Goal: Task Accomplishment & Management: Manage account settings

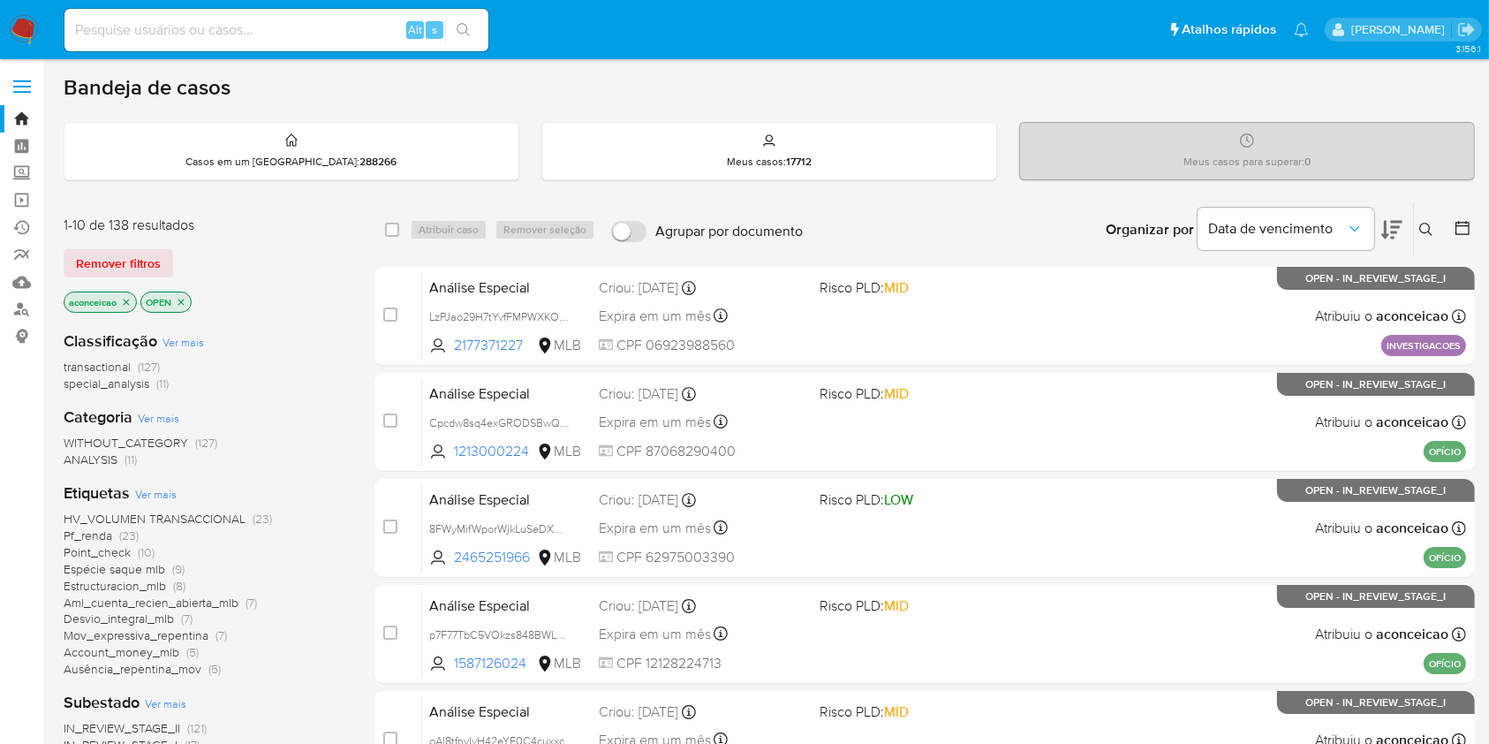
click at [130, 297] on icon "close-filter" at bounding box center [126, 302] width 11 height 11
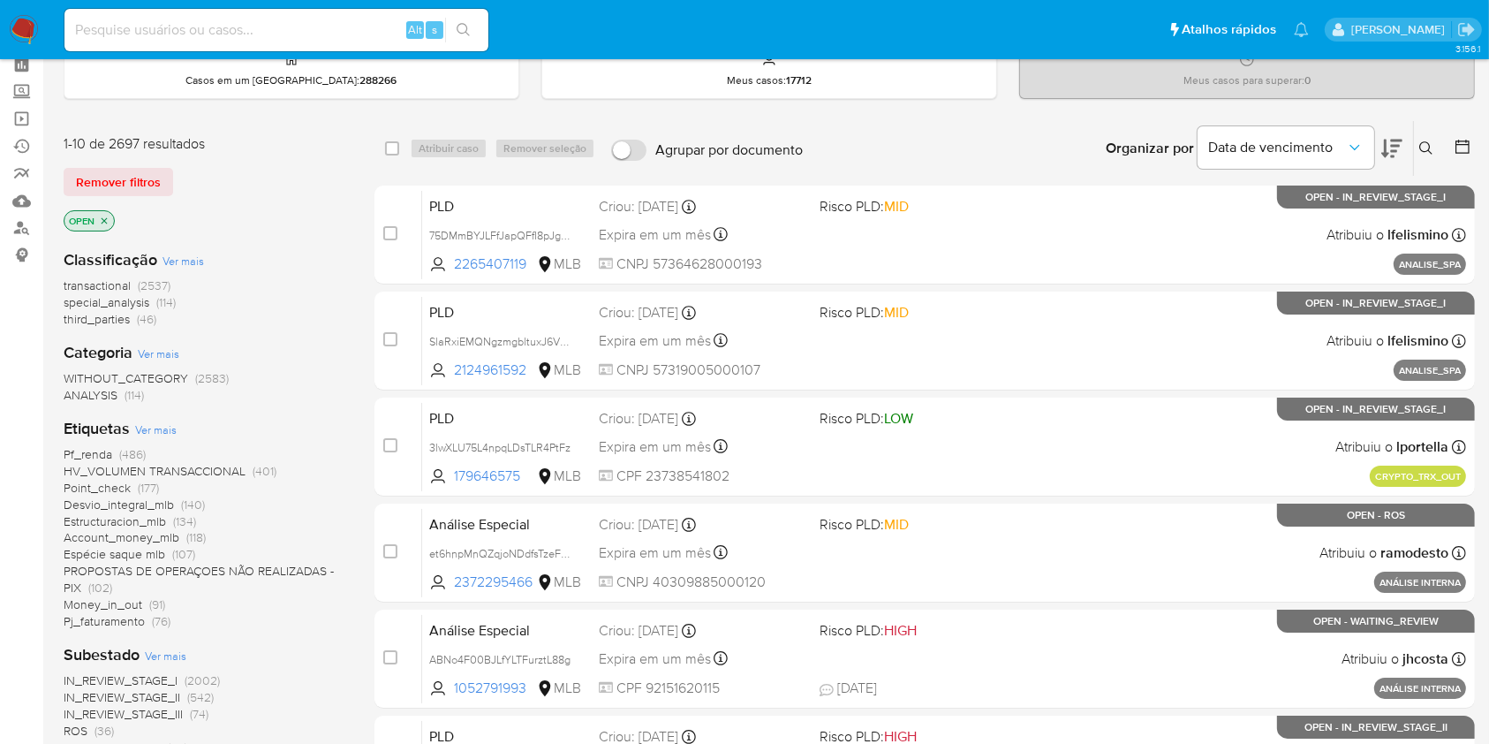
scroll to position [235, 0]
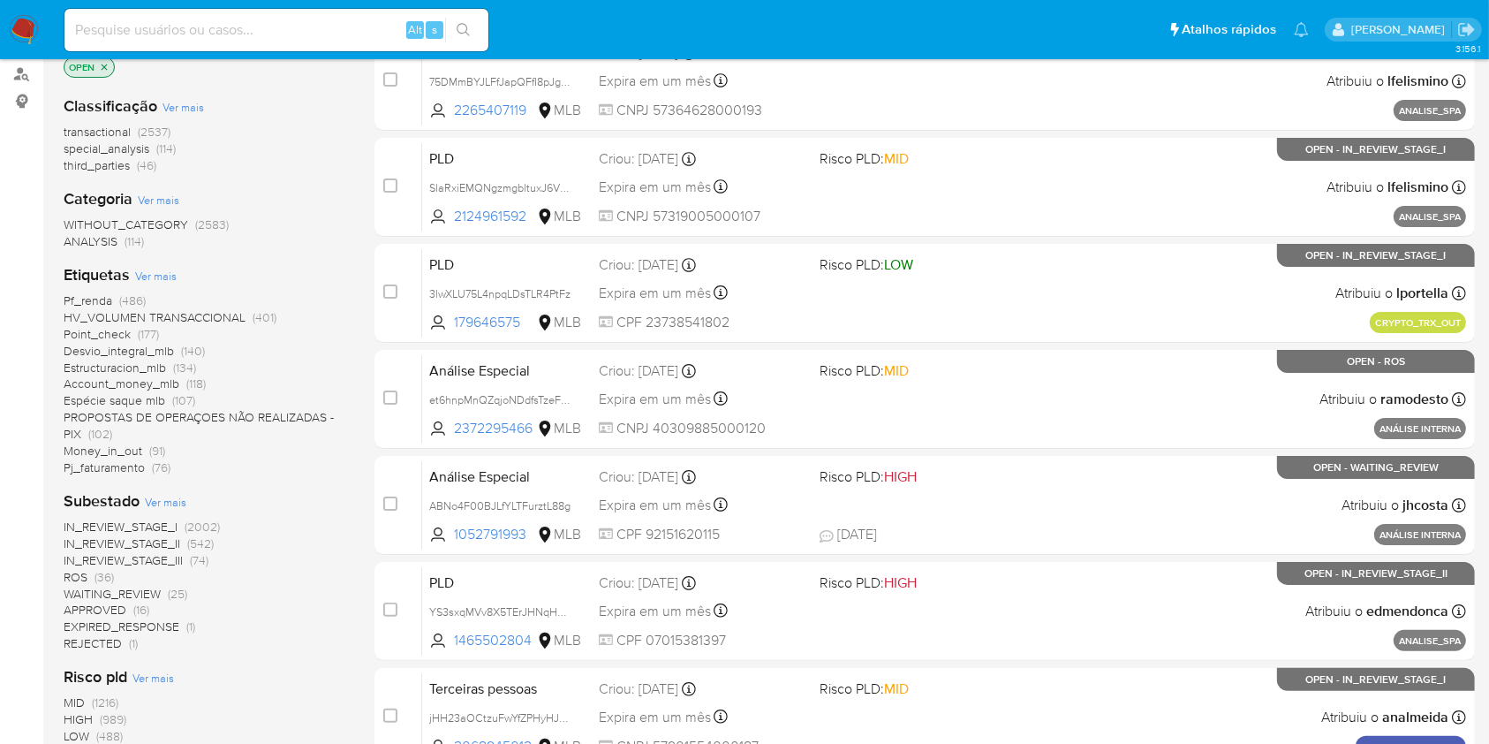
click at [90, 556] on span "ROS (36)" at bounding box center [89, 577] width 50 height 17
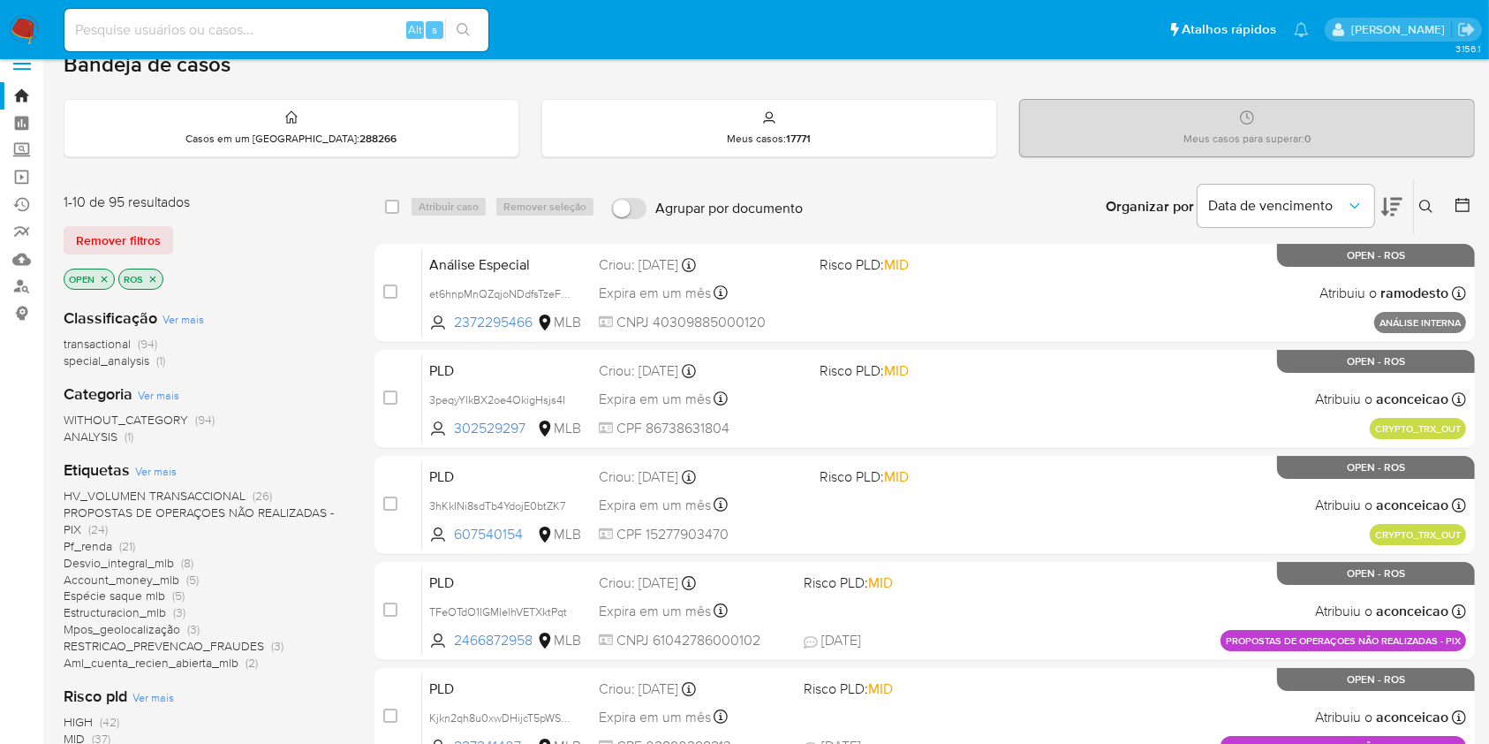
scroll to position [235, 0]
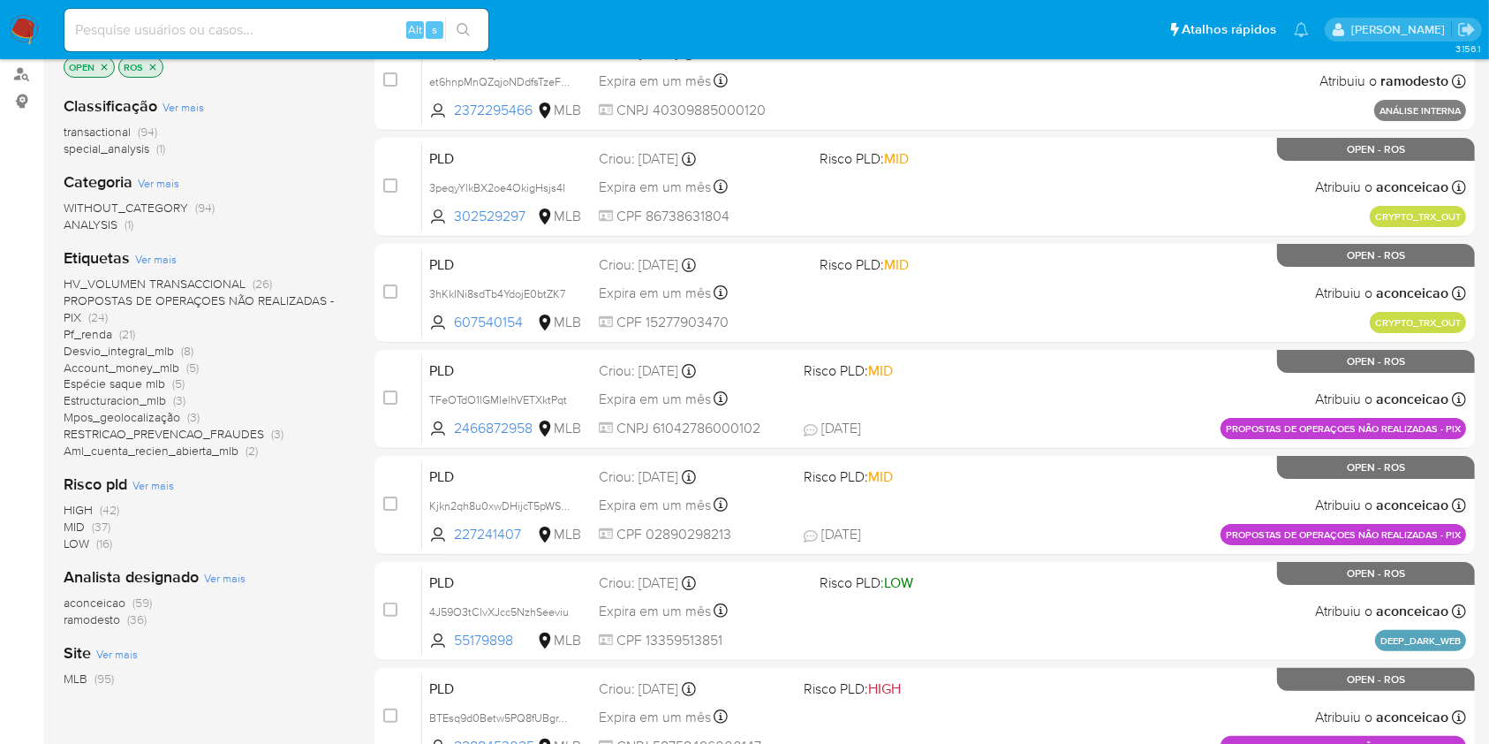
click at [133, 617] on span "(36)" at bounding box center [136, 619] width 19 height 18
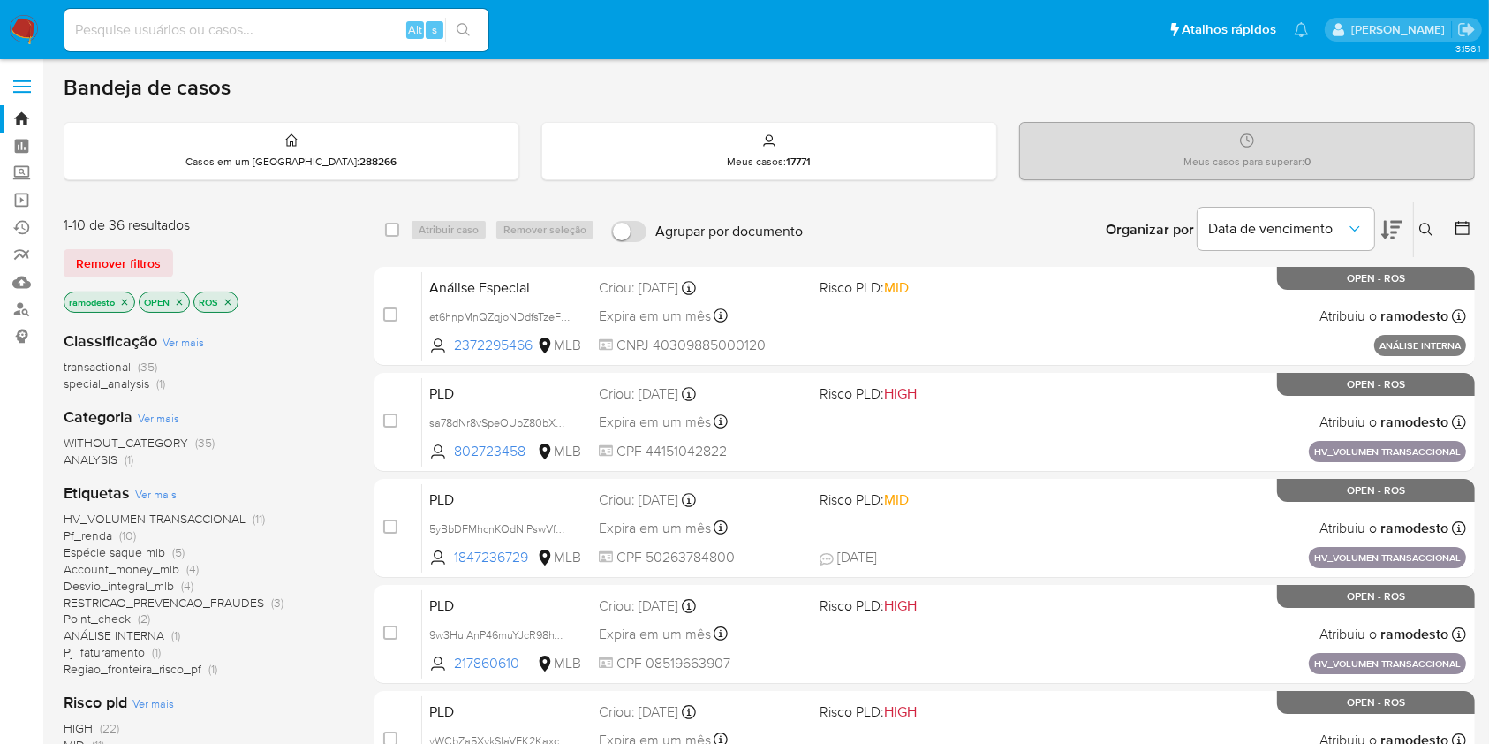
drag, startPoint x: 1426, startPoint y: 233, endPoint x: 1381, endPoint y: 252, distance: 48.7
click at [1426, 235] on icon at bounding box center [1426, 230] width 14 height 14
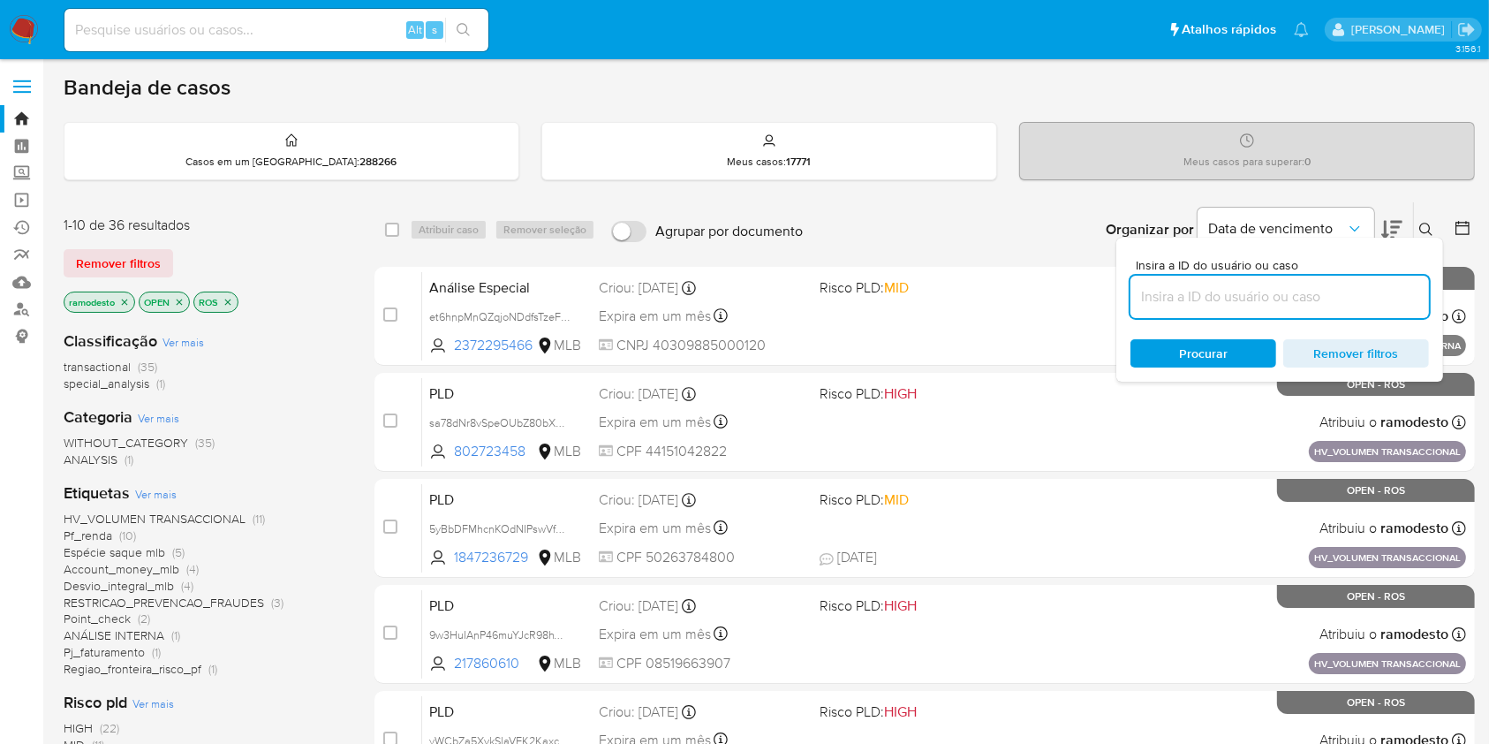
click at [1253, 295] on input at bounding box center [1280, 296] width 299 height 23
type input "qrn7tjfIVxnKuxHCCEzFfAQJ"
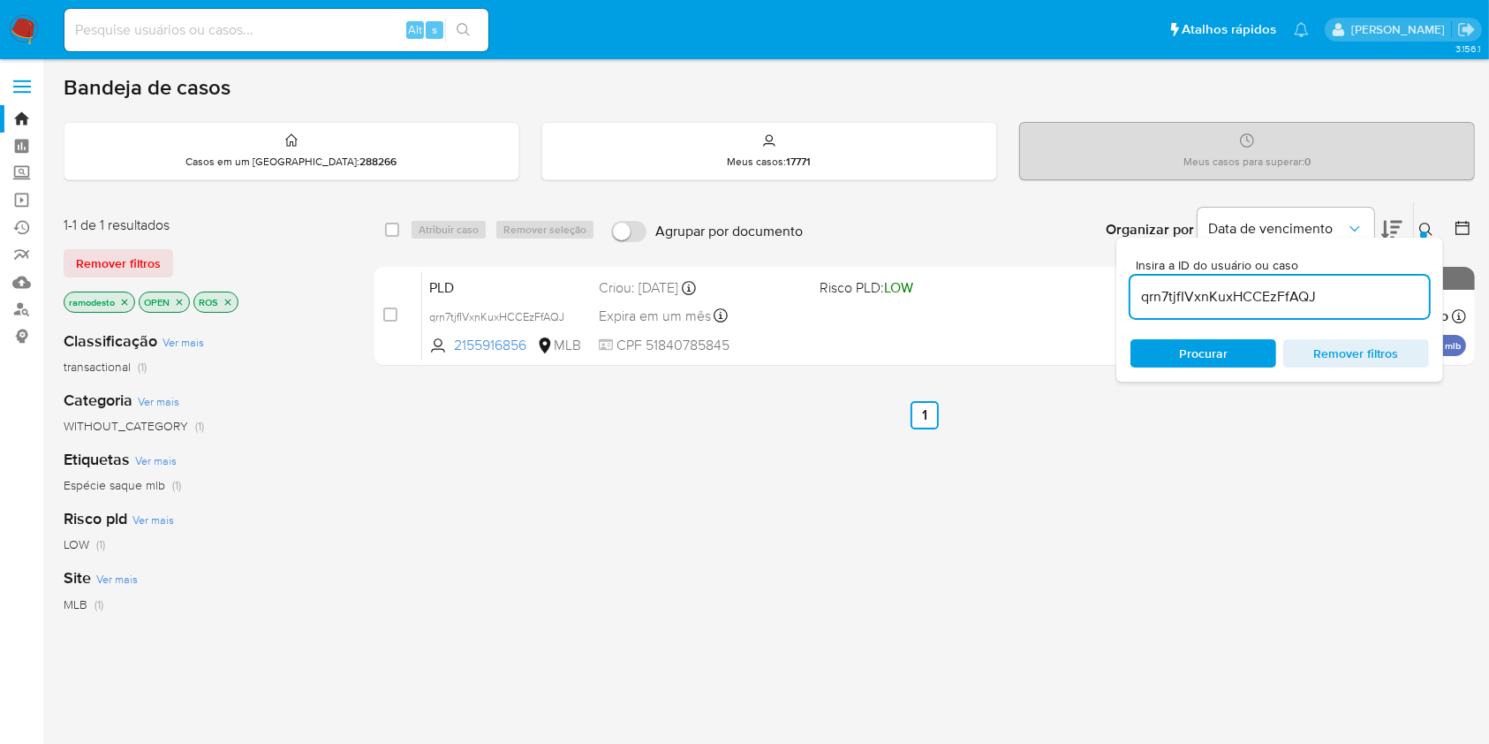
click at [1420, 236] on div "Insira a ID do usuário ou caso qrn7tjfIVxnKuxHCCEzFfAQJ Procurar Remover filtros" at bounding box center [1428, 229] width 30 height 55
click at [1426, 229] on icon at bounding box center [1426, 230] width 14 height 14
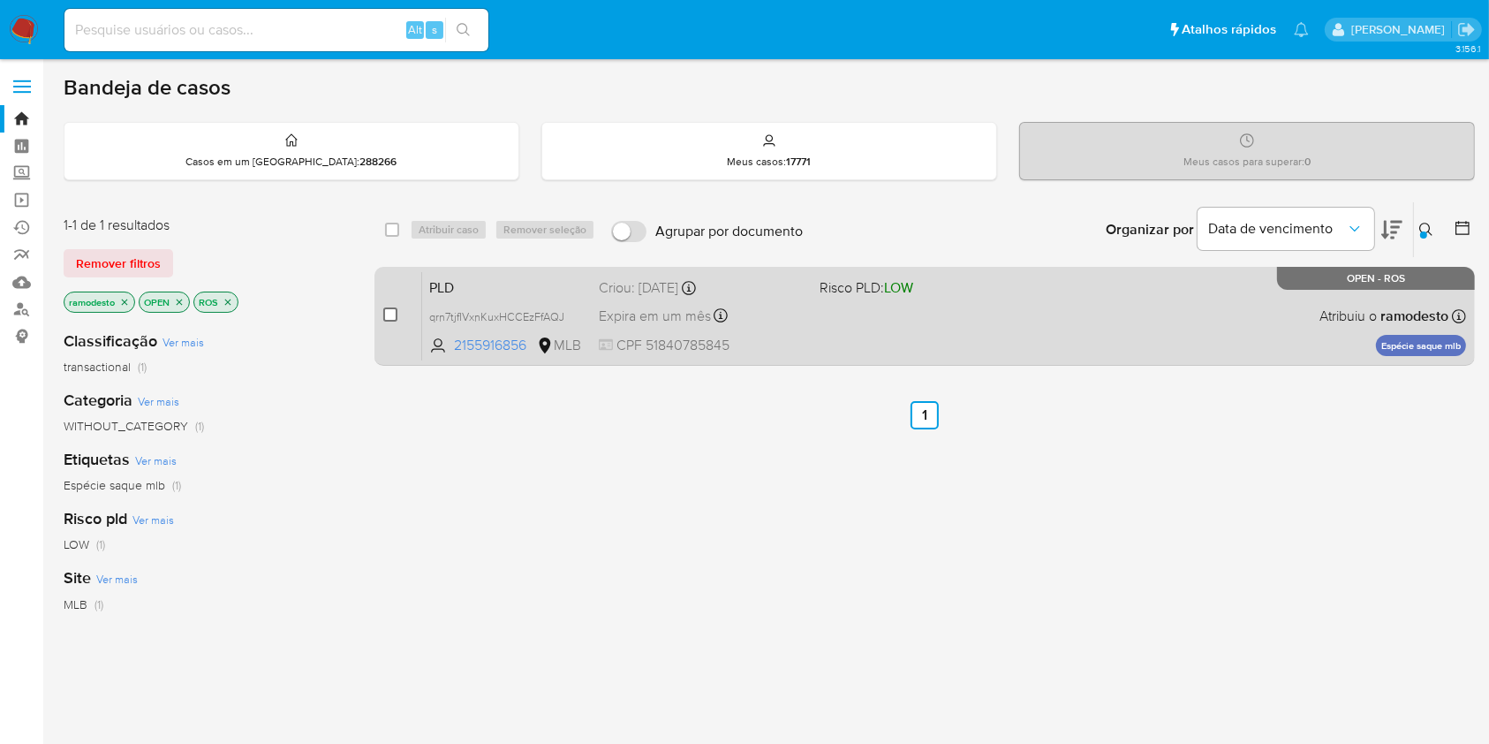
click at [390, 318] on input "checkbox" at bounding box center [390, 314] width 14 height 14
checkbox input "true"
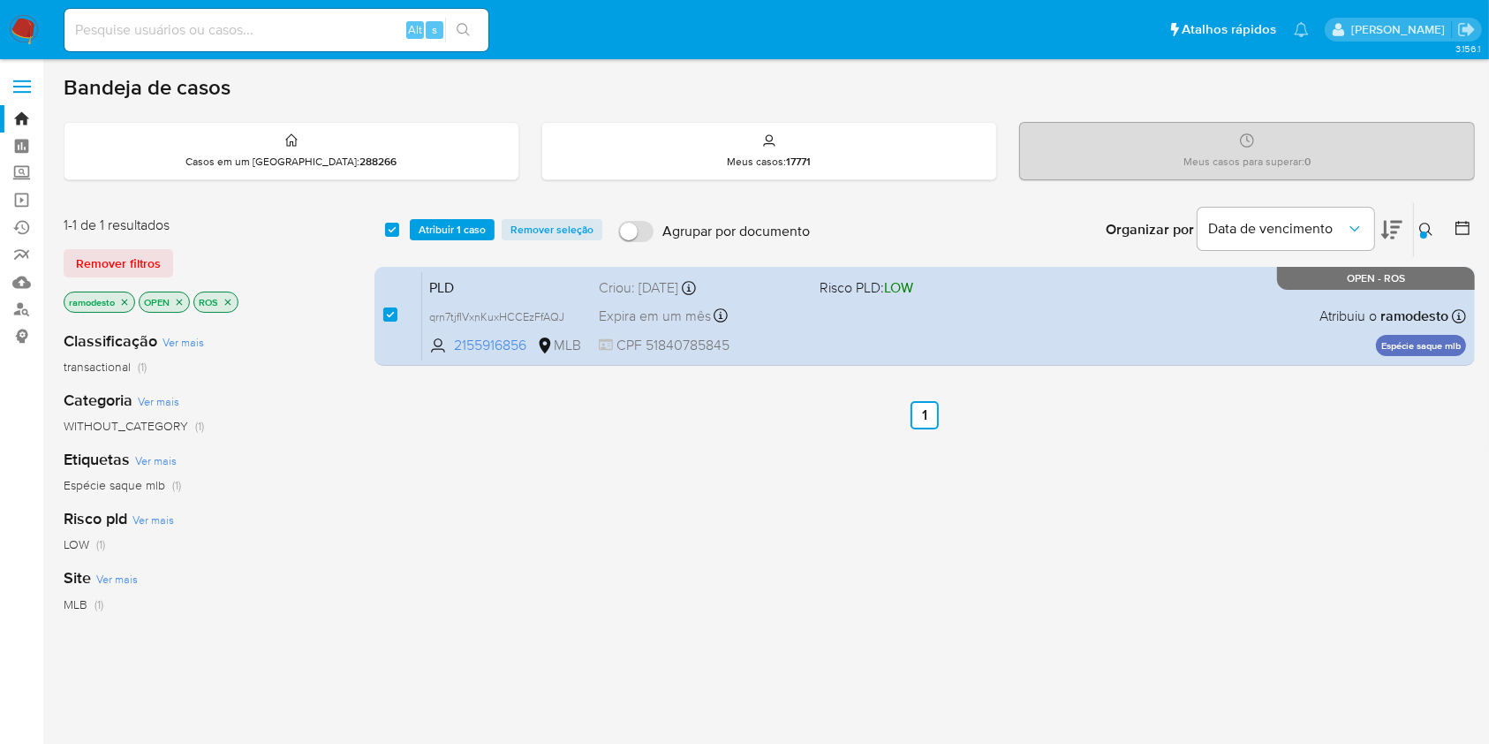
drag, startPoint x: 1422, startPoint y: 222, endPoint x: 1406, endPoint y: 257, distance: 38.7
click at [1422, 223] on icon at bounding box center [1425, 229] width 13 height 13
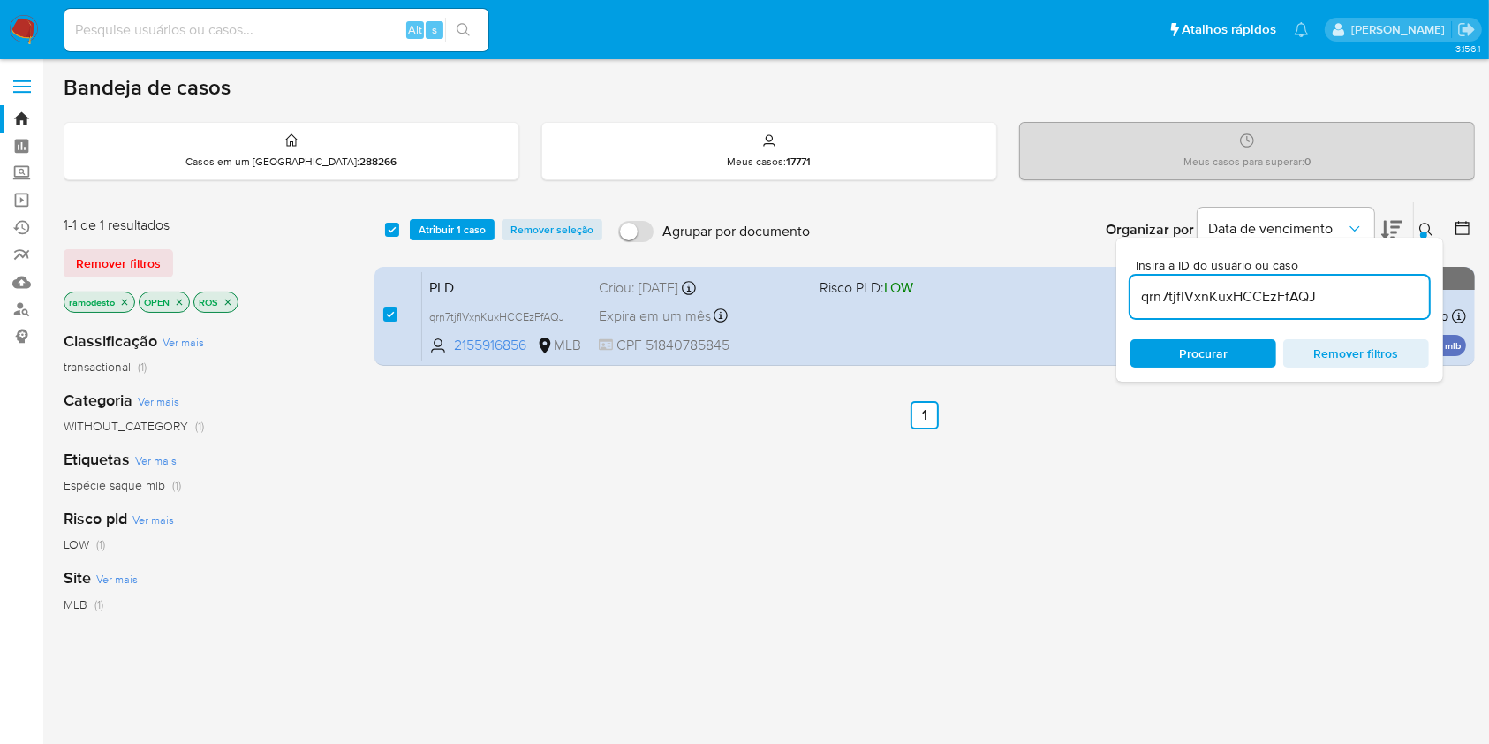
click at [1372, 299] on input "qrn7tjfIVxnKuxHCCEzFfAQJ" at bounding box center [1280, 296] width 299 height 23
type input "et6hnpMnQZqjoNDdfsTzeFHJ"
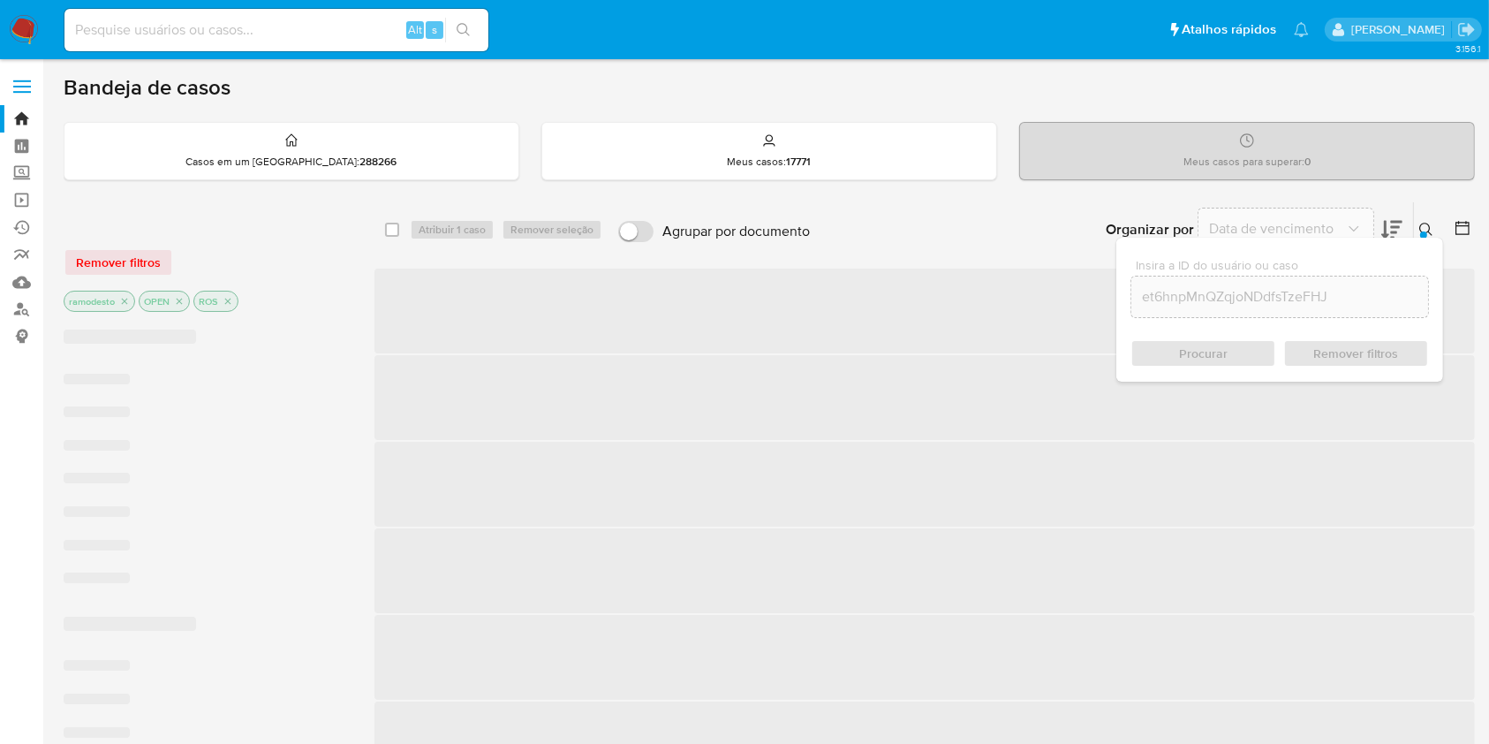
checkbox input "false"
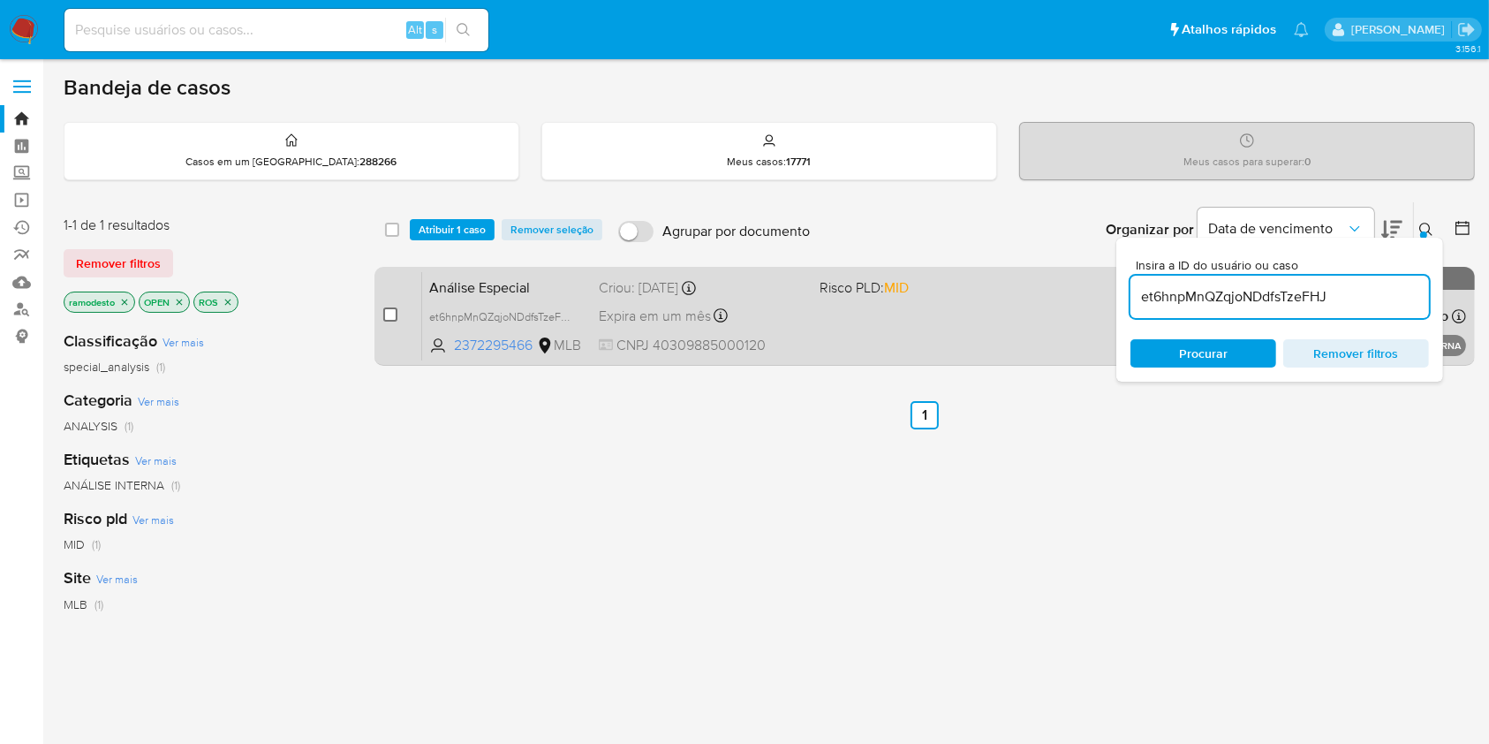
click at [390, 314] on input "checkbox" at bounding box center [390, 314] width 14 height 14
checkbox input "true"
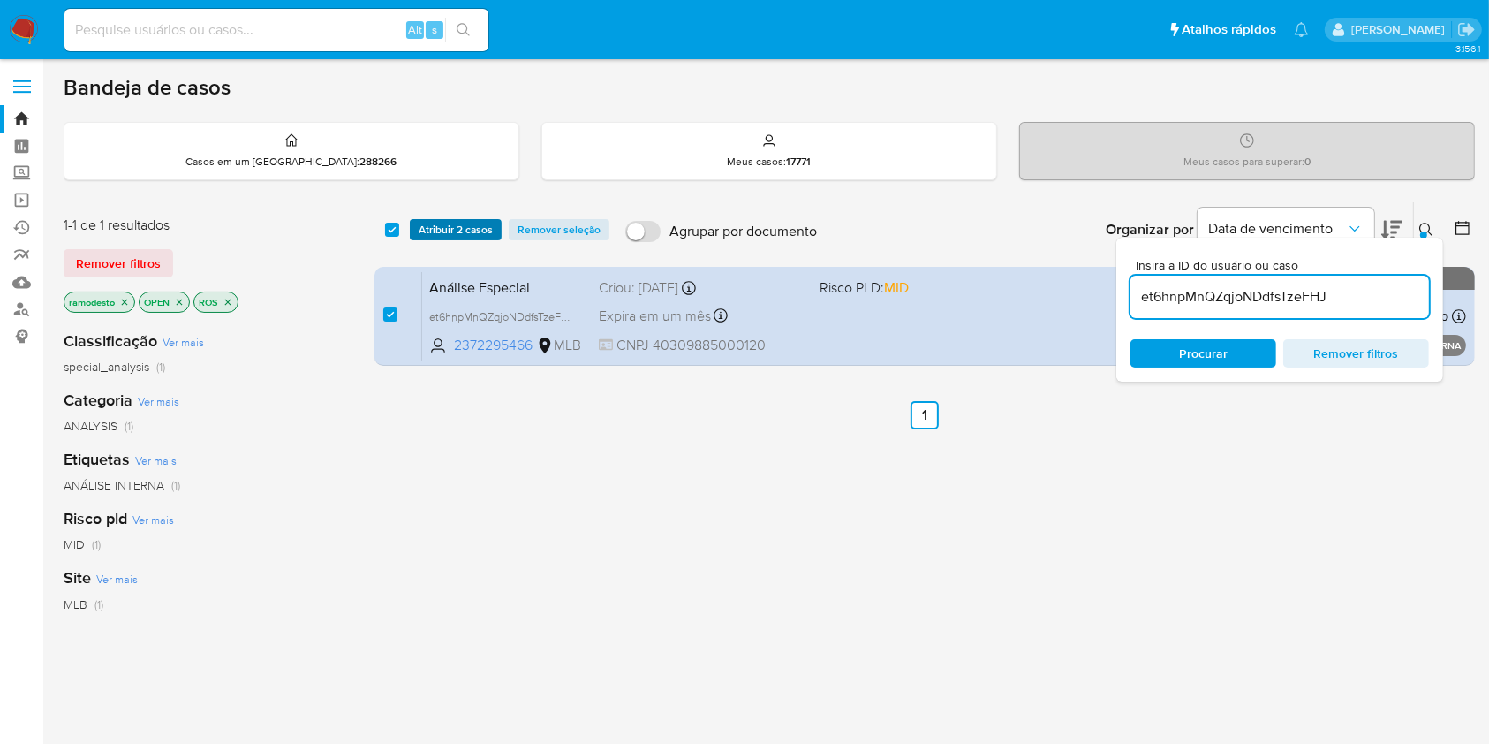
click at [452, 223] on span "Atribuir 2 casos" at bounding box center [456, 230] width 74 height 18
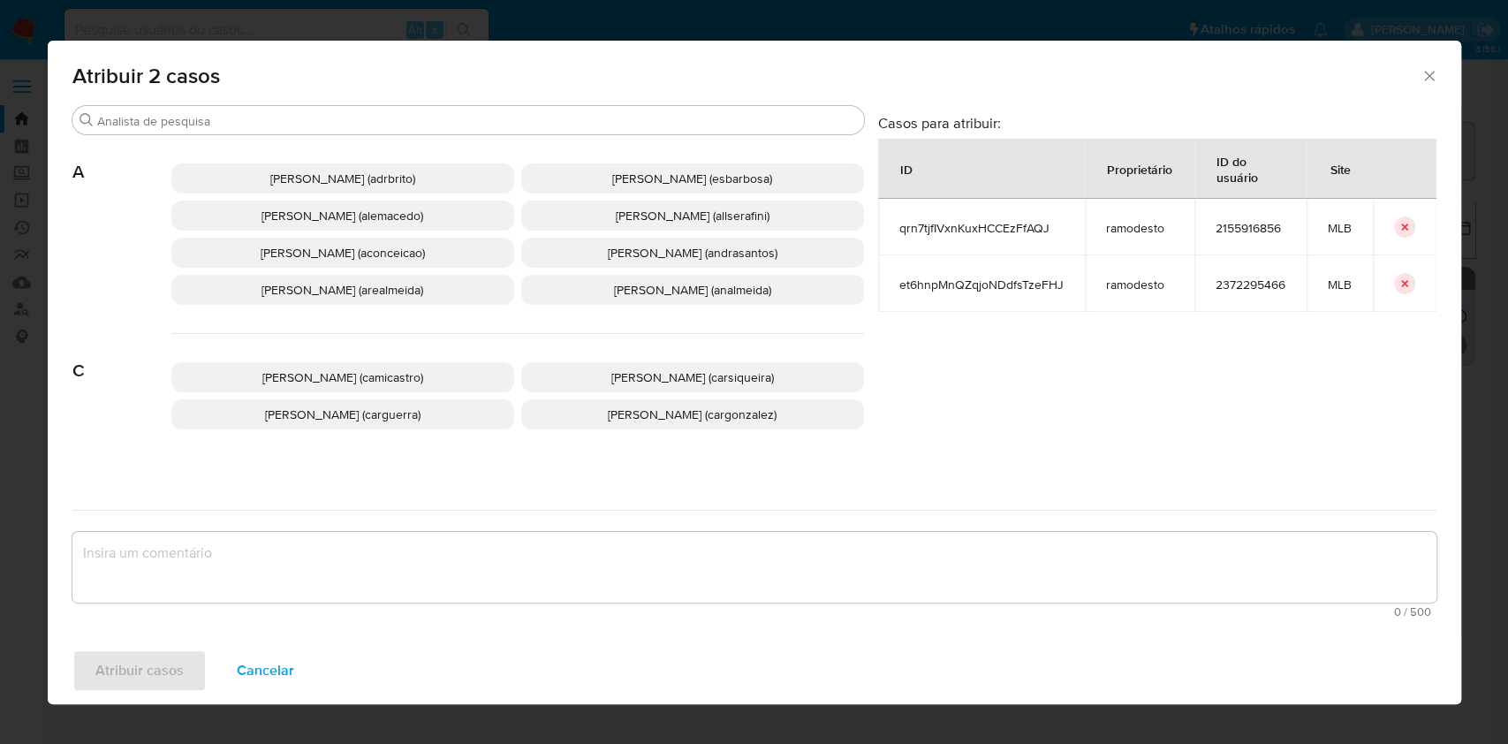
click at [400, 250] on span "Ana Cristina Da Conceicao (aconceicao)" at bounding box center [343, 253] width 164 height 18
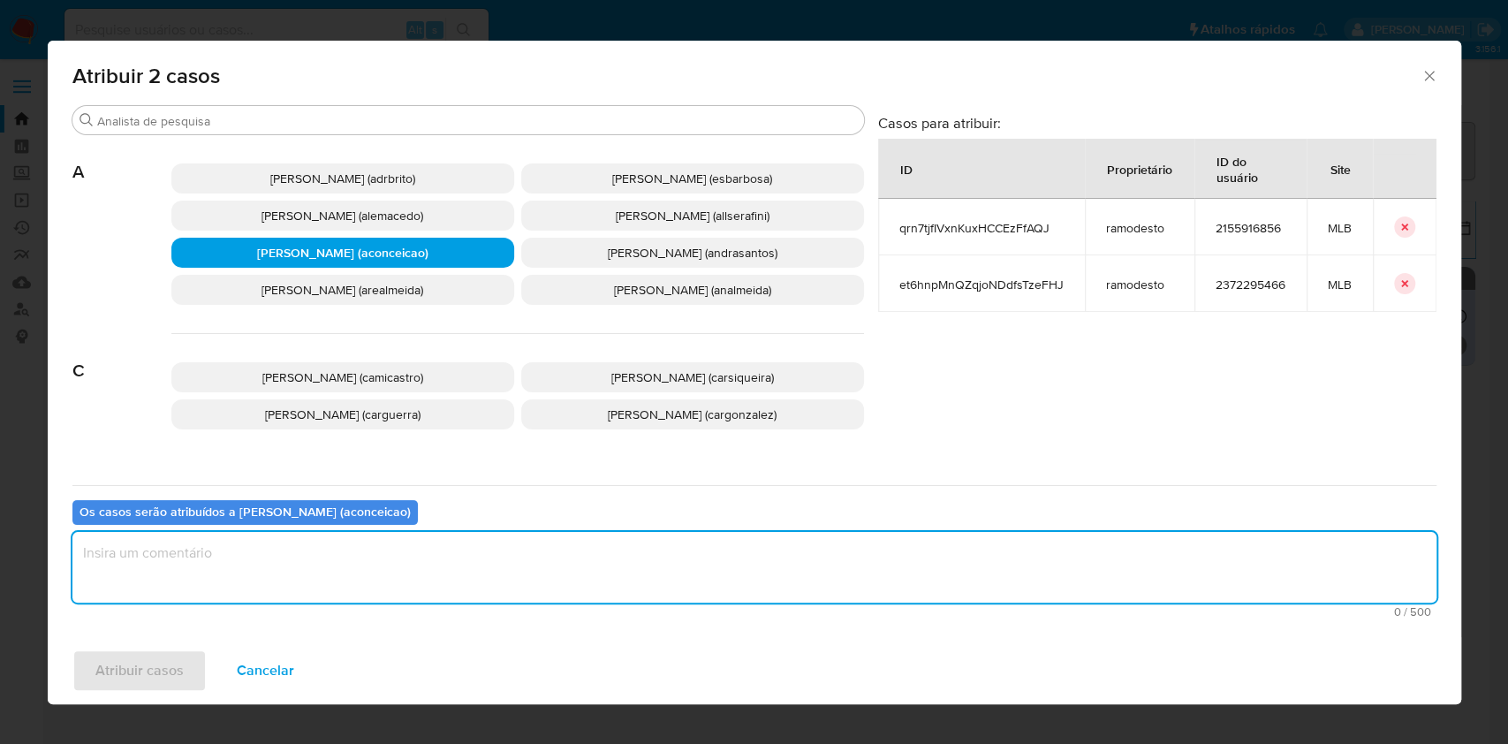
click at [558, 545] on textarea "assign-modal" at bounding box center [754, 567] width 1364 height 71
type textarea "k"
type textarea "ok"
click at [147, 678] on span "Atribuir casos" at bounding box center [139, 670] width 88 height 39
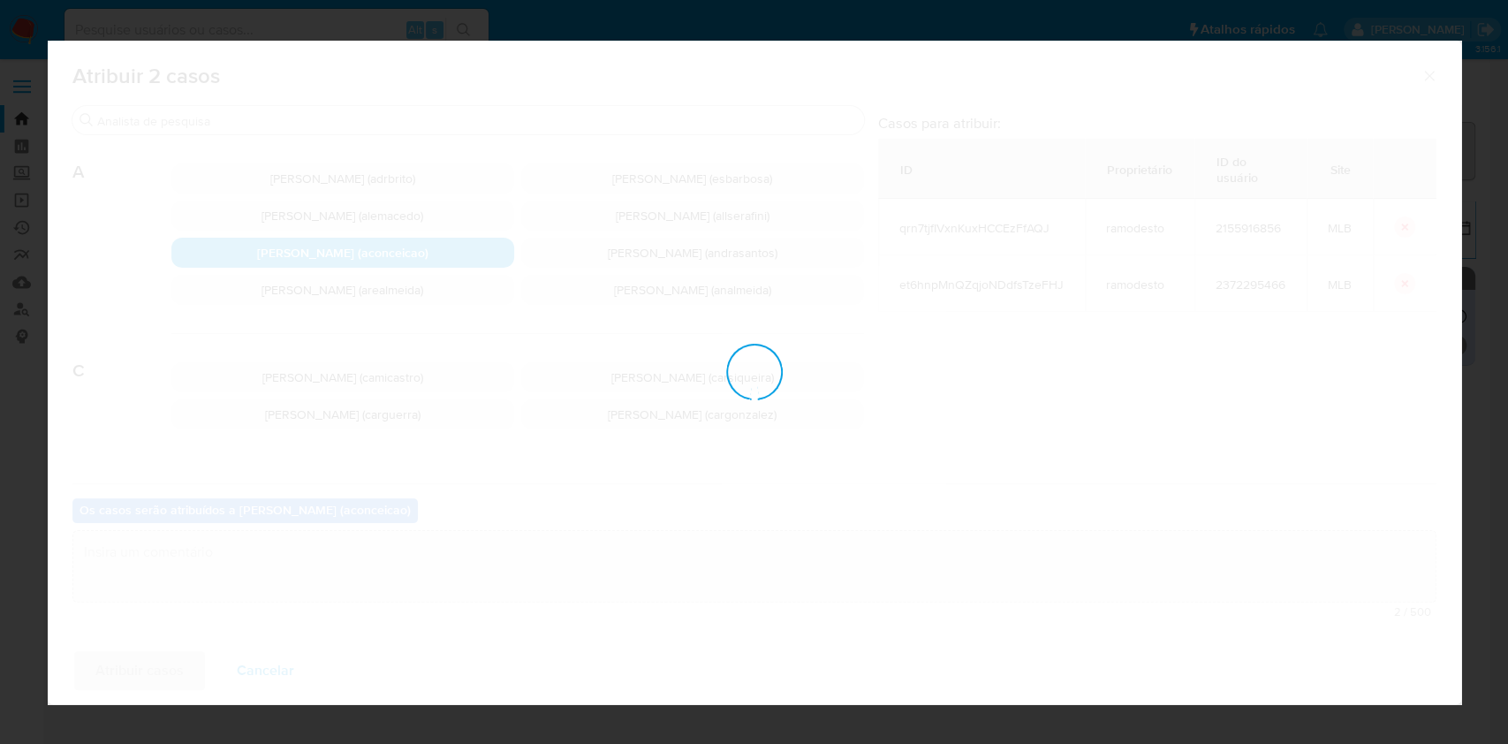
checkbox input "false"
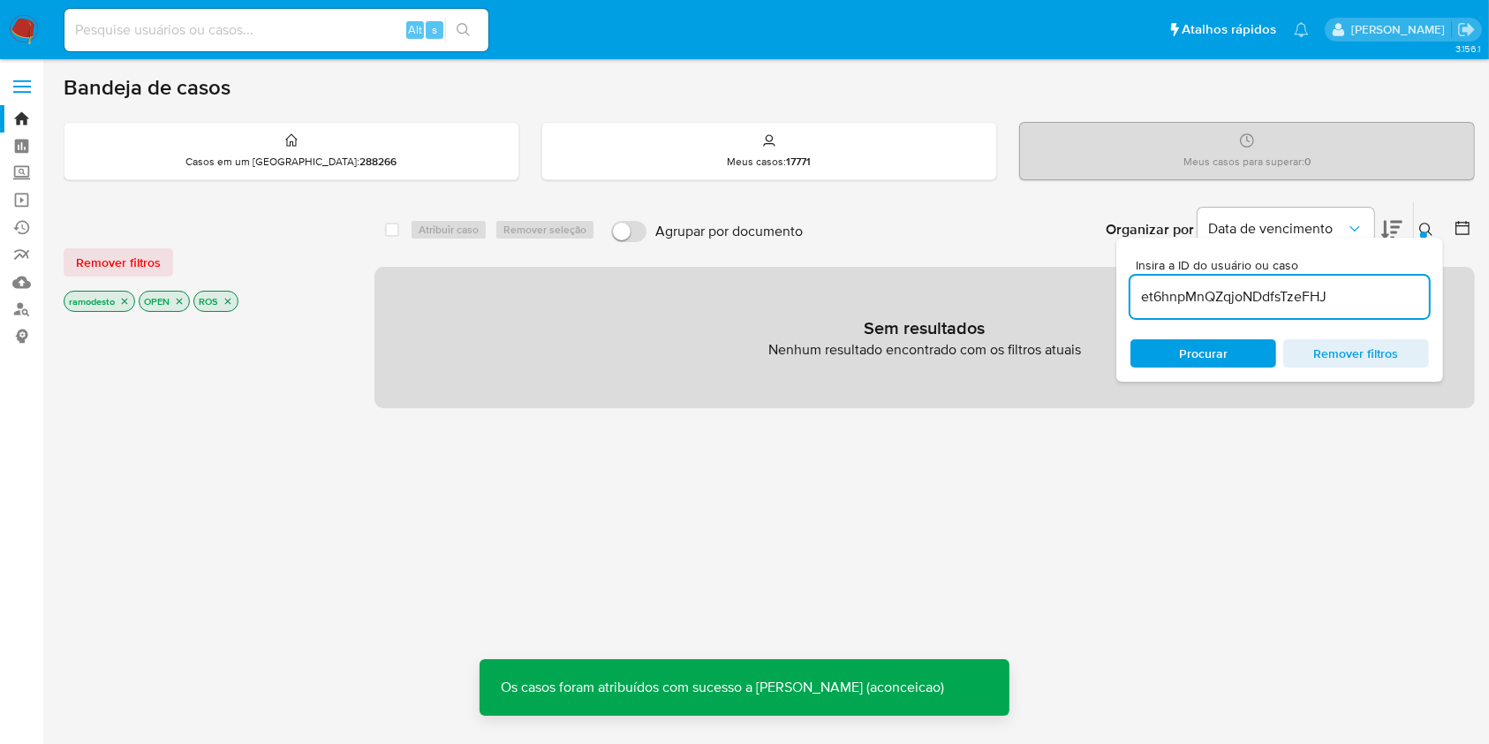
click at [1352, 300] on input "et6hnpMnQZqjoNDdfsTzeFHJ" at bounding box center [1280, 296] width 299 height 23
click at [1351, 299] on input "et6hnpMnQZqjoNDdfsTzeFHJ" at bounding box center [1280, 296] width 299 height 23
click at [1351, 300] on input "et6hnpMnQZqjoNDdfsTzeFHJ" at bounding box center [1280, 296] width 299 height 23
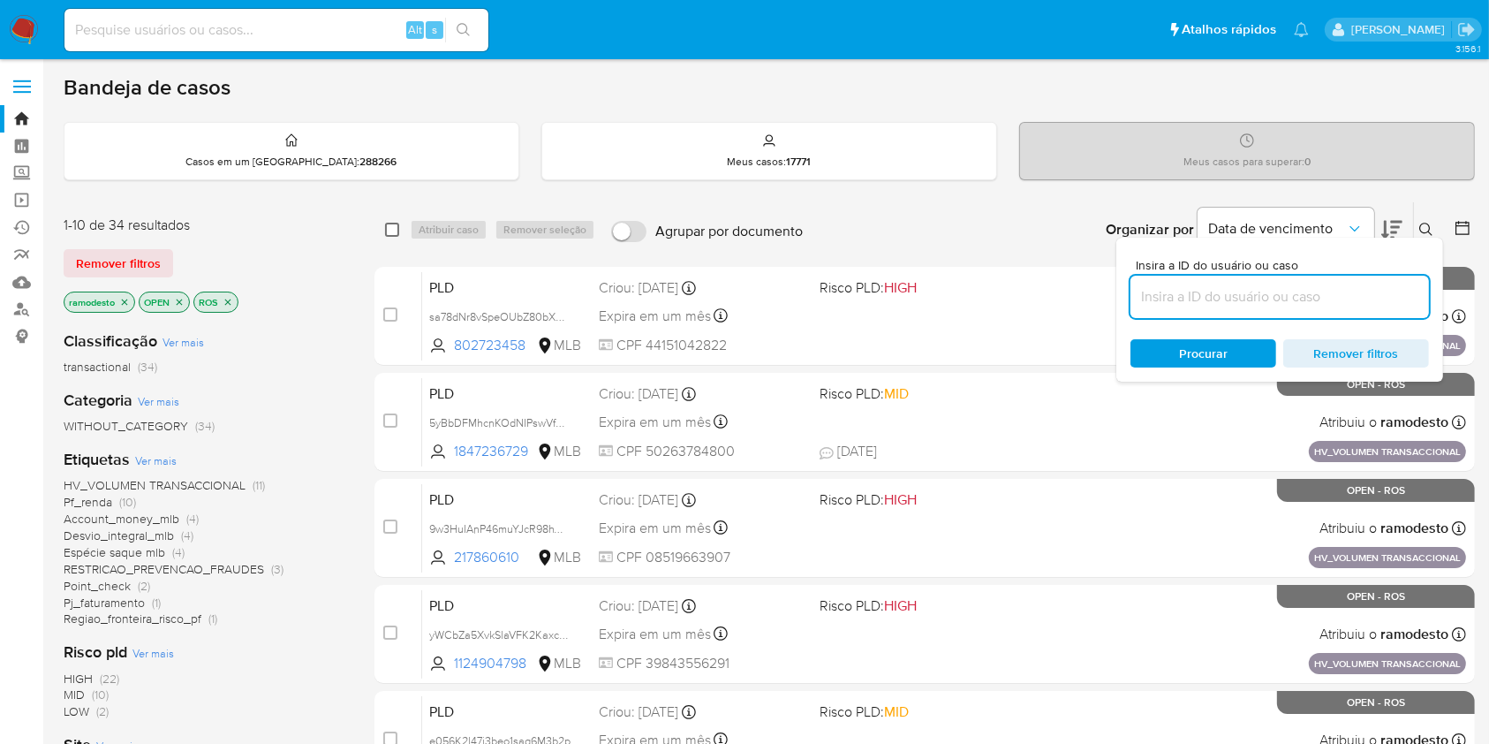
click at [397, 223] on input "checkbox" at bounding box center [392, 230] width 14 height 14
checkbox input "true"
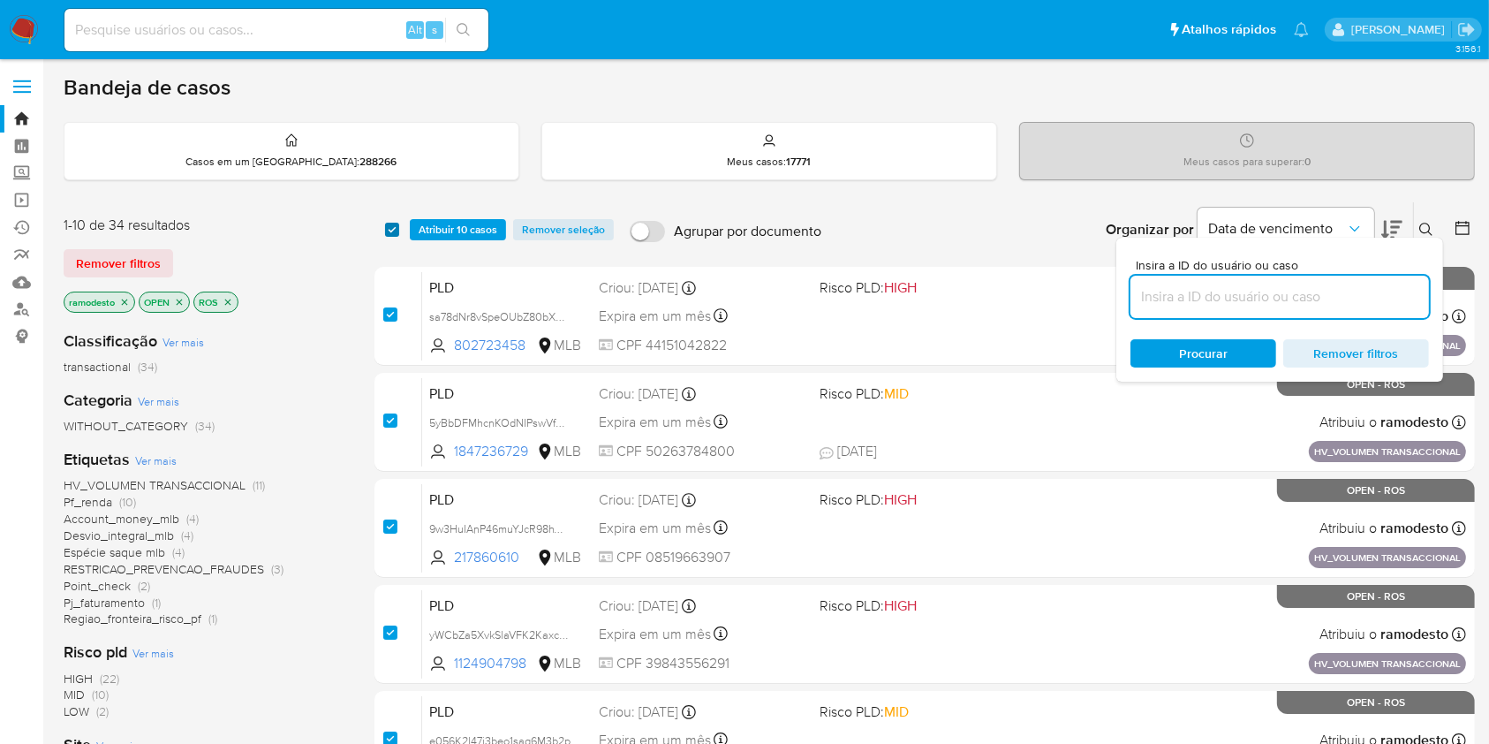
checkbox input "true"
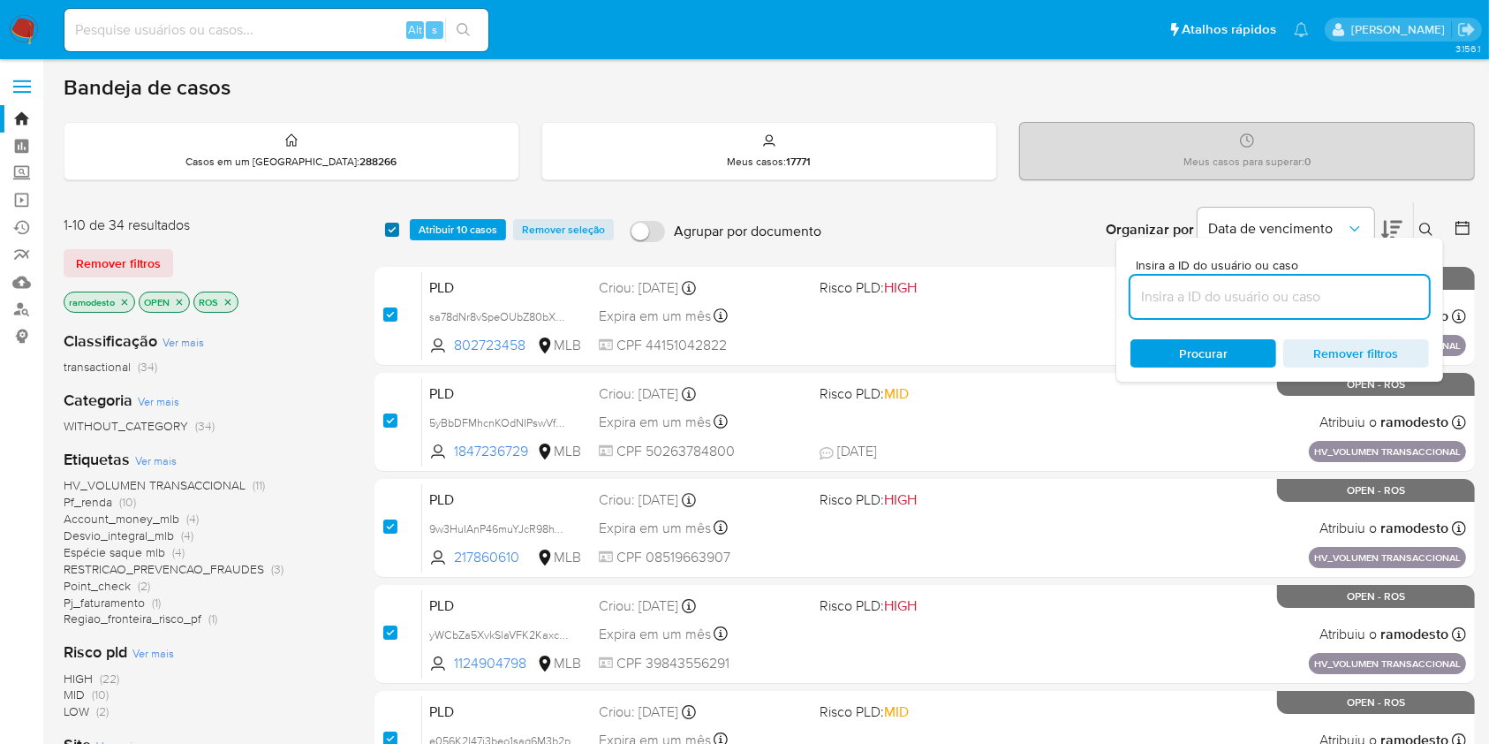
checkbox input "true"
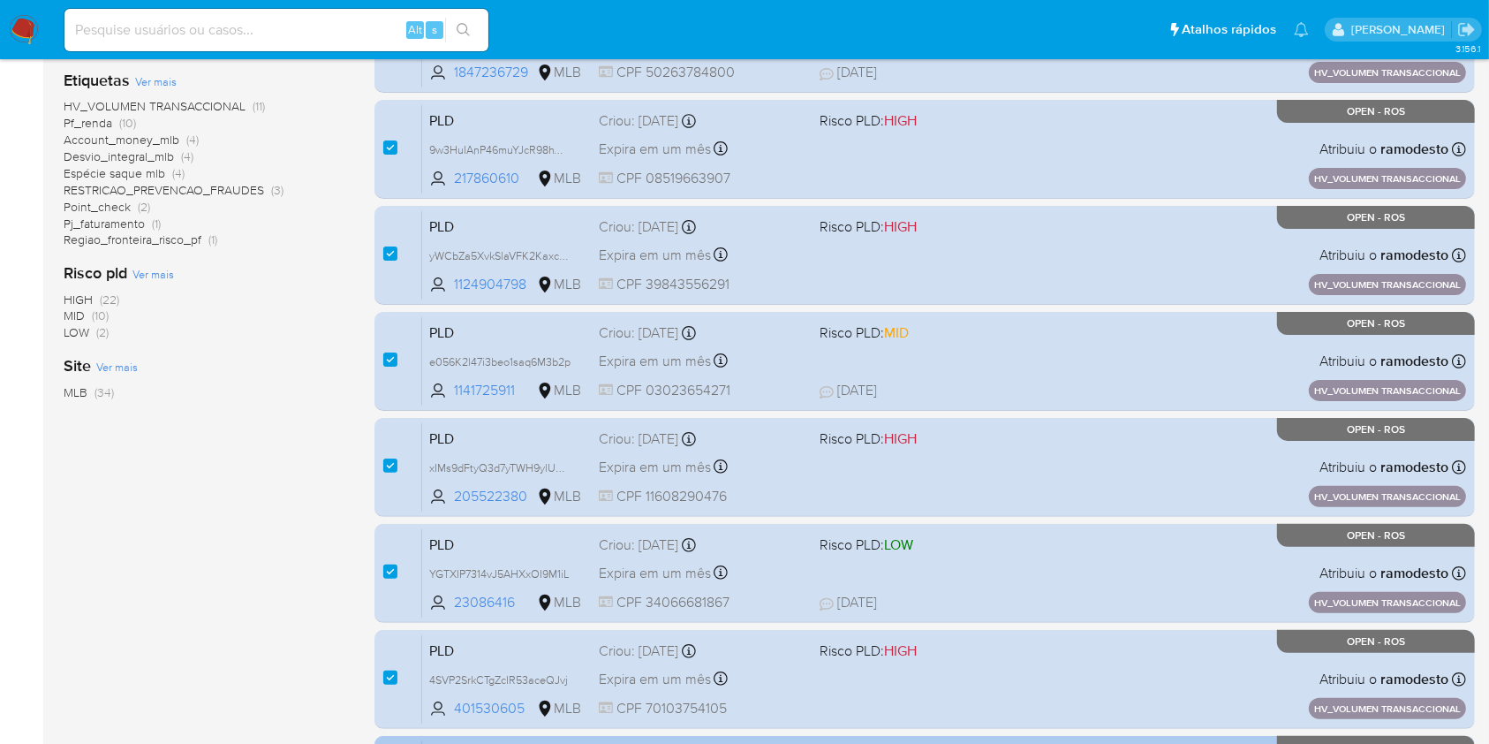
scroll to position [650, 0]
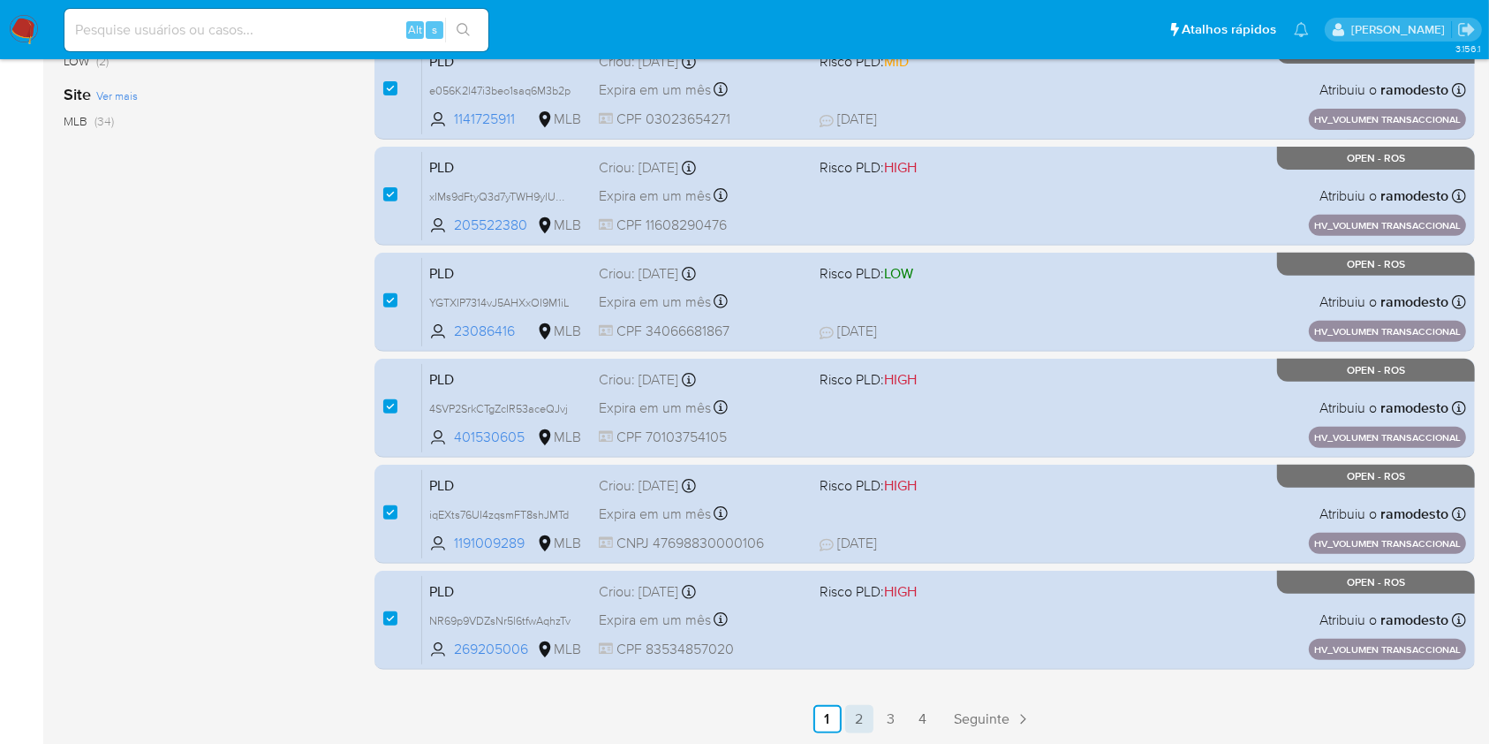
click at [867, 721] on link "2" at bounding box center [859, 719] width 28 height 28
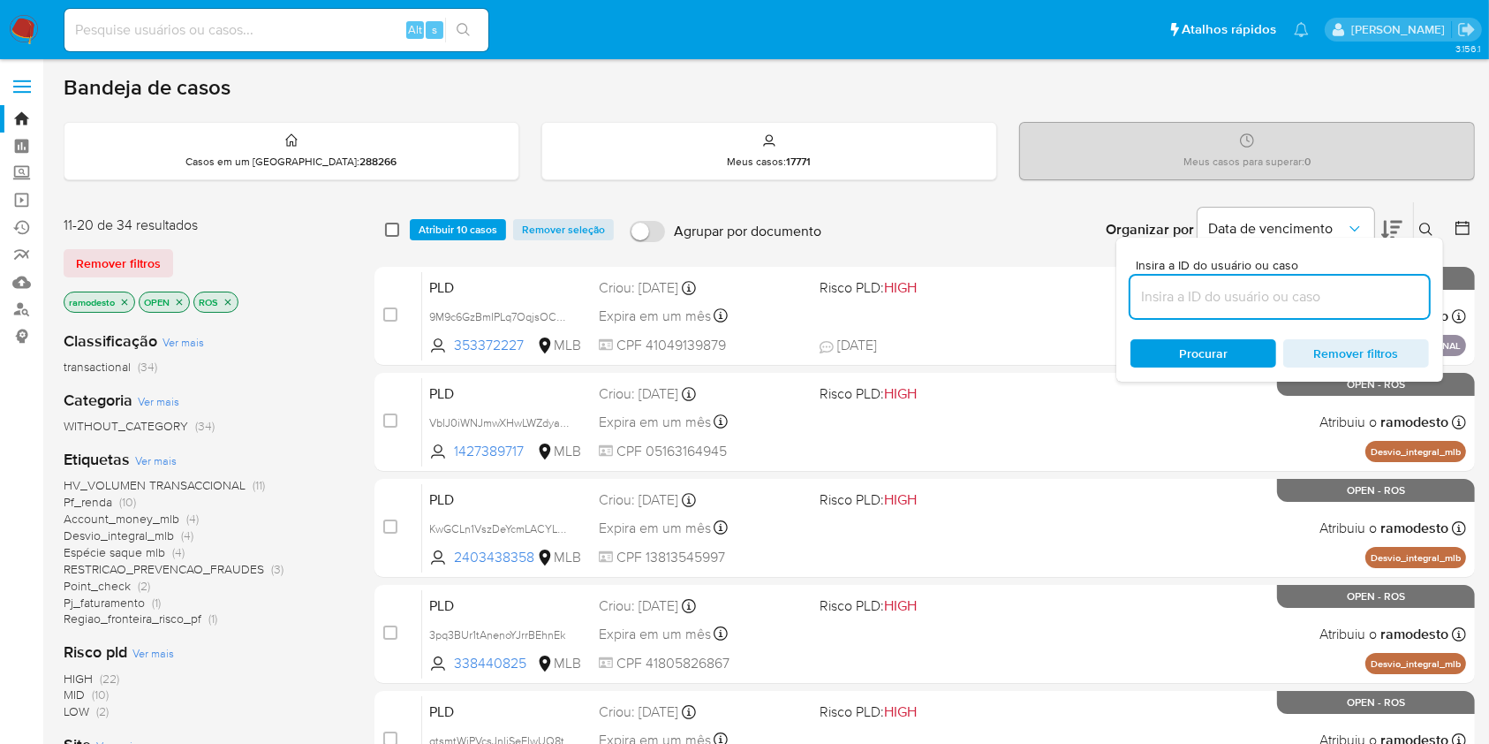
click at [387, 230] on input "checkbox" at bounding box center [392, 230] width 14 height 14
checkbox input "true"
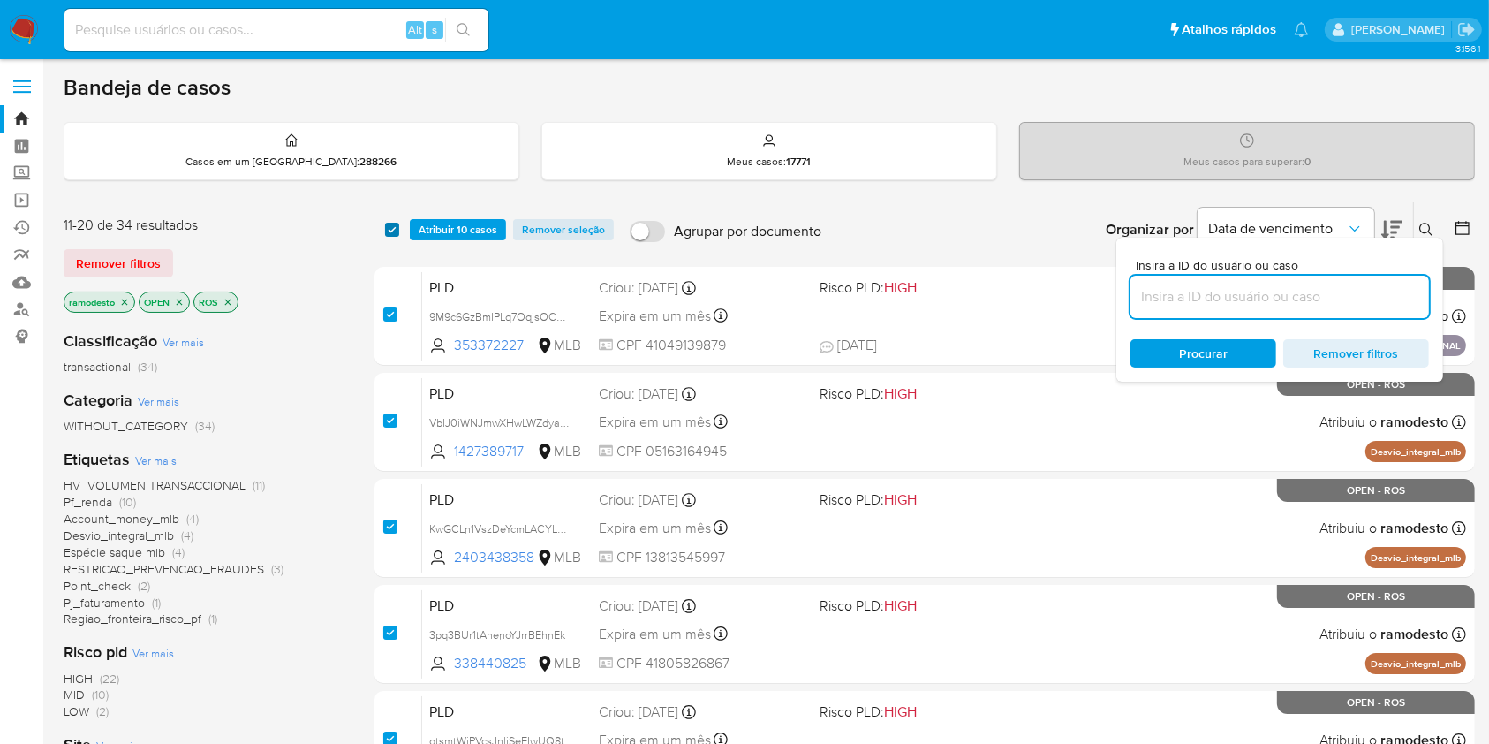
checkbox input "true"
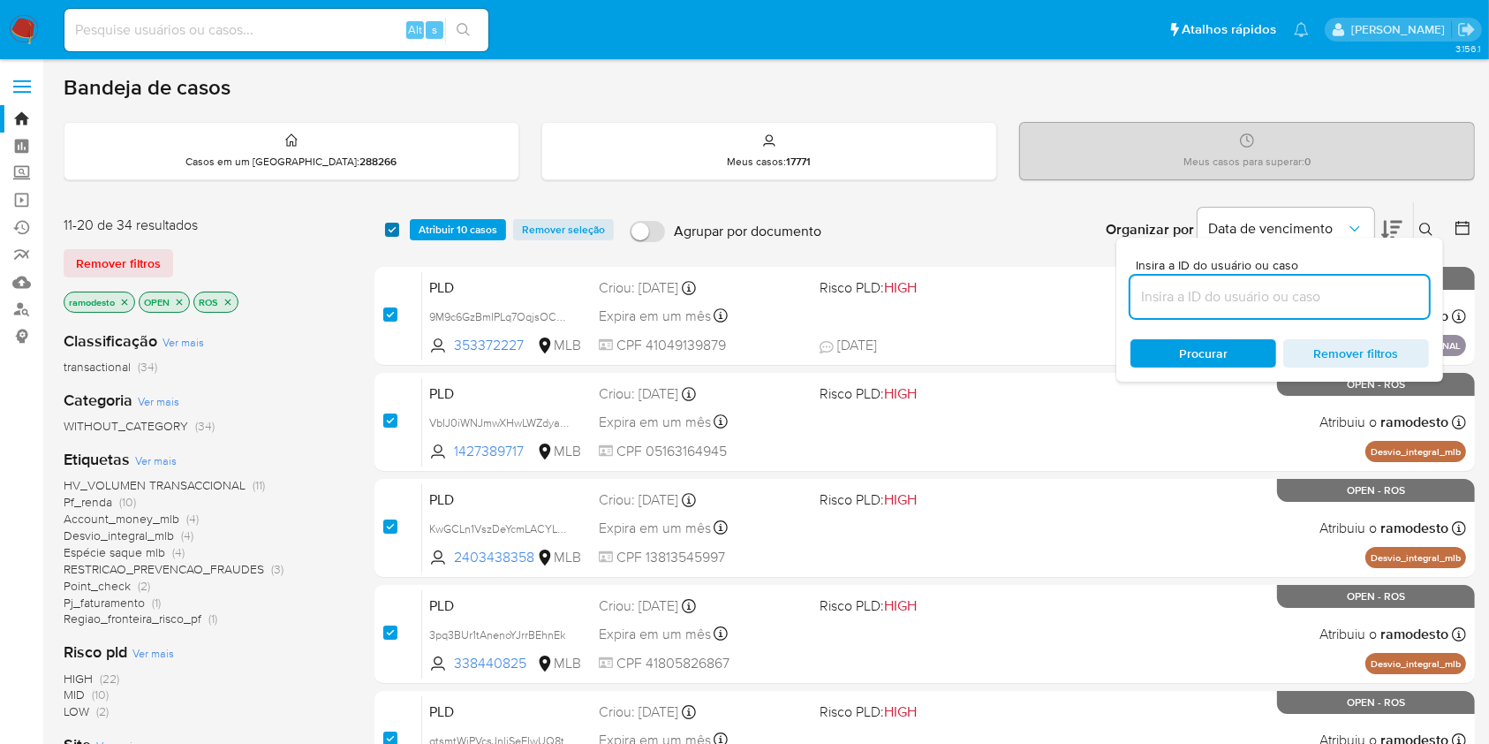
checkbox input "true"
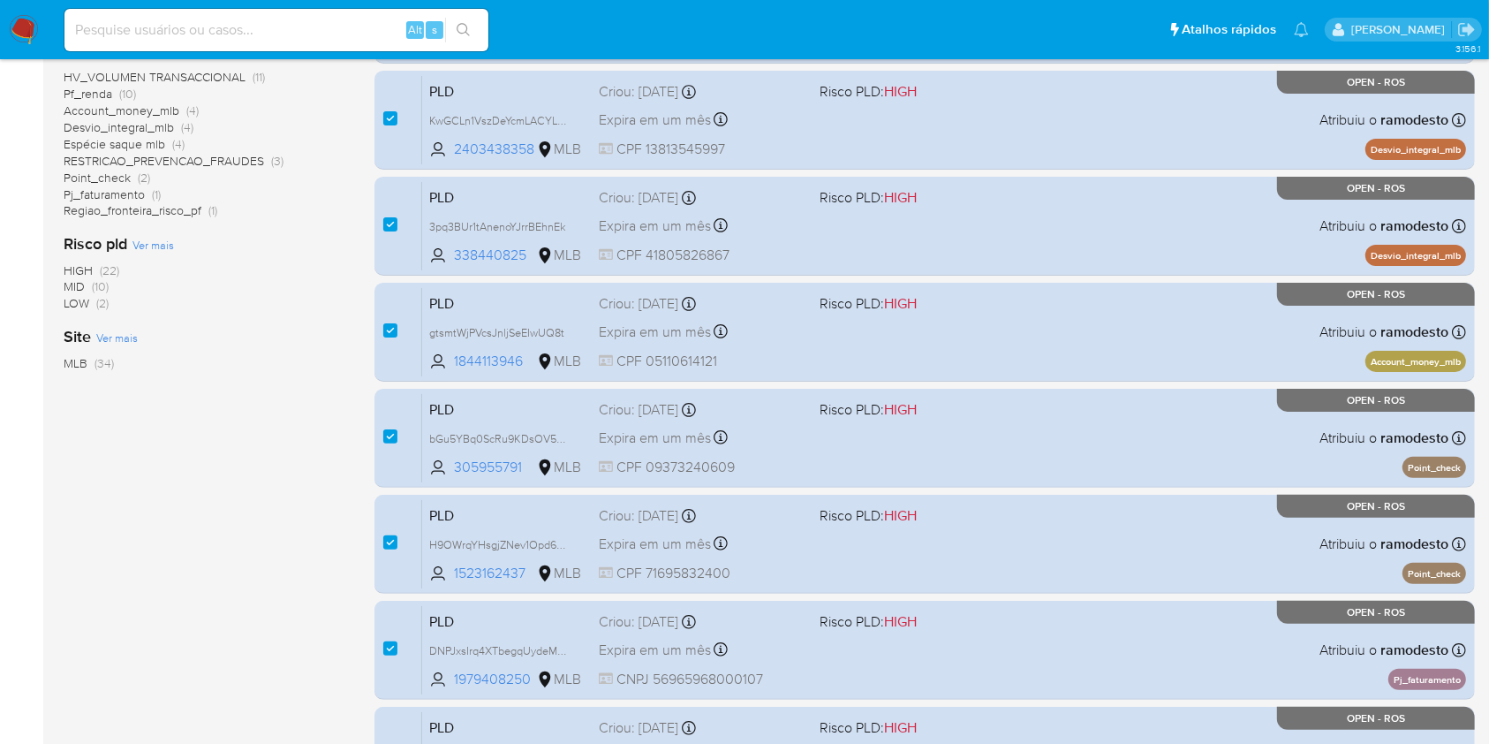
scroll to position [650, 0]
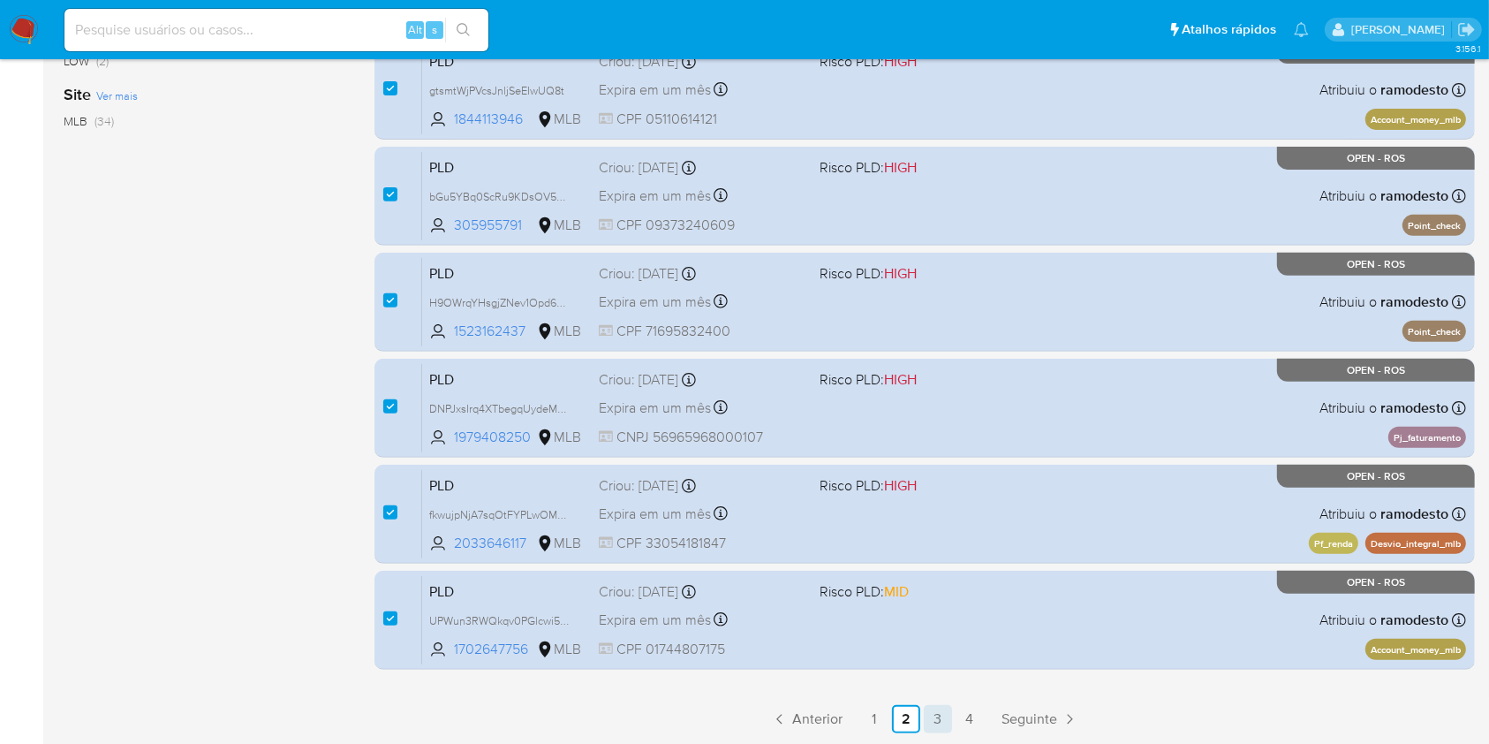
click at [941, 723] on link "3" at bounding box center [938, 719] width 28 height 28
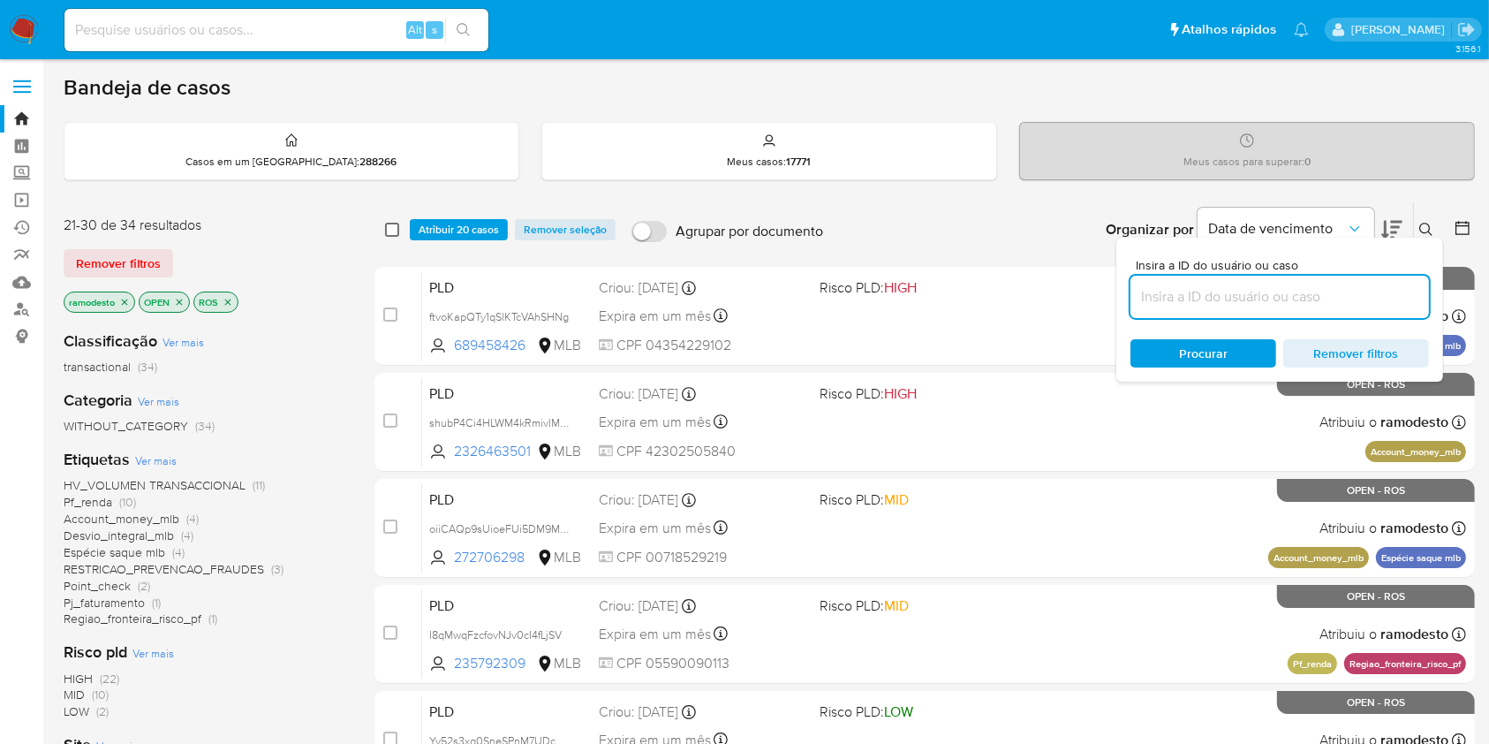
click at [398, 225] on input "checkbox" at bounding box center [392, 230] width 14 height 14
checkbox input "true"
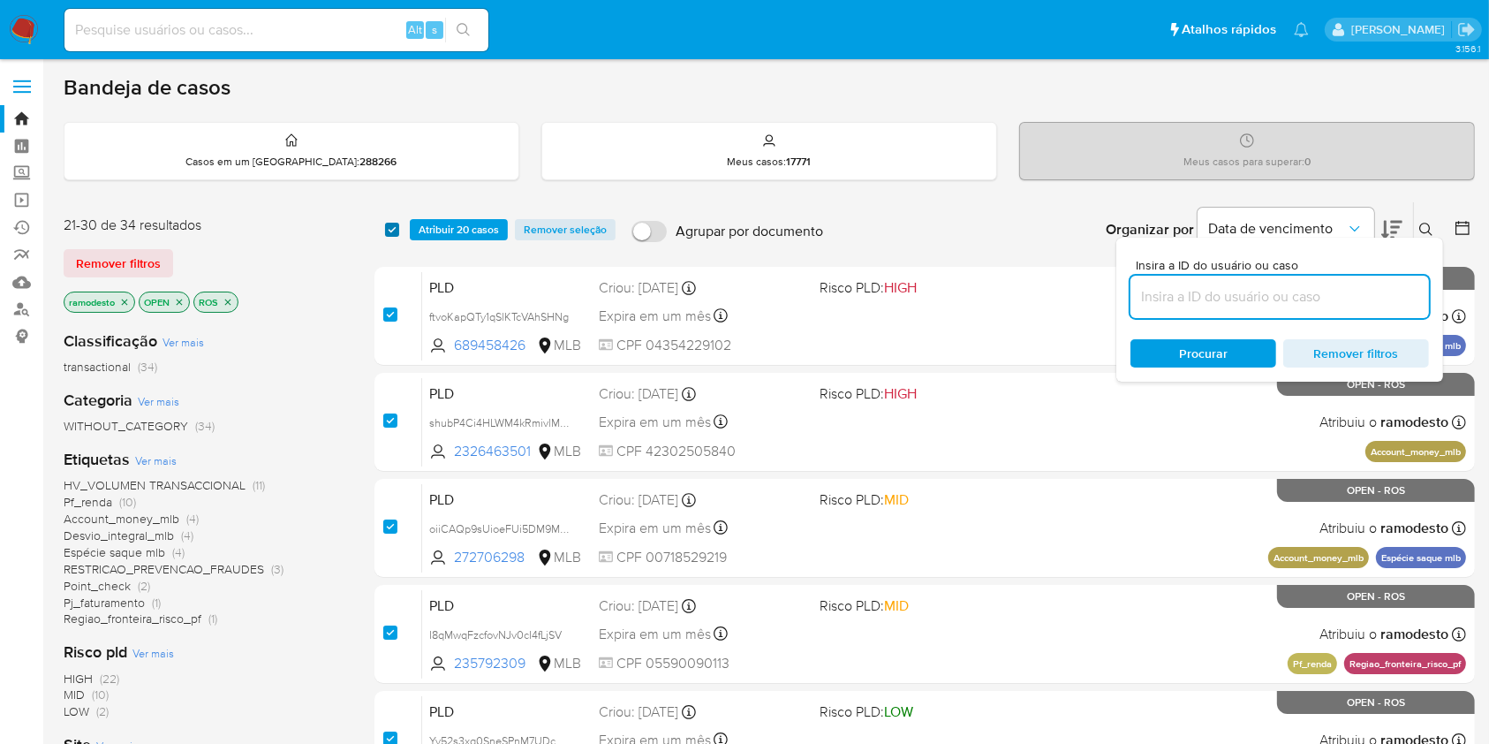
checkbox input "true"
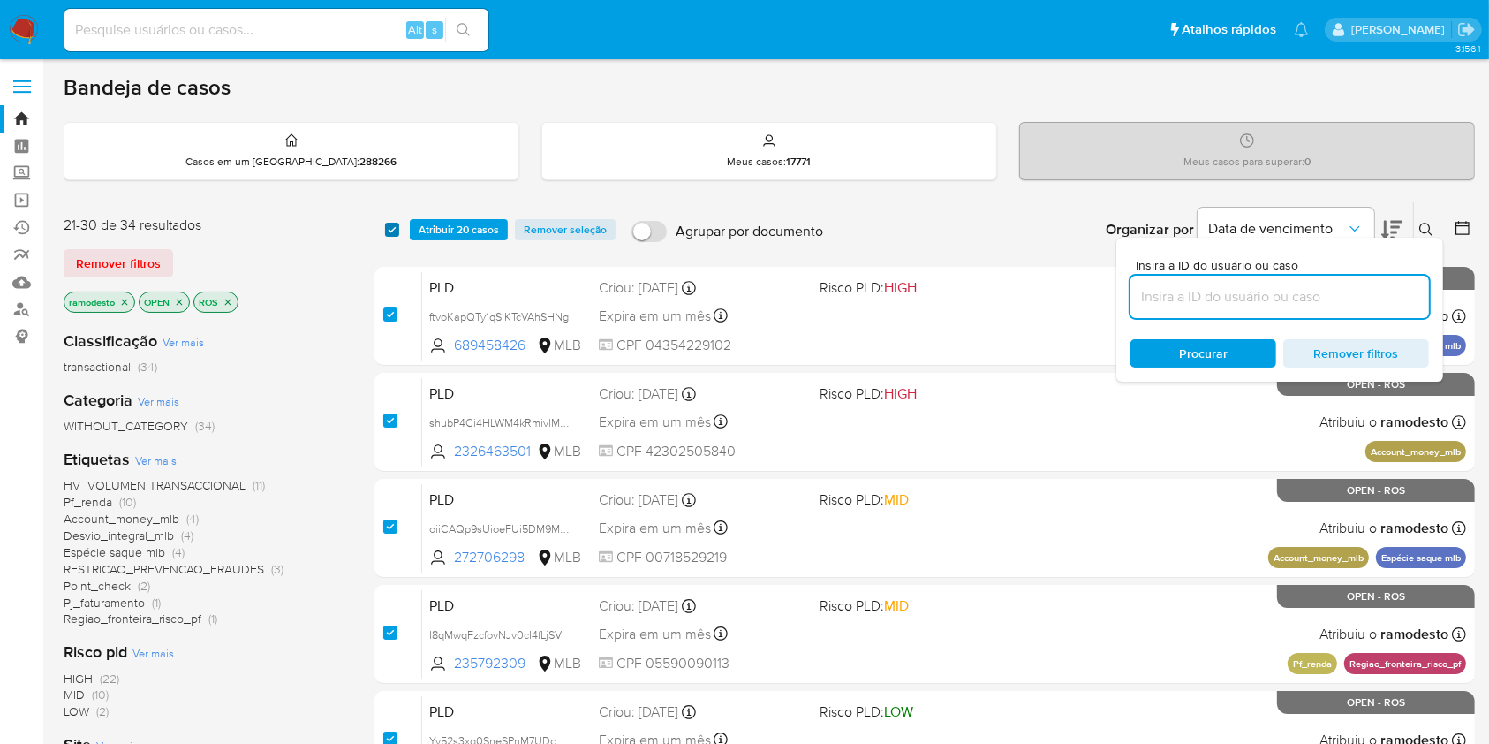
checkbox input "true"
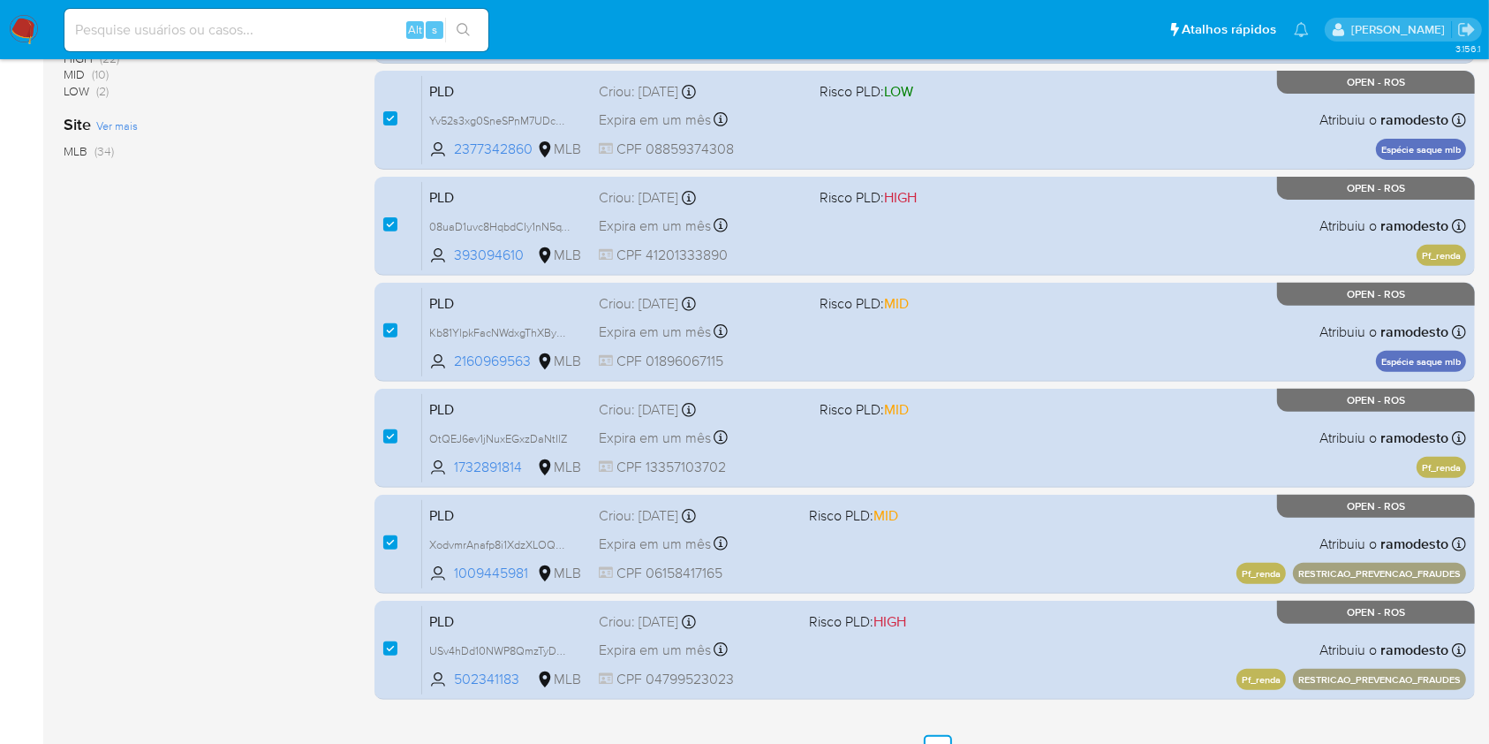
scroll to position [650, 0]
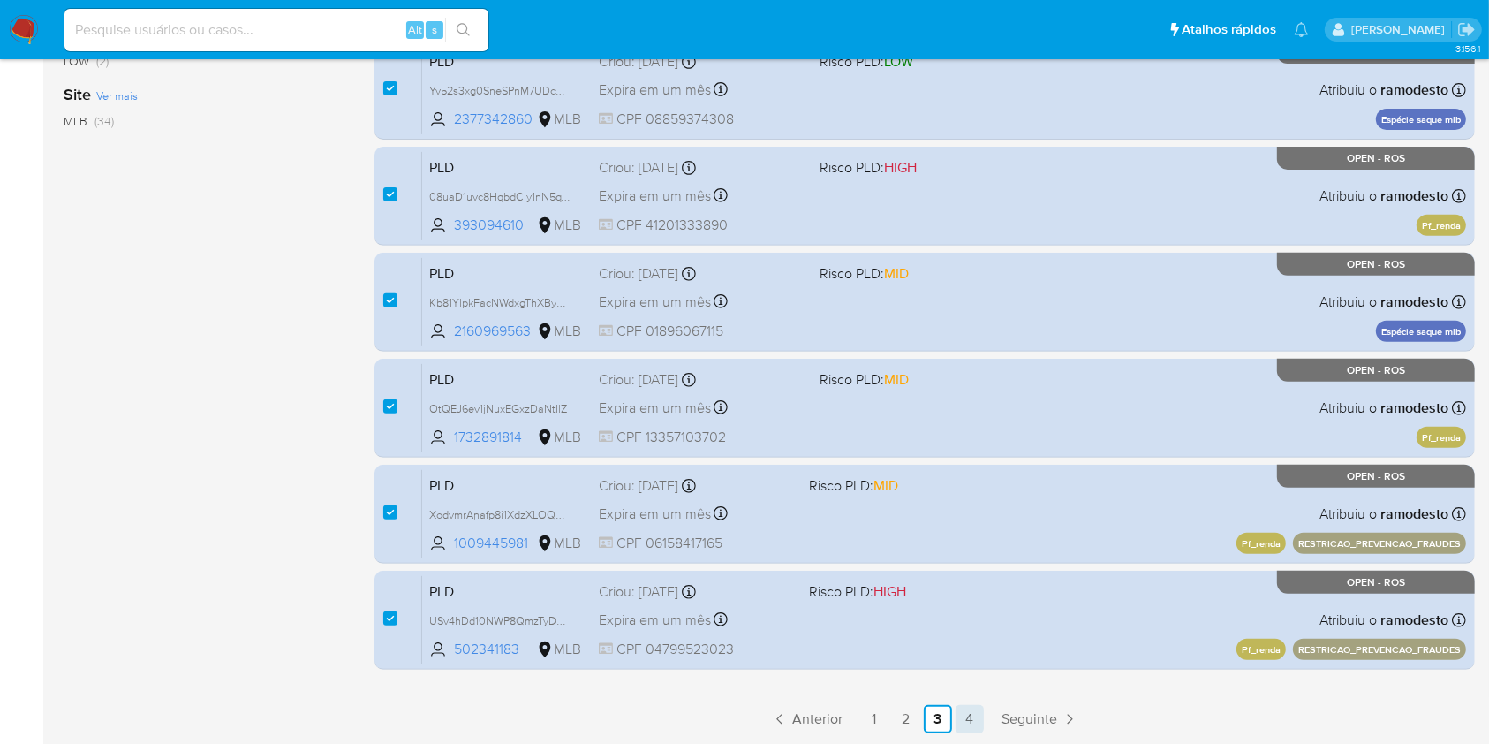
click at [968, 714] on link "4" at bounding box center [970, 719] width 28 height 28
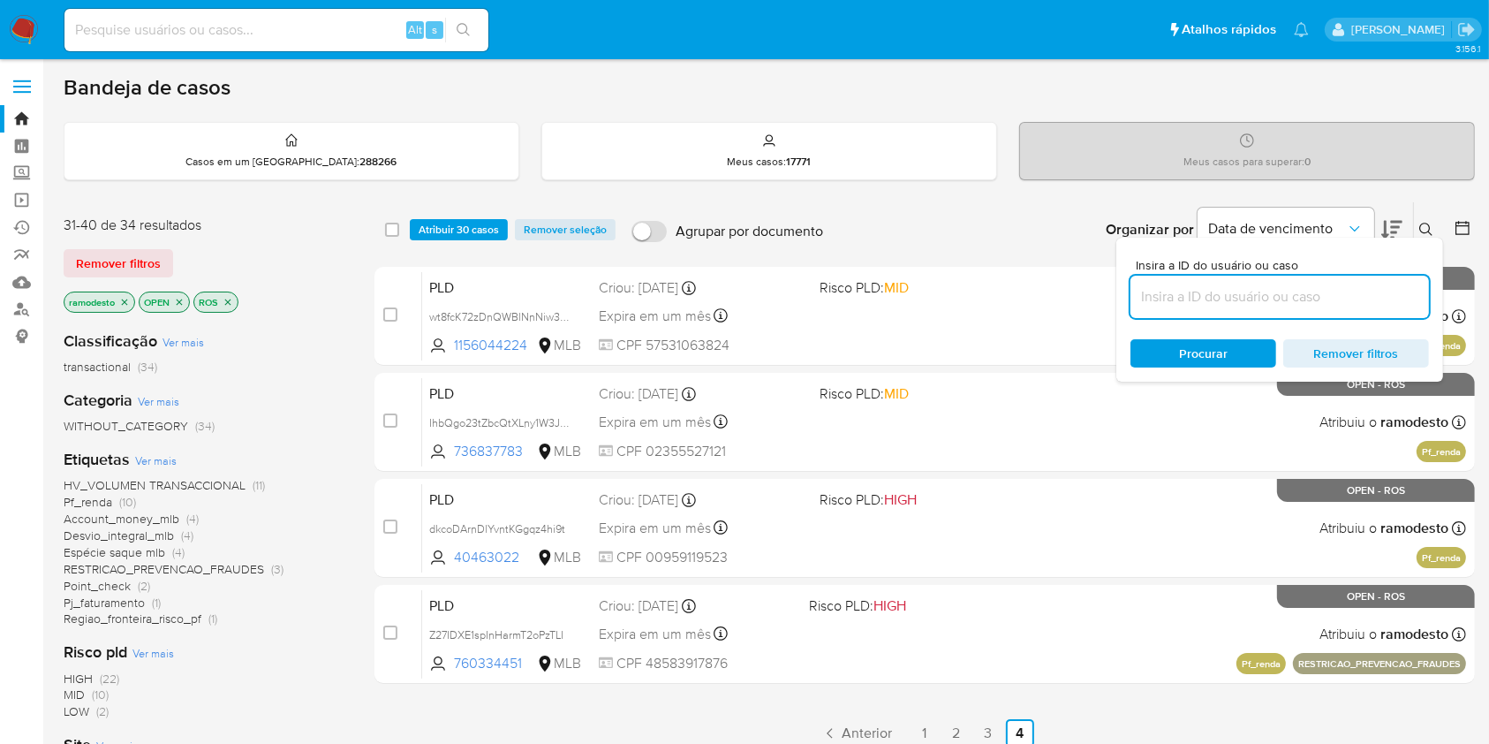
click at [395, 236] on div "select-all-cases-checkbox" at bounding box center [392, 230] width 14 height 18
click at [391, 228] on input "checkbox" at bounding box center [392, 230] width 14 height 14
checkbox input "true"
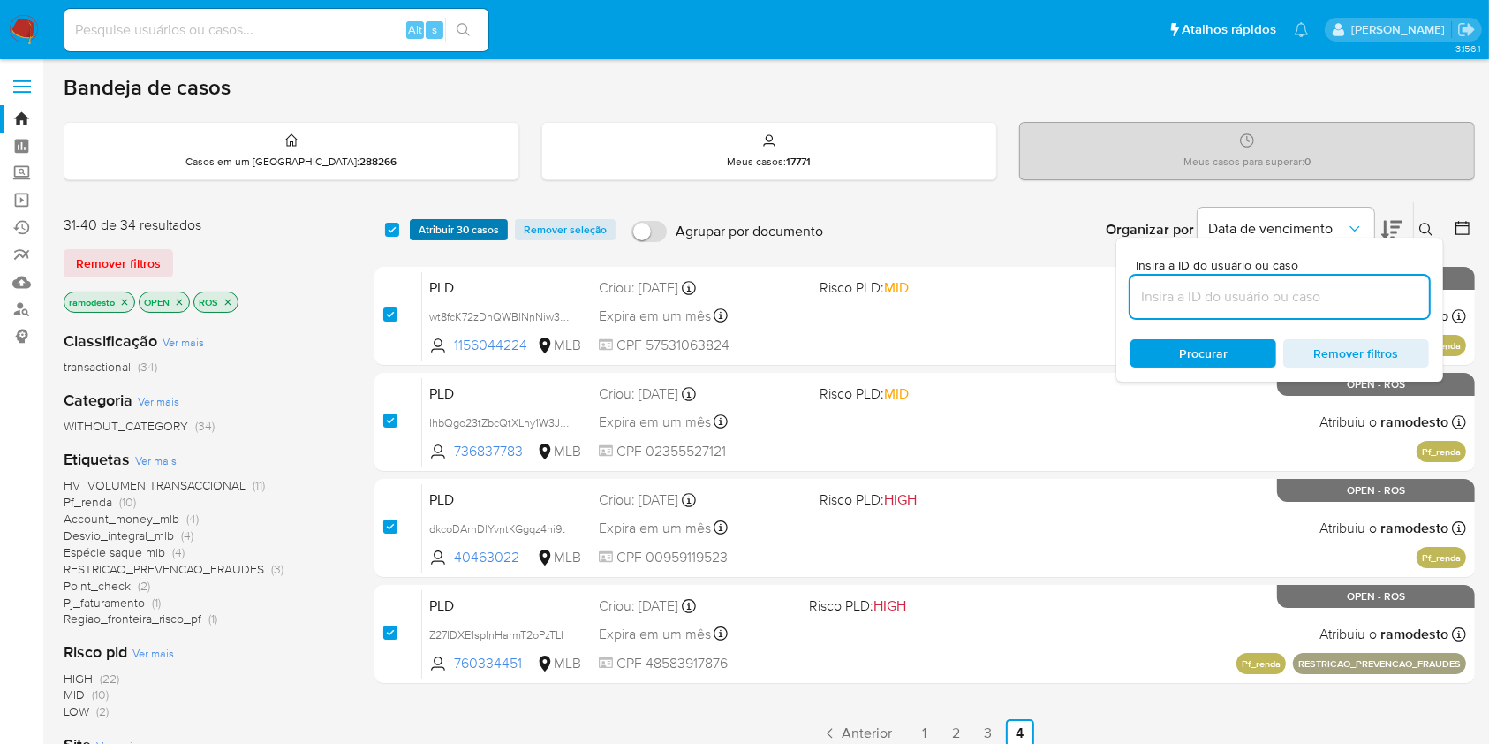
checkbox input "true"
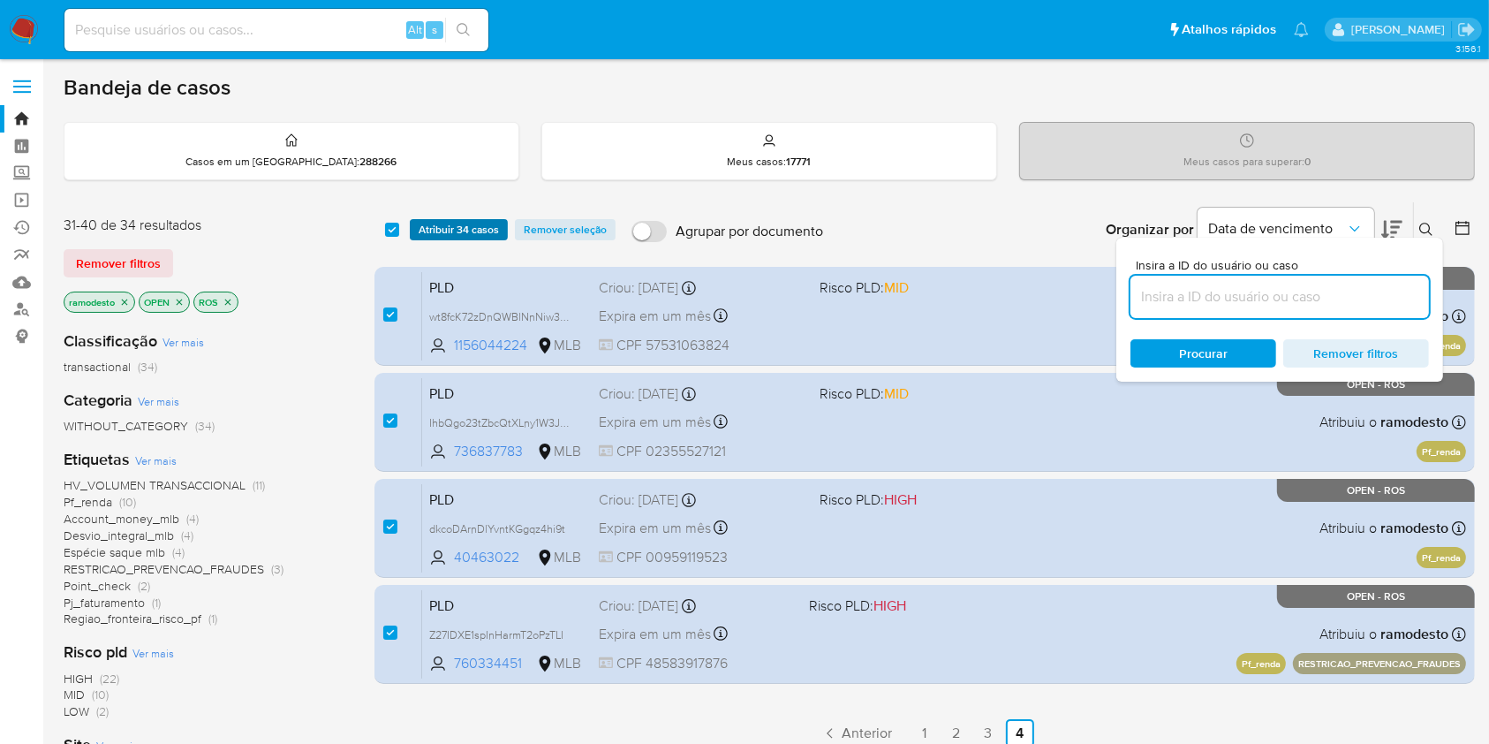
click at [435, 231] on span "Atribuir 34 casos" at bounding box center [459, 230] width 80 height 18
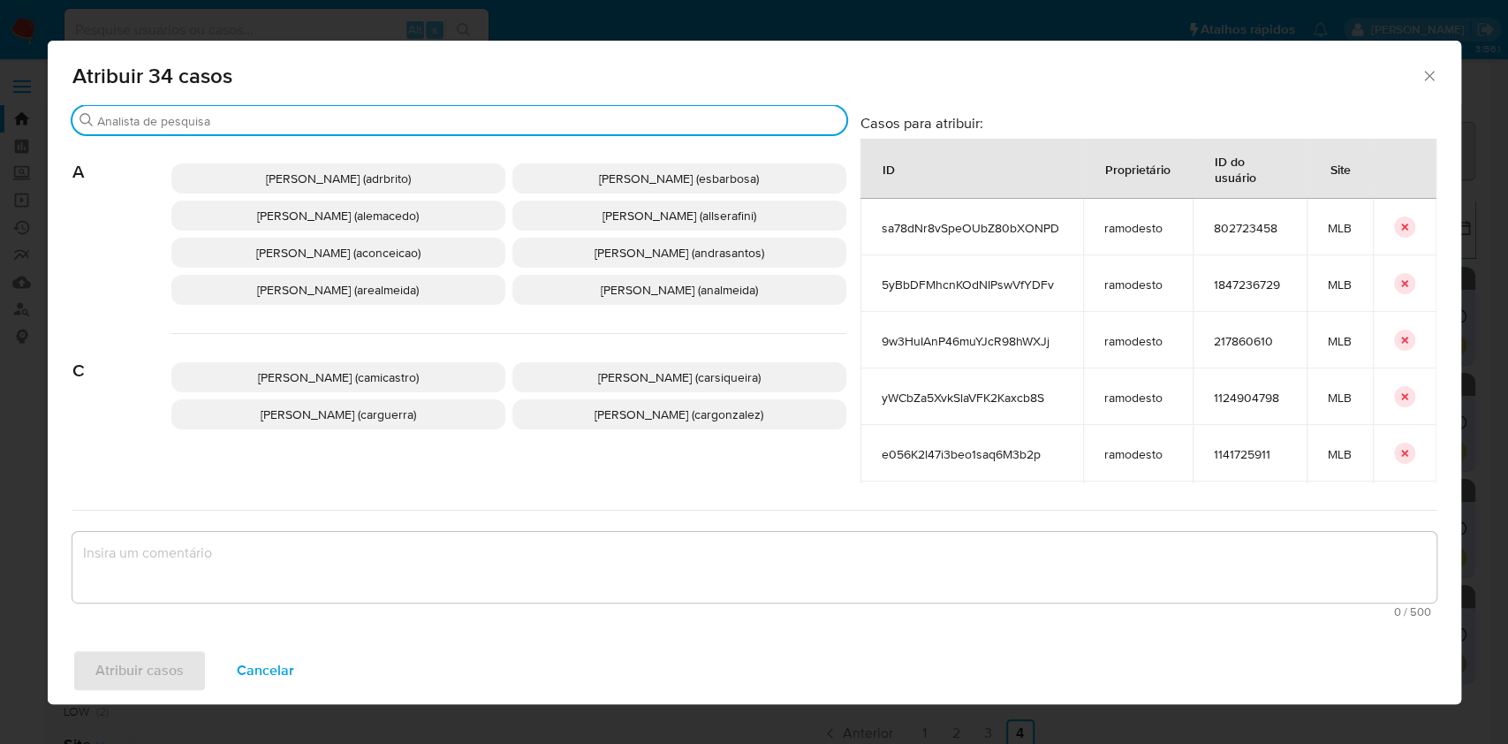
click at [340, 124] on input "Procurar" at bounding box center [468, 121] width 742 height 16
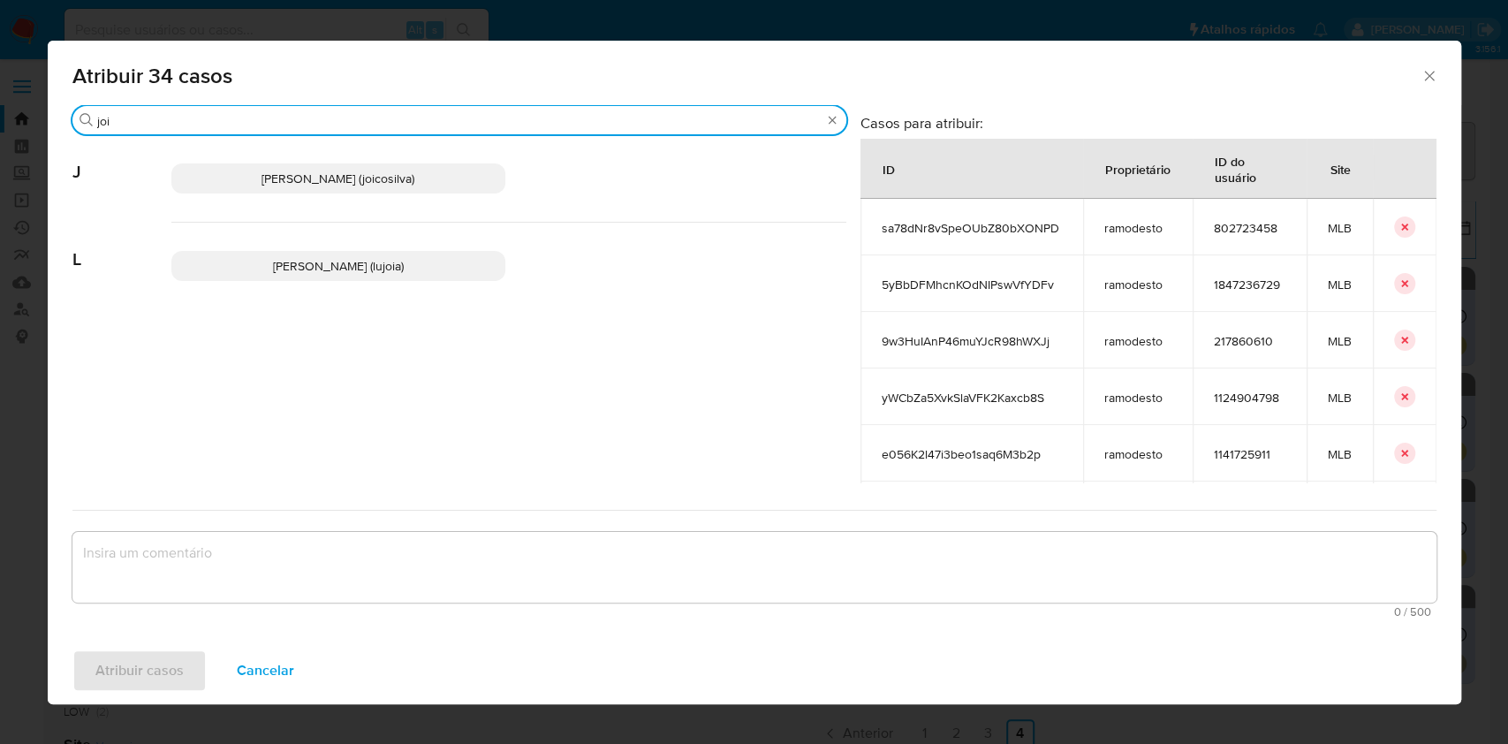
type input "joi"
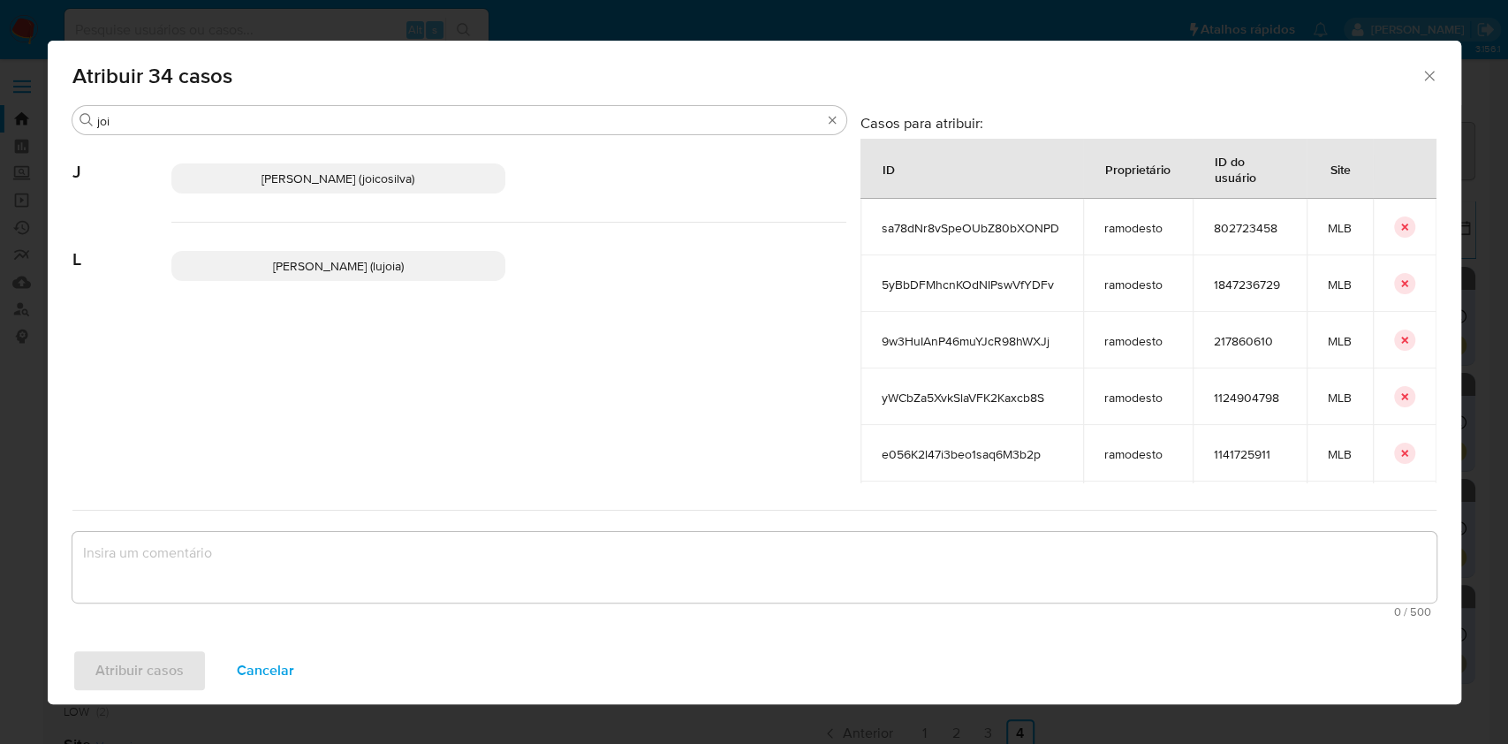
drag, startPoint x: 328, startPoint y: 173, endPoint x: 405, endPoint y: 241, distance: 102.6
click at [328, 173] on span "Joice Oliveira Da Silva De Almeida (joicosilva)" at bounding box center [337, 179] width 153 height 18
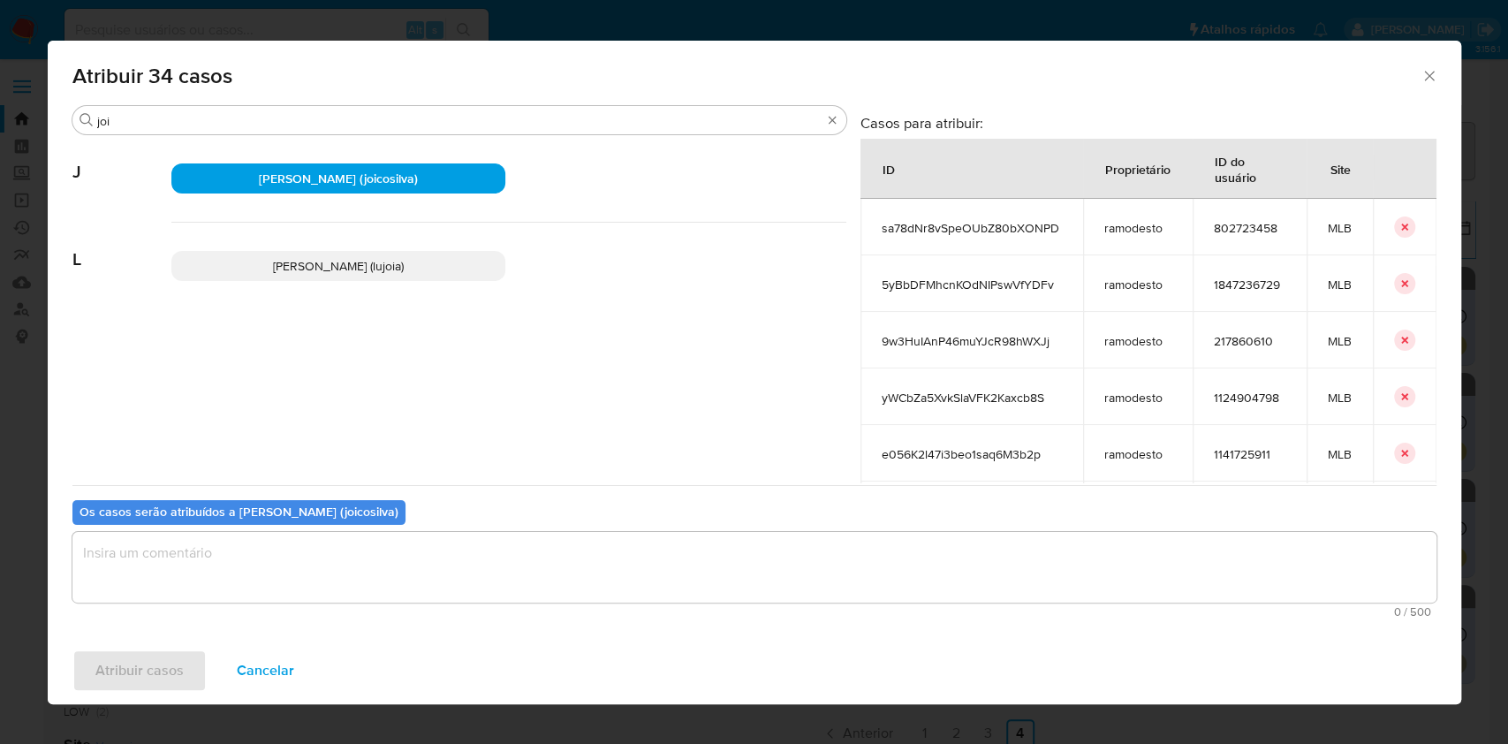
click at [570, 556] on textarea "assign-modal" at bounding box center [754, 567] width 1364 height 71
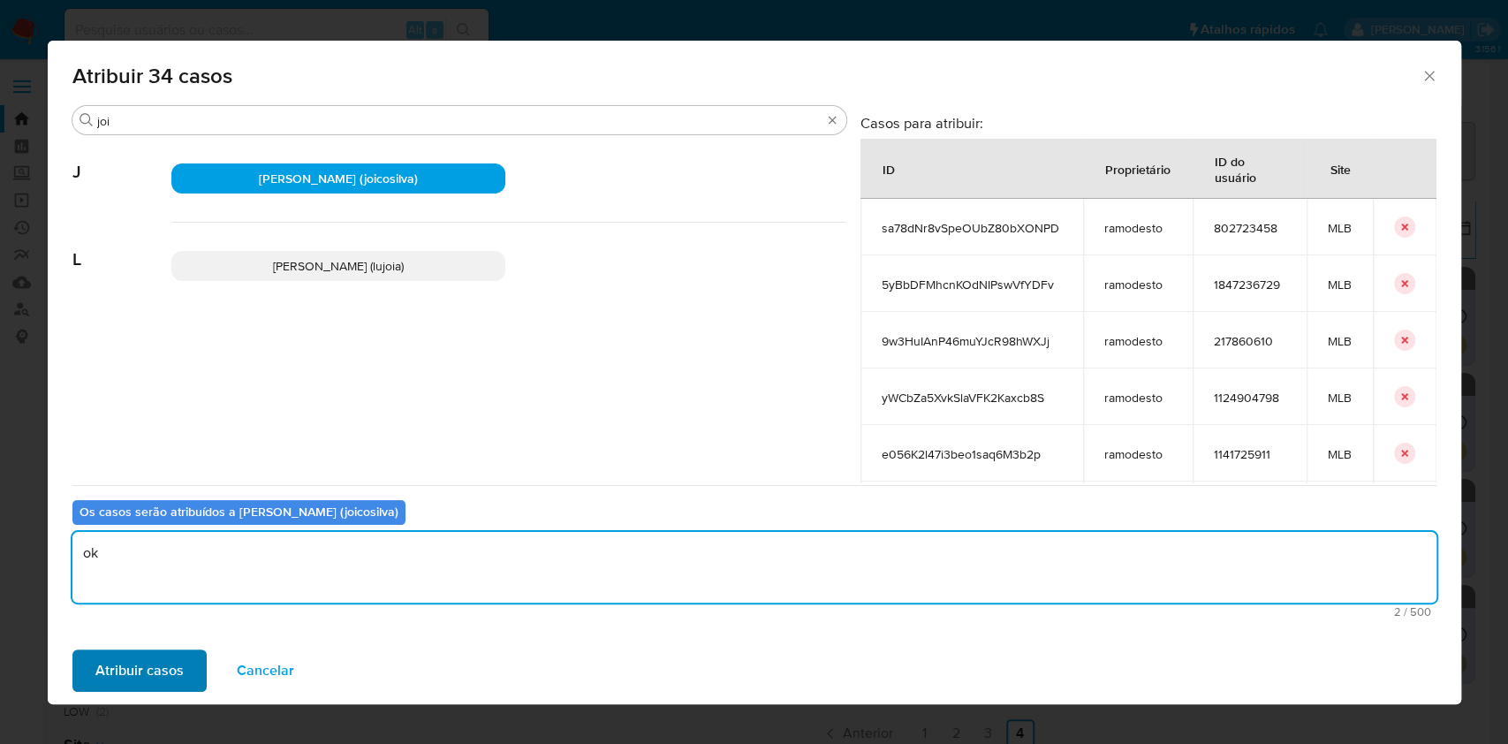
type textarea "ok"
click at [179, 670] on span "Atribuir casos" at bounding box center [139, 670] width 88 height 39
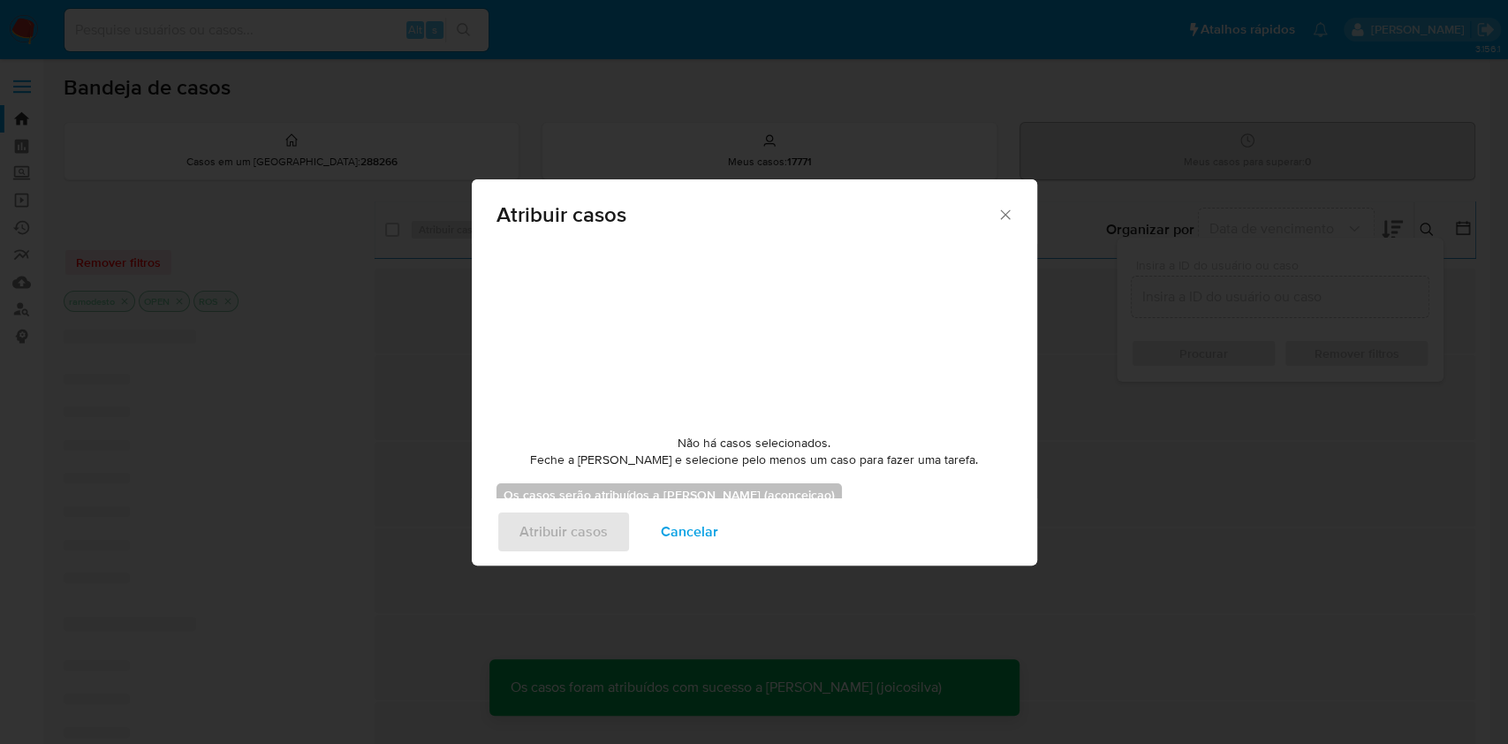
checkbox input "false"
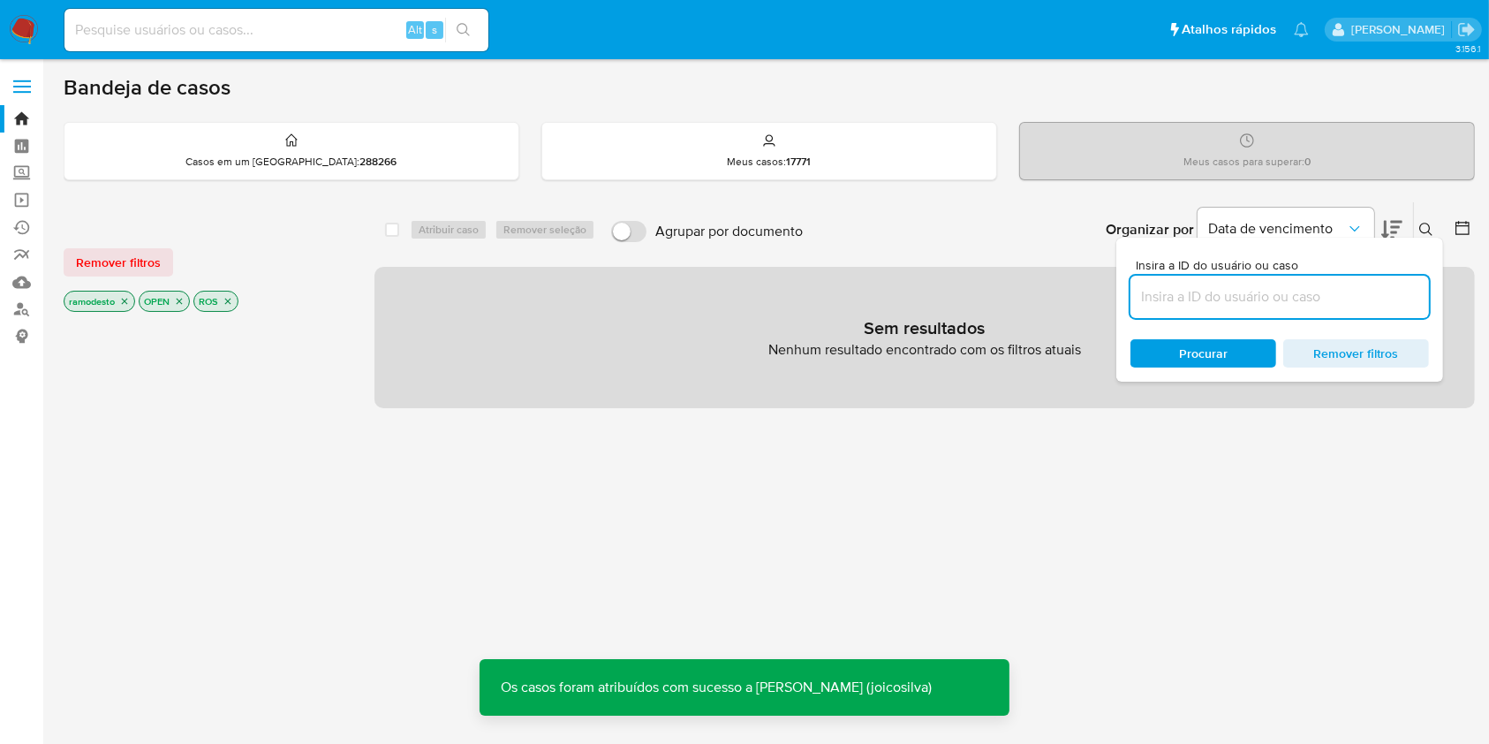
click at [126, 299] on icon "close-filter" at bounding box center [124, 301] width 11 height 11
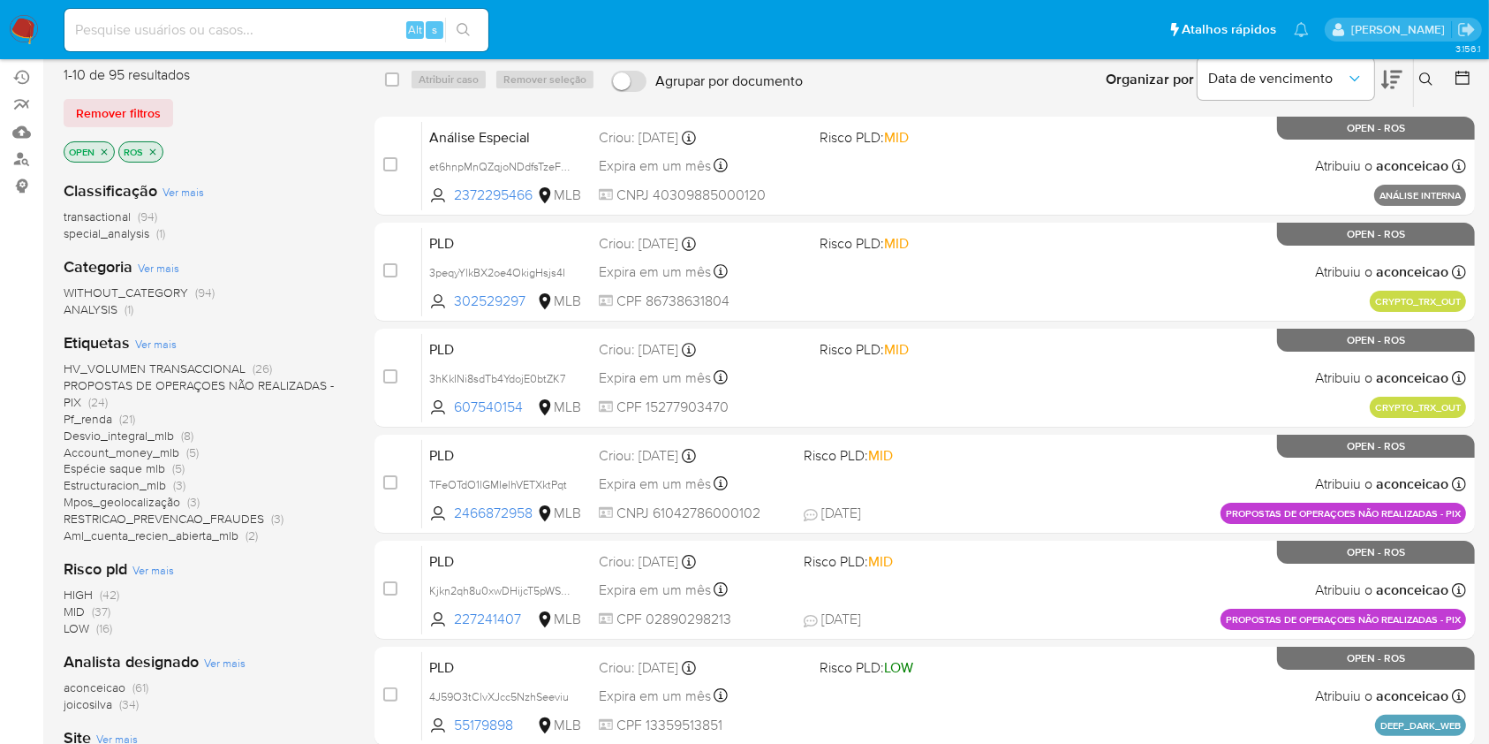
scroll to position [235, 0]
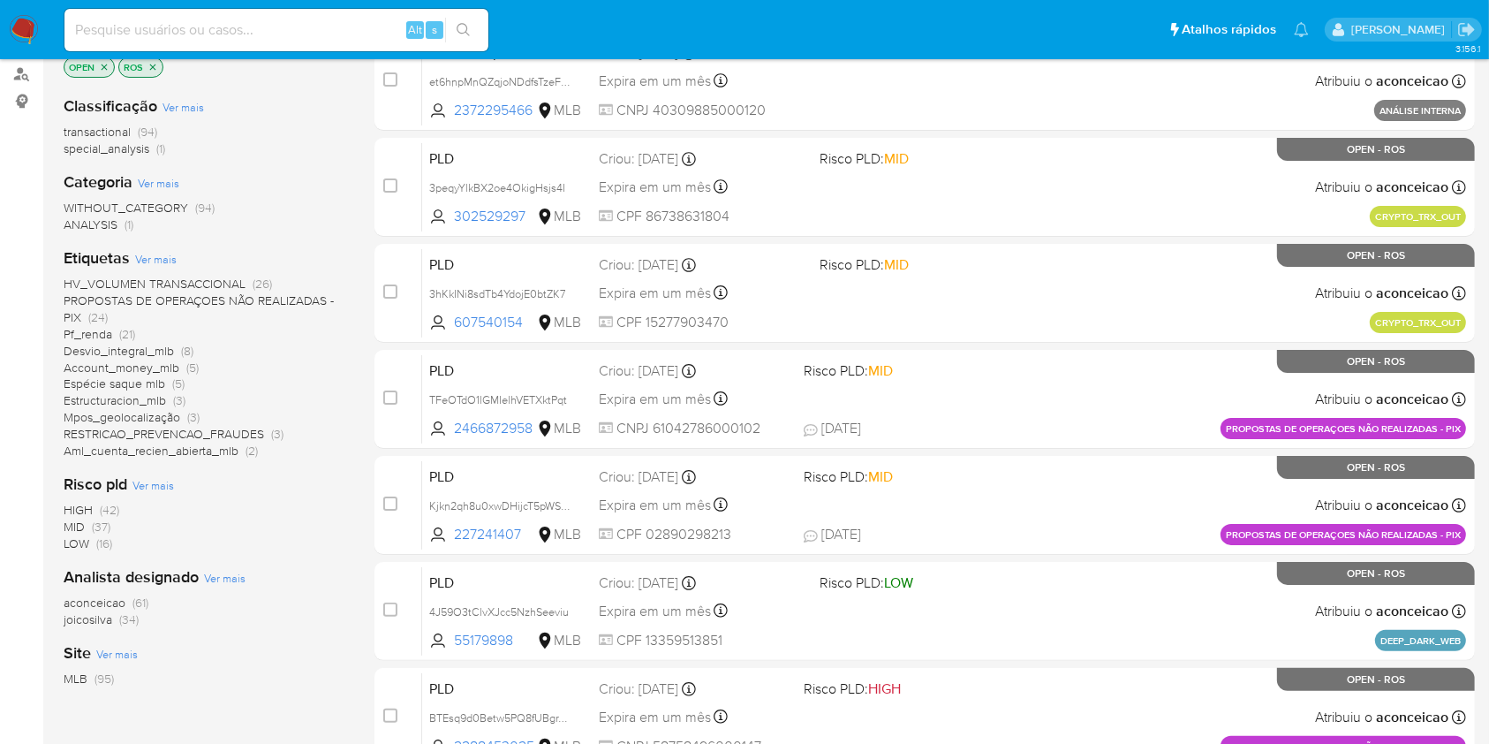
click at [142, 594] on span "(61)" at bounding box center [140, 603] width 16 height 18
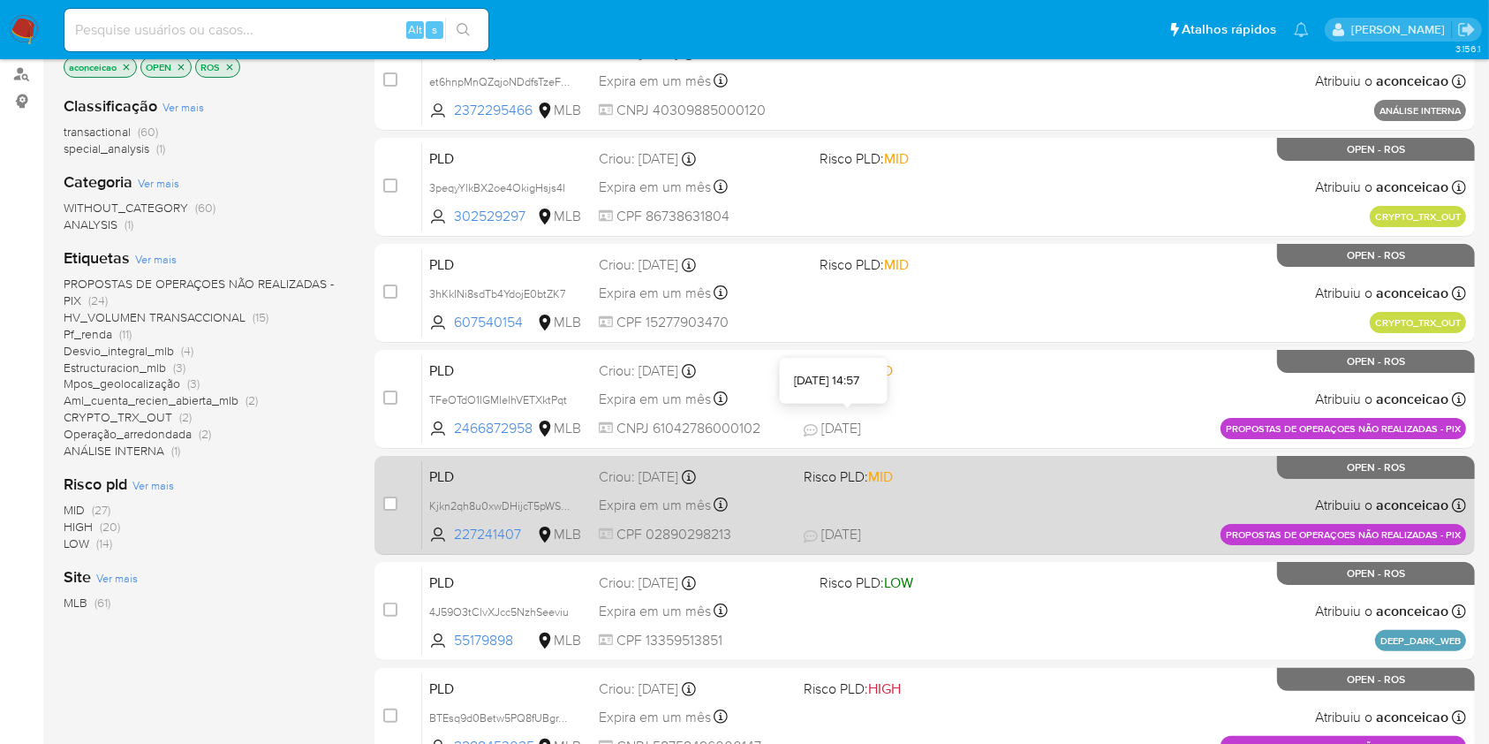
scroll to position [650, 0]
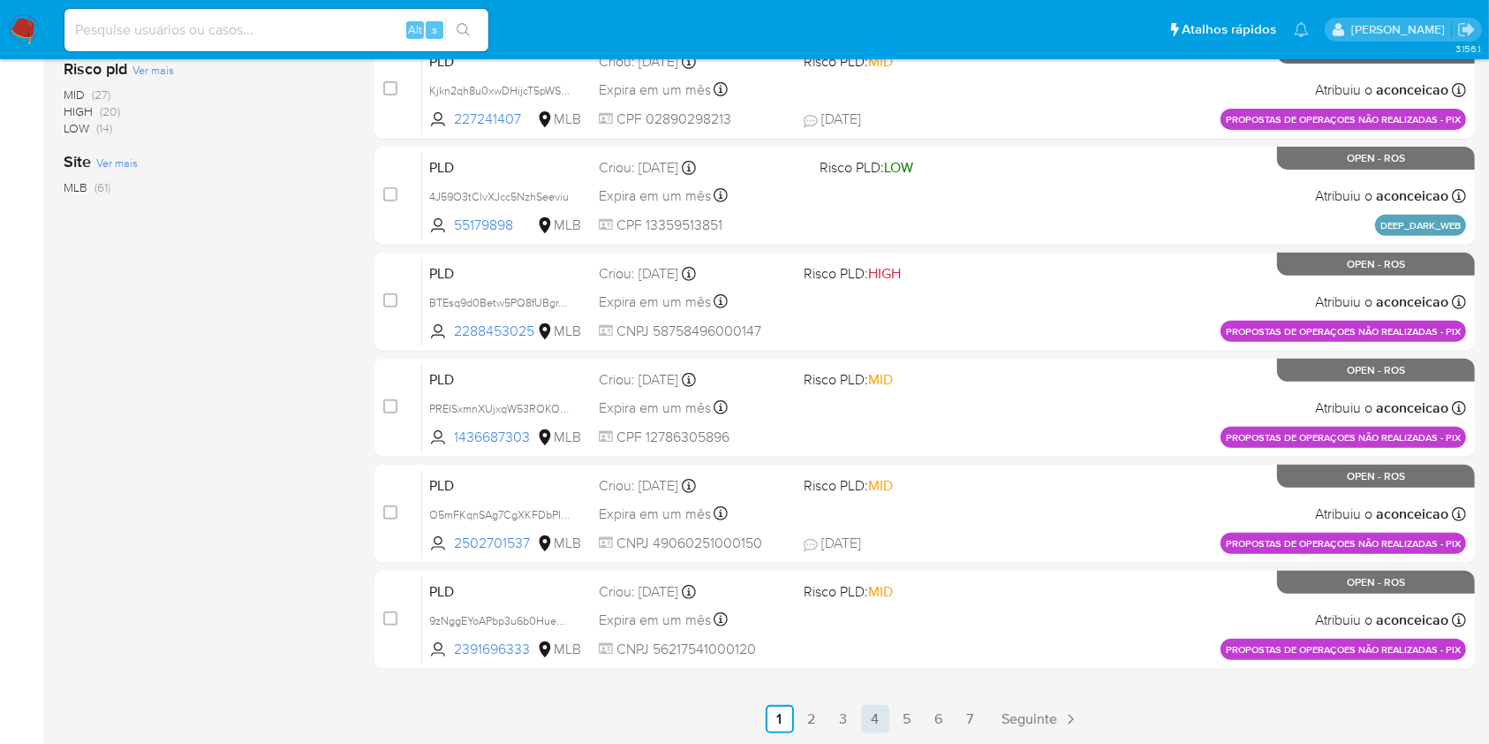
click at [888, 714] on link "4" at bounding box center [875, 719] width 28 height 28
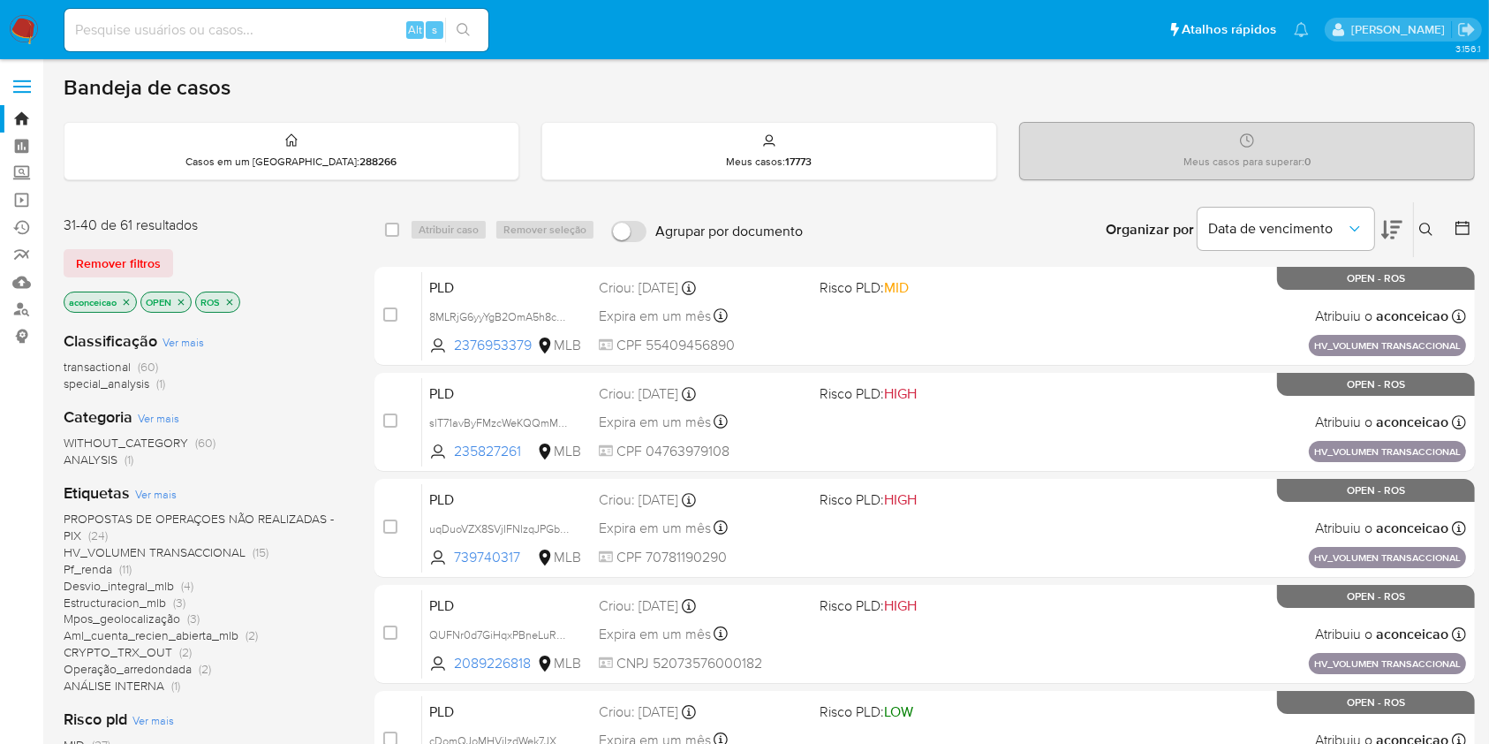
click at [396, 237] on div "select-all-cases-checkbox" at bounding box center [392, 230] width 14 height 18
click at [391, 230] on input "checkbox" at bounding box center [392, 230] width 14 height 14
checkbox input "true"
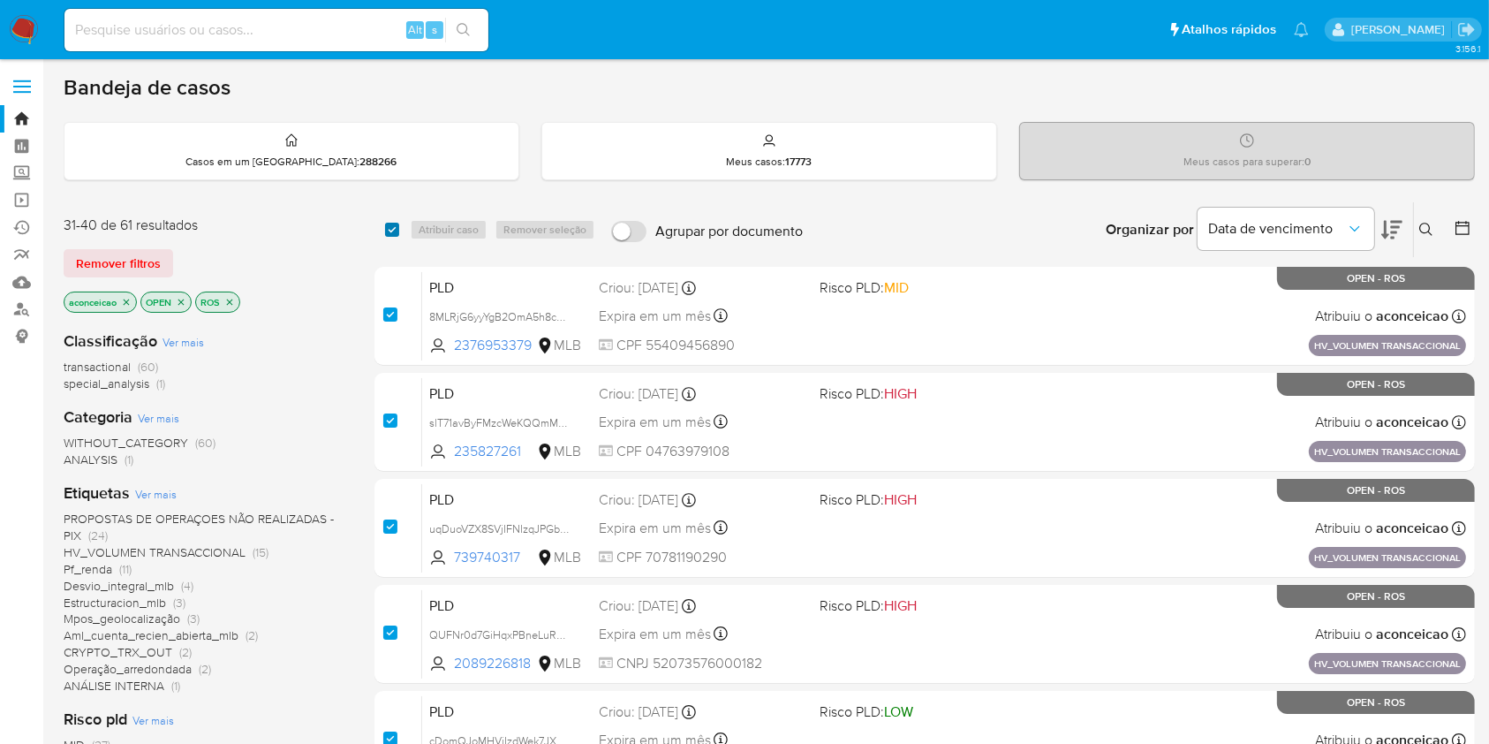
checkbox input "true"
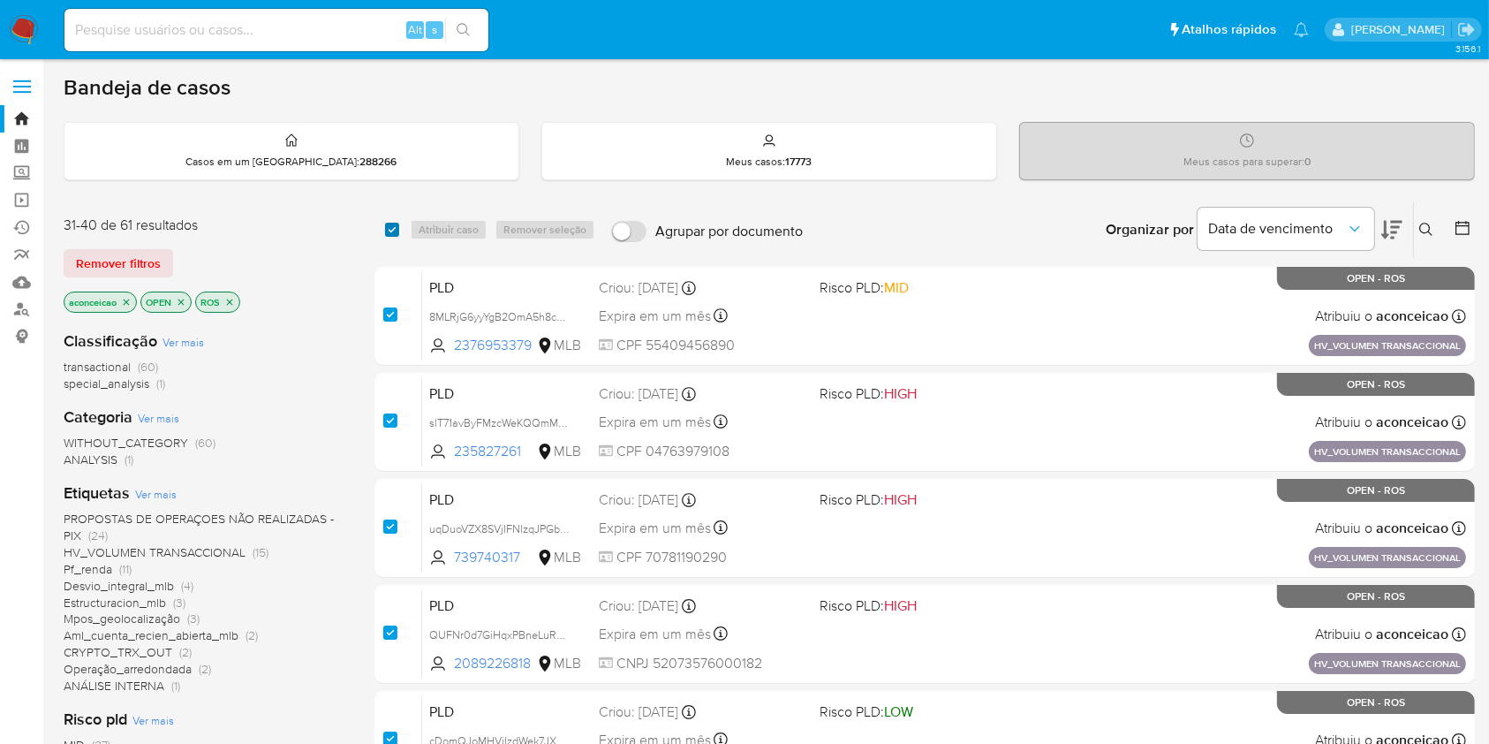
checkbox input "true"
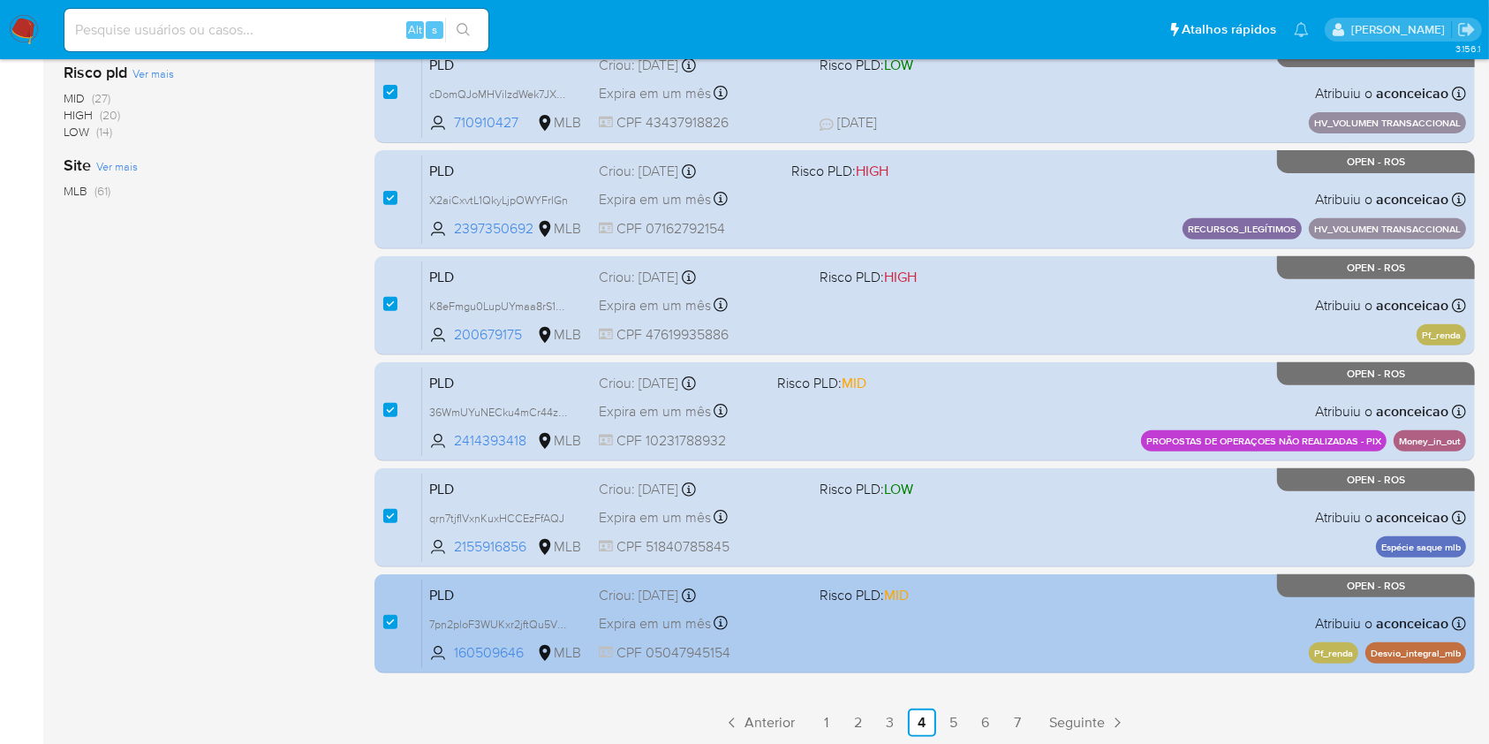
scroll to position [650, 0]
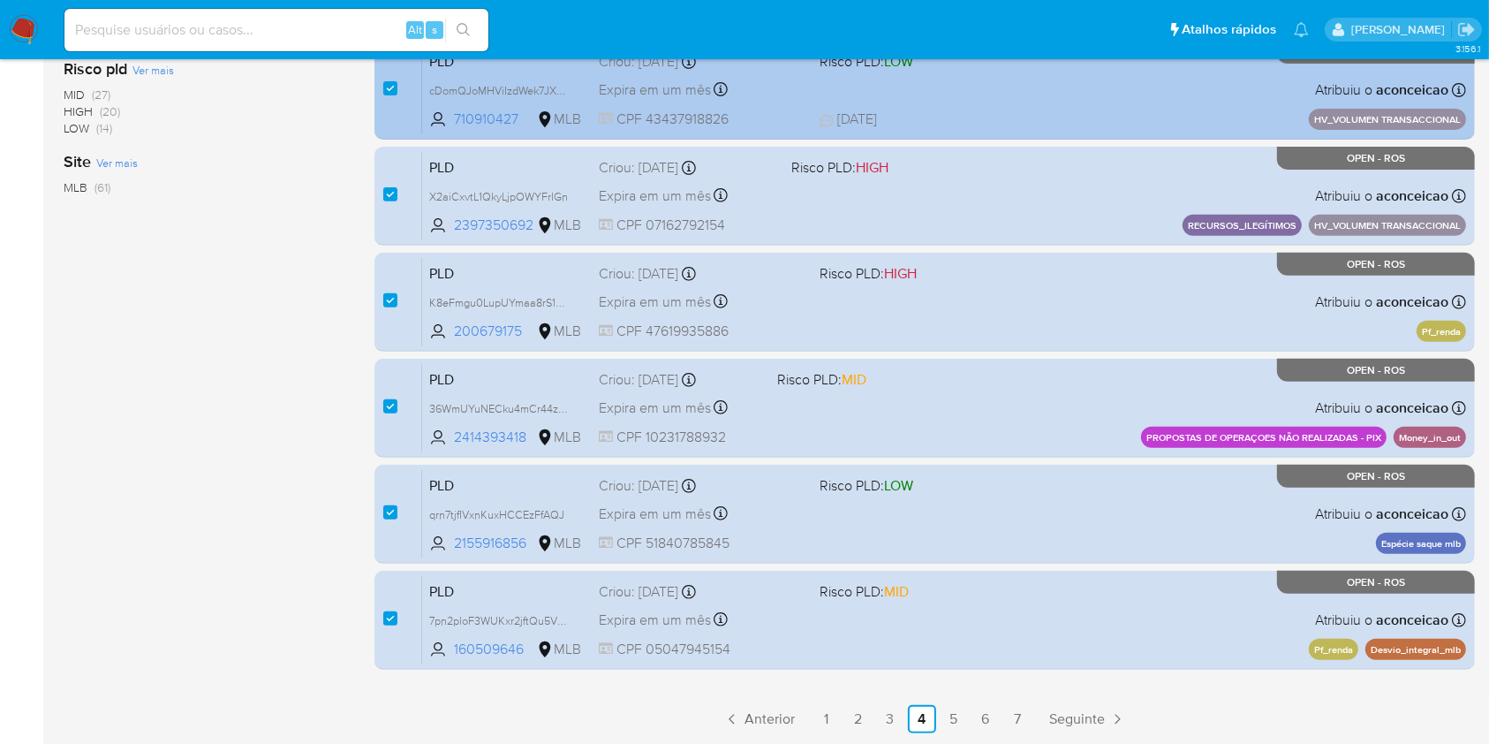
click at [959, 715] on link "5" at bounding box center [954, 719] width 28 height 28
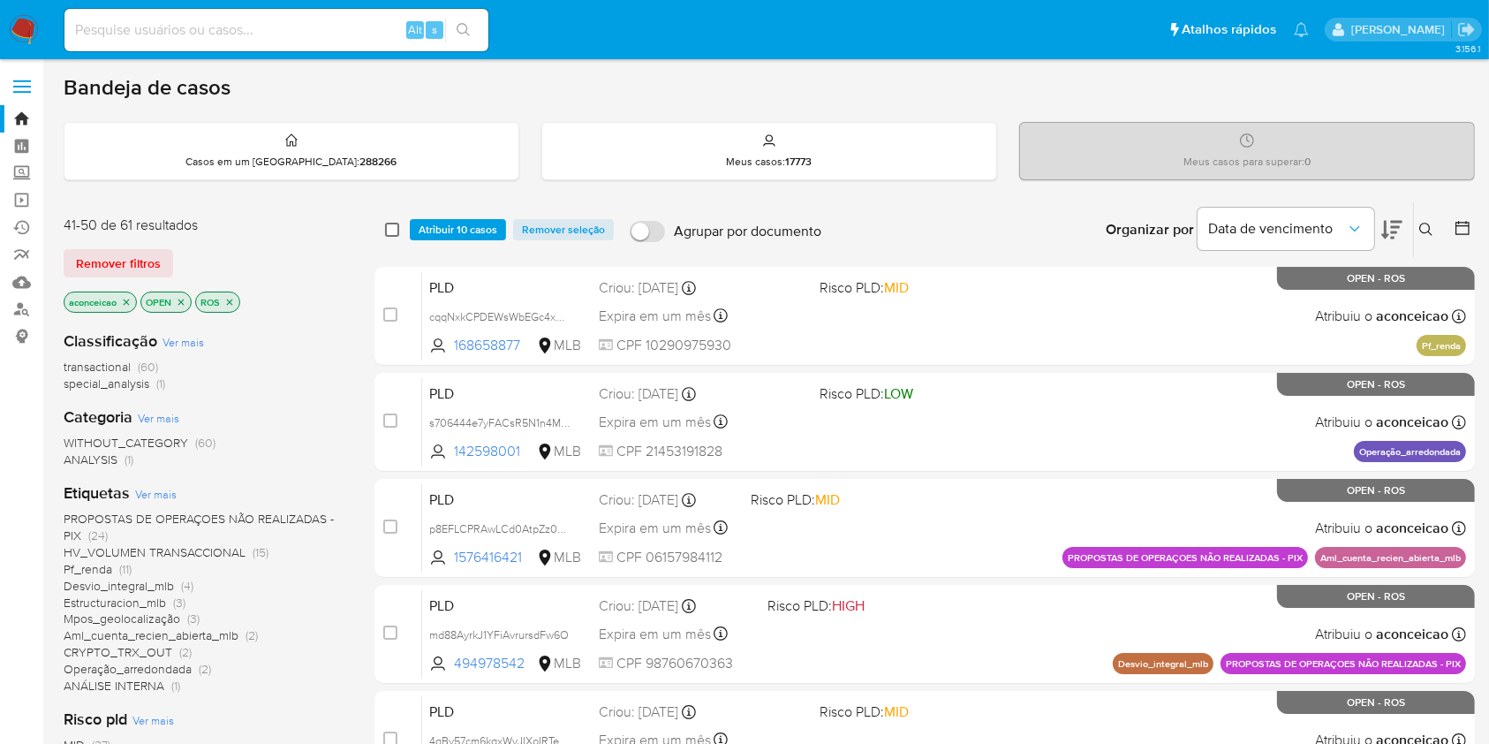
click at [392, 230] on input "checkbox" at bounding box center [392, 230] width 14 height 14
checkbox input "true"
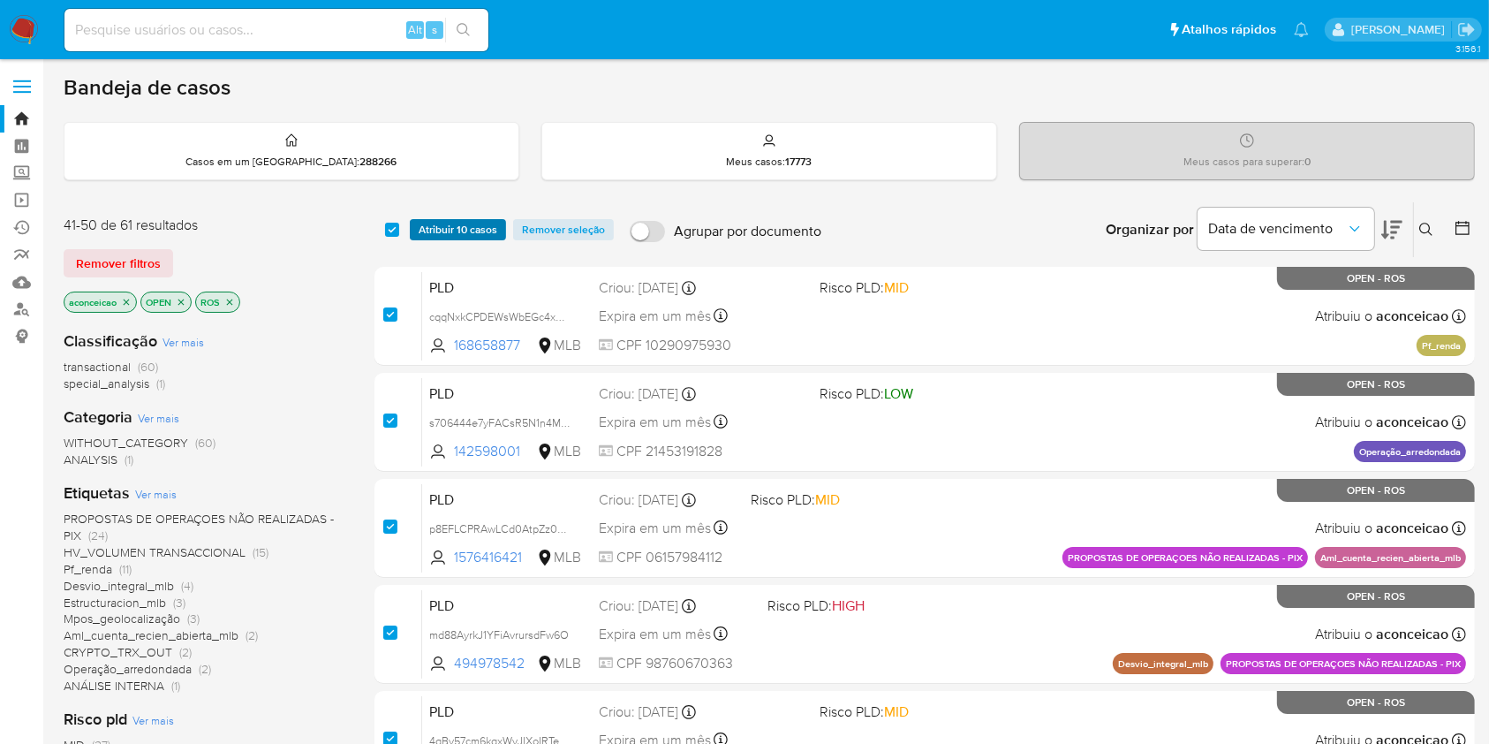
checkbox input "true"
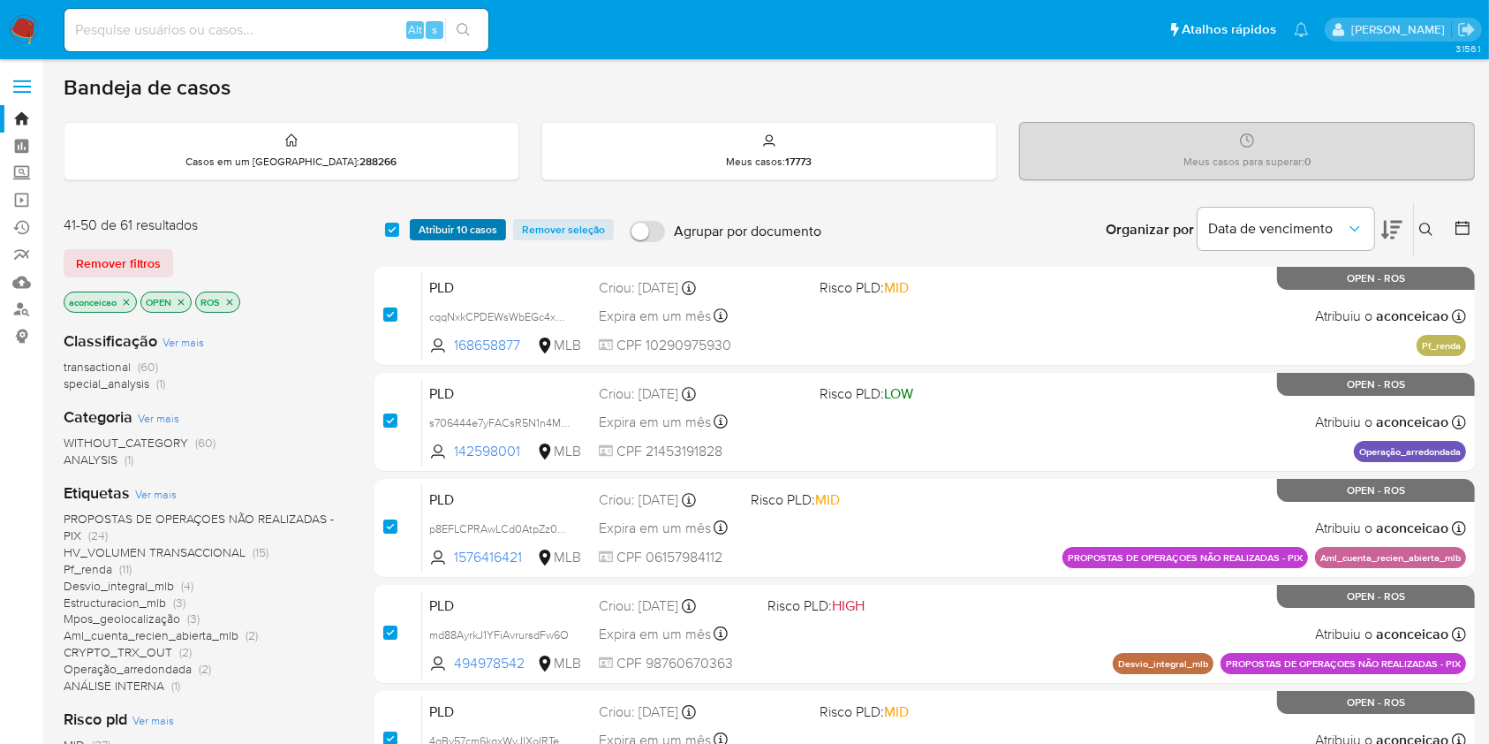
checkbox input "true"
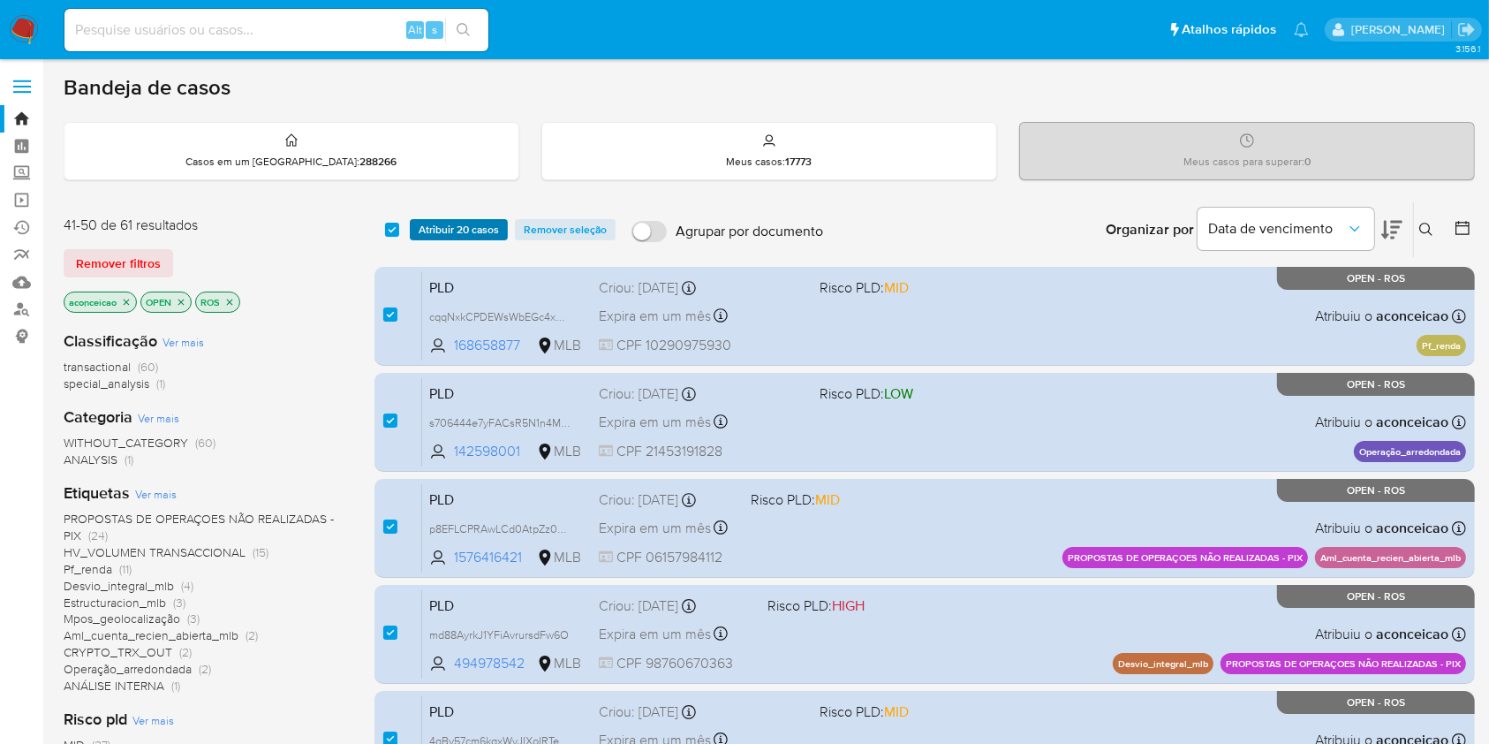
click at [440, 231] on span "Atribuir 20 casos" at bounding box center [459, 230] width 80 height 18
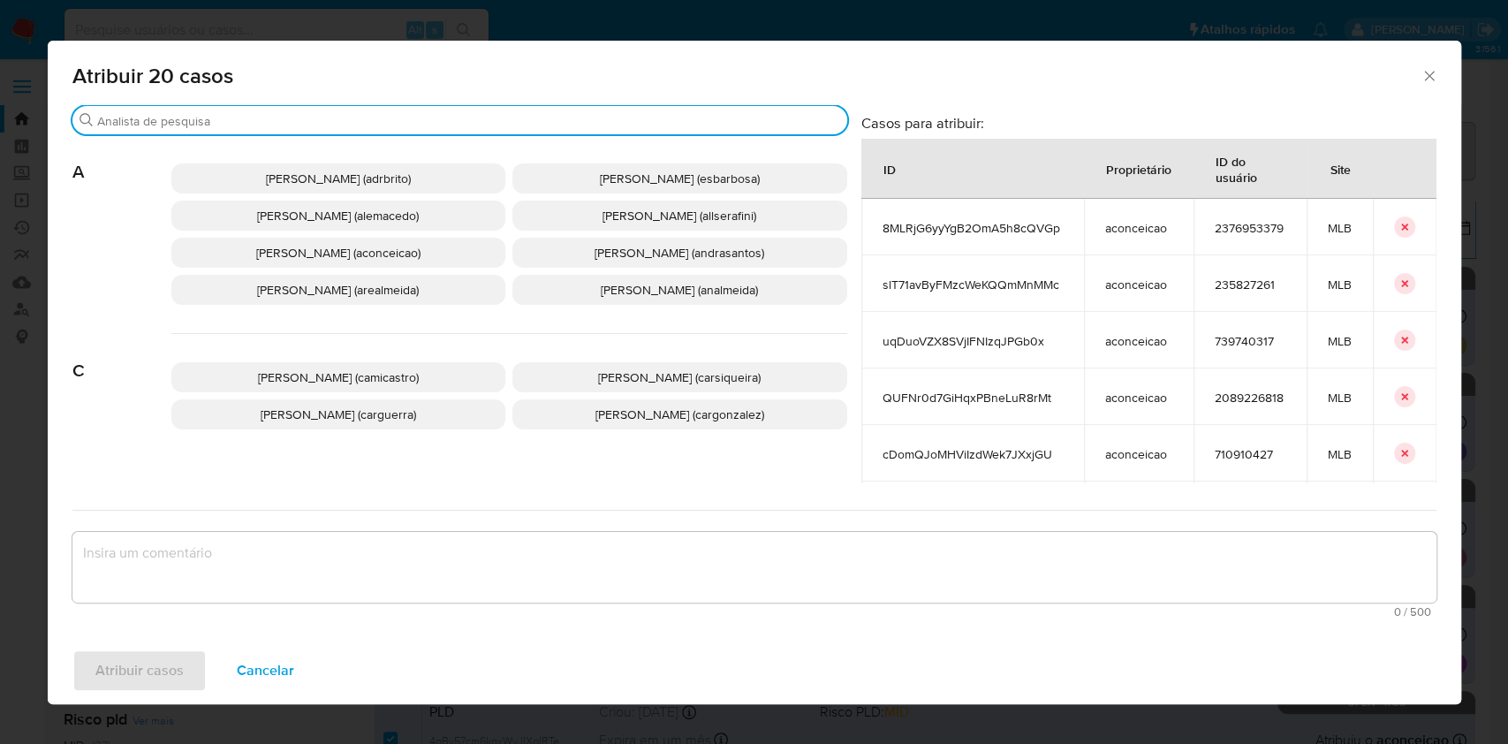
click at [329, 127] on input "Procurar" at bounding box center [468, 121] width 743 height 16
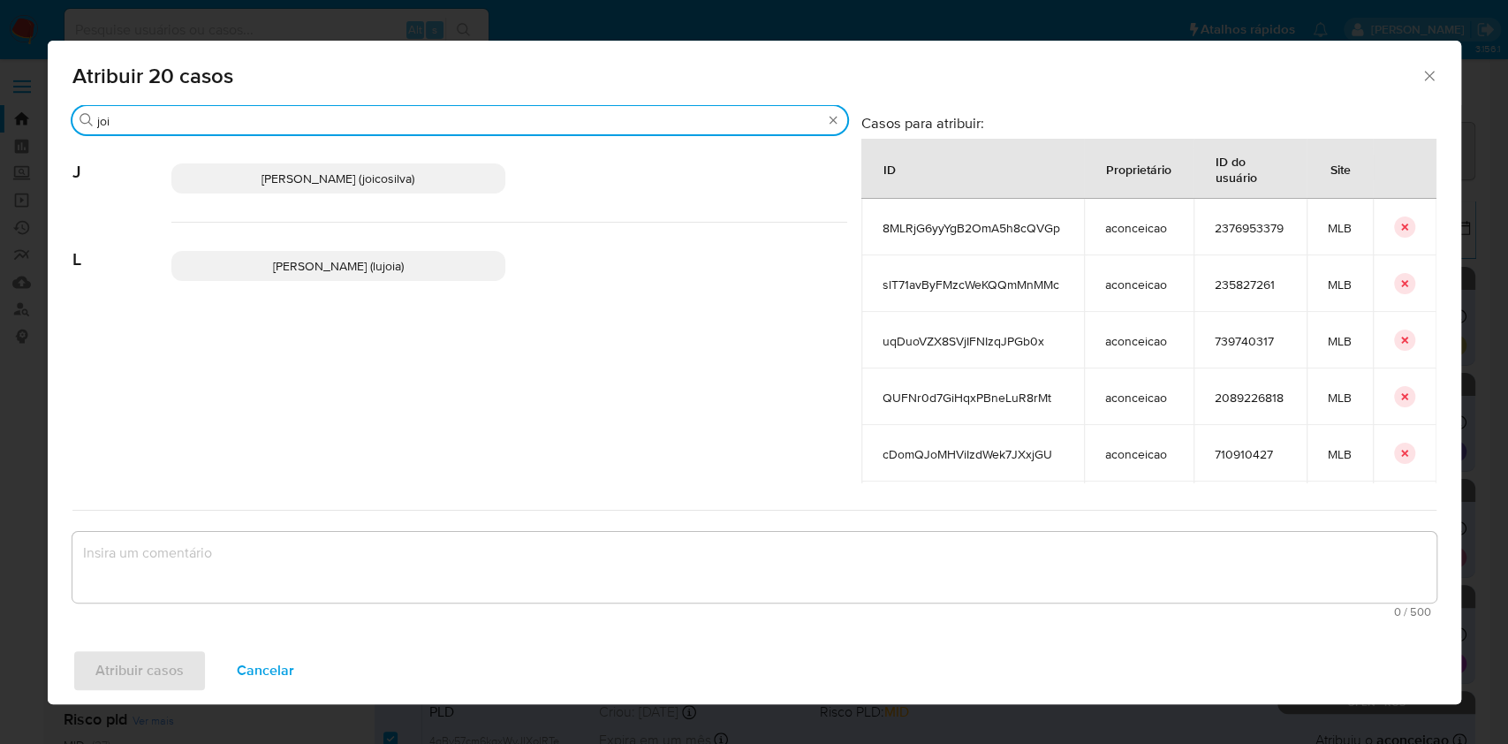
type input "joi"
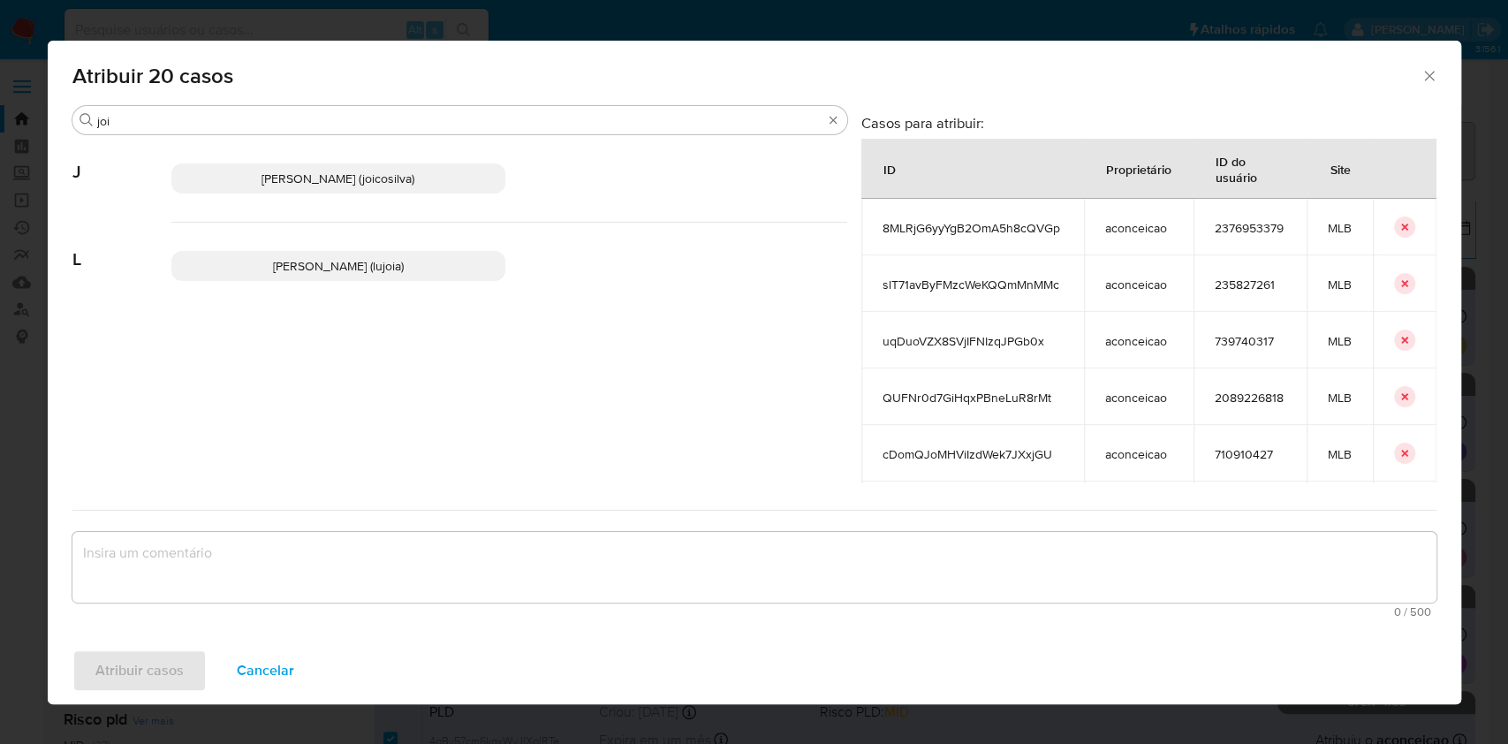
drag, startPoint x: 382, startPoint y: 175, endPoint x: 452, endPoint y: 252, distance: 104.4
click at [382, 178] on span "Joice Oliveira Da Silva De Almeida (joicosilva)" at bounding box center [337, 179] width 153 height 18
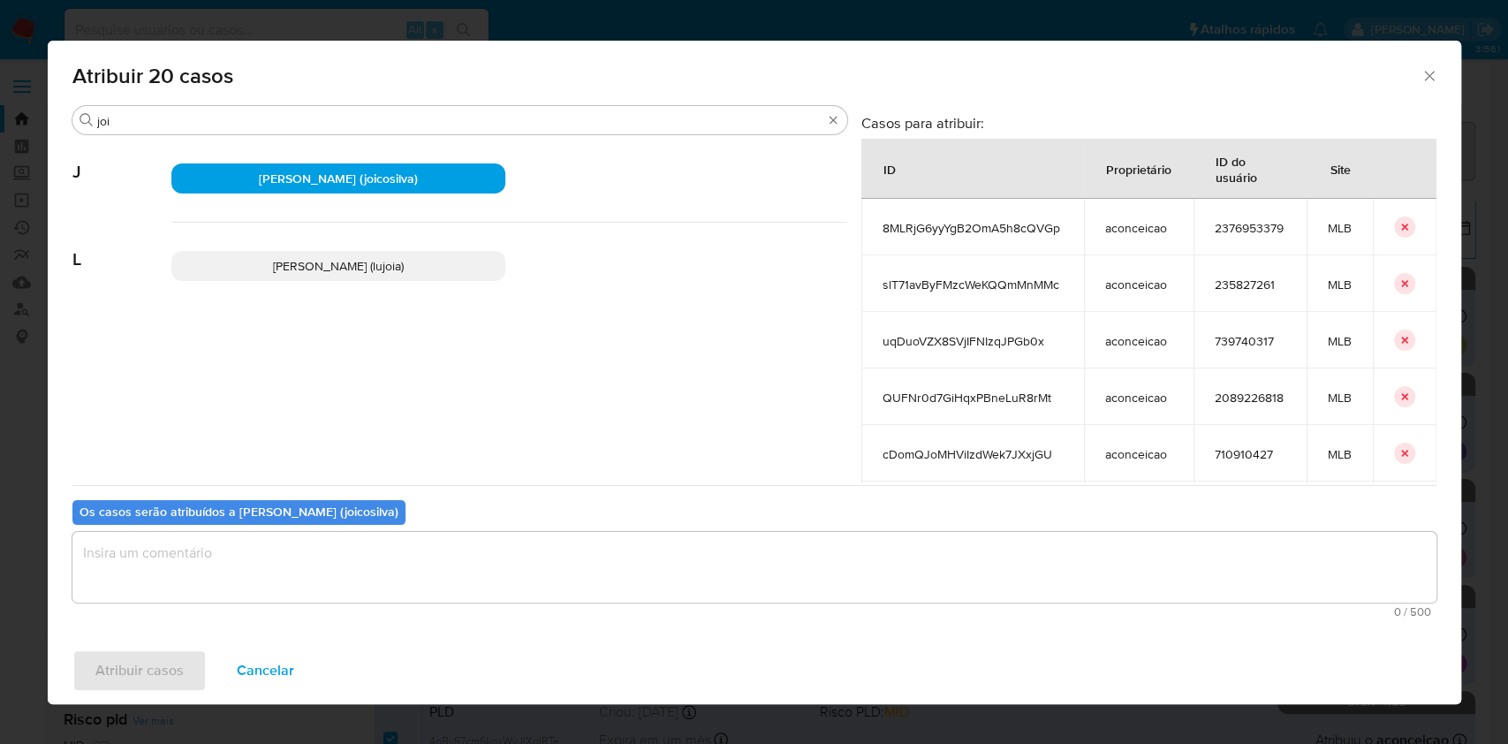
click at [381, 564] on textarea "assign-modal" at bounding box center [754, 567] width 1364 height 71
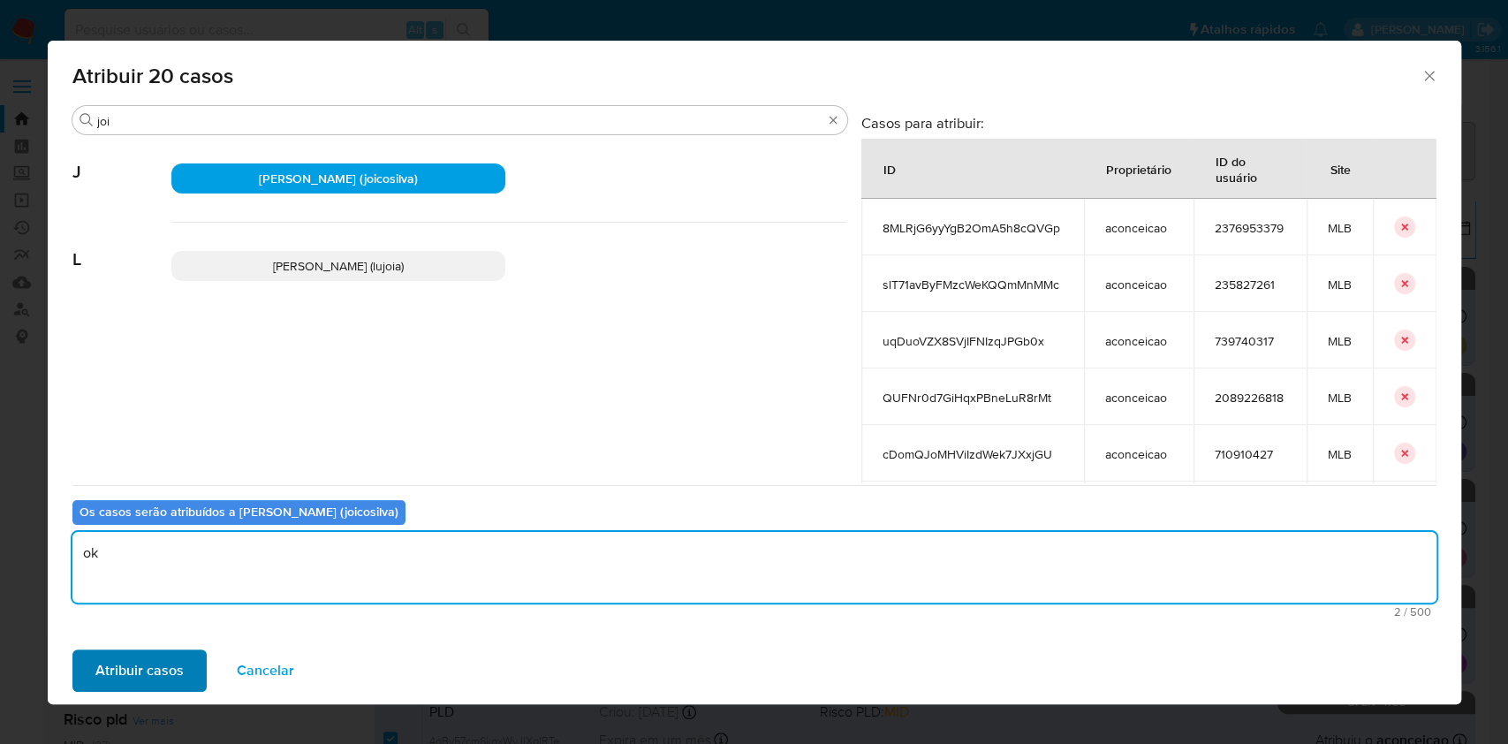
type textarea "ok"
click at [155, 664] on span "Atribuir casos" at bounding box center [139, 670] width 88 height 39
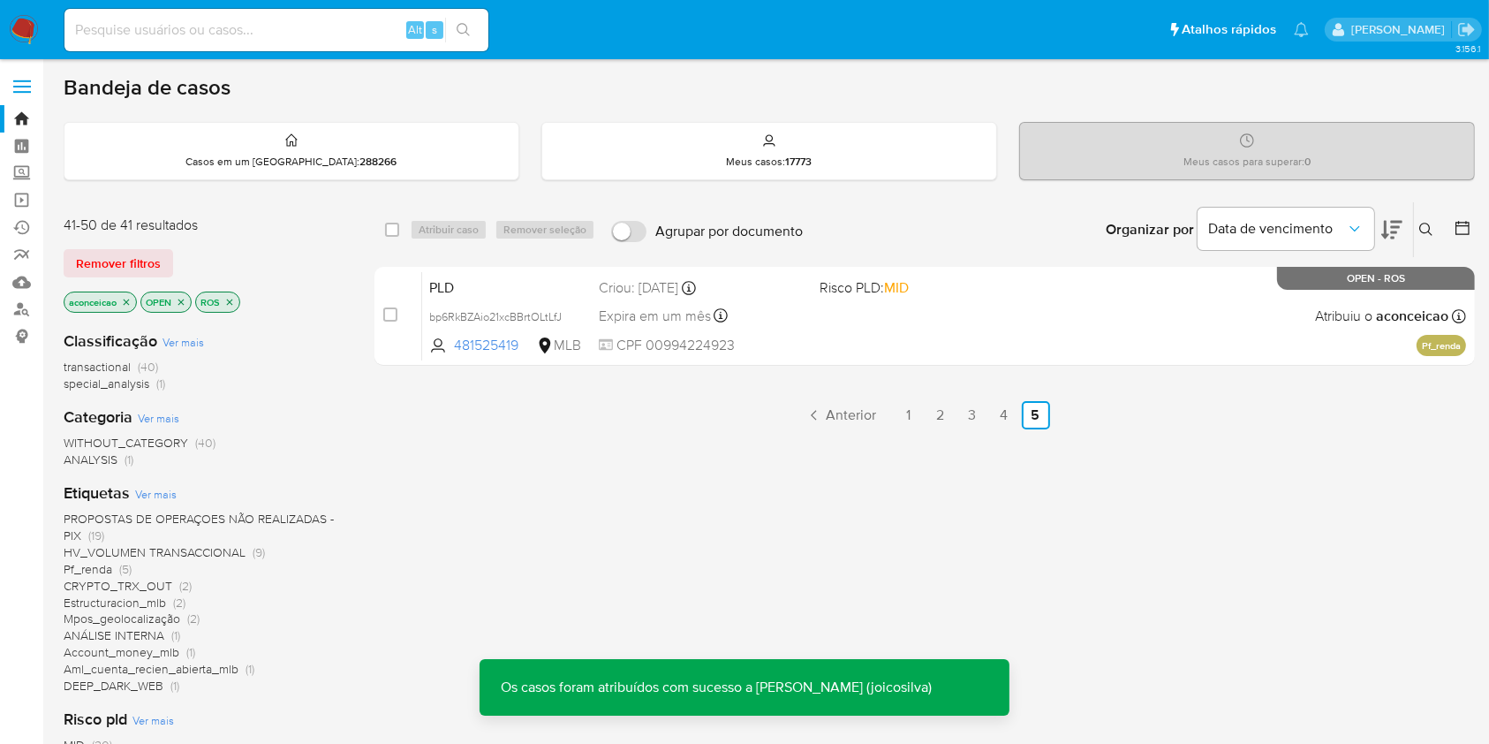
click at [125, 293] on p "aconceicao" at bounding box center [100, 301] width 72 height 19
click at [125, 301] on icon "close-filter" at bounding box center [126, 302] width 11 height 11
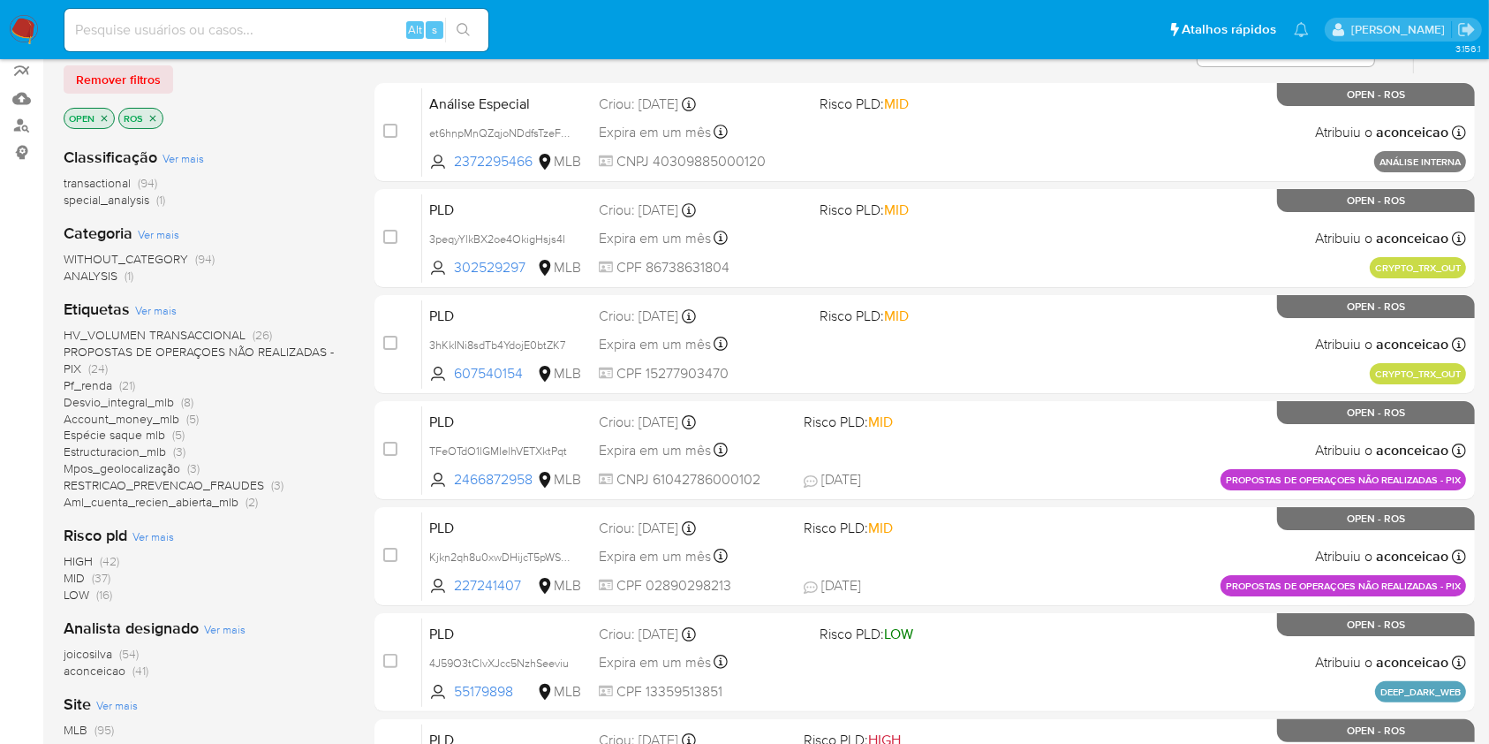
scroll to position [235, 0]
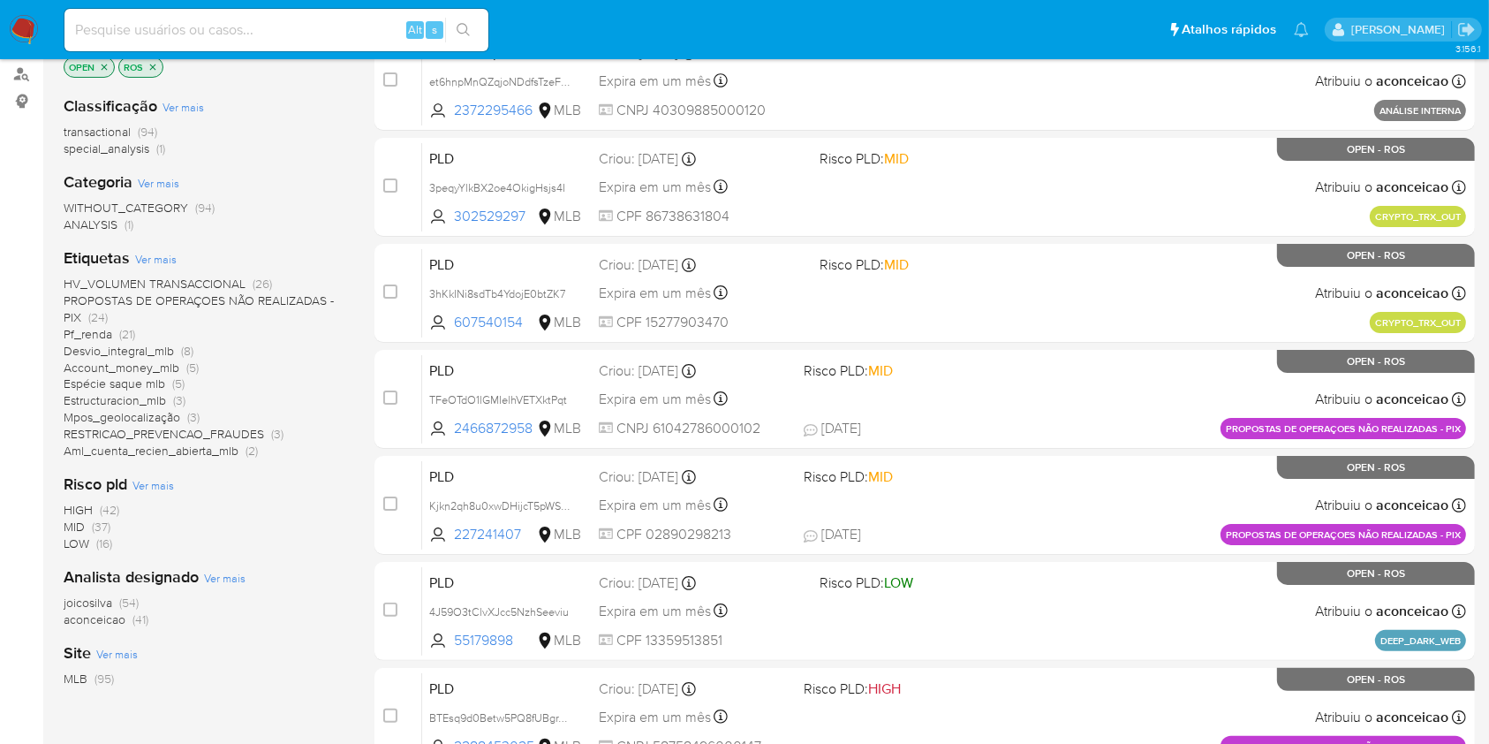
click at [140, 619] on span "(41)" at bounding box center [140, 619] width 16 height 18
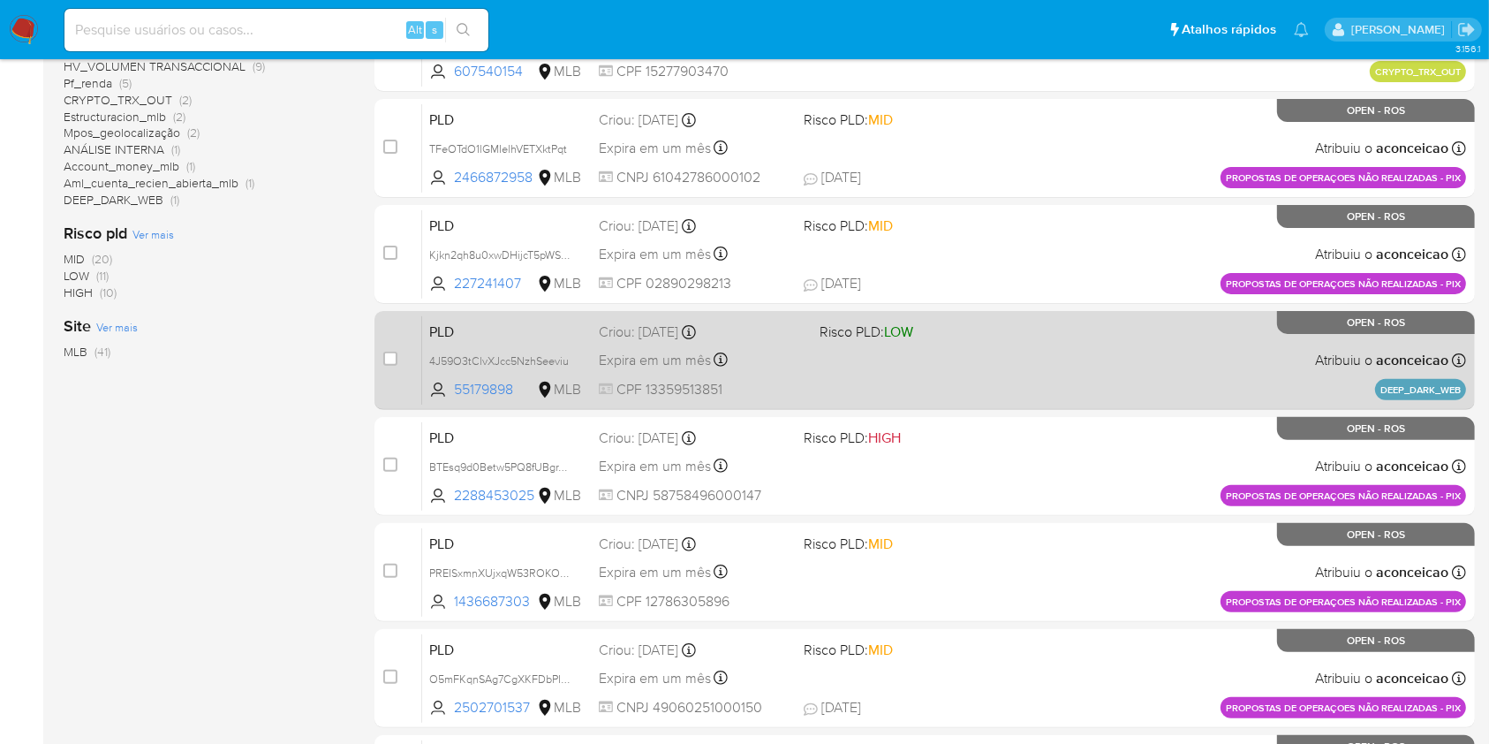
scroll to position [650, 0]
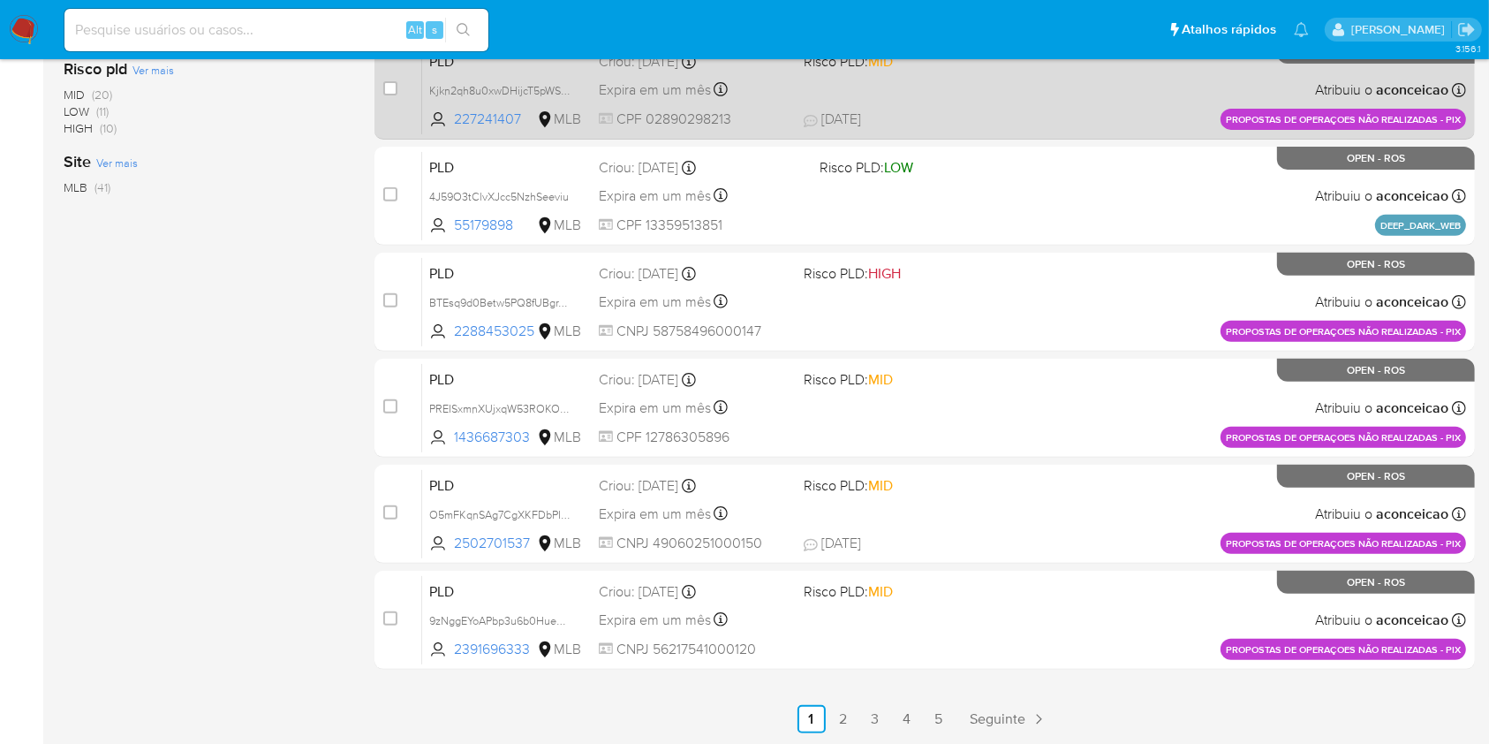
click at [942, 717] on link "5" at bounding box center [939, 719] width 28 height 28
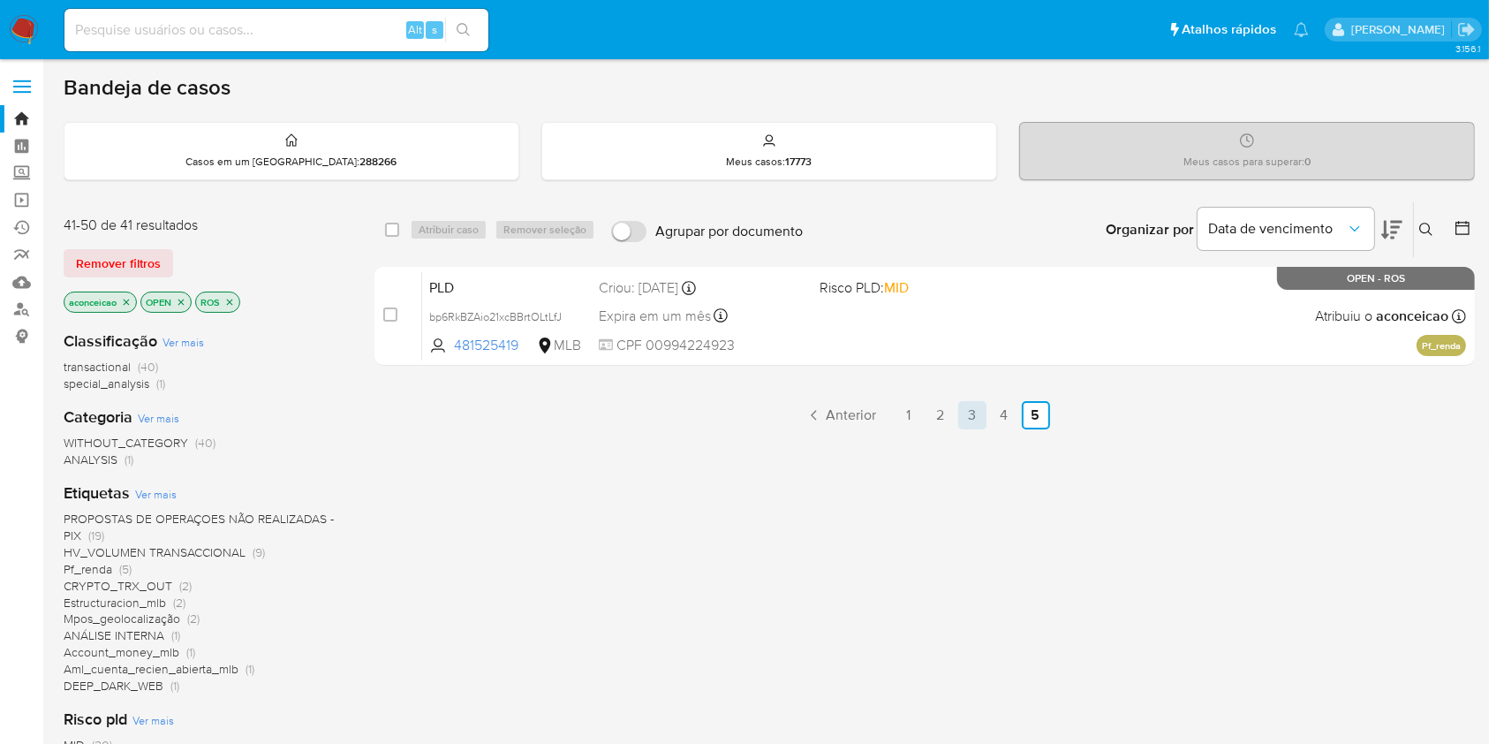
click at [964, 416] on link "3" at bounding box center [972, 415] width 28 height 28
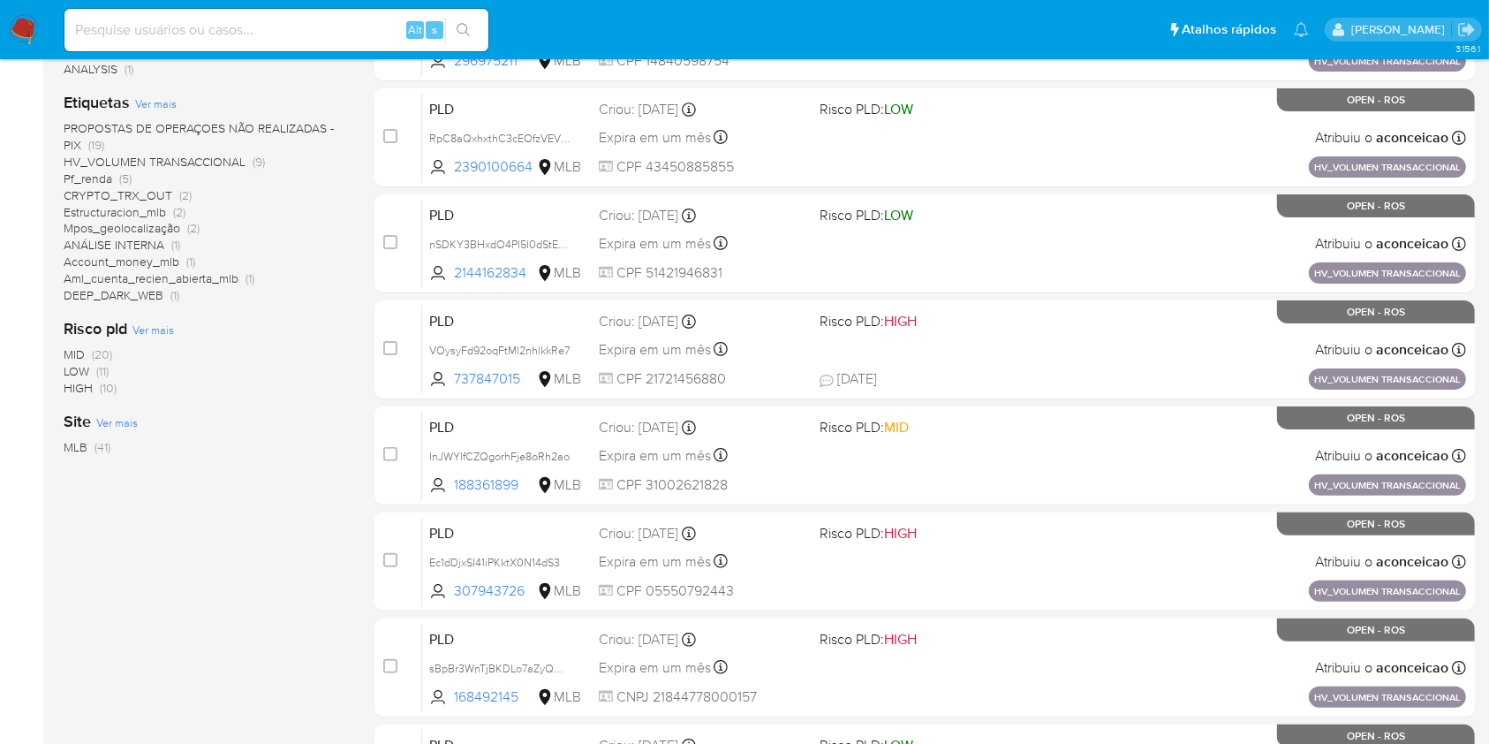
scroll to position [117, 0]
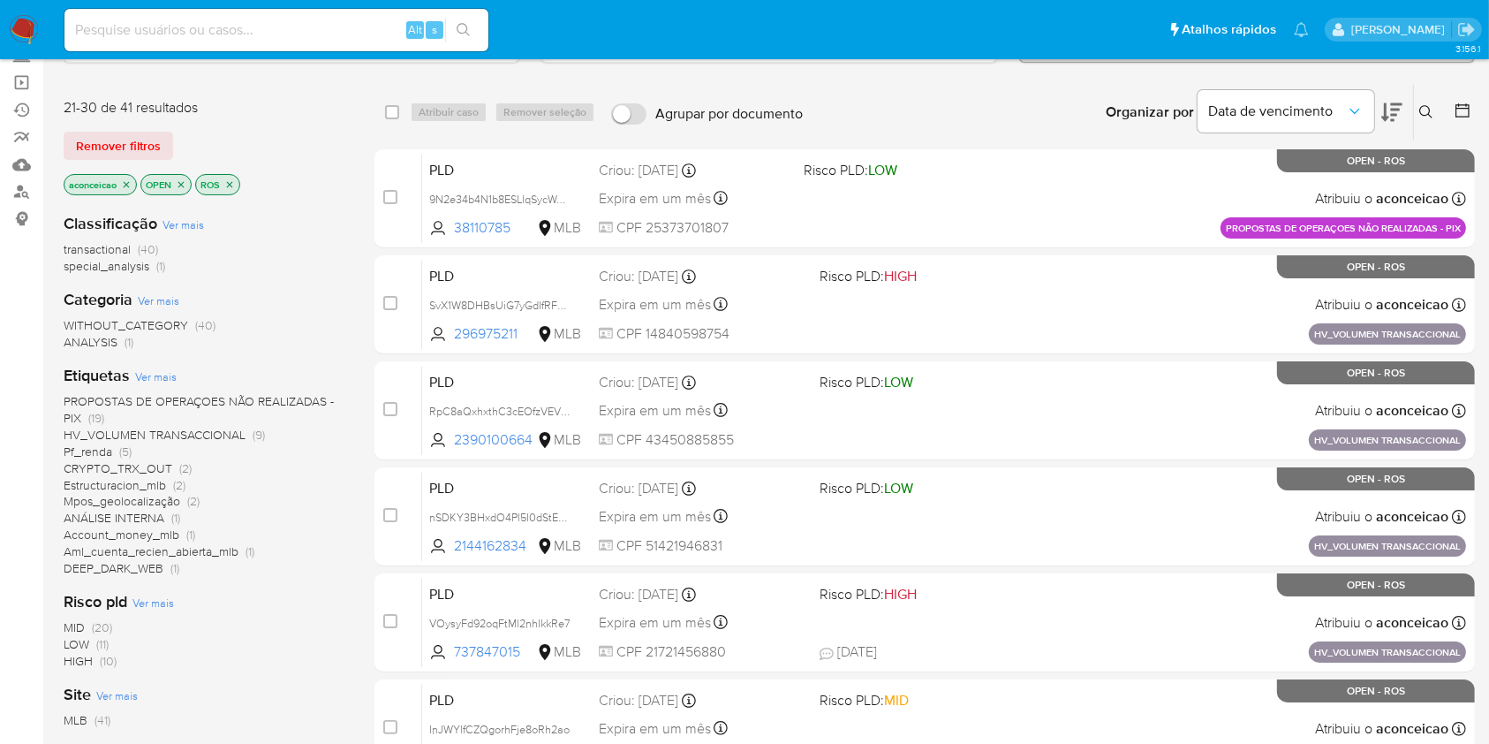
drag, startPoint x: 393, startPoint y: 108, endPoint x: 405, endPoint y: 118, distance: 15.6
click at [394, 110] on input "checkbox" at bounding box center [392, 112] width 14 height 14
checkbox input "true"
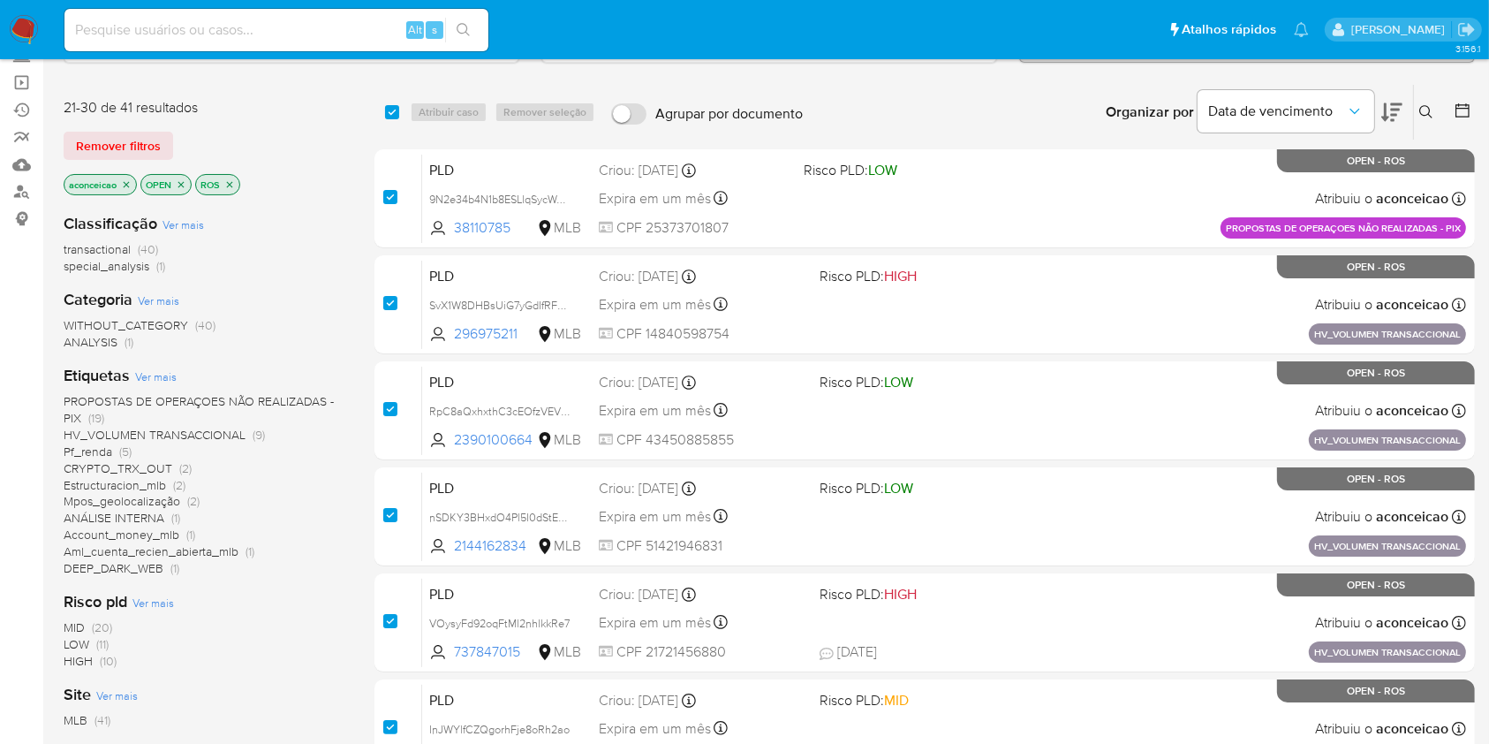
checkbox input "true"
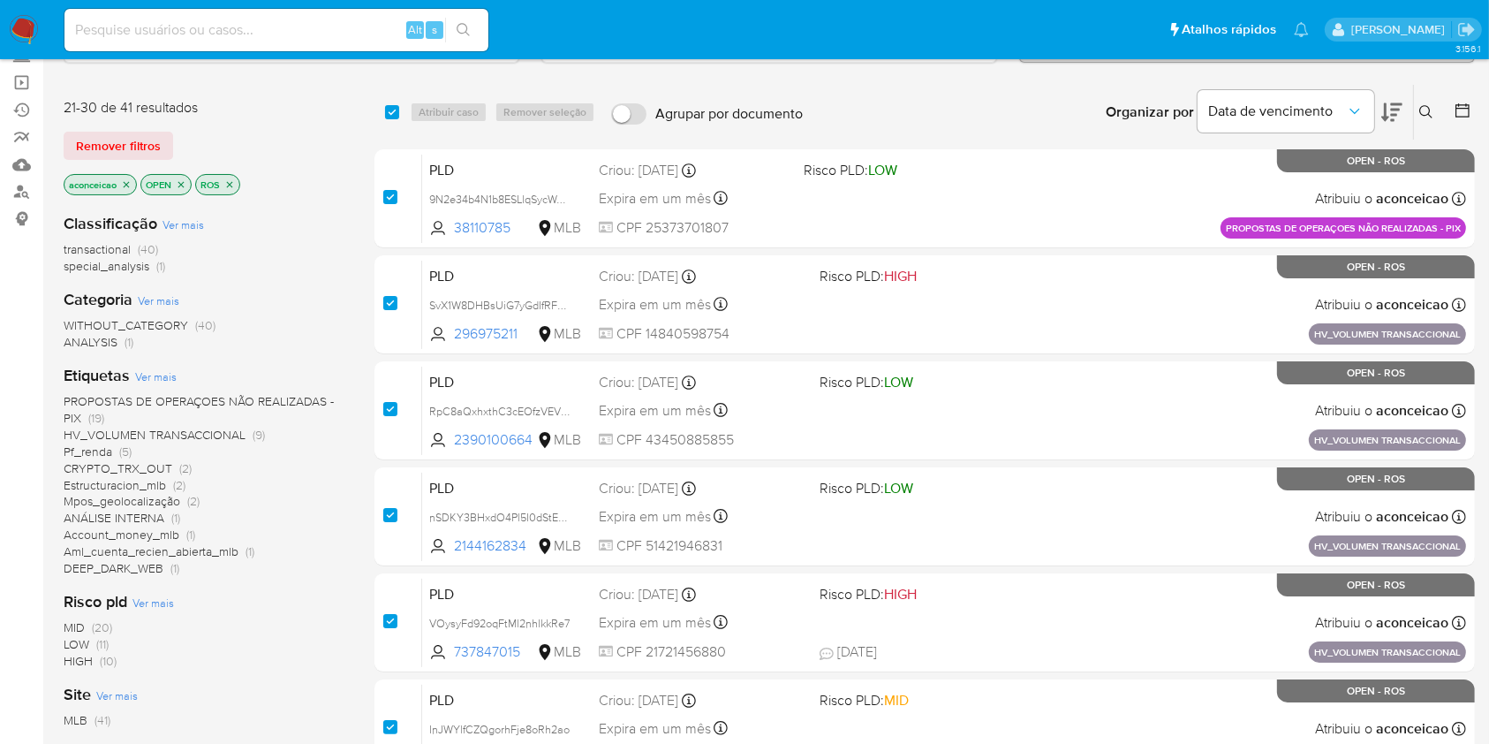
checkbox input "true"
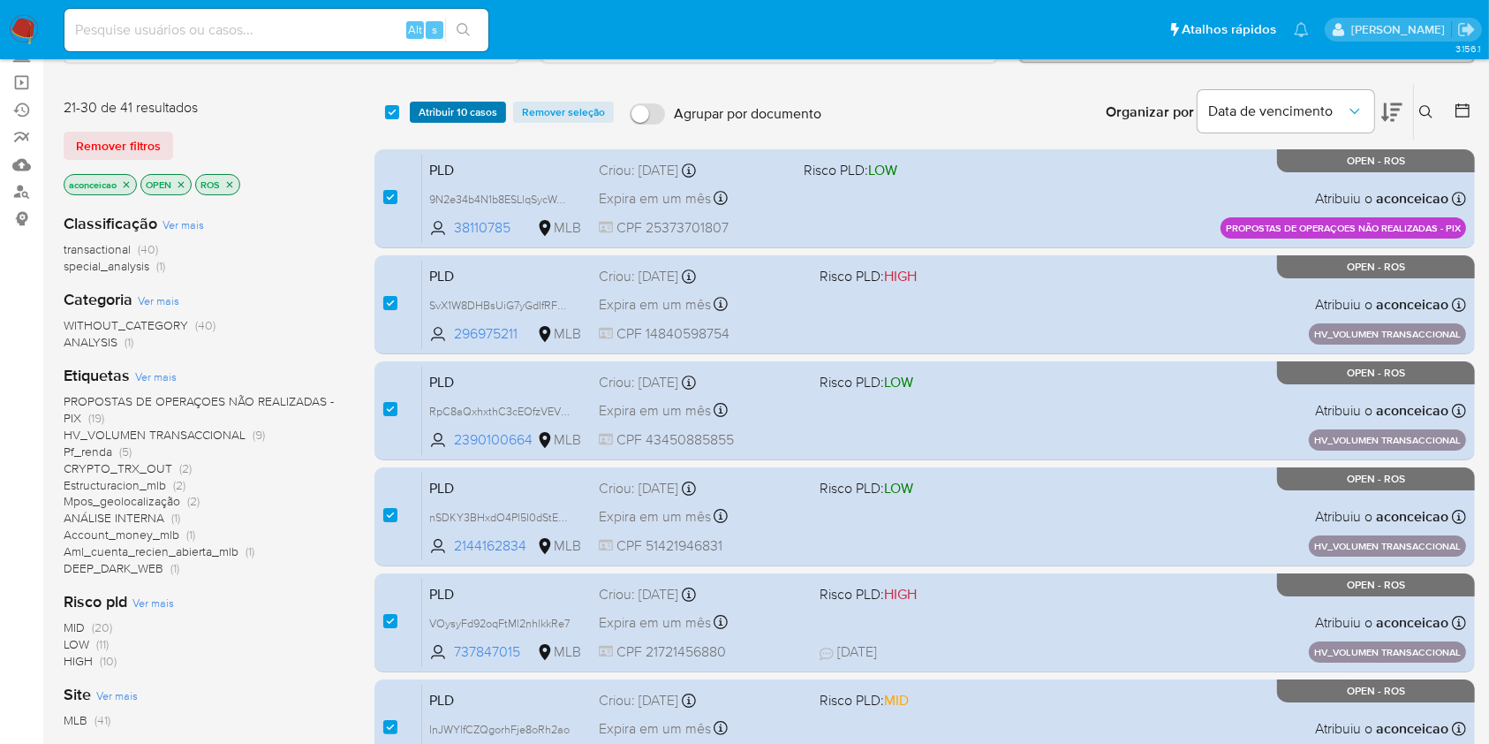
click at [435, 113] on span "Atribuir 10 casos" at bounding box center [458, 112] width 79 height 18
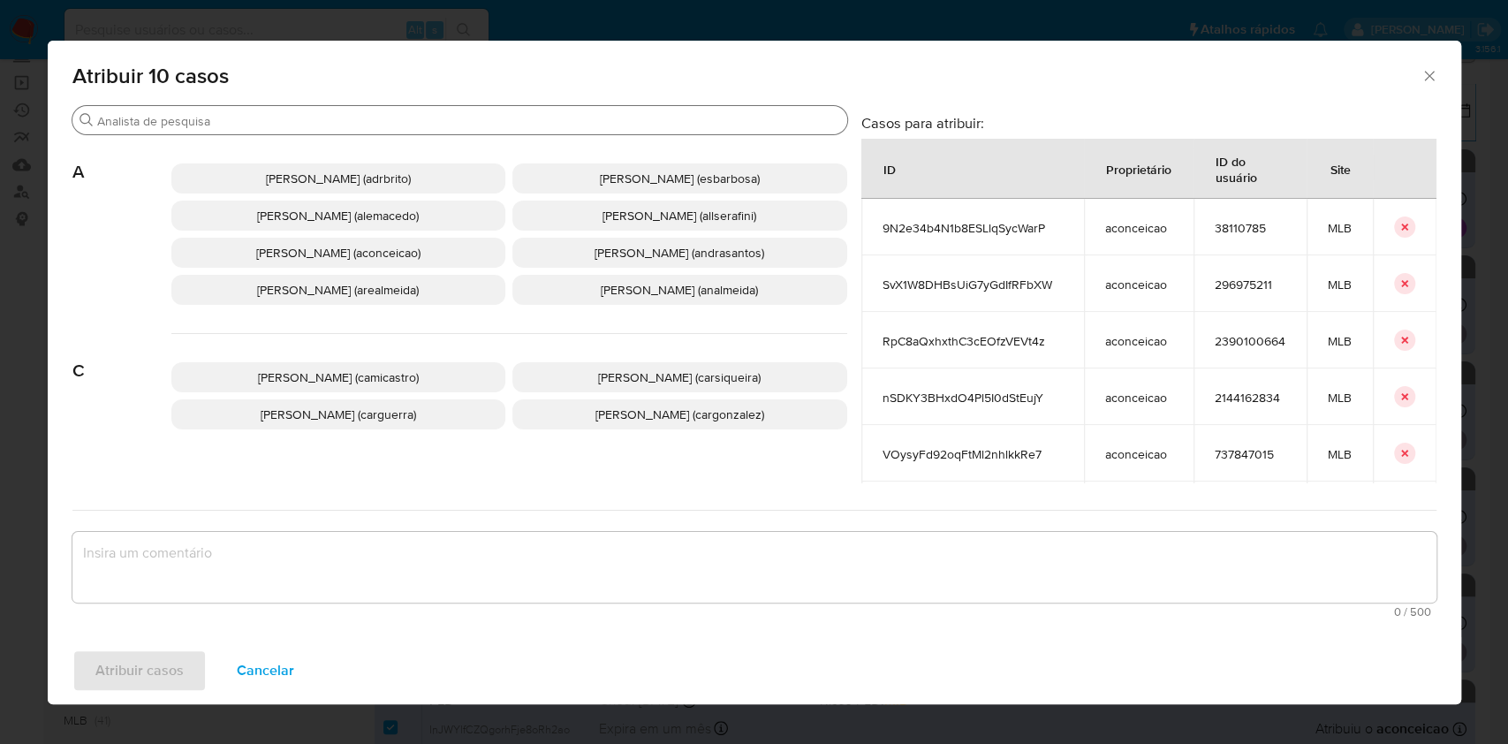
click at [388, 125] on input "Procurar" at bounding box center [468, 121] width 743 height 16
drag, startPoint x: 1427, startPoint y: 70, endPoint x: 1375, endPoint y: 95, distance: 58.1
click at [1427, 73] on icon "Fechar a janela" at bounding box center [1429, 76] width 18 height 18
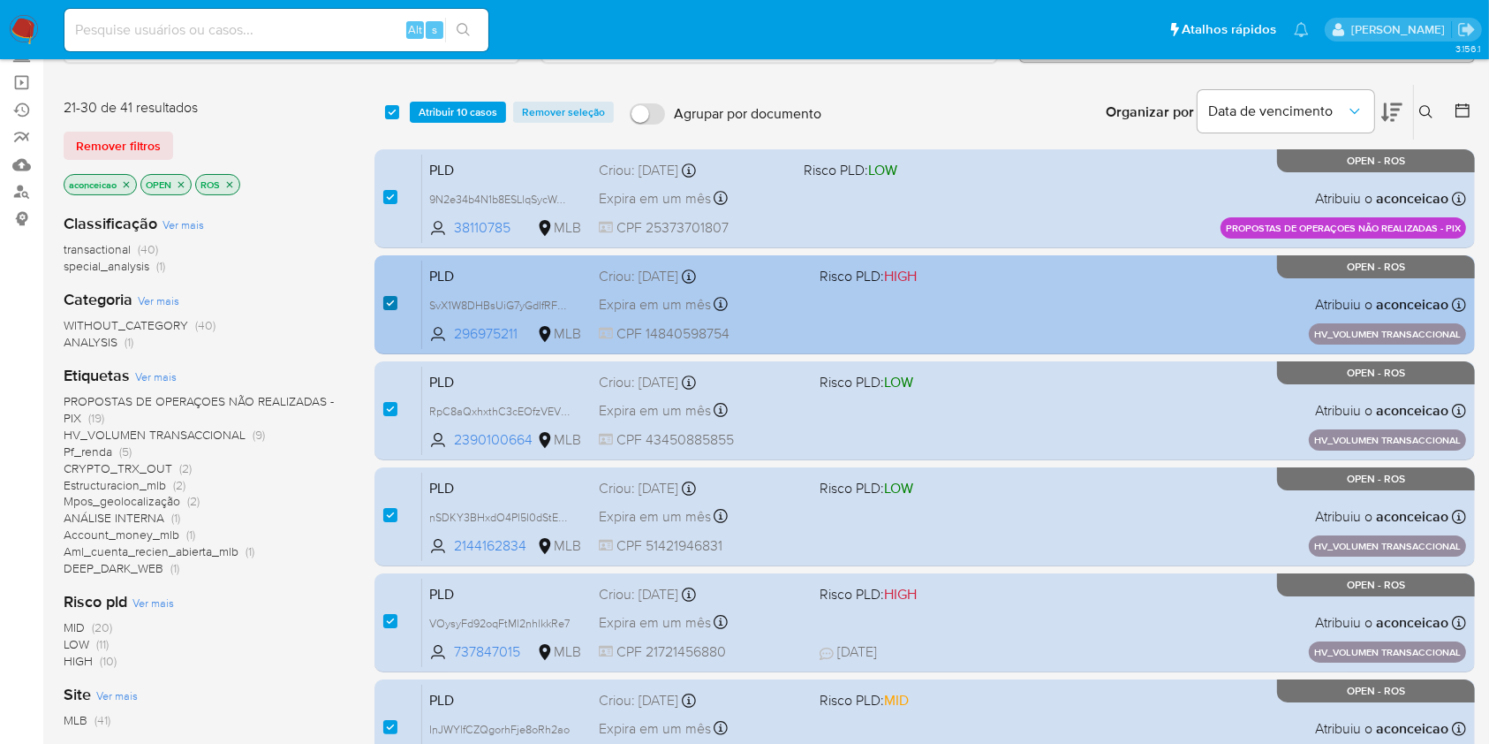
click at [391, 296] on input "checkbox" at bounding box center [390, 303] width 14 height 14
checkbox input "false"
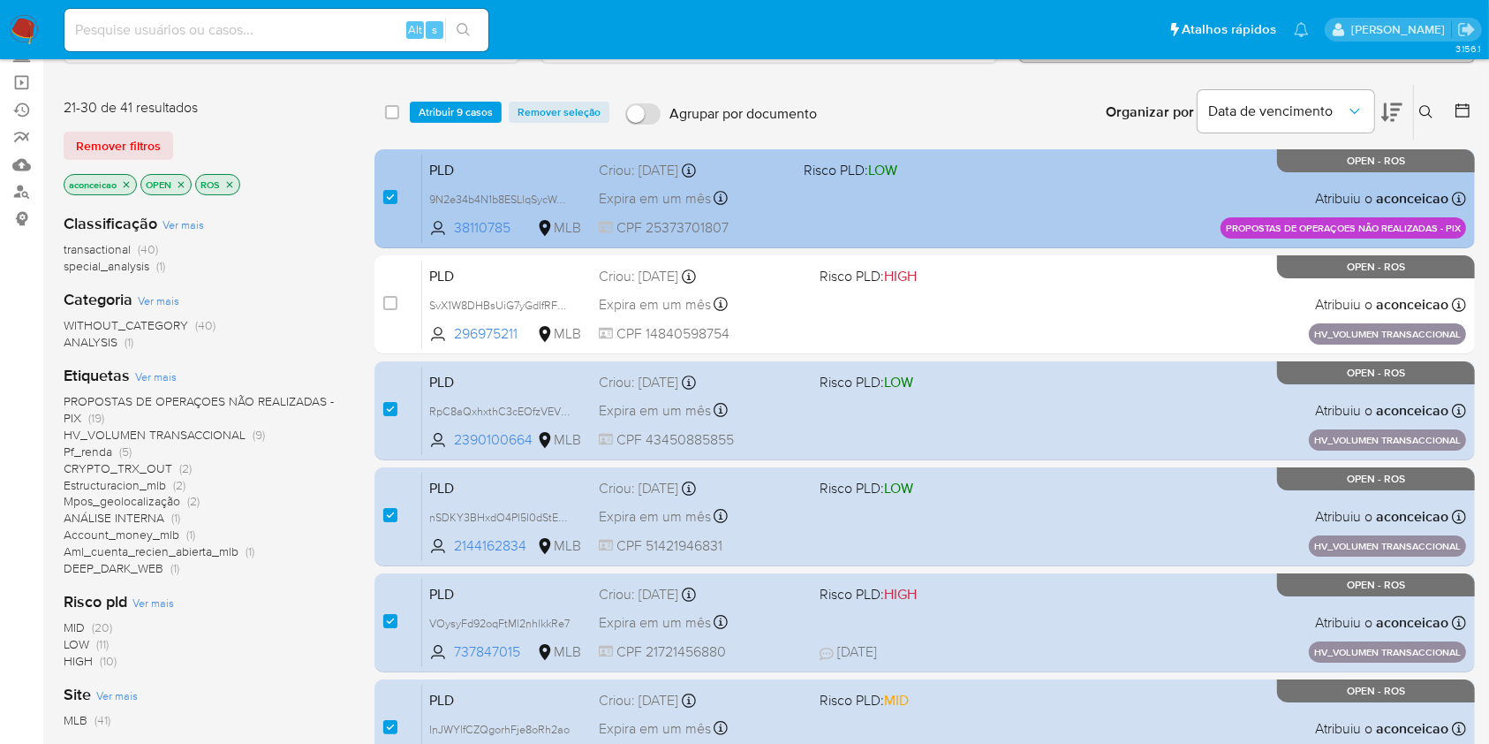
click at [382, 208] on div "case-item-checkbox Incapaz de atribuir o caso PLD 9N2e34b4N1b8ESLlqSycWarP 3811…" at bounding box center [925, 198] width 1101 height 99
click at [385, 200] on input "checkbox" at bounding box center [390, 197] width 14 height 14
checkbox input "false"
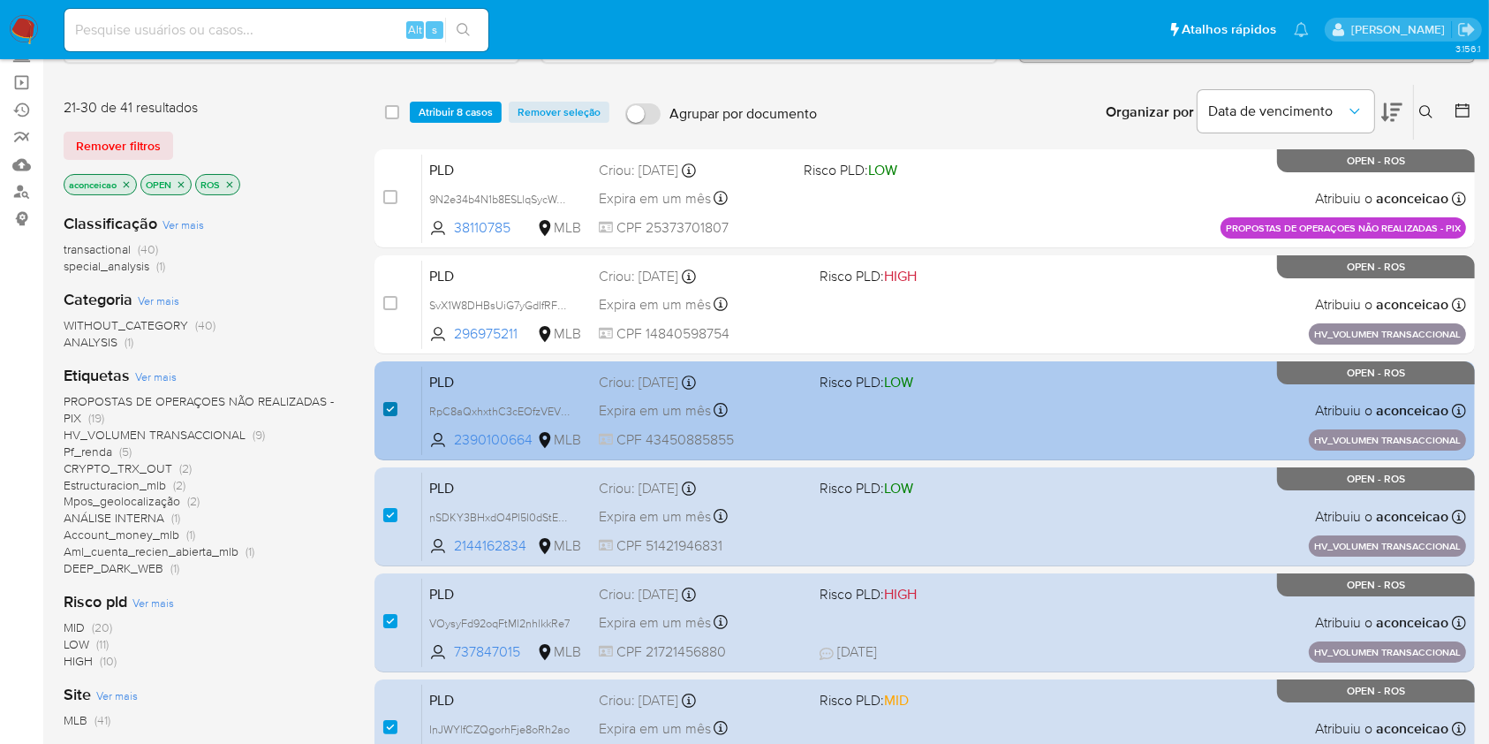
click at [383, 405] on input "checkbox" at bounding box center [390, 409] width 14 height 14
checkbox input "false"
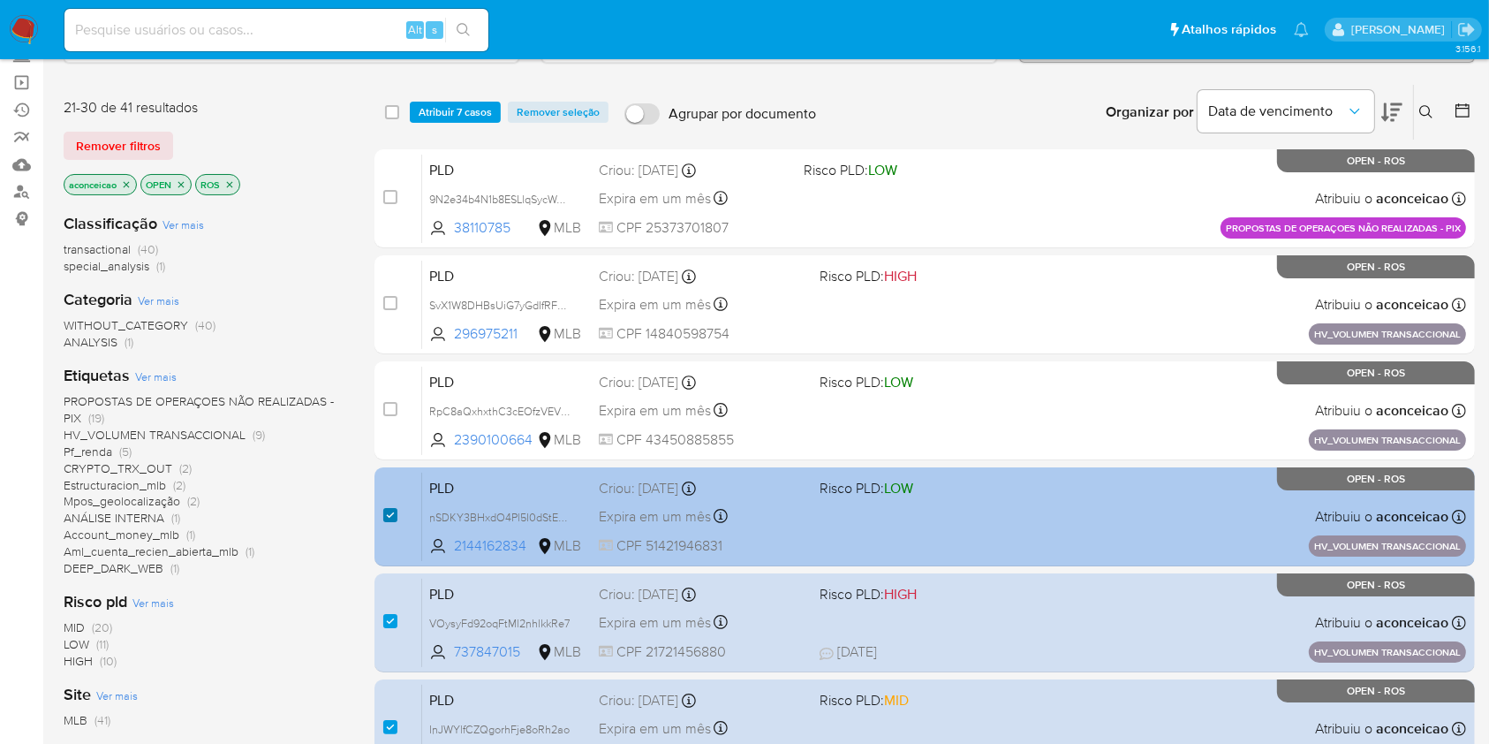
click at [383, 513] on input "checkbox" at bounding box center [390, 515] width 14 height 14
checkbox input "false"
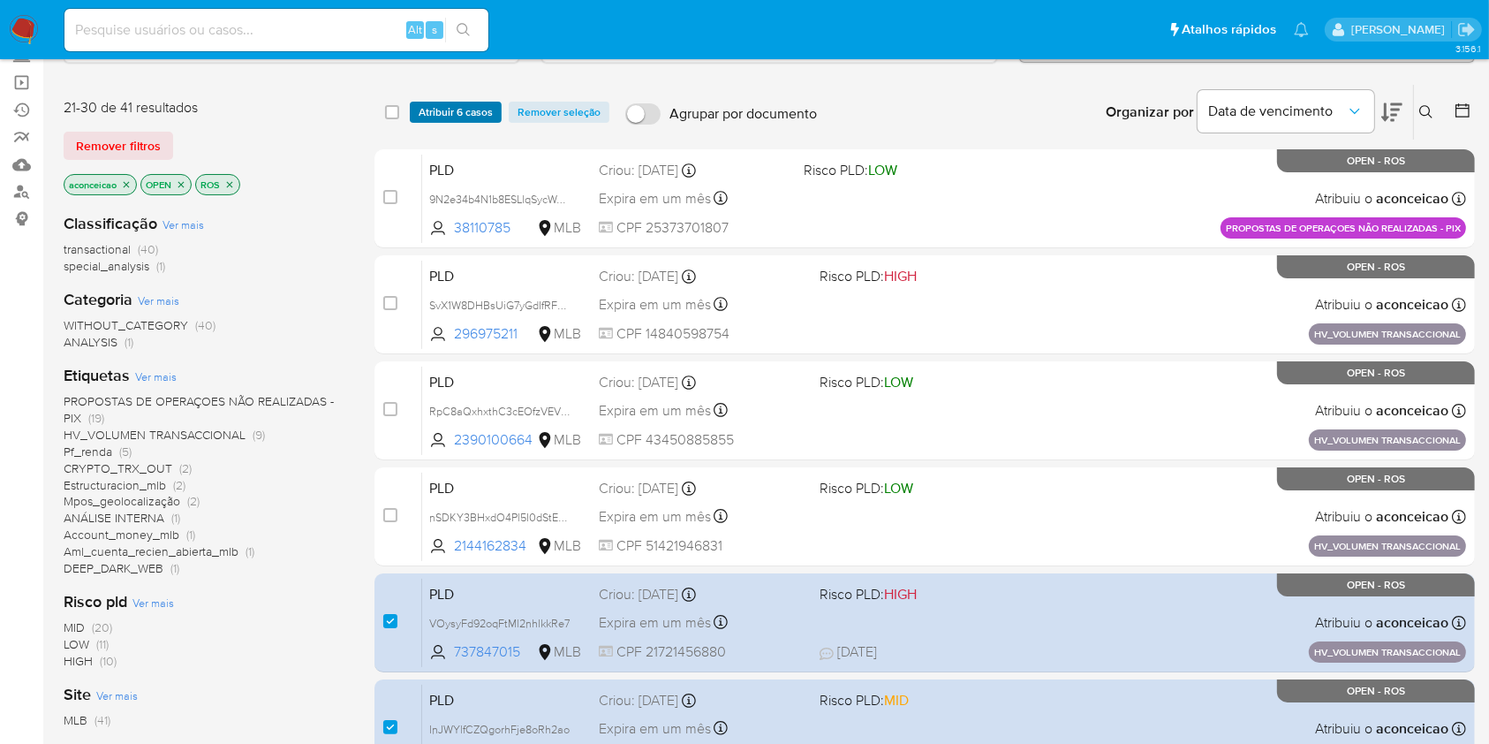
click at [430, 110] on span "Atribuir 6 casos" at bounding box center [456, 112] width 74 height 18
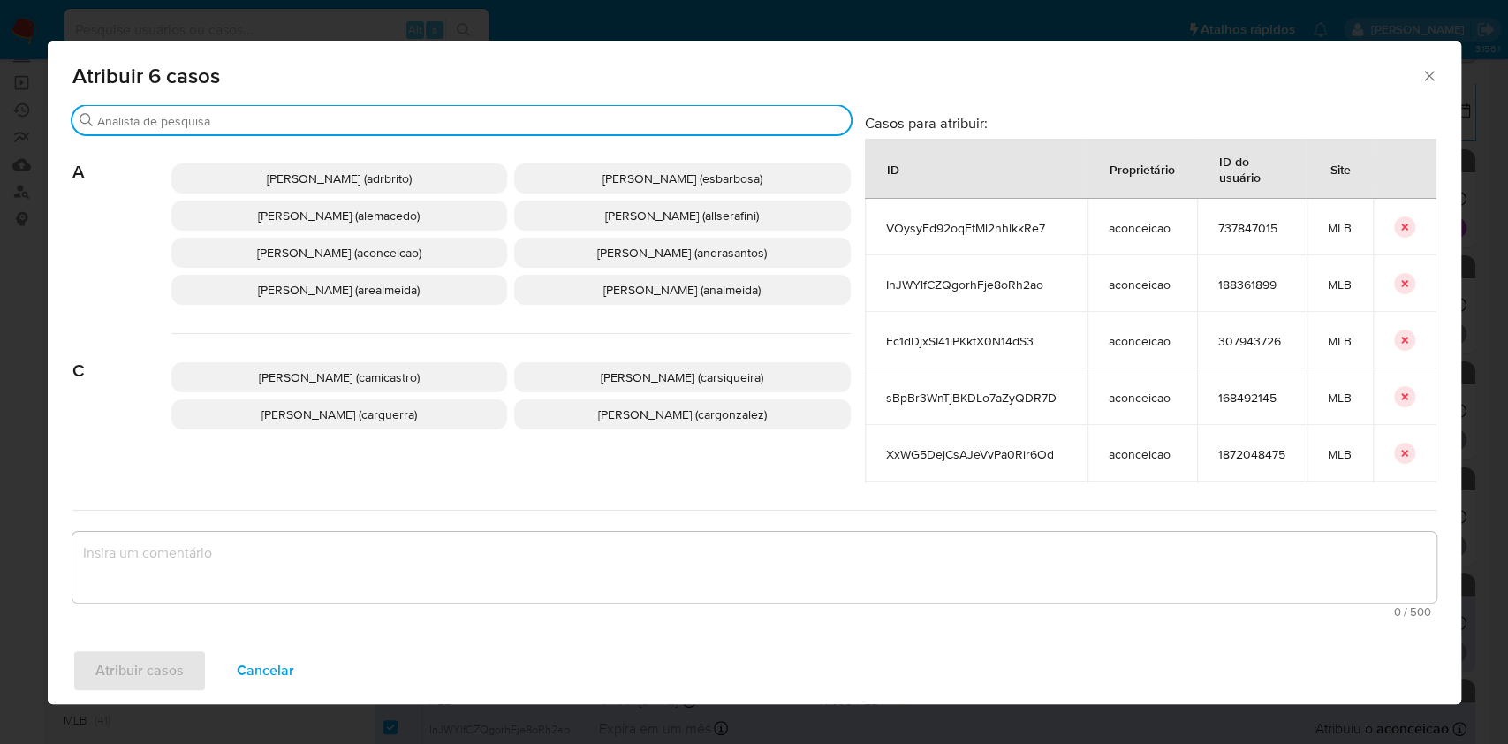
click at [330, 122] on input "Procurar" at bounding box center [470, 121] width 746 height 16
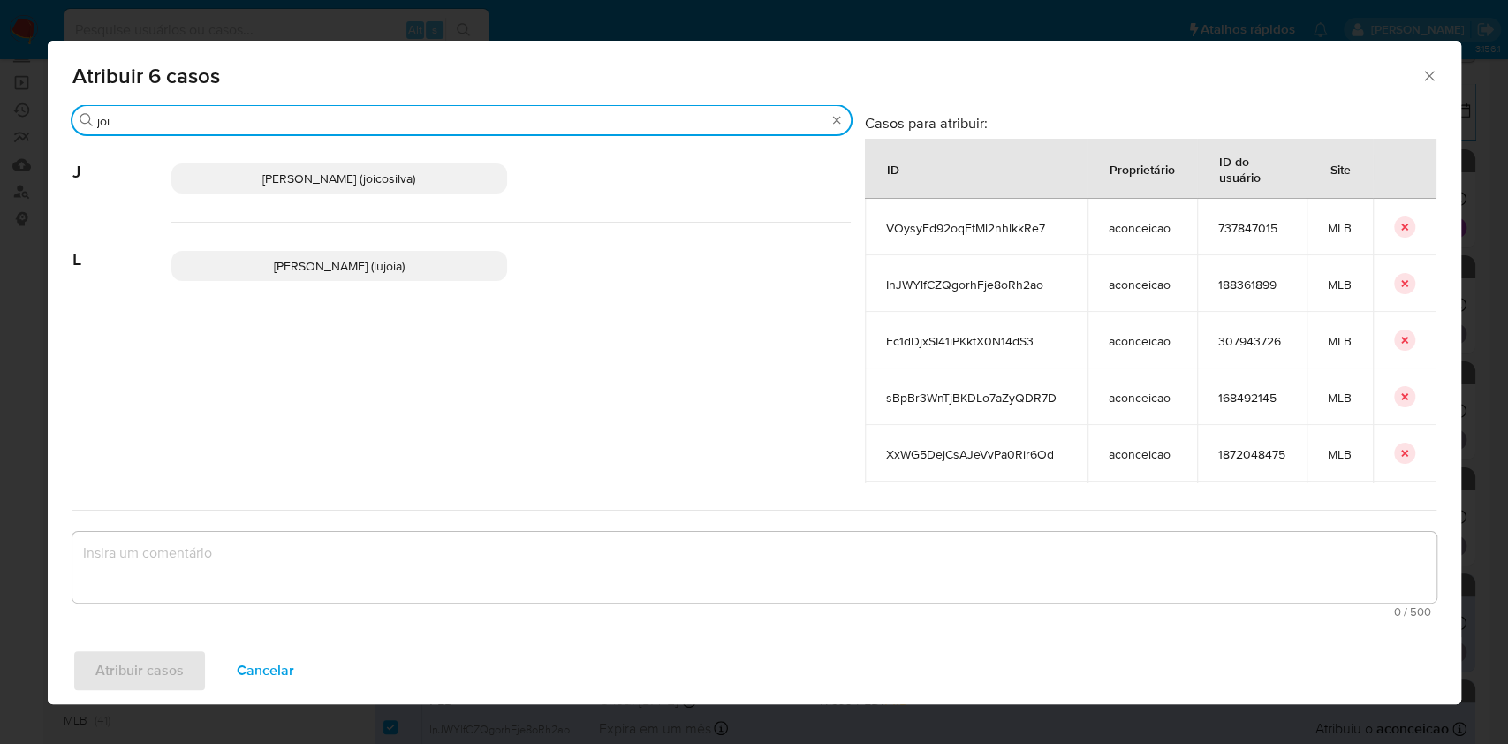
type input "joi"
click at [339, 172] on span "Joice Oliveira Da Silva De Almeida (joicosilva)" at bounding box center [338, 179] width 153 height 18
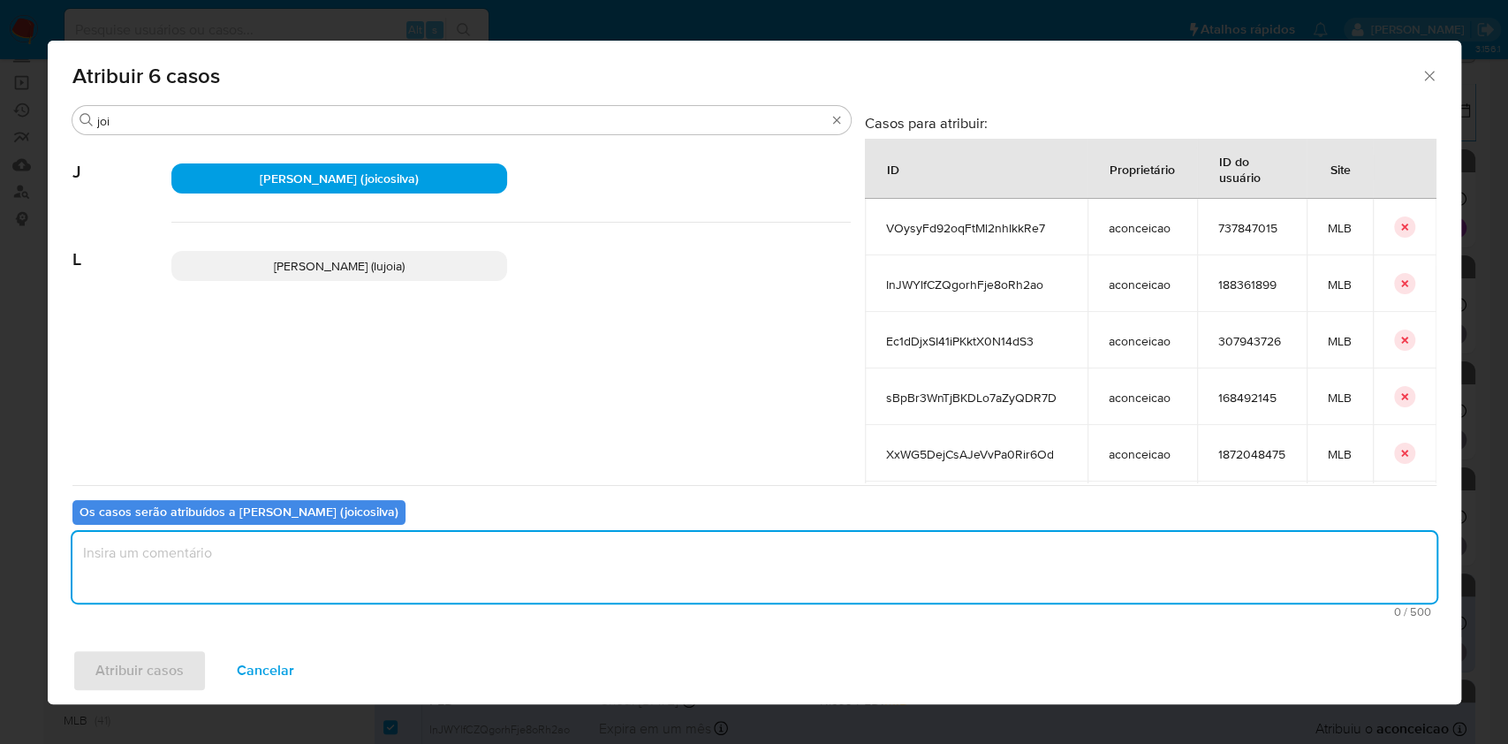
click at [360, 562] on textarea "assign-modal" at bounding box center [754, 567] width 1364 height 71
type textarea "ok"
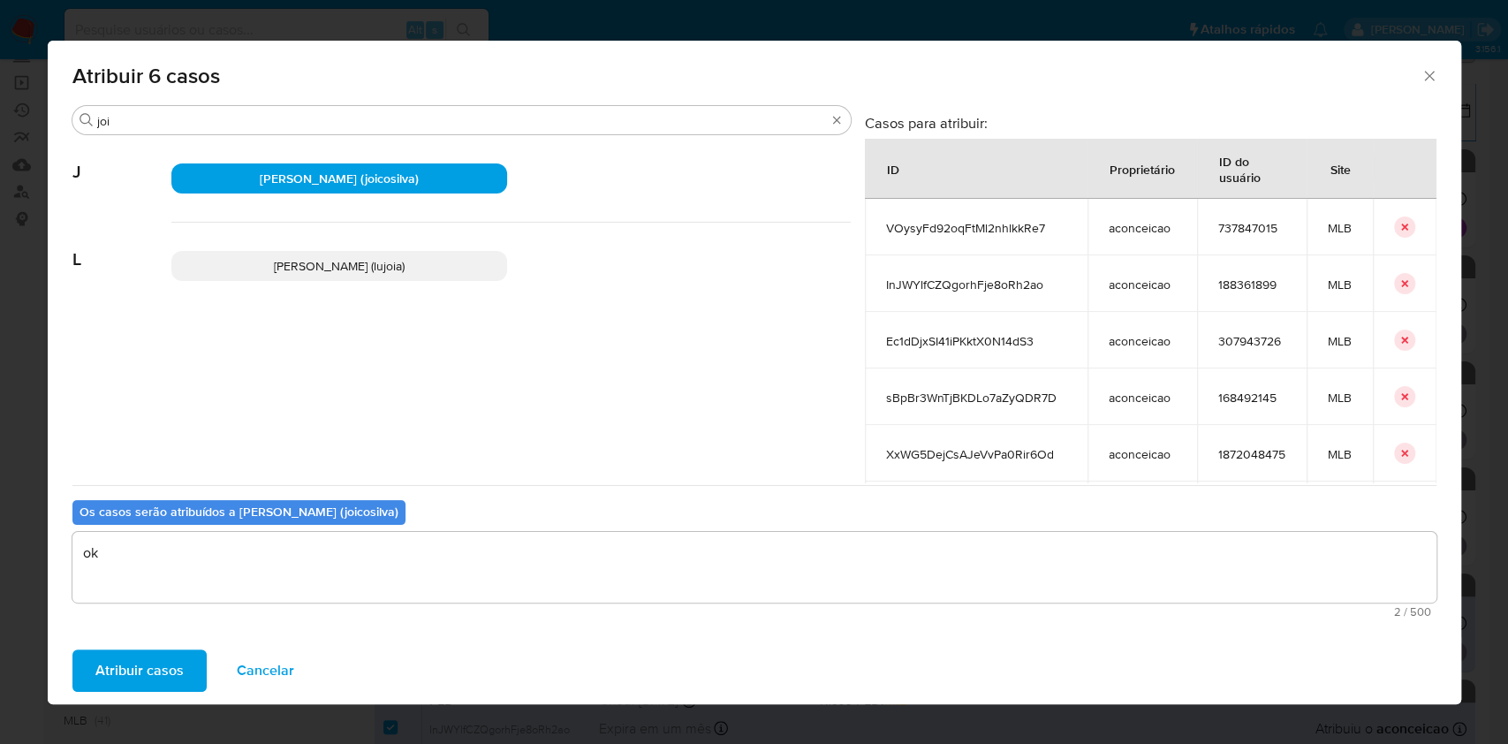
click at [128, 671] on span "Atribuir casos" at bounding box center [139, 670] width 88 height 39
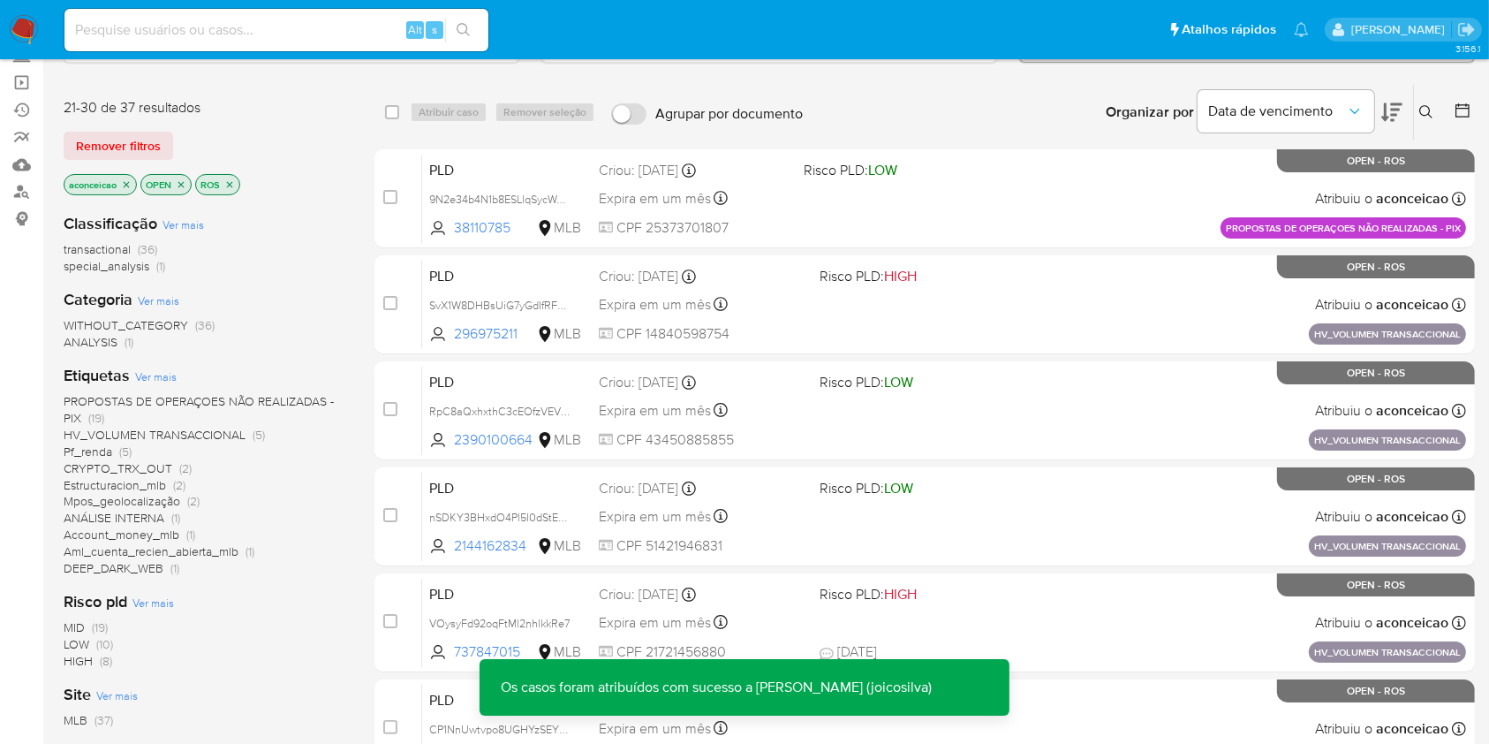
click at [128, 180] on icon "close-filter" at bounding box center [126, 184] width 11 height 11
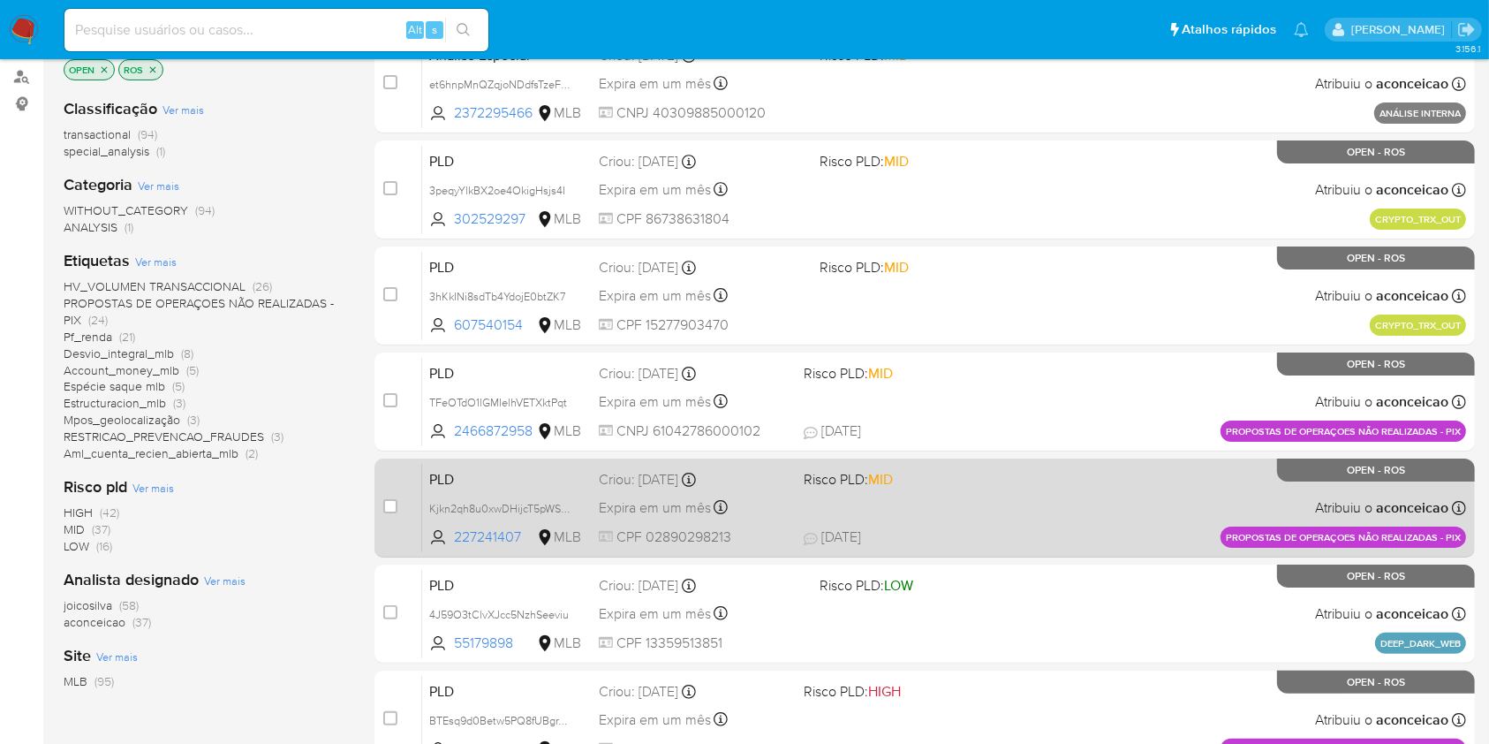
scroll to position [235, 0]
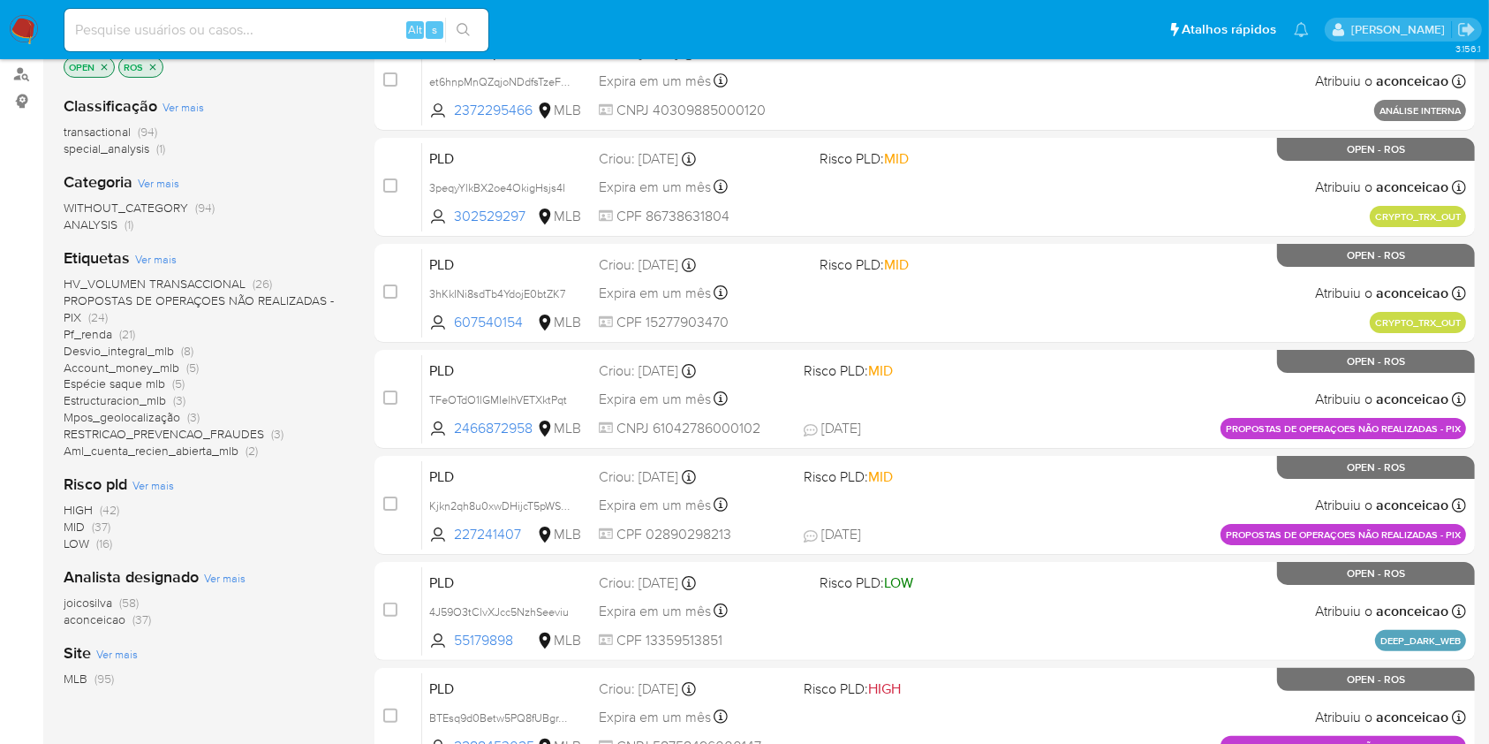
click at [104, 624] on span "aconceicao" at bounding box center [95, 619] width 62 height 18
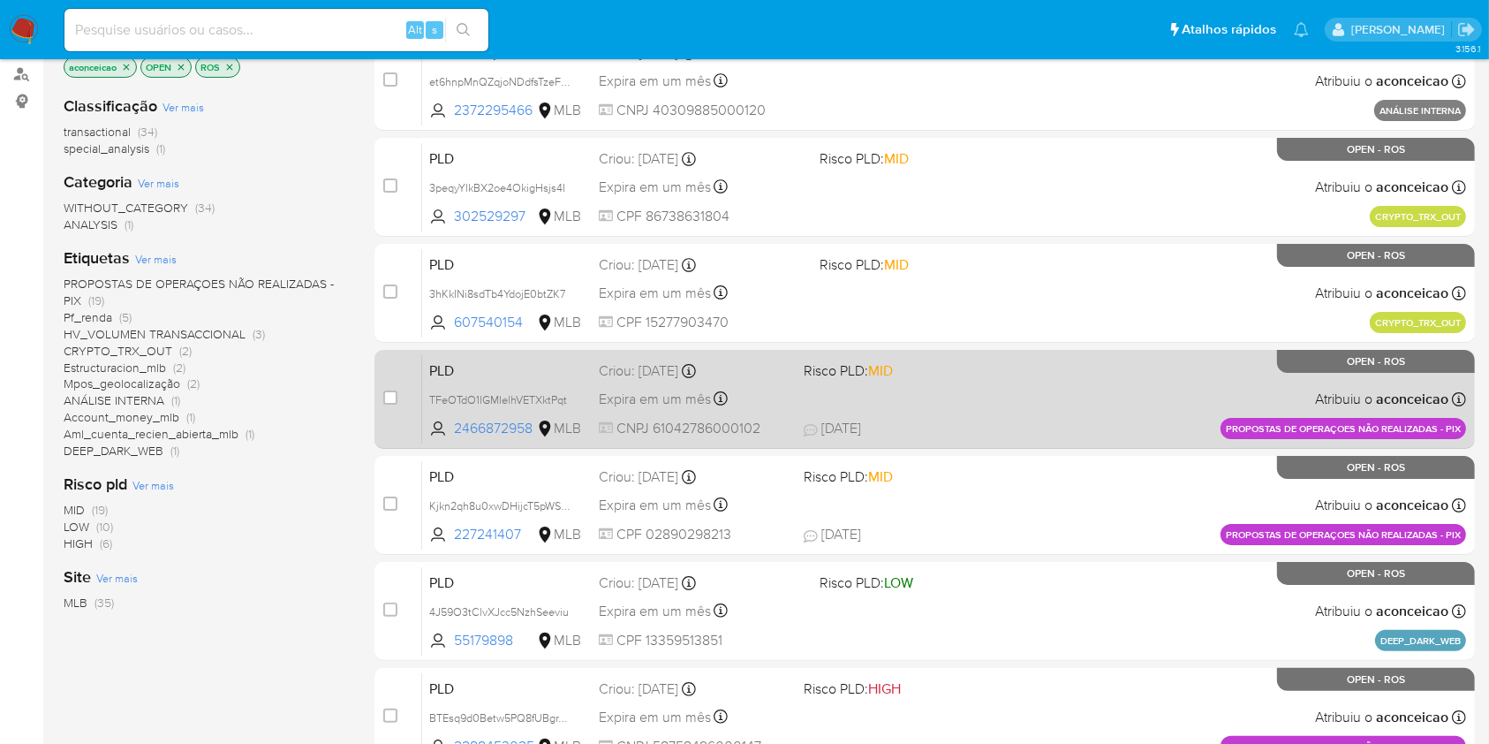
drag, startPoint x: 382, startPoint y: 397, endPoint x: 382, endPoint y: 366, distance: 31.8
click at [383, 398] on input "checkbox" at bounding box center [390, 397] width 14 height 14
checkbox input "true"
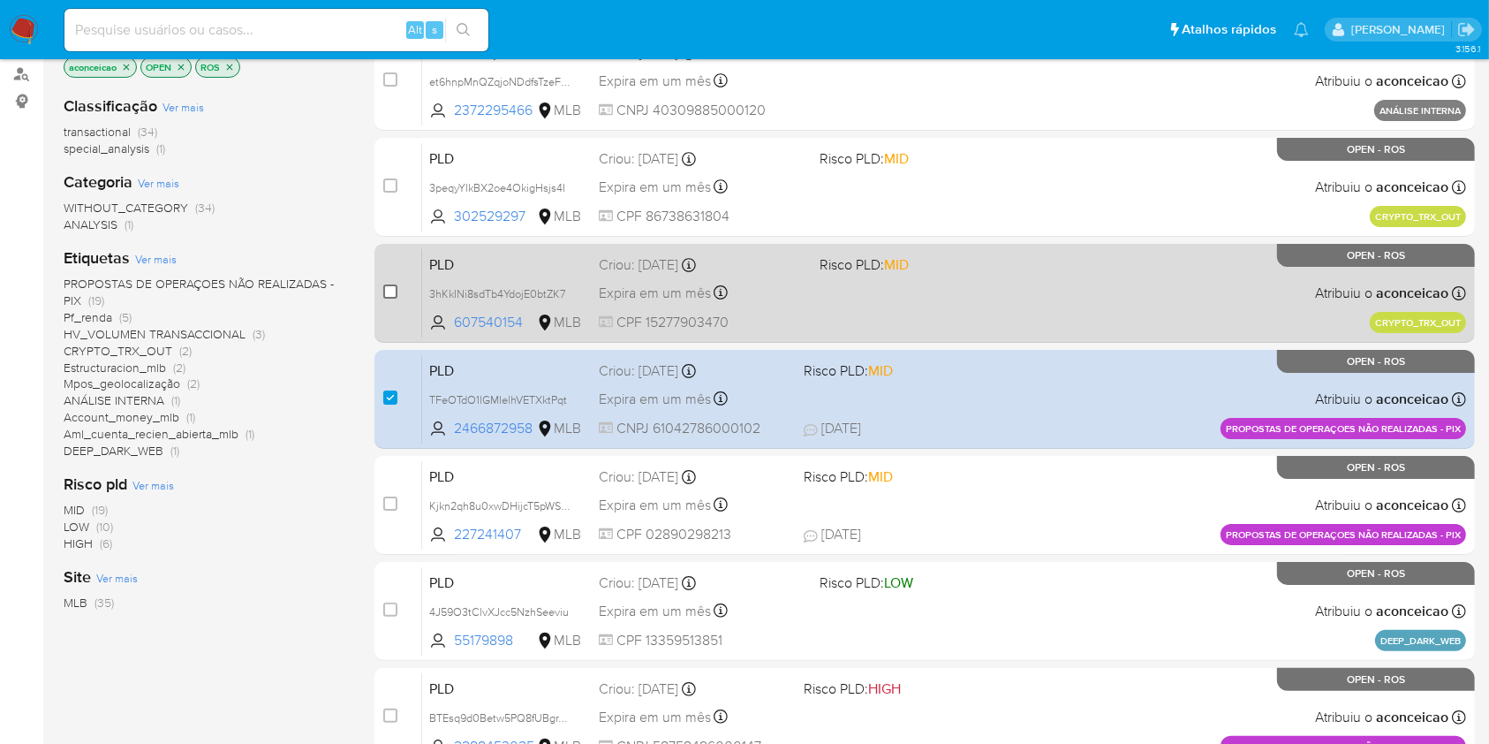
click at [397, 285] on input "checkbox" at bounding box center [390, 291] width 14 height 14
checkbox input "true"
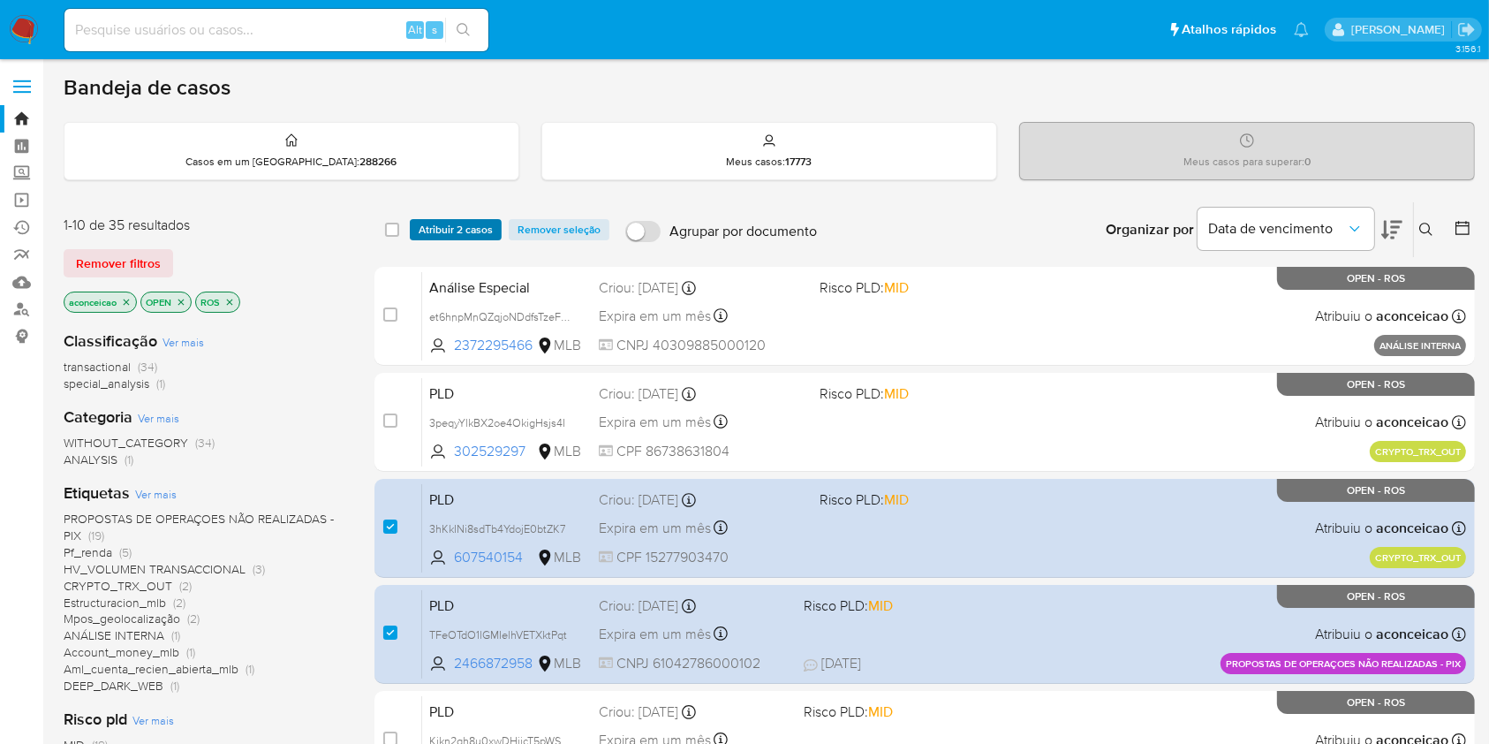
click at [458, 227] on span "Atribuir 2 casos" at bounding box center [456, 230] width 74 height 18
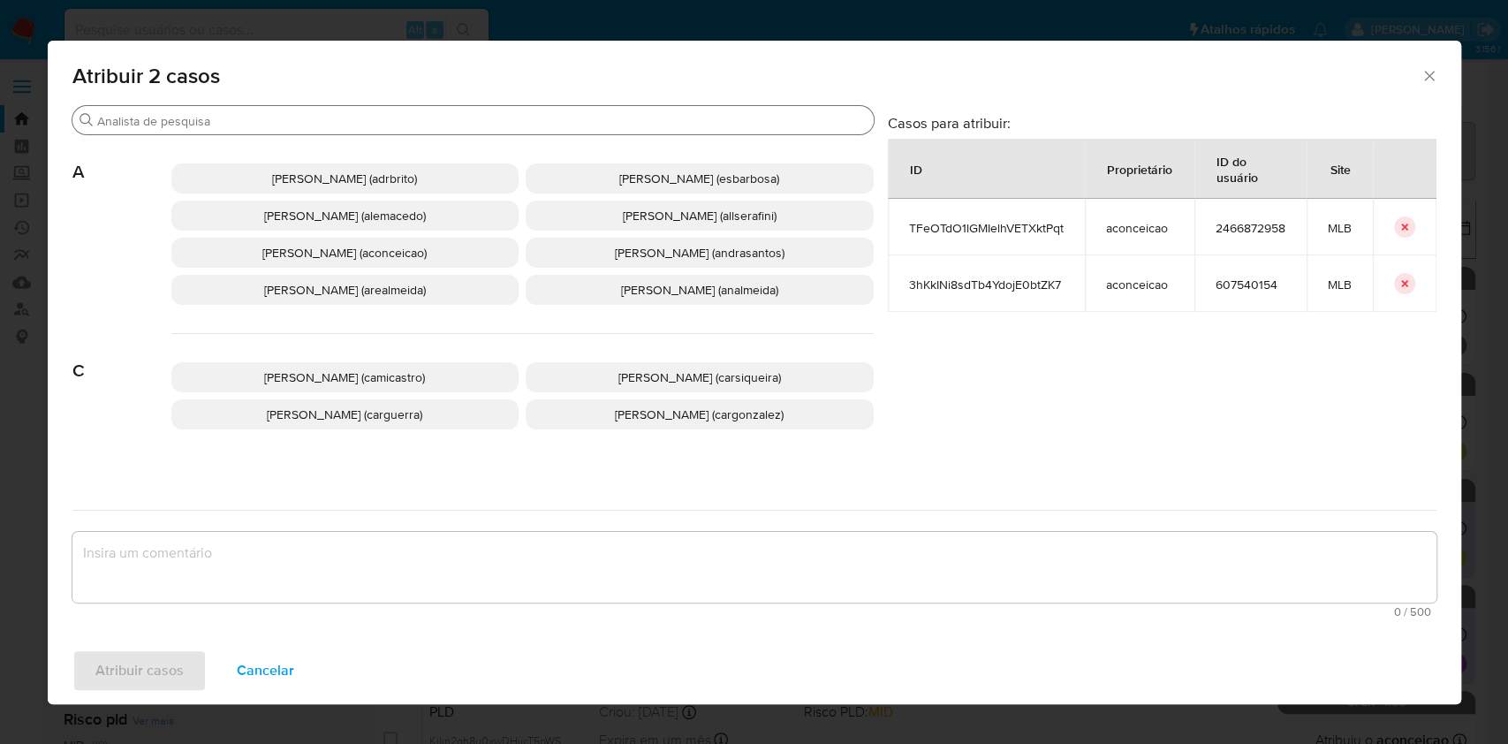
click at [310, 131] on div "Procurar" at bounding box center [472, 120] width 801 height 28
click at [309, 127] on input "Procurar" at bounding box center [481, 121] width 769 height 16
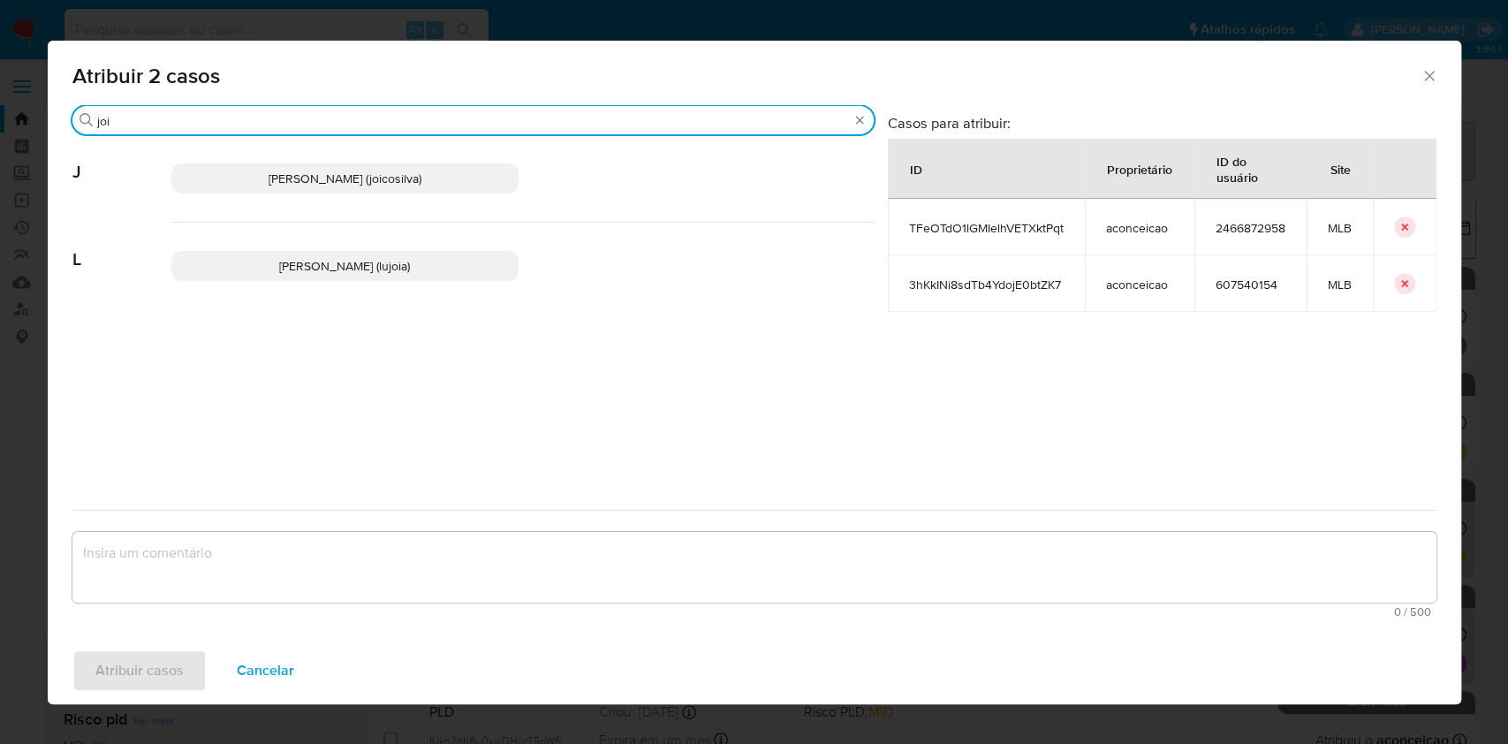
type input "joi"
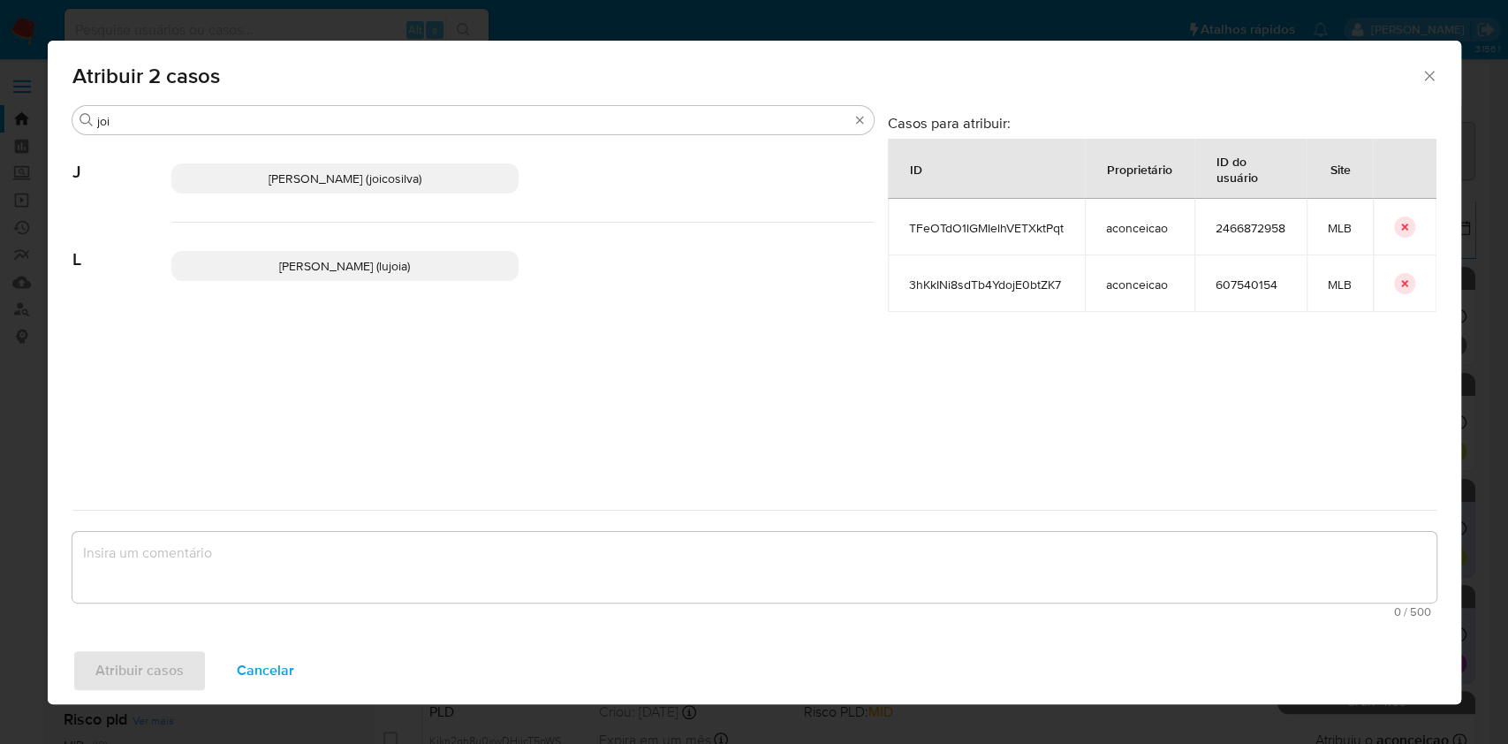
click at [384, 205] on div "Joice Oliveira Da Silva De Almeida (joicosilva)" at bounding box center [522, 178] width 702 height 87
click at [386, 190] on p "Joice Oliveira Da Silva De Almeida (joicosilva)" at bounding box center [345, 178] width 348 height 30
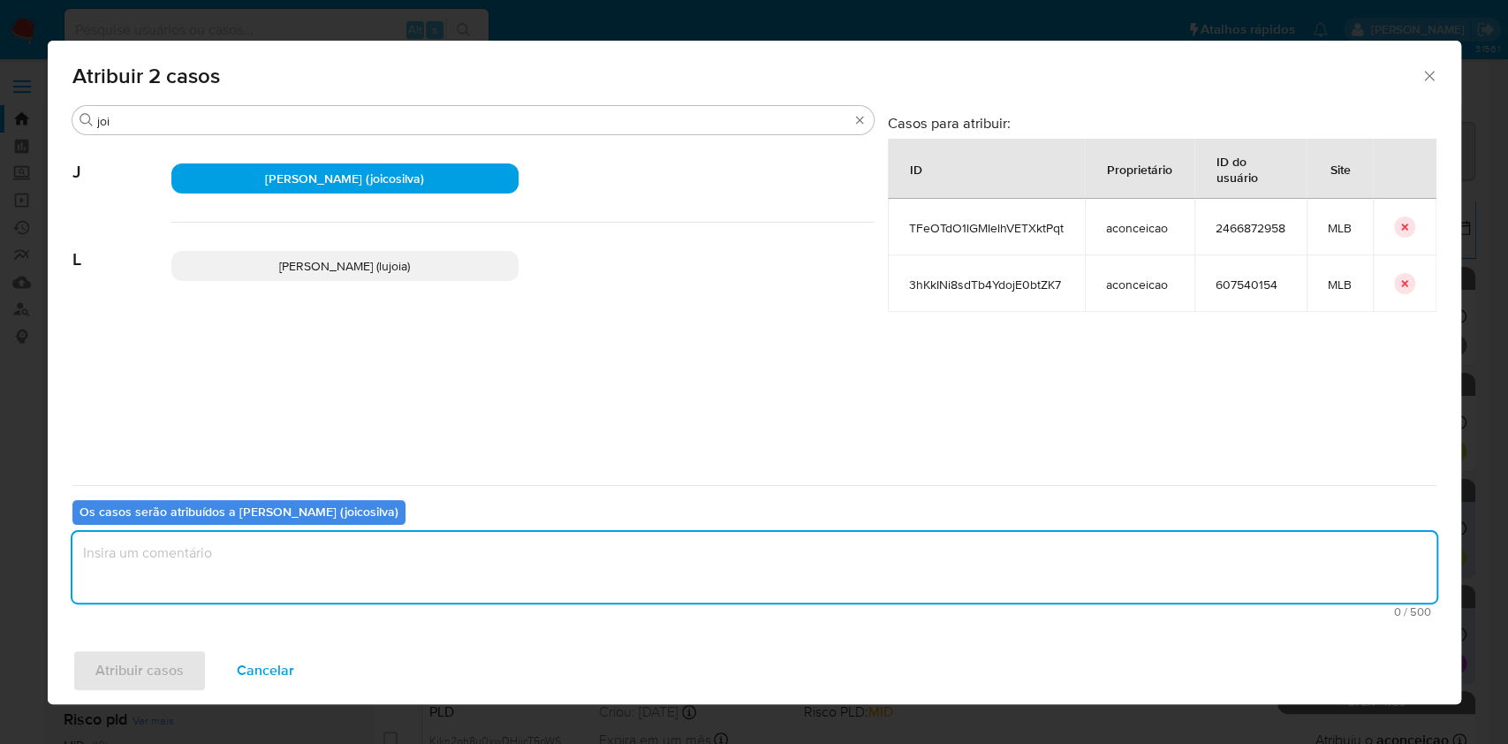
click at [485, 535] on textarea "assign-modal" at bounding box center [754, 567] width 1364 height 71
type textarea "ok"
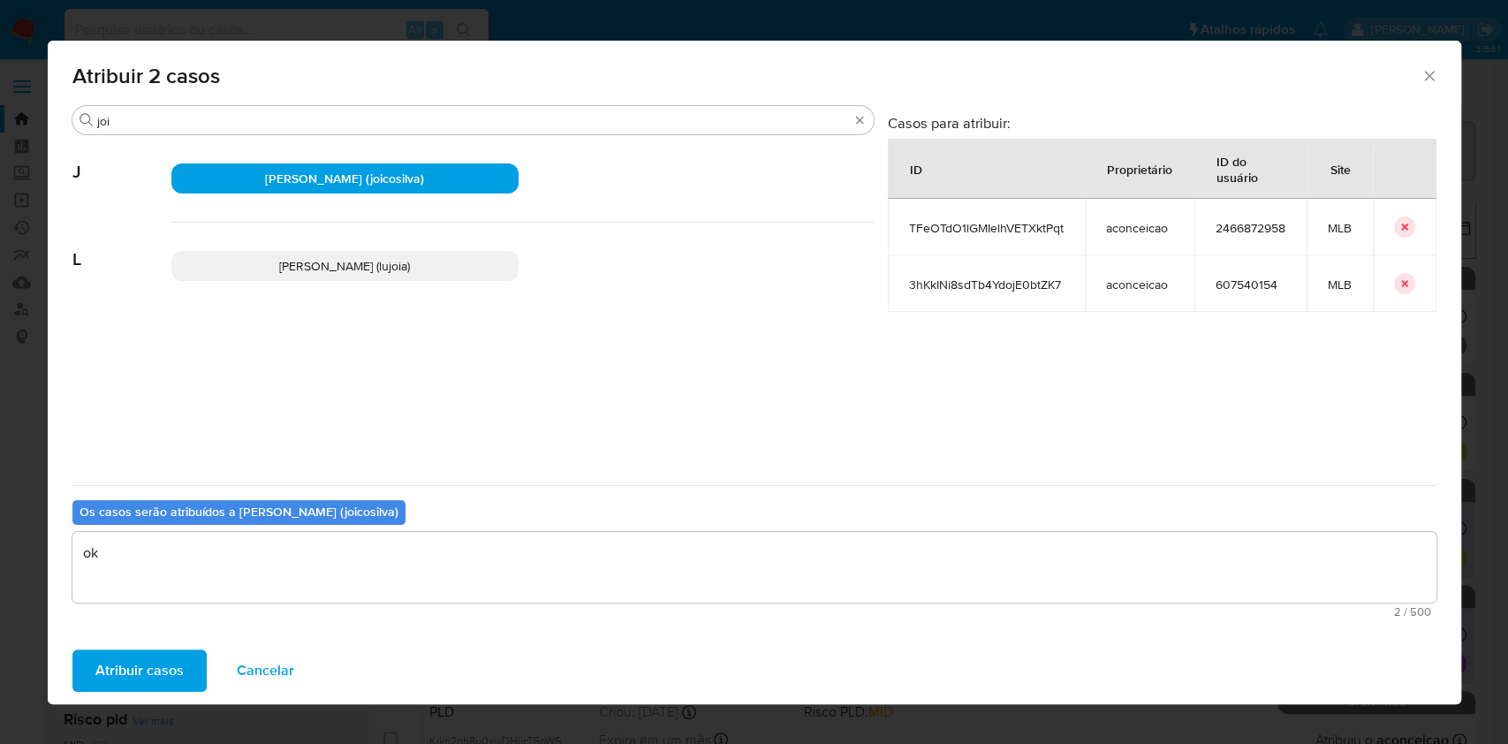
click at [155, 670] on span "Atribuir casos" at bounding box center [139, 670] width 88 height 39
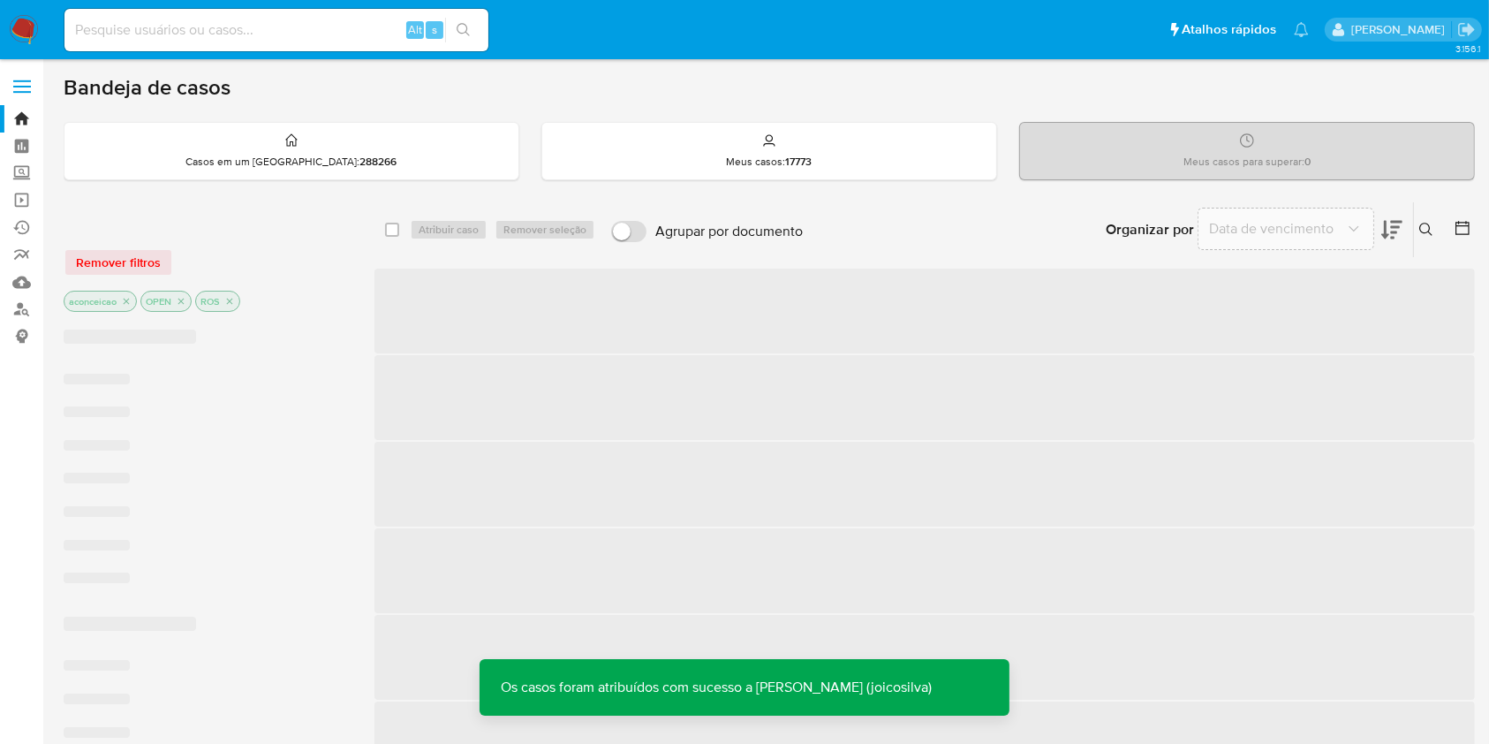
click at [120, 307] on p "aconceicao" at bounding box center [100, 300] width 72 height 19
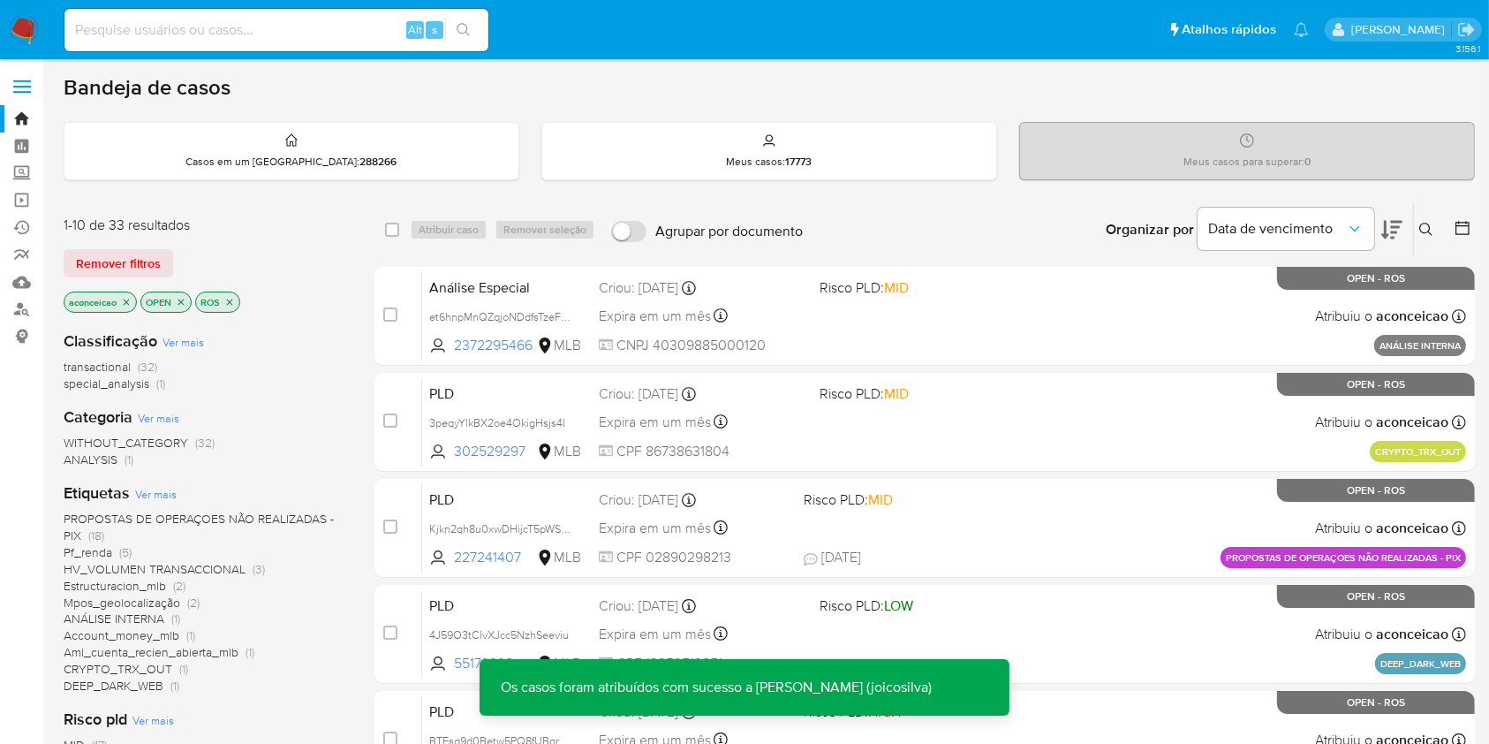
click at [128, 301] on icon "close-filter" at bounding box center [127, 302] width 6 height 6
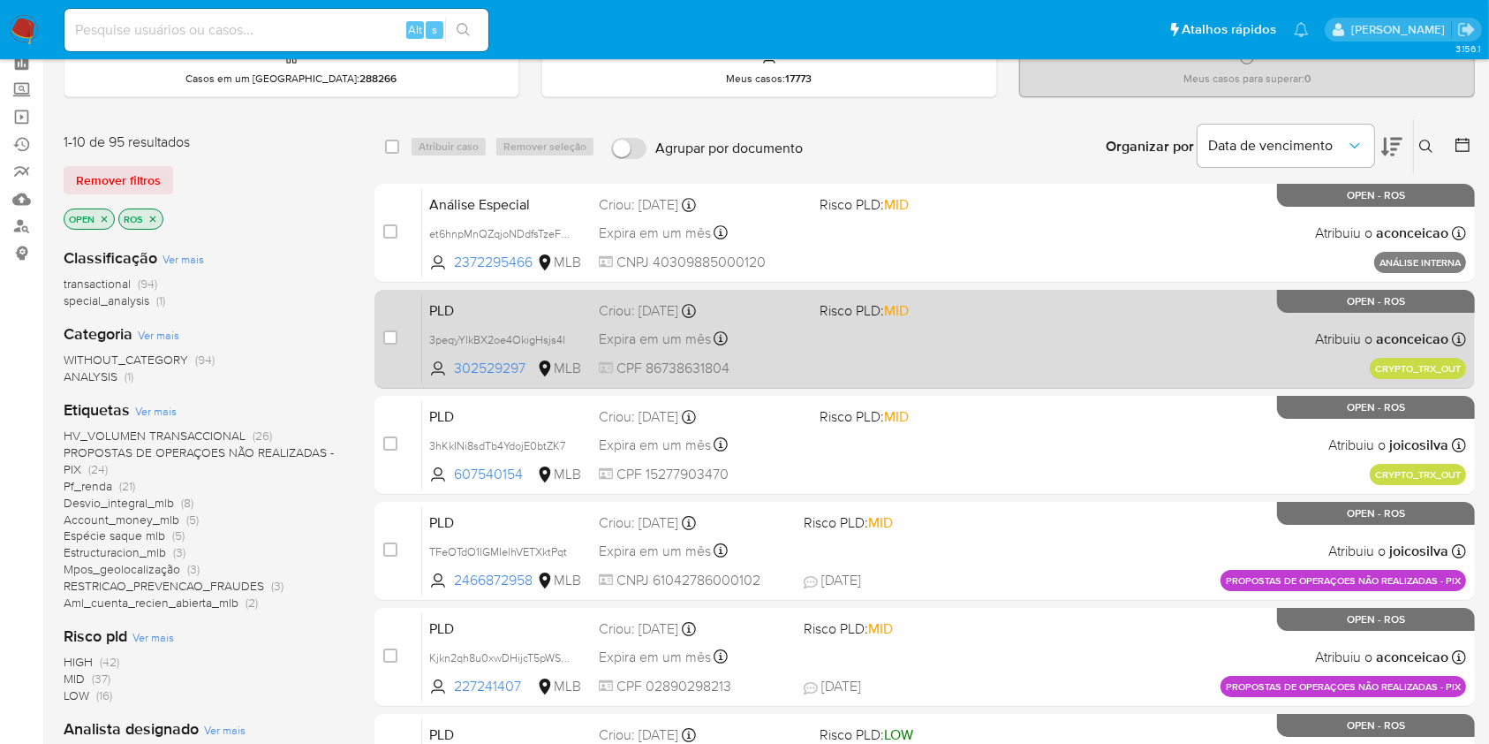
scroll to position [117, 0]
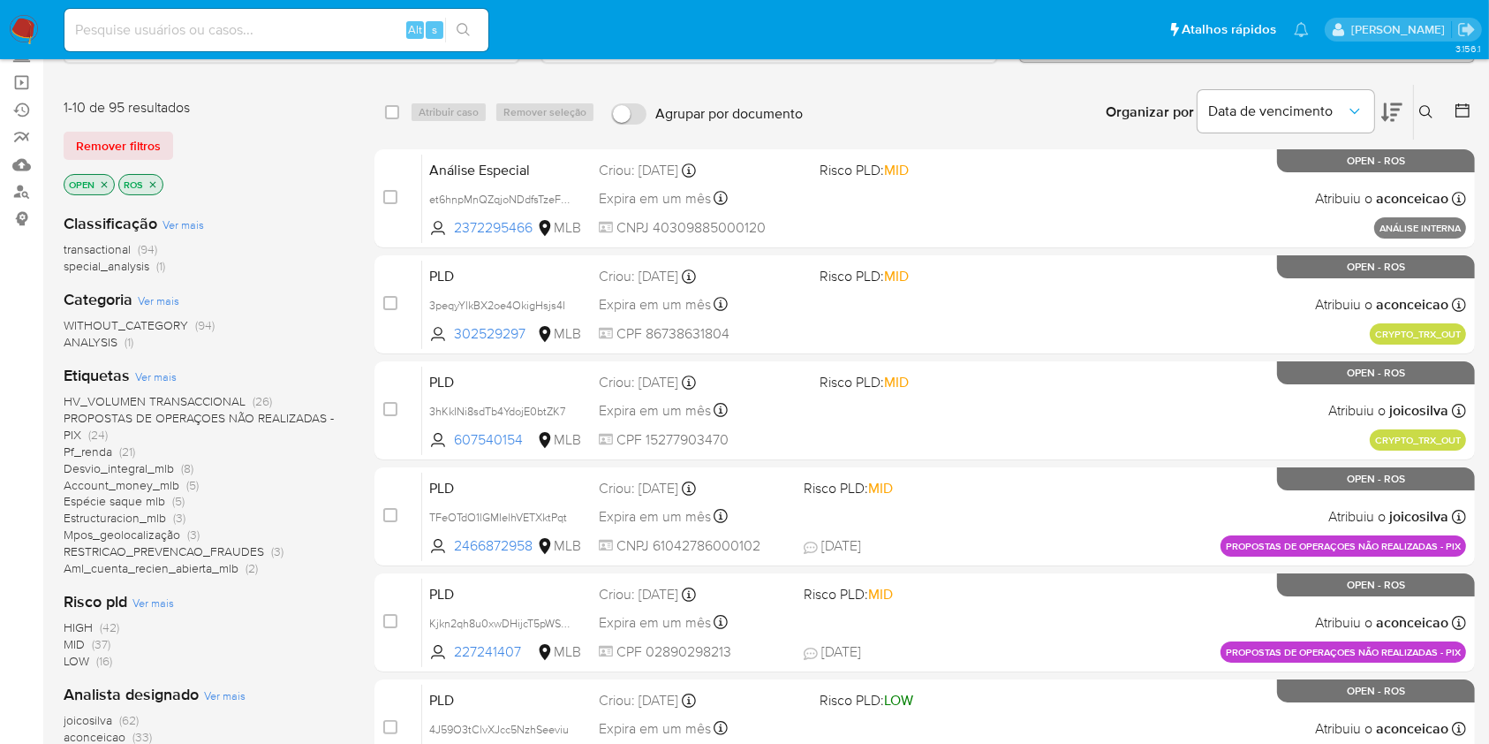
click at [112, 718] on span "joicosilva" at bounding box center [88, 720] width 49 height 18
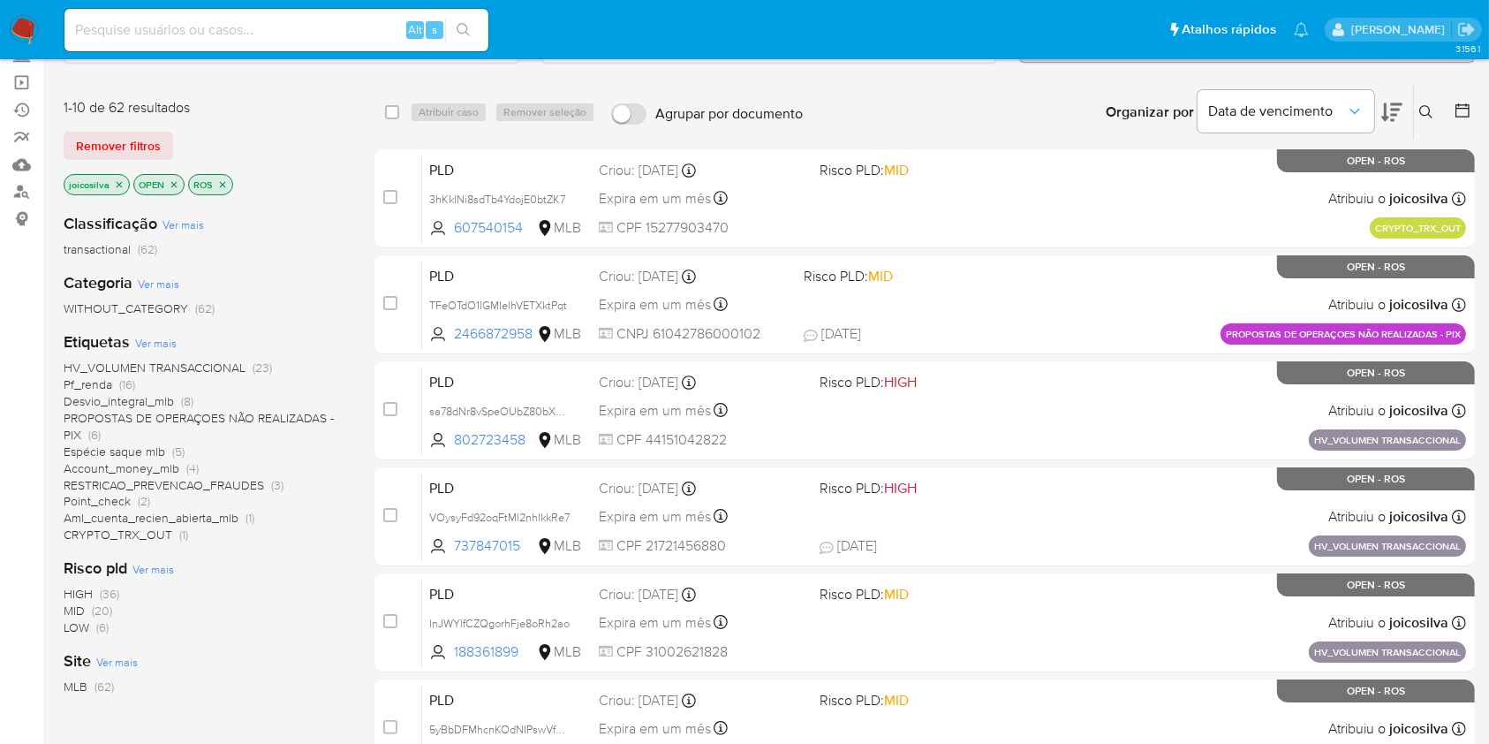
click at [1416, 100] on div "Insira a ID do usuário ou caso Procurar Remover filtros" at bounding box center [1428, 112] width 30 height 55
click at [1420, 116] on icon at bounding box center [1426, 112] width 14 height 14
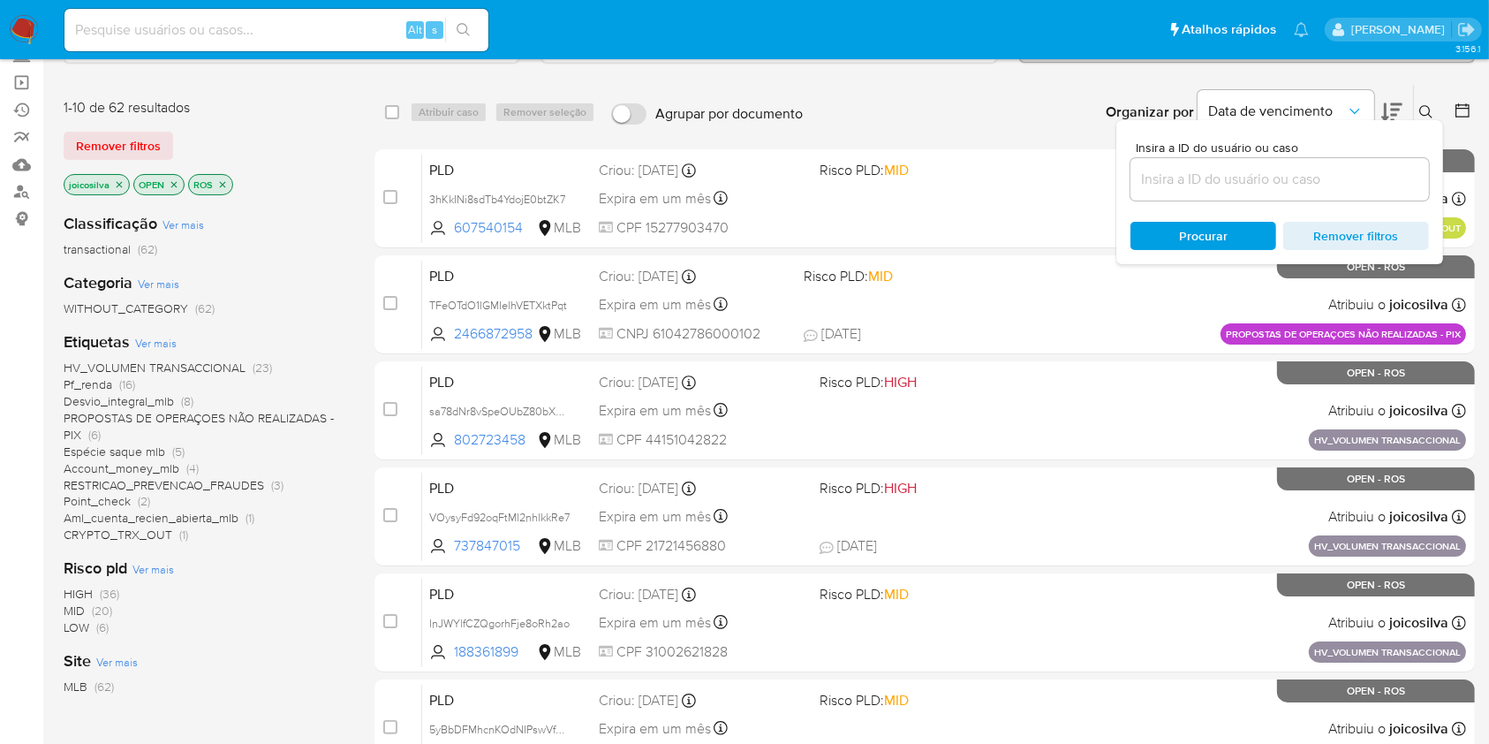
click at [1279, 186] on input at bounding box center [1280, 179] width 299 height 23
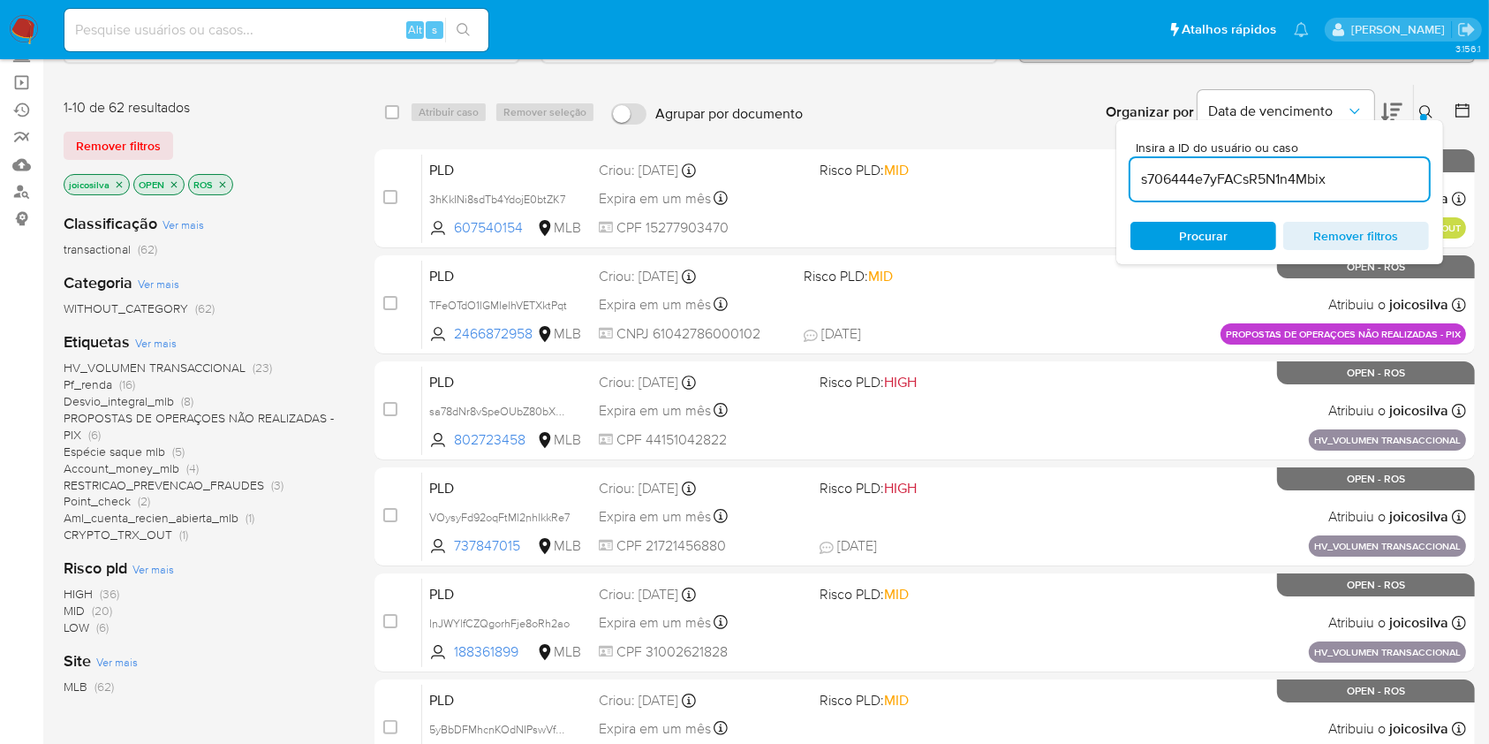
type input "s706444e7yFACsR5N1n4Mbix"
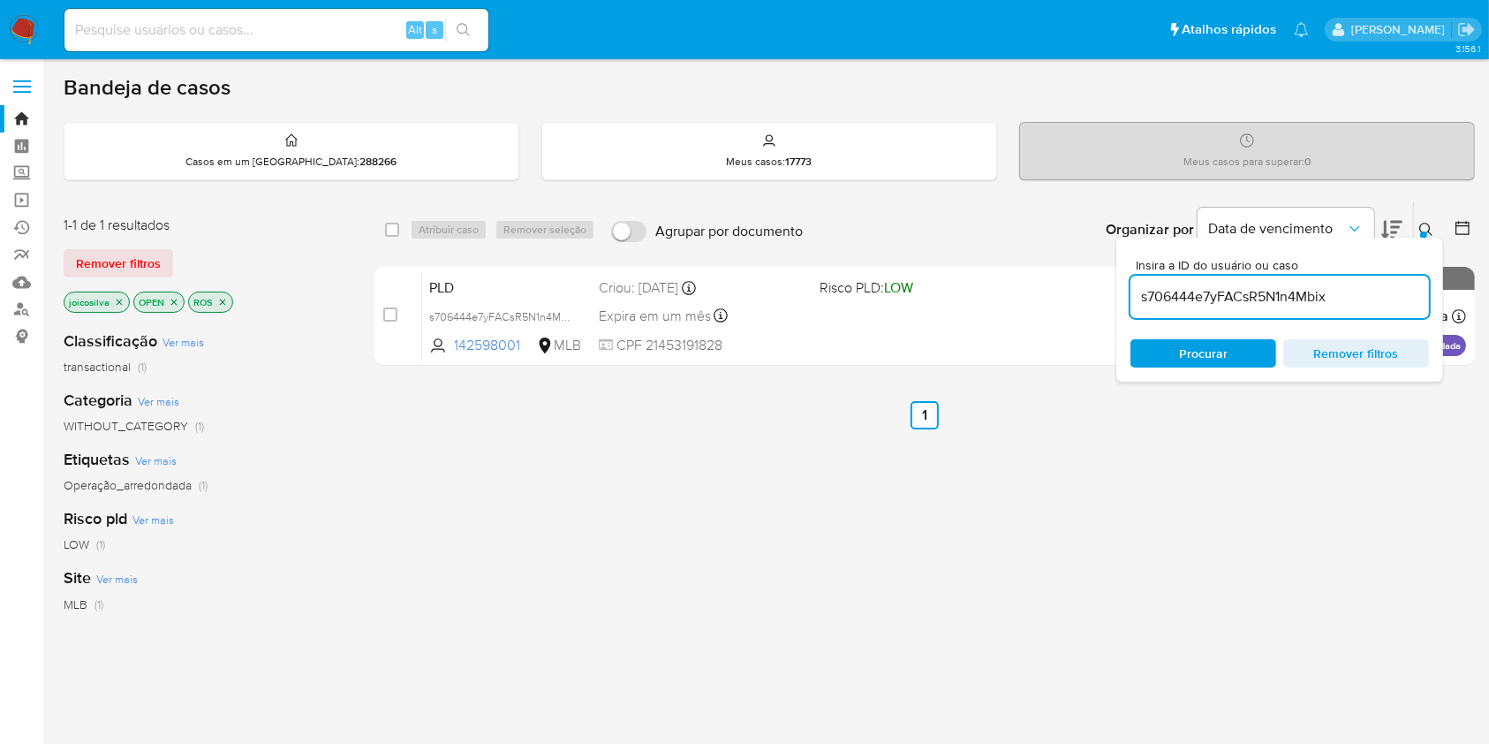
click at [1419, 223] on icon at bounding box center [1426, 230] width 14 height 14
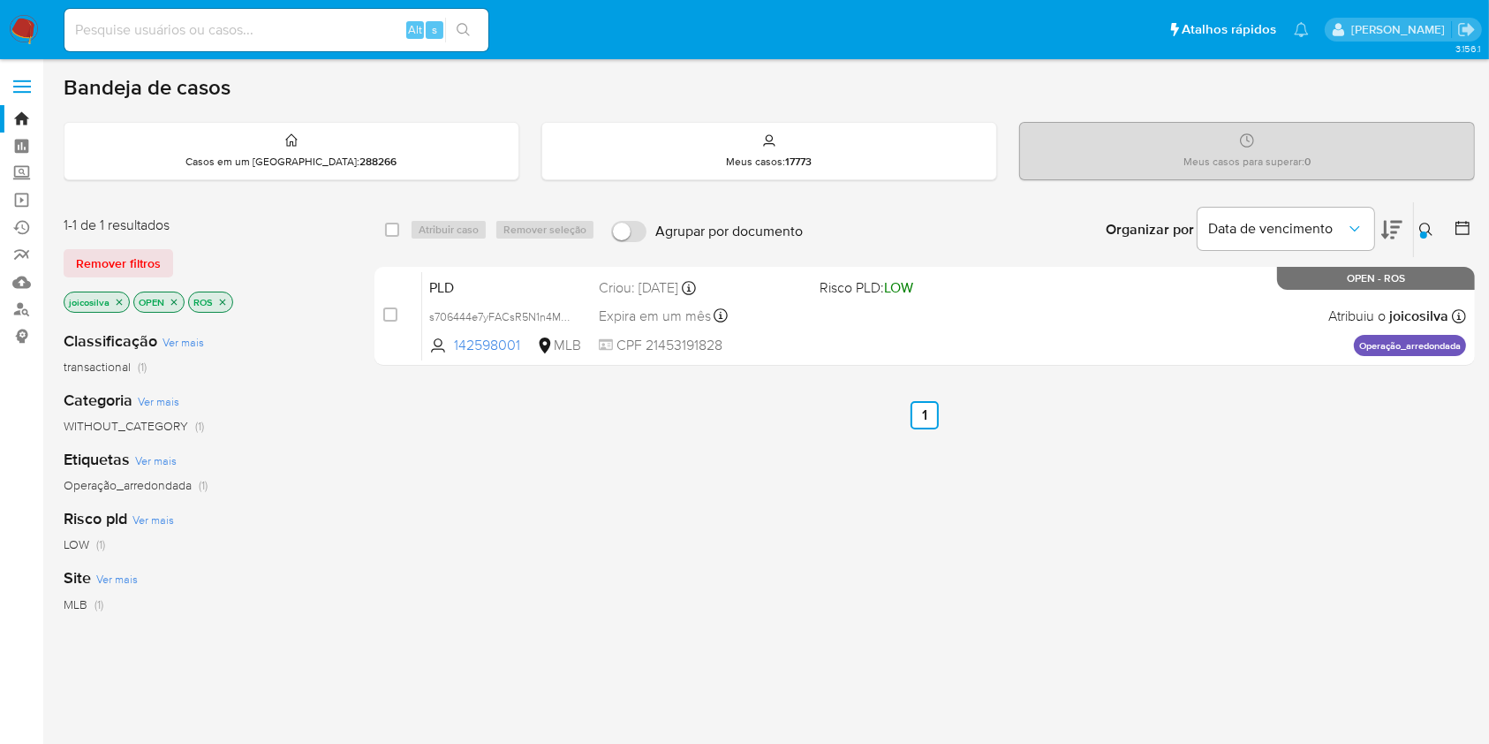
drag, startPoint x: 385, startPoint y: 309, endPoint x: 464, endPoint y: 253, distance: 96.3
click at [385, 311] on input "checkbox" at bounding box center [390, 314] width 14 height 14
checkbox input "true"
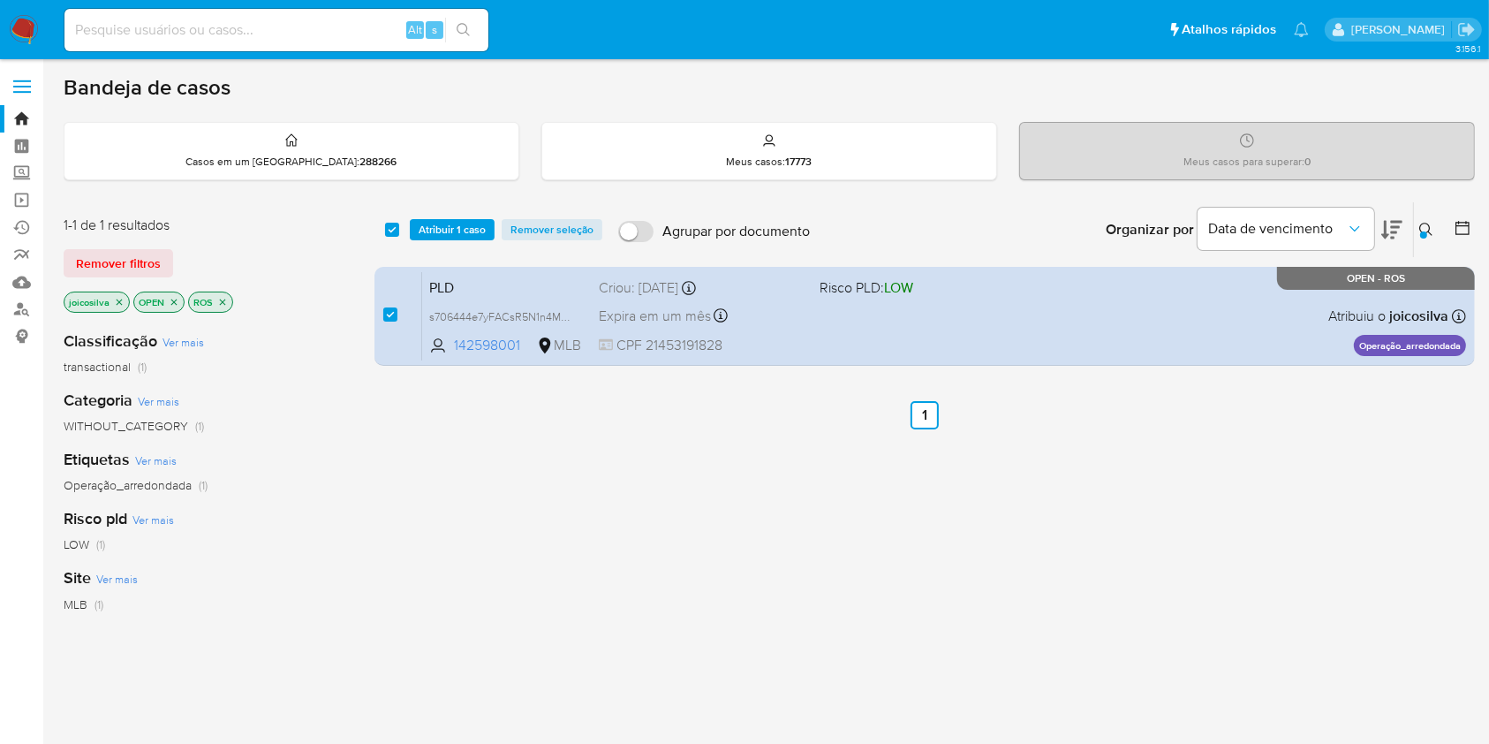
click at [1413, 230] on div "Organizar por Data de vencimento Os resultados não podem ser classificados enqu…" at bounding box center [1147, 229] width 656 height 55
drag, startPoint x: 1425, startPoint y: 230, endPoint x: 1406, endPoint y: 272, distance: 46.3
click at [1426, 231] on div at bounding box center [1423, 234] width 7 height 7
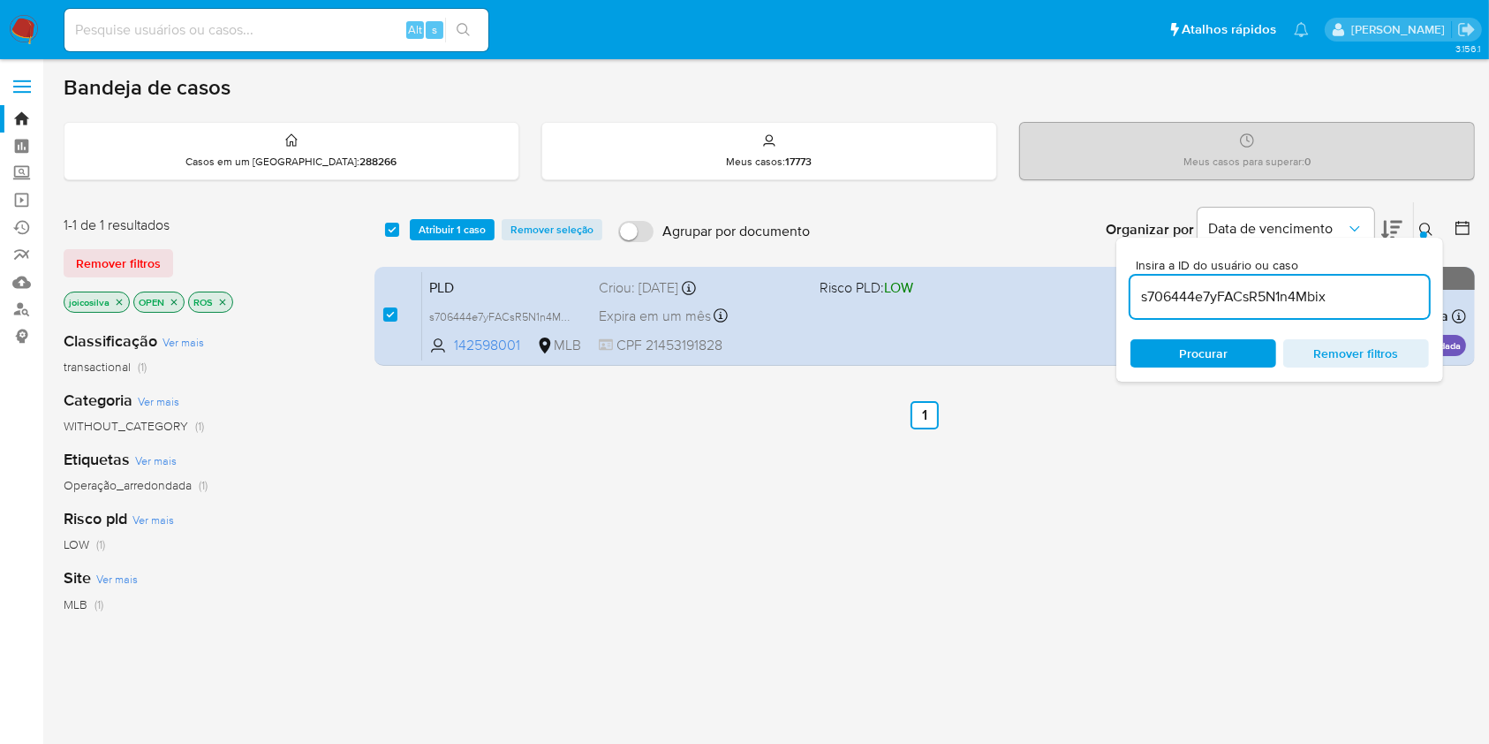
click at [1387, 301] on input "s706444e7yFACsR5N1n4Mbix" at bounding box center [1280, 296] width 299 height 23
click at [1385, 300] on input "s706444e7yFACsR5N1n4Mbix" at bounding box center [1280, 296] width 299 height 23
click at [1382, 298] on input "RpC8aQxhxthC3cEOfzVEVt4z" at bounding box center [1280, 296] width 299 height 23
type input "RpC8aQxhxthC3cEOfzVEVt4z"
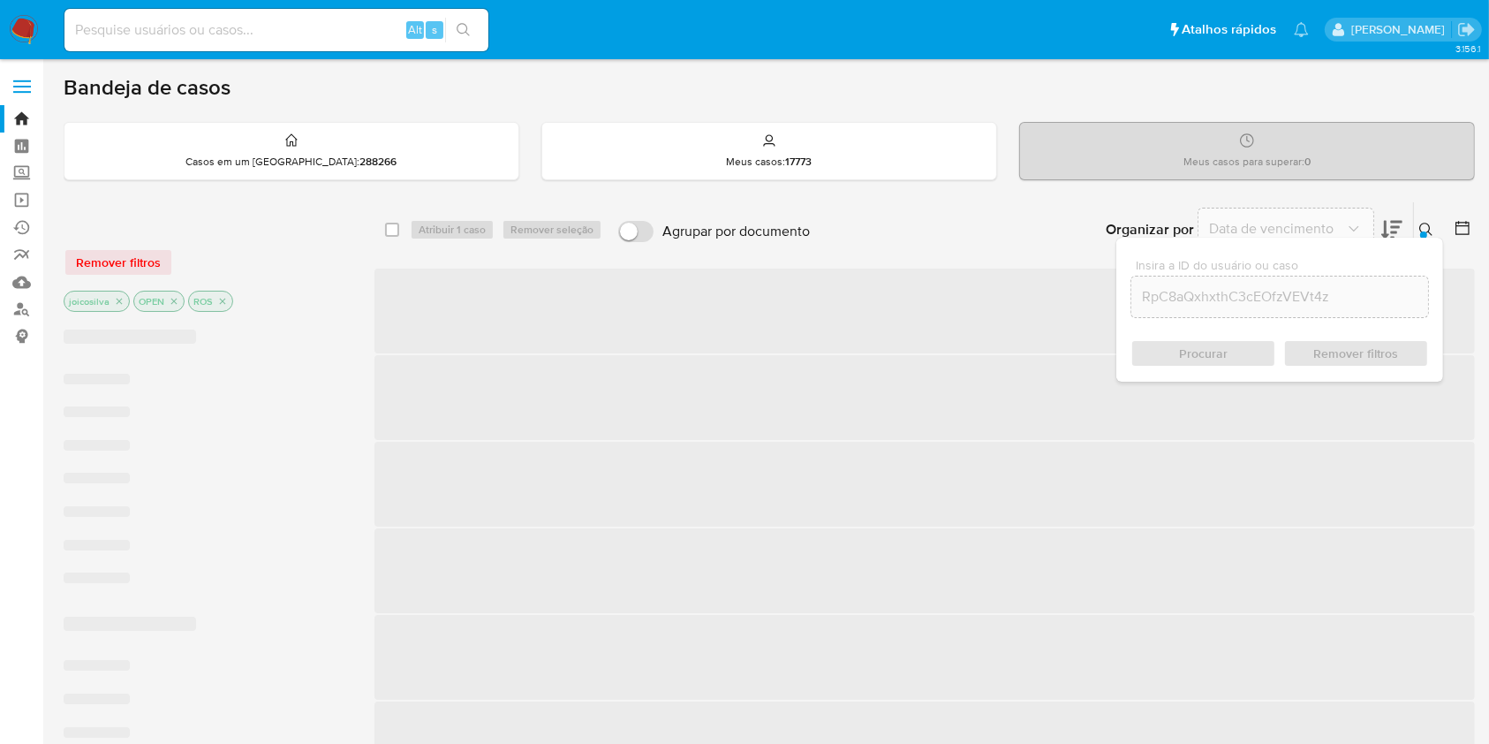
checkbox input "false"
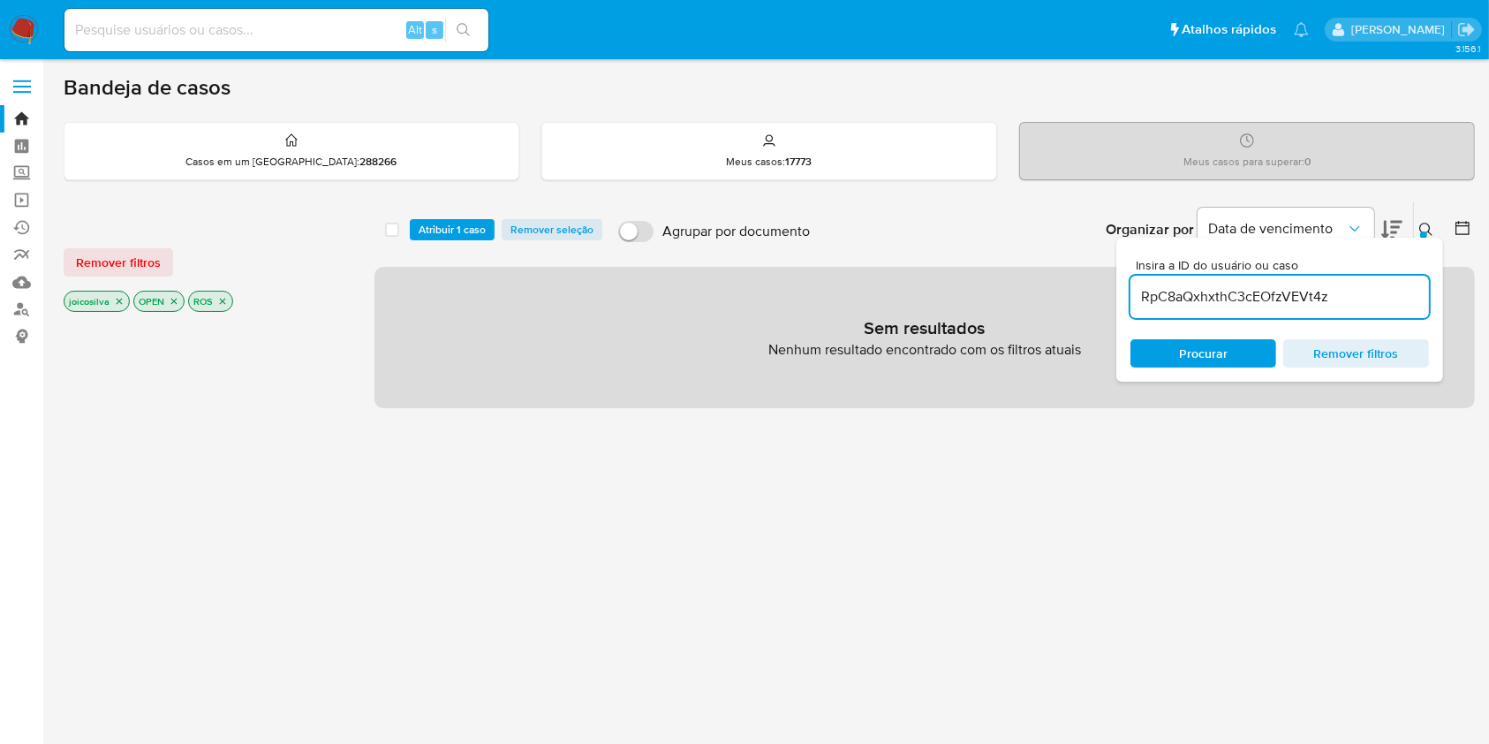
click at [1272, 296] on input "RpC8aQxhxthC3cEOfzVEVt4z" at bounding box center [1280, 296] width 299 height 23
paste input "nSDKY3BHxdO4Pl5I0dStEujY"
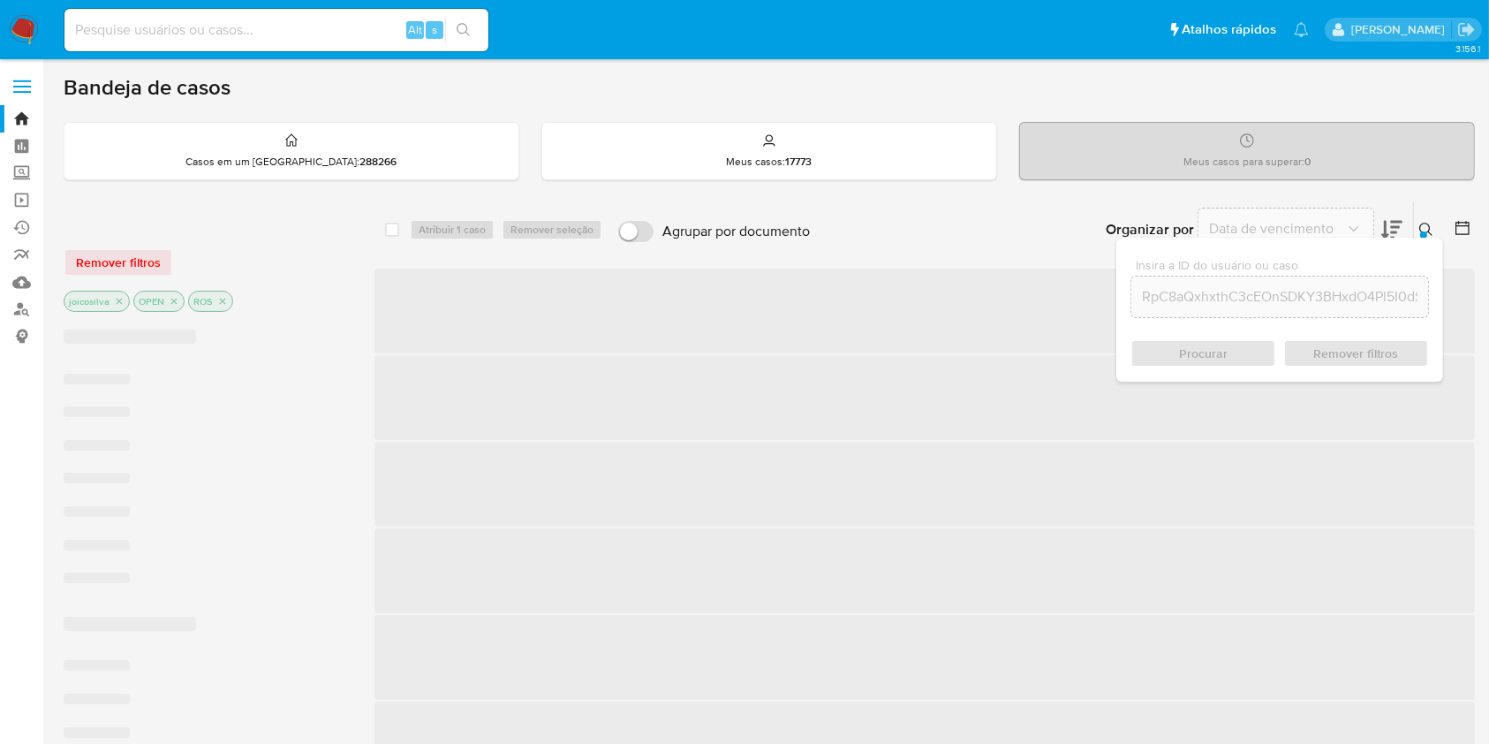
click at [1272, 297] on input "RpC8aQxhxthC3cEOnSDKY3BHxdO4Pl5I0dStEujYzVEVt4z" at bounding box center [1279, 296] width 297 height 23
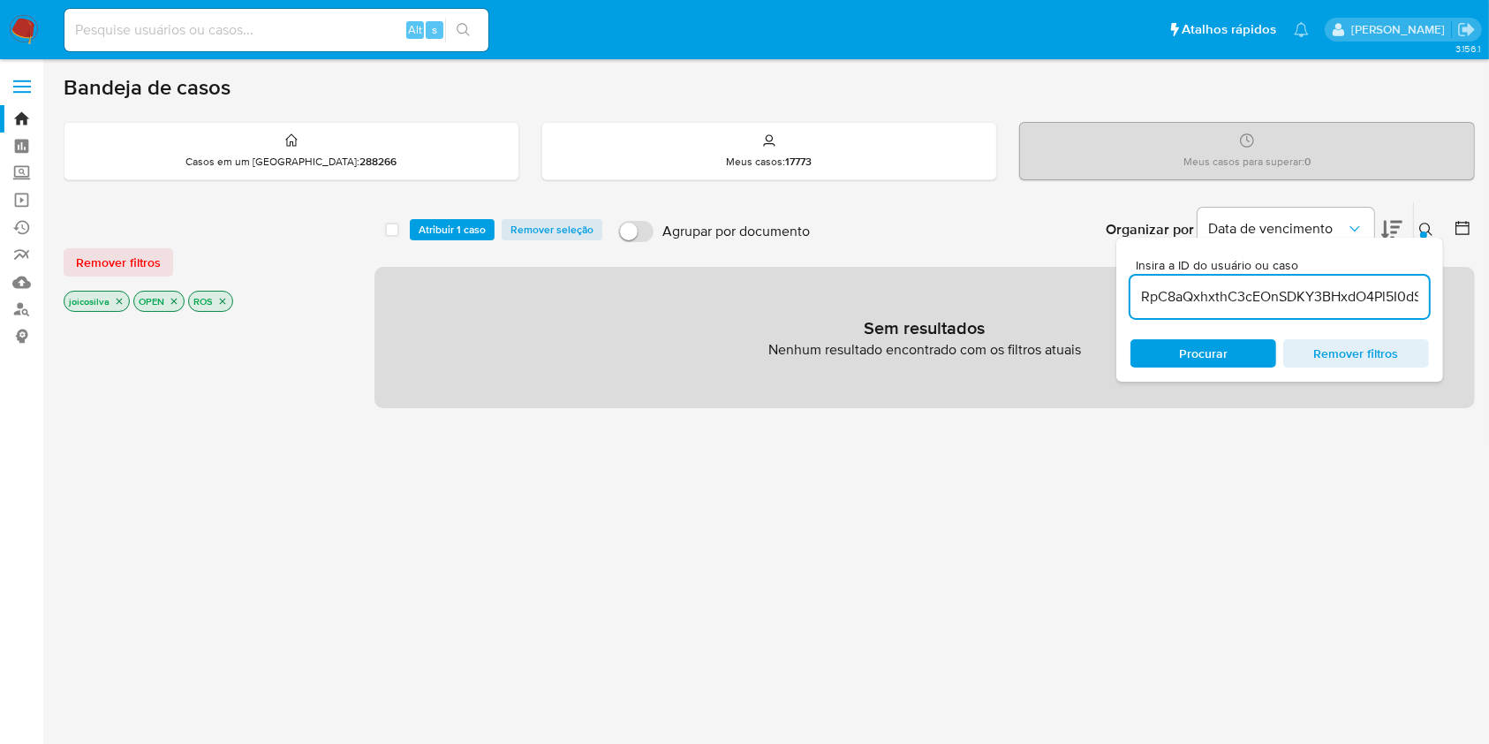
click at [1272, 297] on input "RpC8aQxhxthC3cEOnSDKY3BHxdO4Pl5I0dStEujYzVEVt4z" at bounding box center [1280, 296] width 299 height 23
click at [1272, 299] on input "RpC8aQxhxthC3cEOnSDKY3BHxdO4Pl5I0dStEujYzVEVt4z" at bounding box center [1280, 296] width 299 height 23
click at [1272, 300] on input "RpC8aQxhxthC3cEOnSDKY3BHxdO4Pl5I0dStEujYzVEVt4z" at bounding box center [1280, 296] width 299 height 23
paste input "nSDKY3BHxdO4Pl5I0dStEujY"
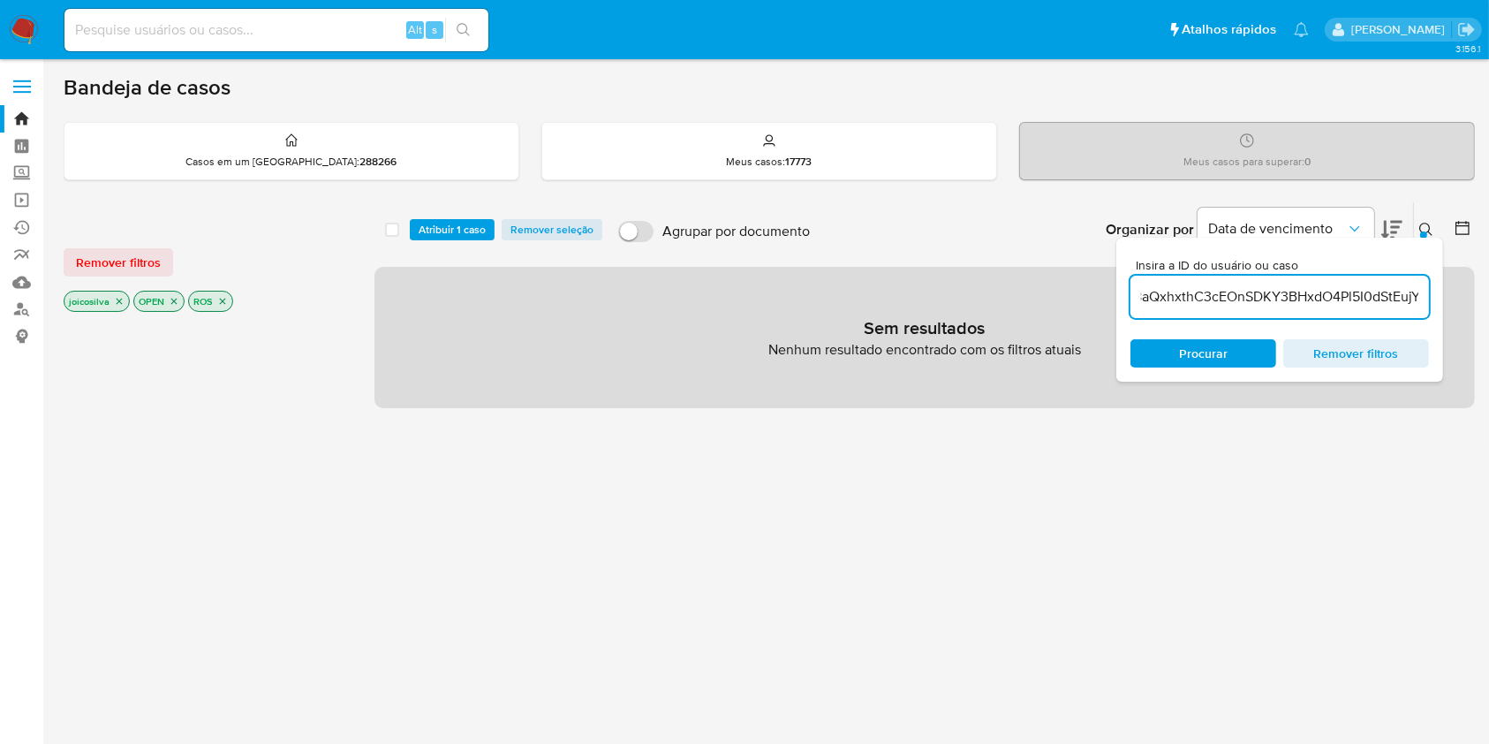
click at [1273, 300] on input "RpC8aQxhxthC3cEOnSDKY3BHxdO4Pl5I0dStEujYnSDKY3BHxdO4Pl5I0dStEujYzVEVt4z" at bounding box center [1280, 296] width 299 height 23
click at [1272, 296] on input "RpC8aQxhxthC3cEOnSDKY3BHxdO4Pl5I0dStEujYnSDKY3BHxdO4Pl5I0dStEujYzVEVt4z" at bounding box center [1280, 296] width 299 height 23
click at [1272, 295] on input "RpC8aQxhxthC3cEOnSDKY3BHxdO4Pl5I0dStEujYnSDKY3BHxdO4Pl5I0dStEujYzVEVt4z" at bounding box center [1280, 296] width 299 height 23
paste input "nSDKY3BHxdO4Pl5I0dStEujY"
click at [1220, 291] on input "nSDKY3BHxdO4Pl5I0dStEujY" at bounding box center [1280, 296] width 299 height 23
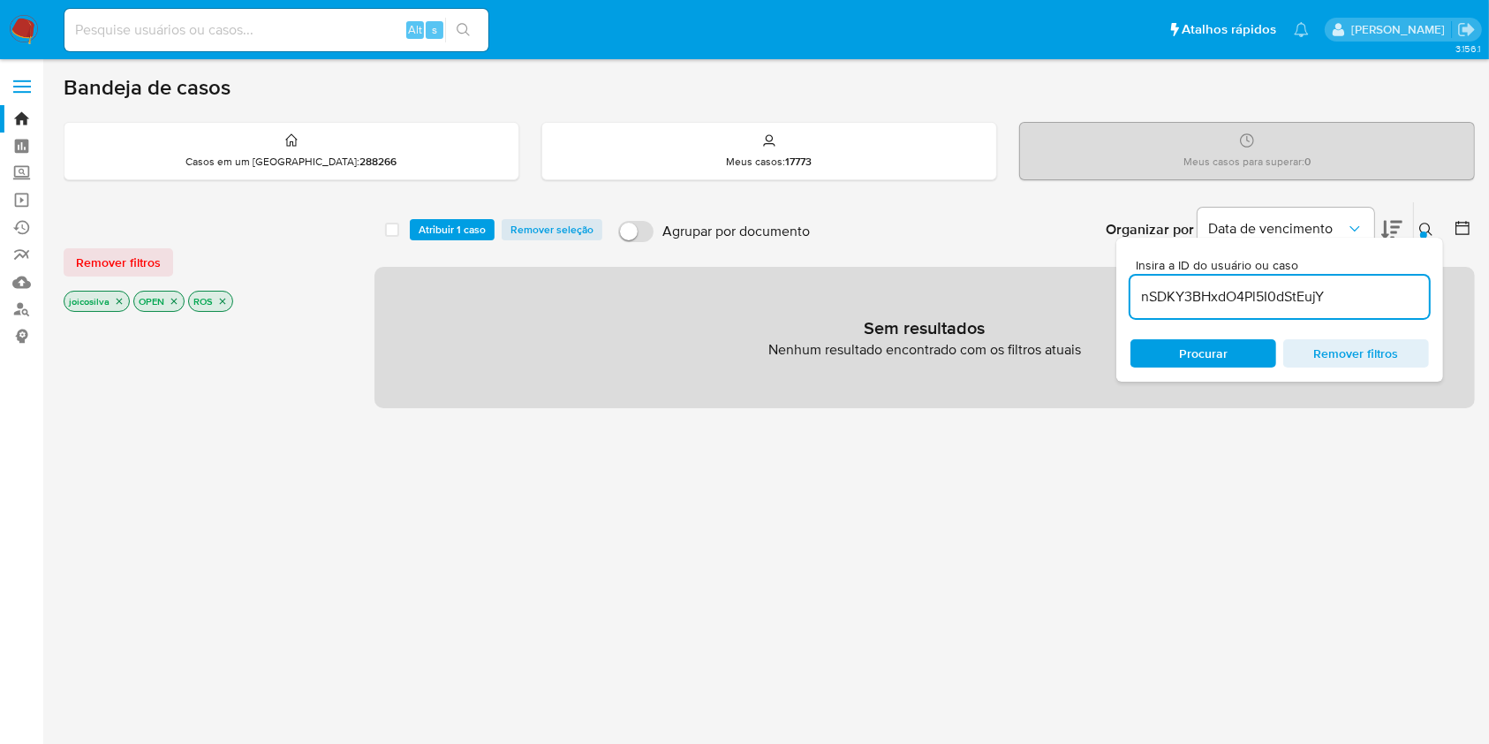
click at [1220, 291] on input "nSDKY3BHxdO4Pl5I0dStEujY" at bounding box center [1280, 296] width 299 height 23
paste input "slT71avByFMzcWeKQQmMnMMc"
type input "slT71avByFMzcWeKQQmMnMMc"
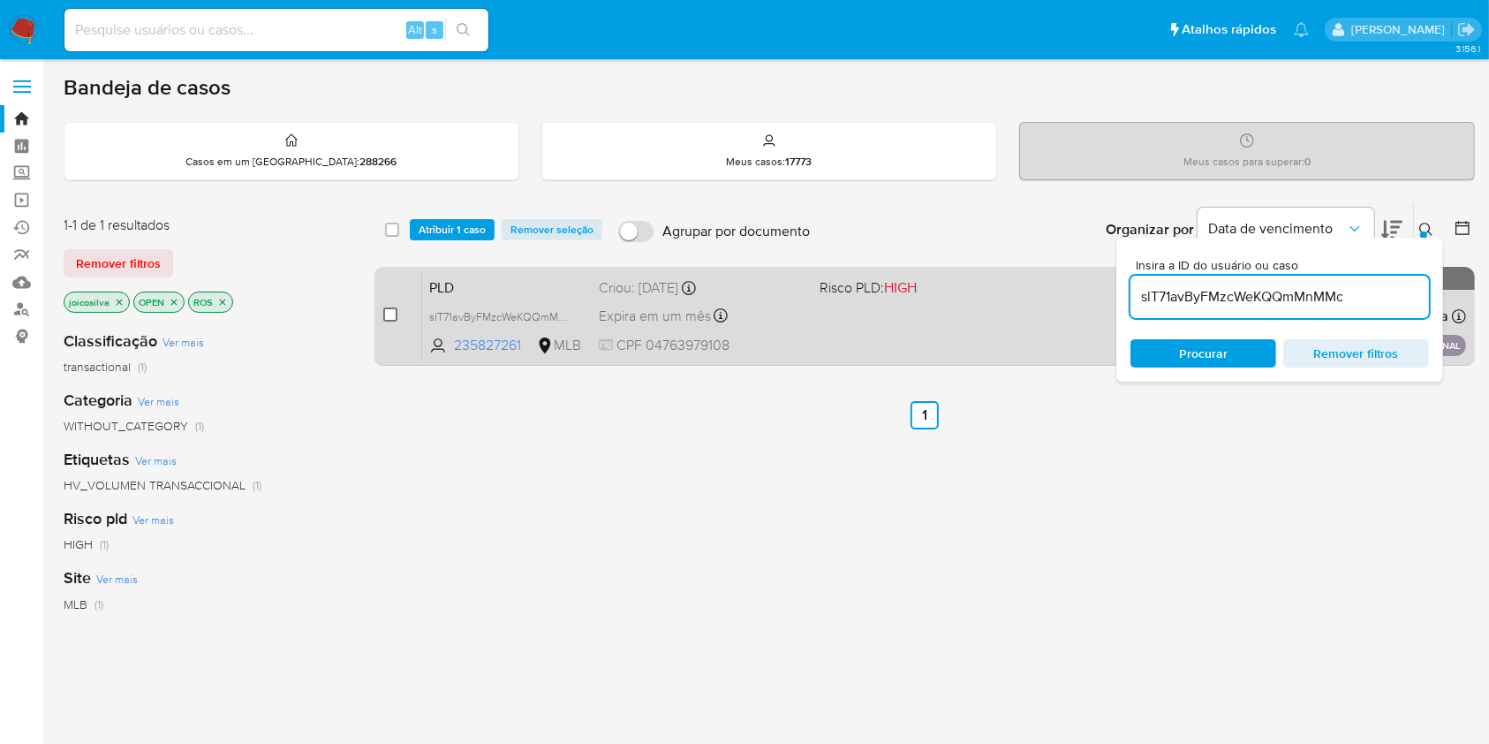
click at [383, 313] on input "checkbox" at bounding box center [390, 314] width 14 height 14
checkbox input "true"
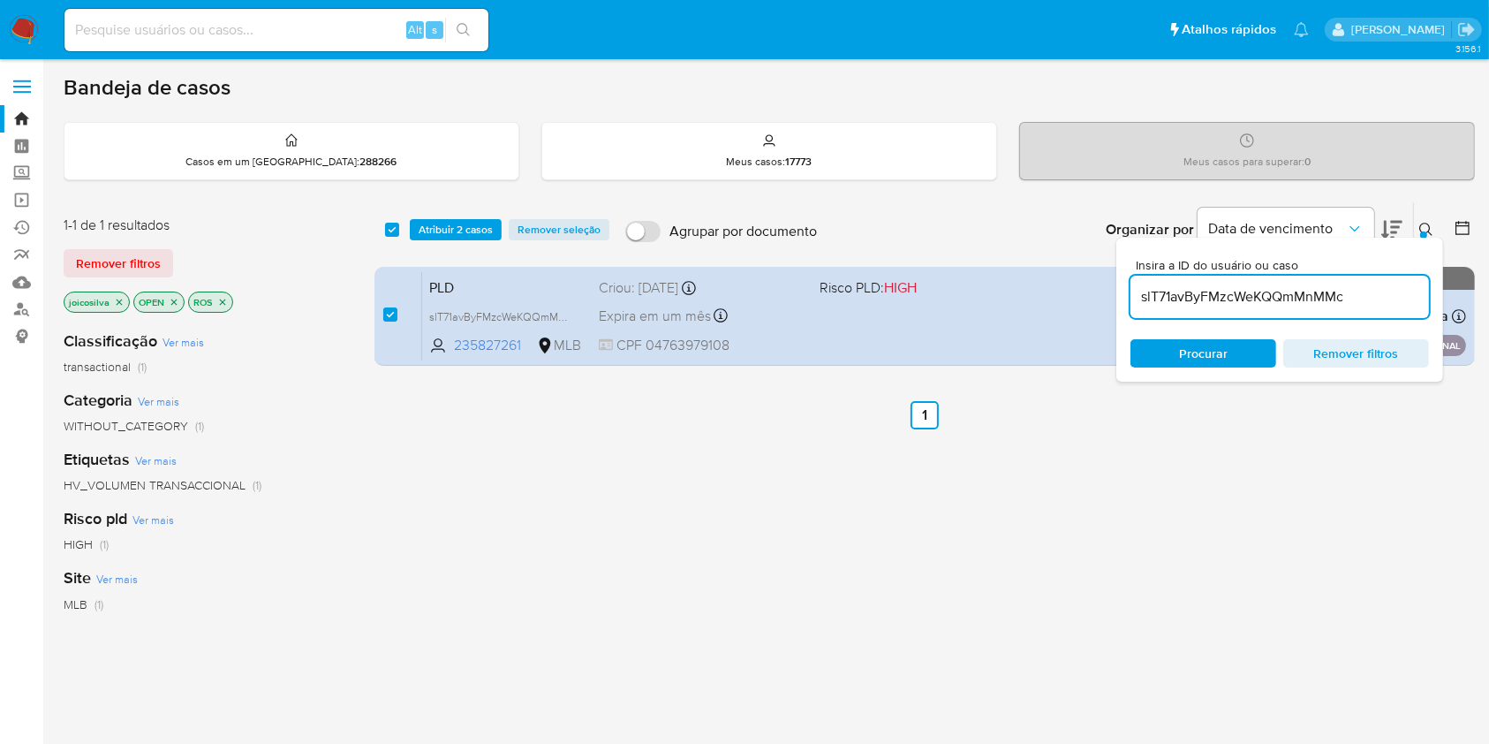
click at [1206, 294] on input "slT71avByFMzcWeKQQmMnMMc" at bounding box center [1280, 296] width 299 height 23
type input "3U3LOMFAiqAsVtF0F13aglBc"
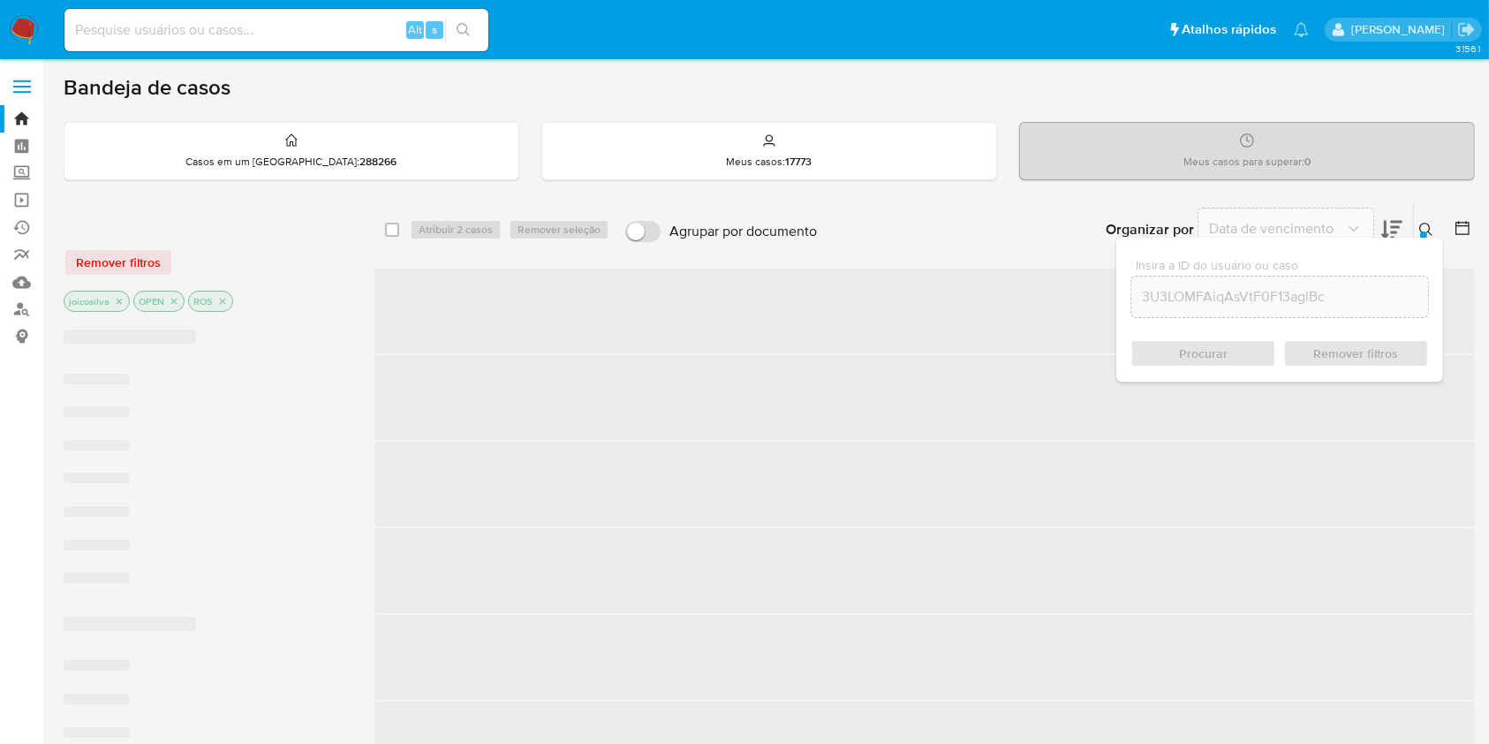
checkbox input "false"
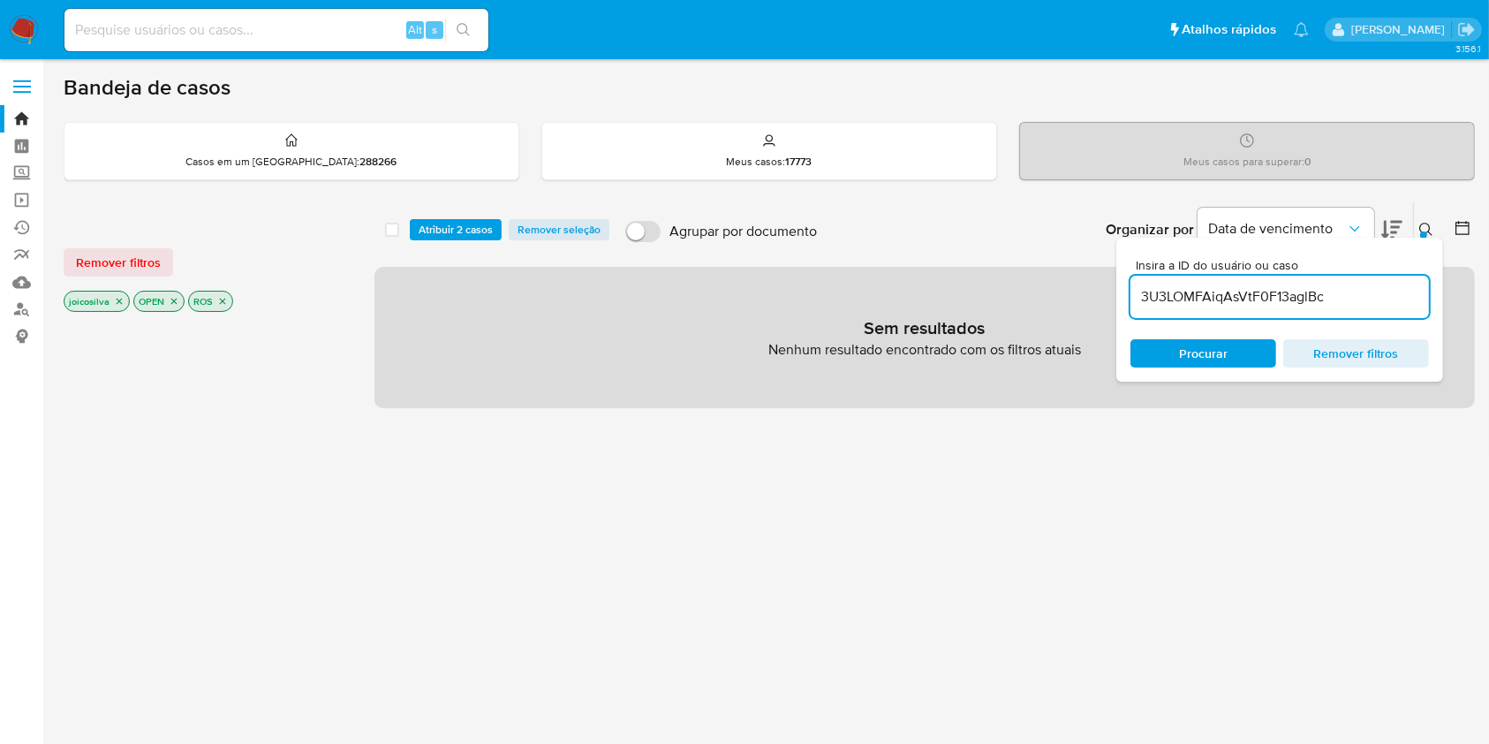
click at [1206, 293] on input "3U3LOMFAiqAsVtF0F13aglBc" at bounding box center [1280, 296] width 299 height 23
paste input "cDomQJoMHViIzdWek7JXxjGU"
type input "cDomQJoMHViIzdWek7JXxjGU"
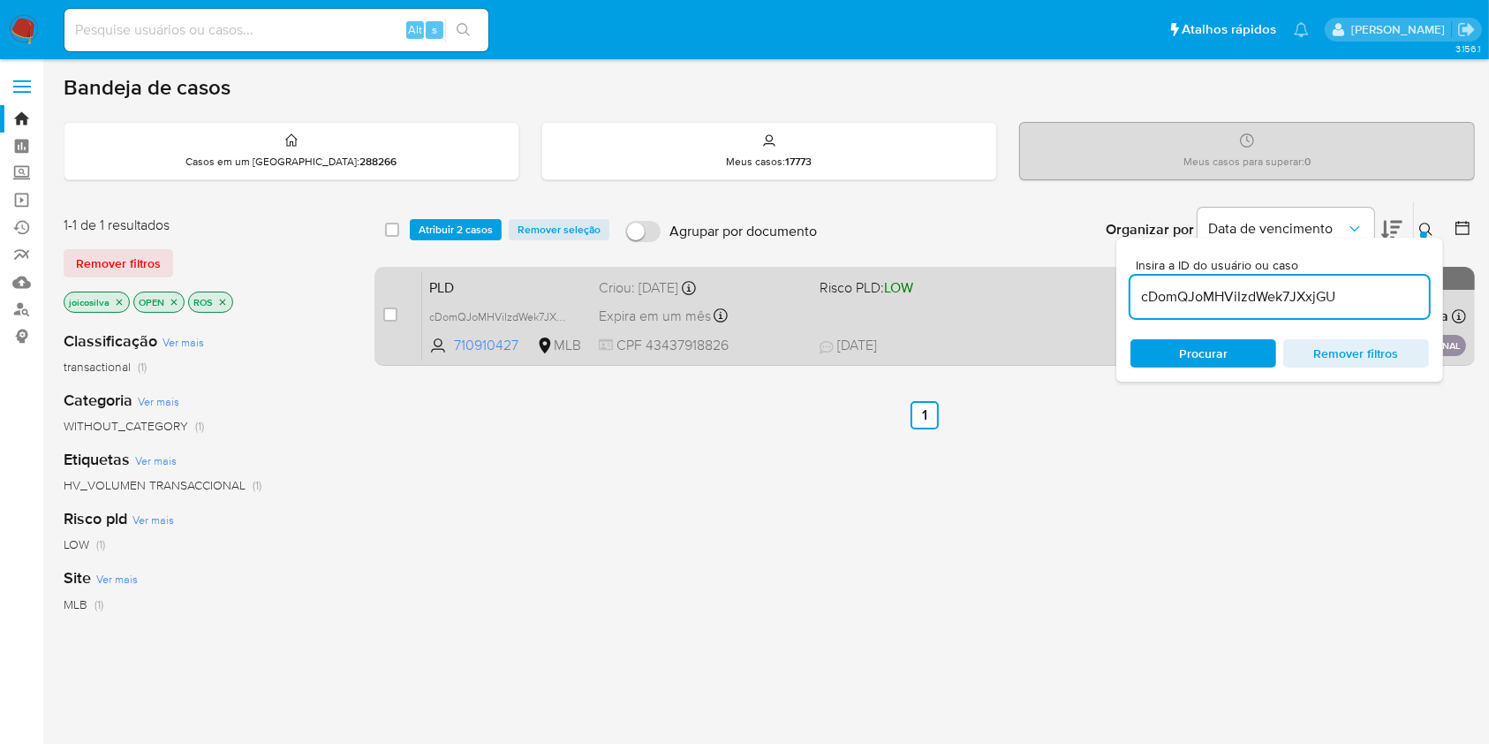
click at [382, 315] on div "case-item-checkbox Incapaz de atribuir o caso PLD cDomQJoMHViIzdWek7JXxjGU 7109…" at bounding box center [925, 316] width 1101 height 99
click at [394, 315] on input "checkbox" at bounding box center [390, 314] width 14 height 14
checkbox input "true"
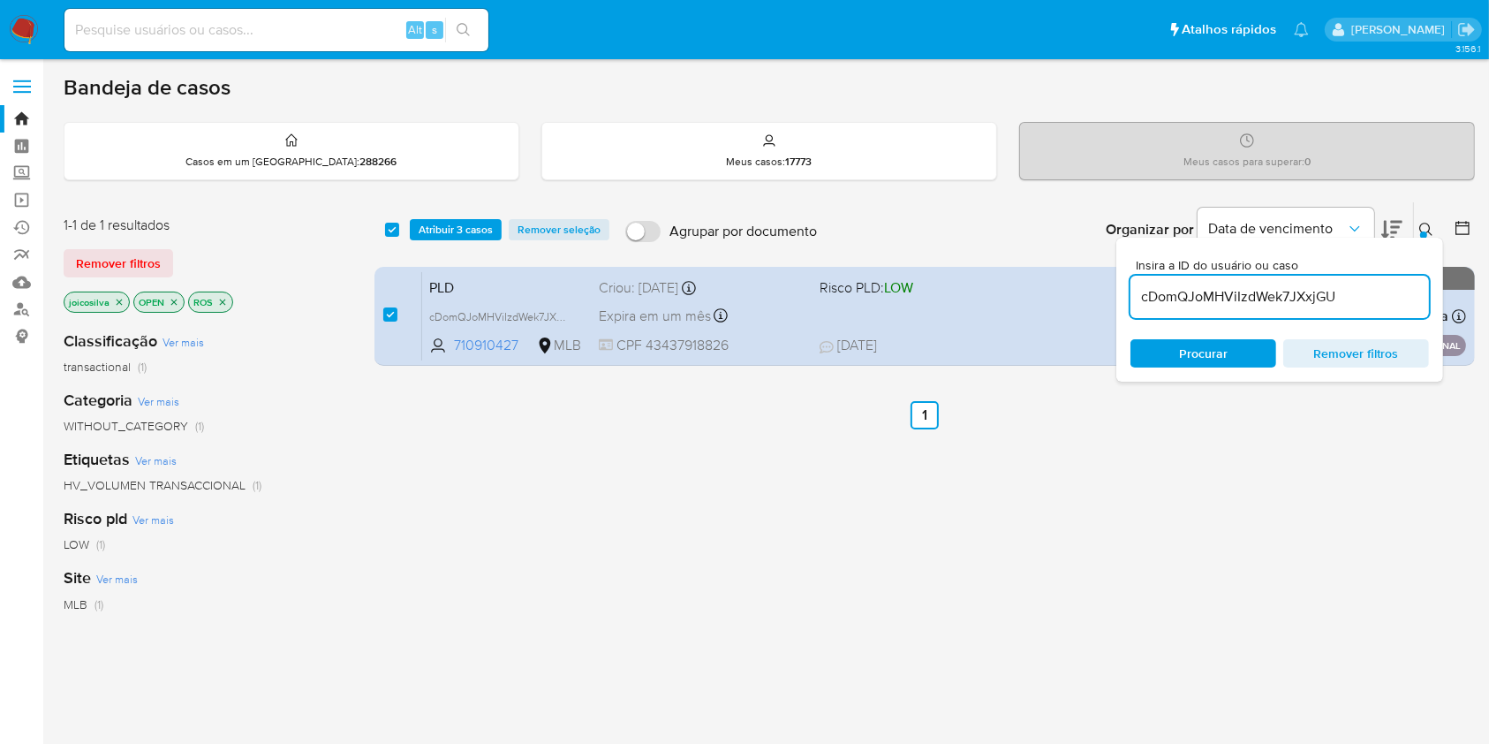
click at [1222, 285] on input "cDomQJoMHViIzdWek7JXxjGU" at bounding box center [1280, 296] width 299 height 23
click at [1235, 299] on input "cDomQJoMHViIzdWek7JXxjGU" at bounding box center [1280, 296] width 299 height 23
type input "QUFNr0d7GiHqxPBneLuR8rMt"
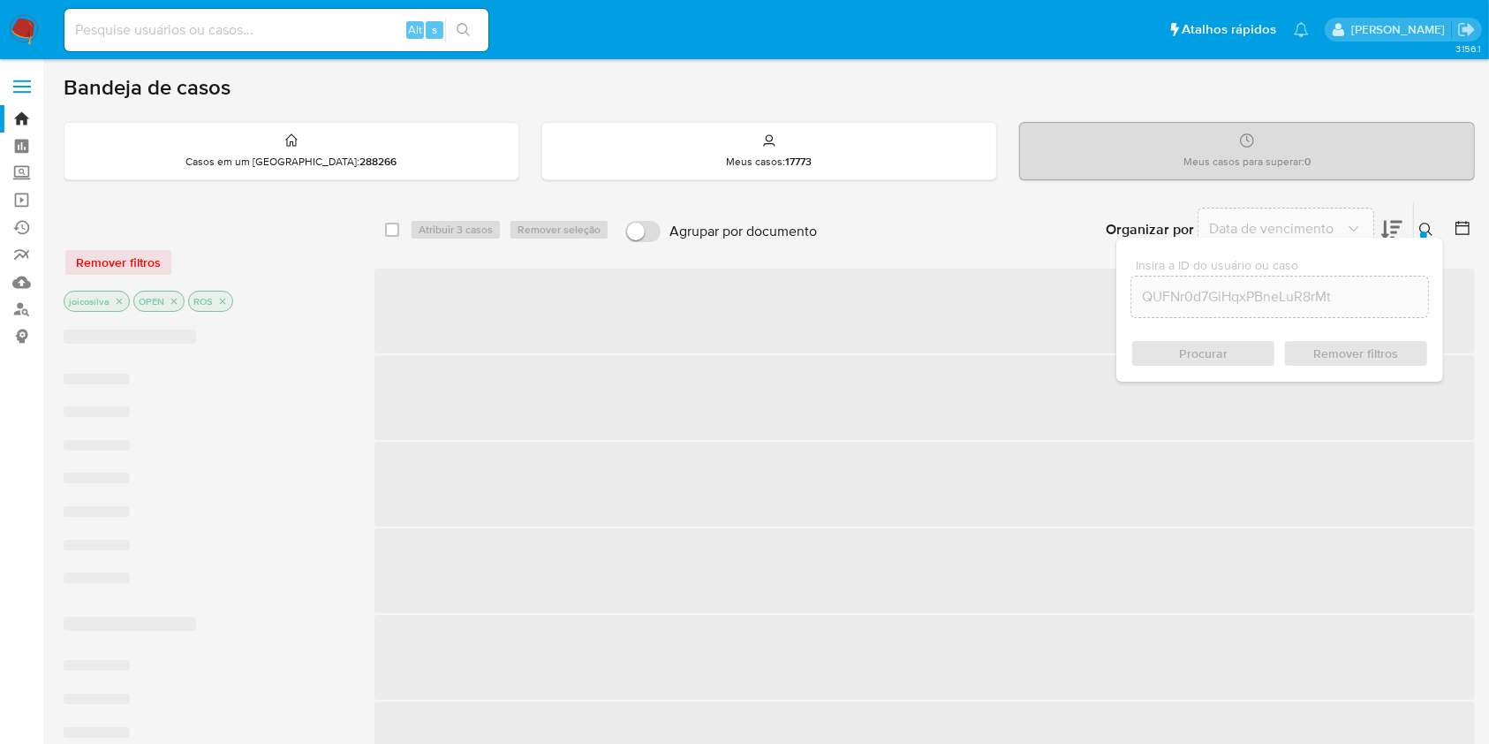
checkbox input "false"
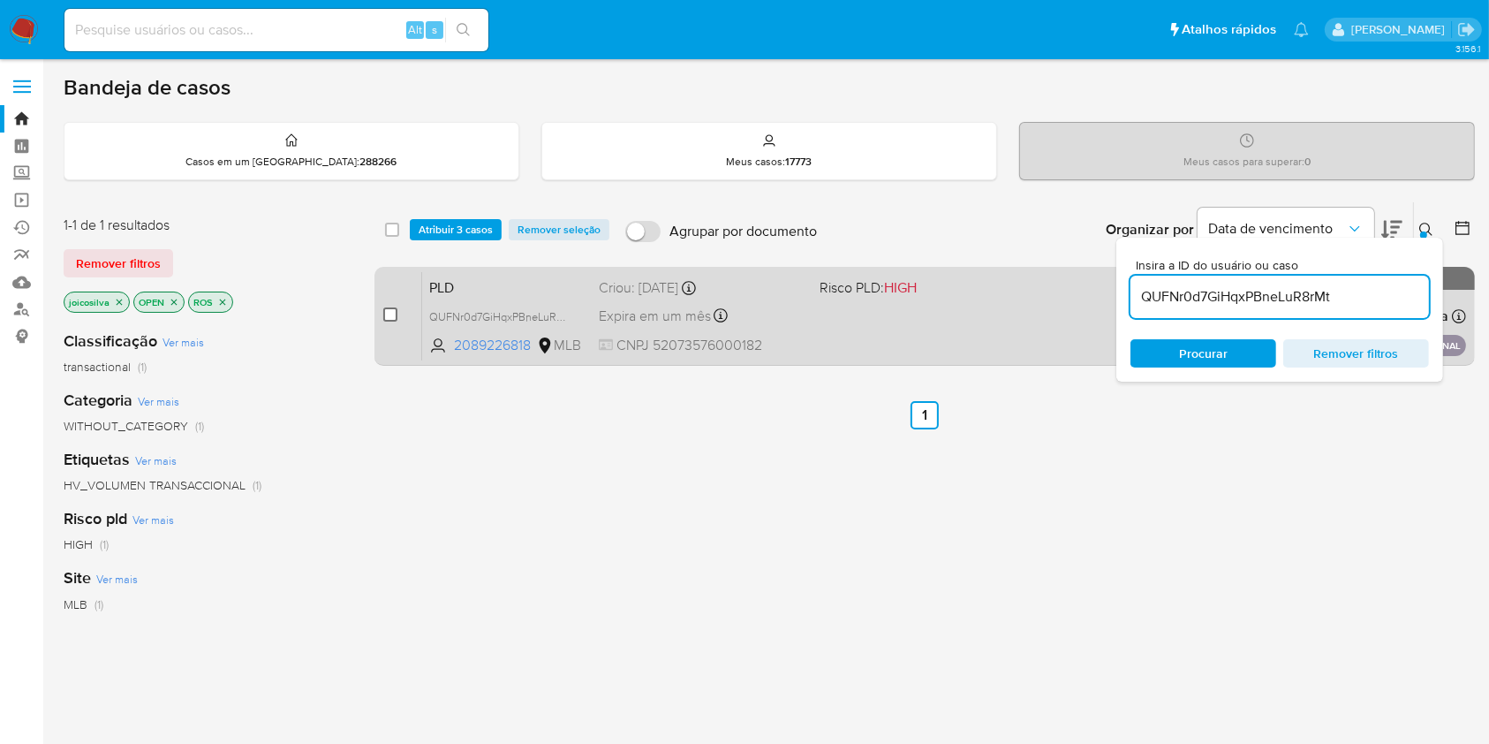
click at [386, 314] on input "checkbox" at bounding box center [390, 314] width 14 height 14
checkbox input "true"
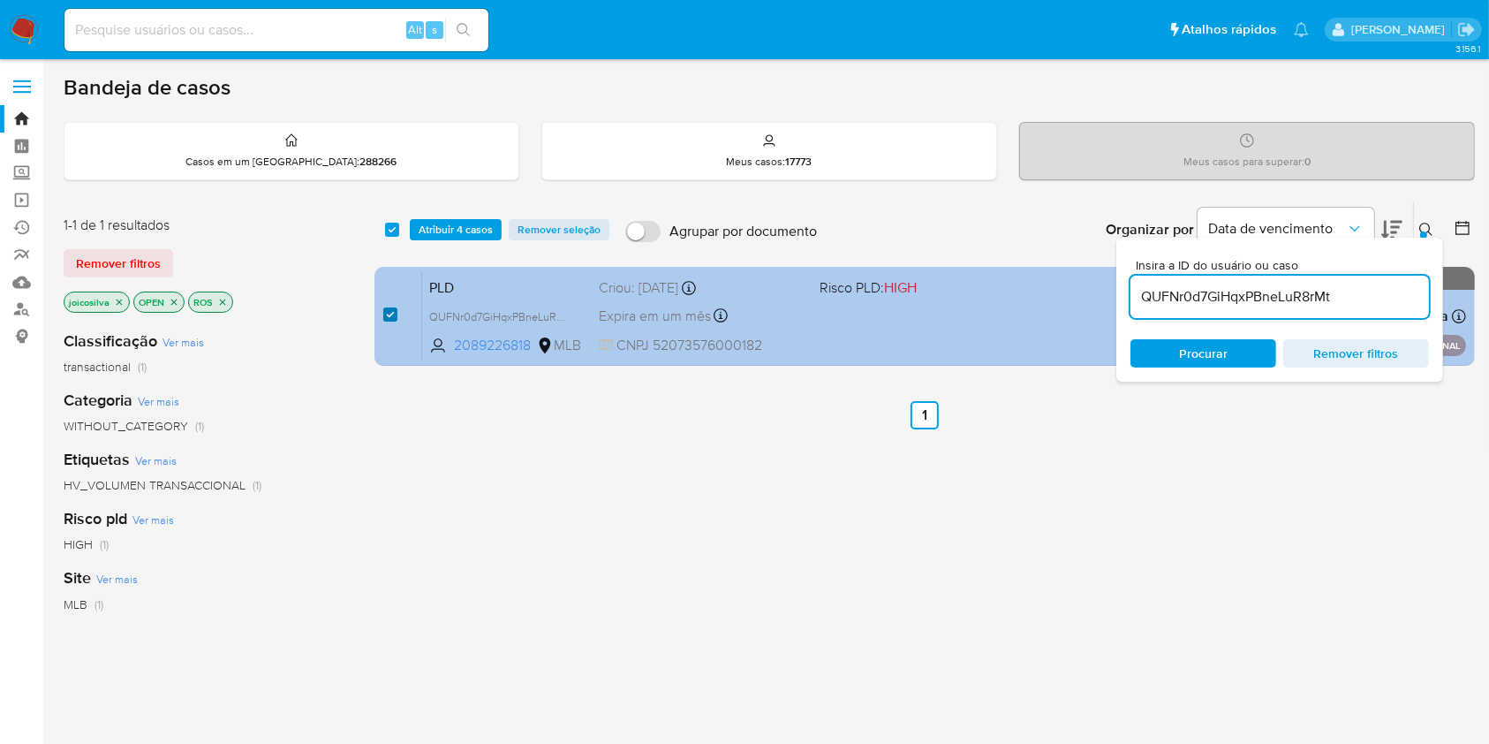
checkbox input "true"
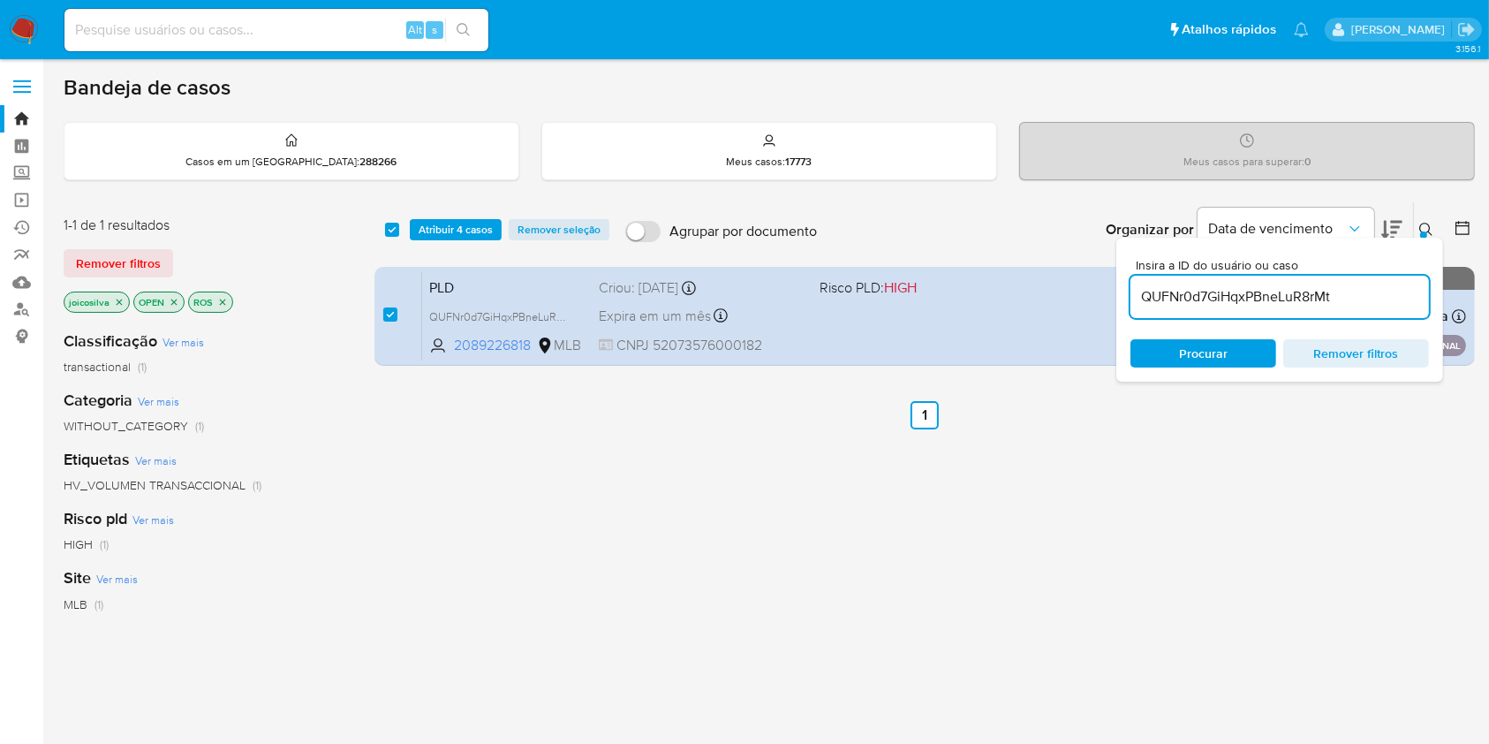
click at [1313, 301] on input "QUFNr0d7GiHqxPBneLuR8rMt" at bounding box center [1280, 296] width 299 height 23
type input "qrn7tjfIVxnKuxHCCEzFfAQJ"
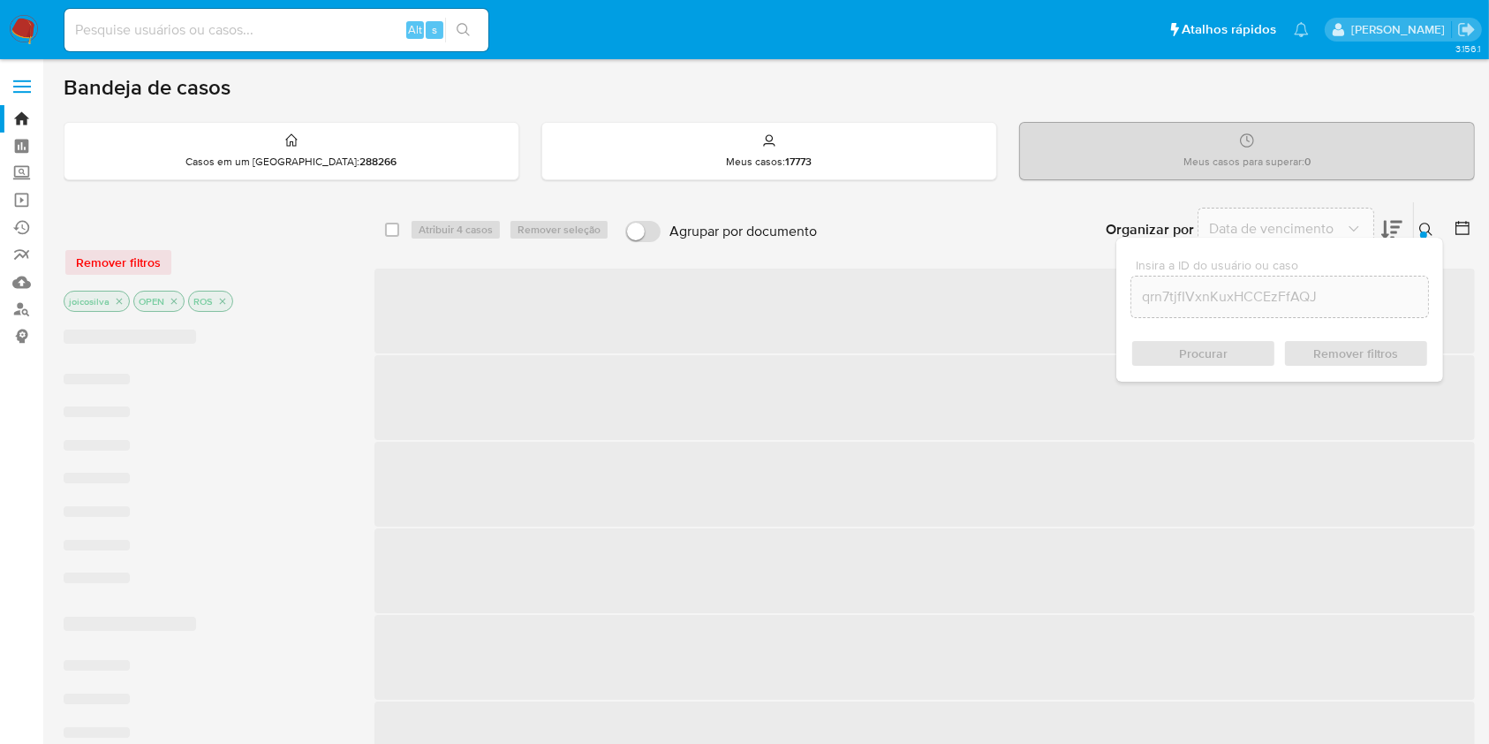
checkbox input "false"
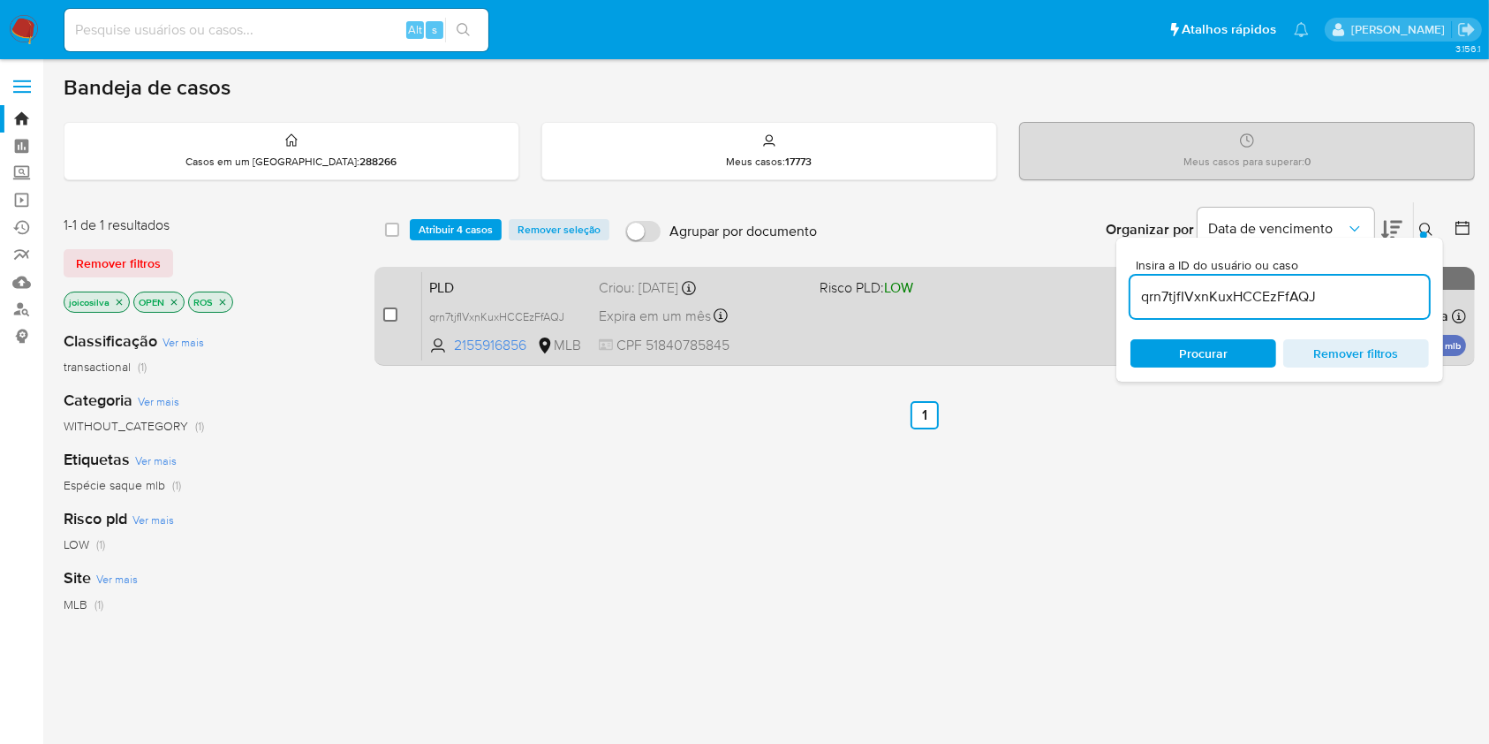
click at [392, 318] on input "checkbox" at bounding box center [390, 314] width 14 height 14
checkbox input "true"
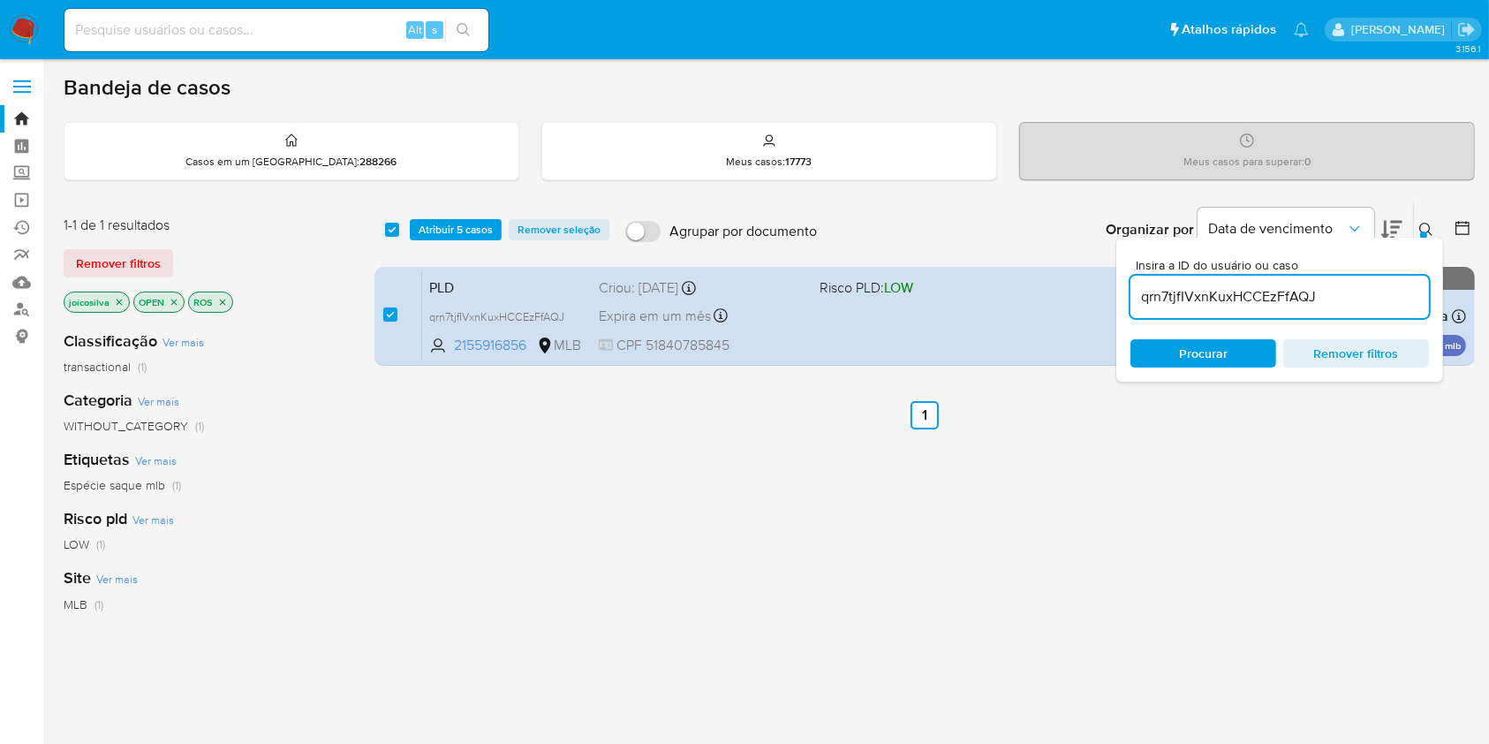
click at [1199, 300] on input "qrn7tjfIVxnKuxHCCEzFfAQJ" at bounding box center [1280, 296] width 299 height 23
click at [1199, 299] on input "qrn7tjfIVxnKuxHCCEzFfAQJ" at bounding box center [1280, 296] width 299 height 23
type input "et6hnpMnQZqjoNDdfsTzeFHJ"
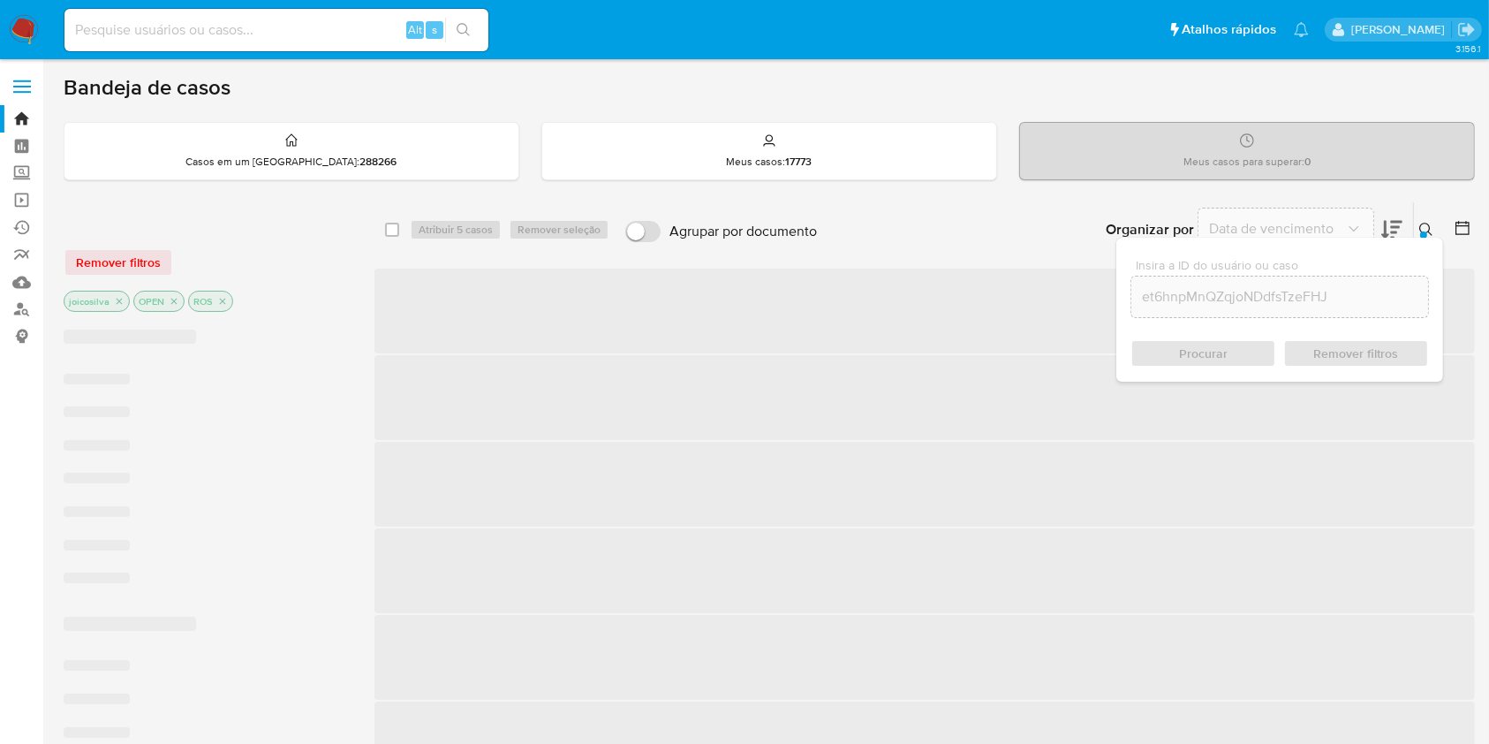
checkbox input "false"
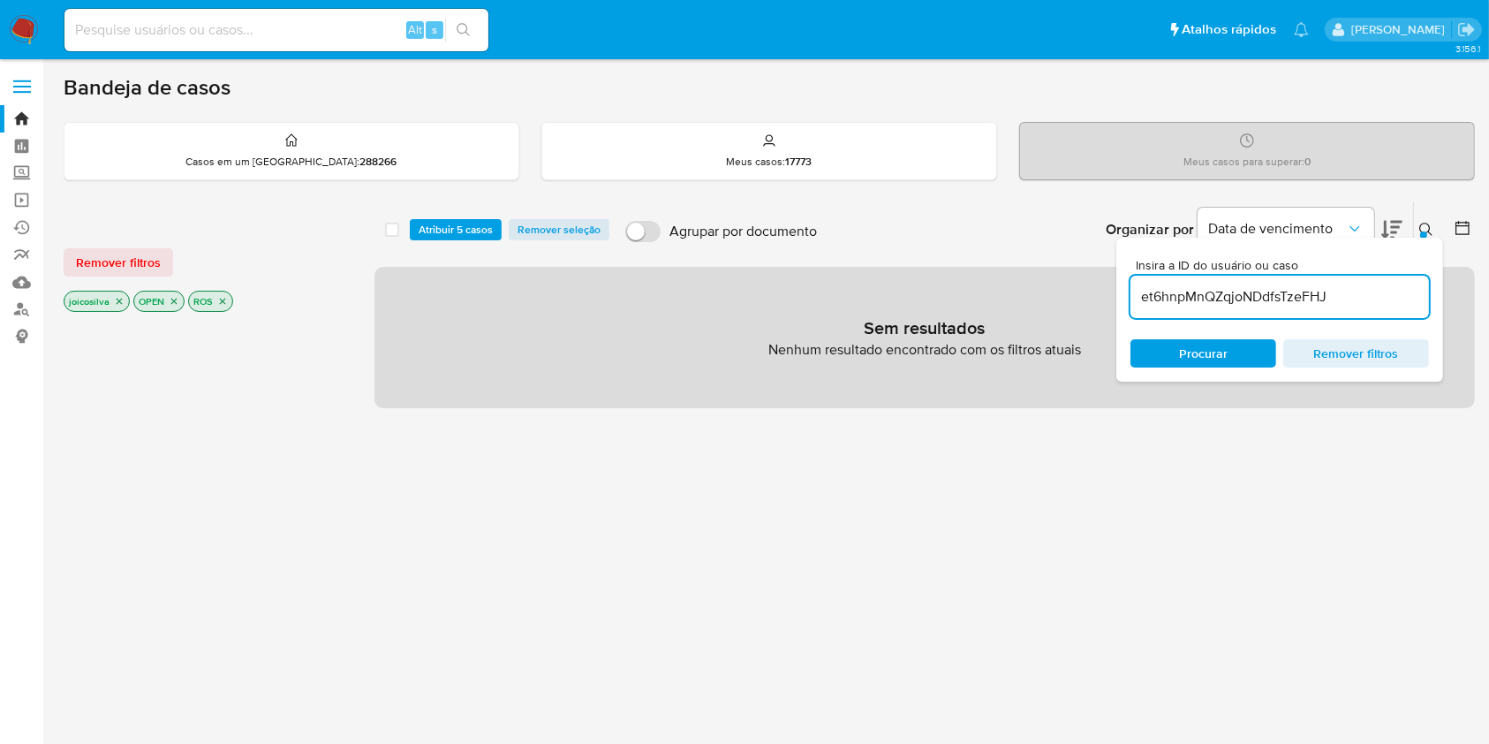
click at [1307, 297] on input "et6hnpMnQZqjoNDdfsTzeFHJ" at bounding box center [1280, 296] width 299 height 23
click at [1307, 299] on input "et6hnpMnQZqjoNDdfsTzeFHJ" at bounding box center [1280, 296] width 299 height 23
paste input "iJzyyzJShSVgxtxMmcQlwo5E"
click at [1194, 286] on input "iJzyyzJShSVgxtxMmcQlwo5E" at bounding box center [1280, 296] width 299 height 23
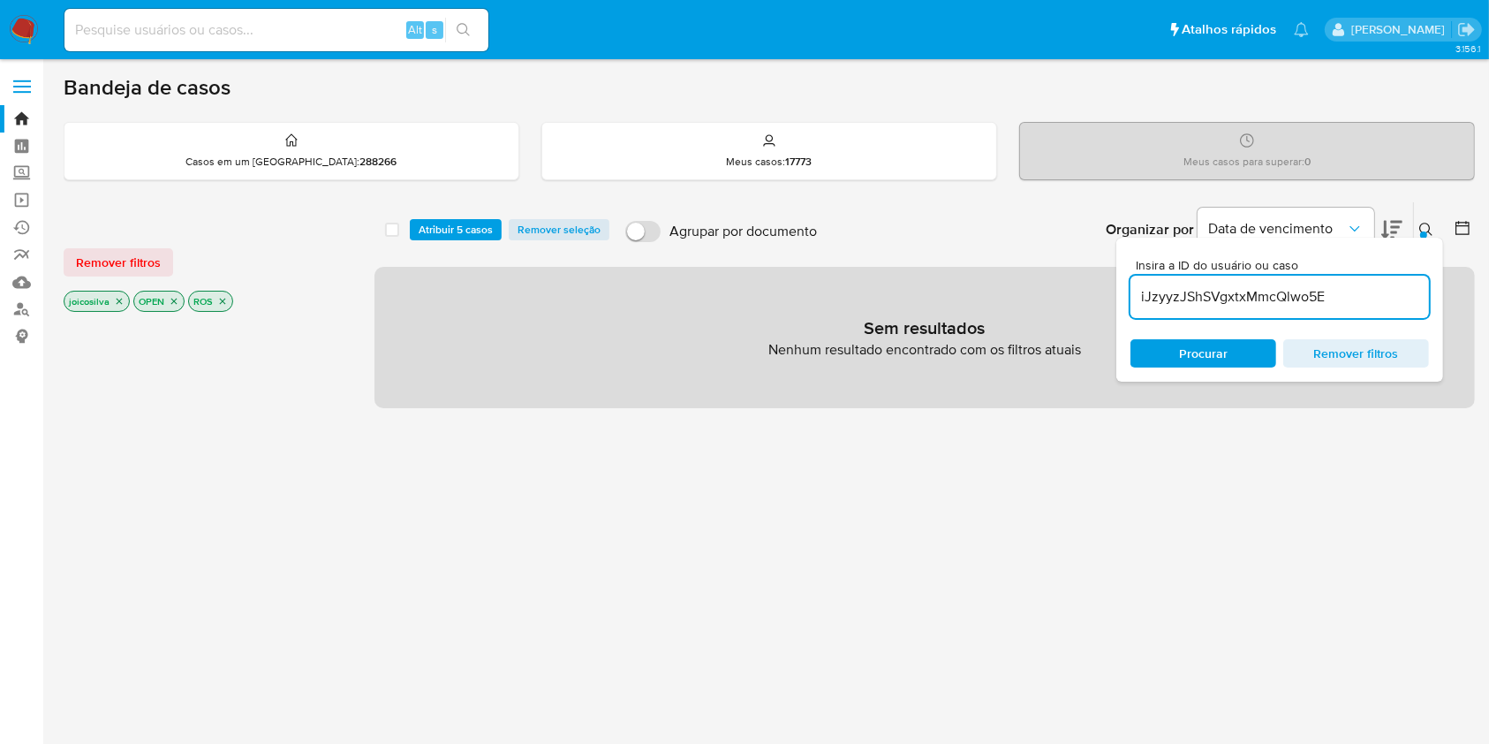
paste input "0tdOZA0fmLES9zoCowIrwY1f"
click at [1351, 295] on input "0tdOZA0fmLES9zoCowIrwY1f" at bounding box center [1280, 296] width 299 height 23
click at [1351, 293] on input "0tdOZA0fmLES9zoCowIrwY1f" at bounding box center [1280, 296] width 299 height 23
paste input "UZykbUSPPvTaF5edKXoggDu7"
click at [1245, 288] on input "UZykbUSPPvTaF5edKXoggDu7" at bounding box center [1280, 296] width 299 height 23
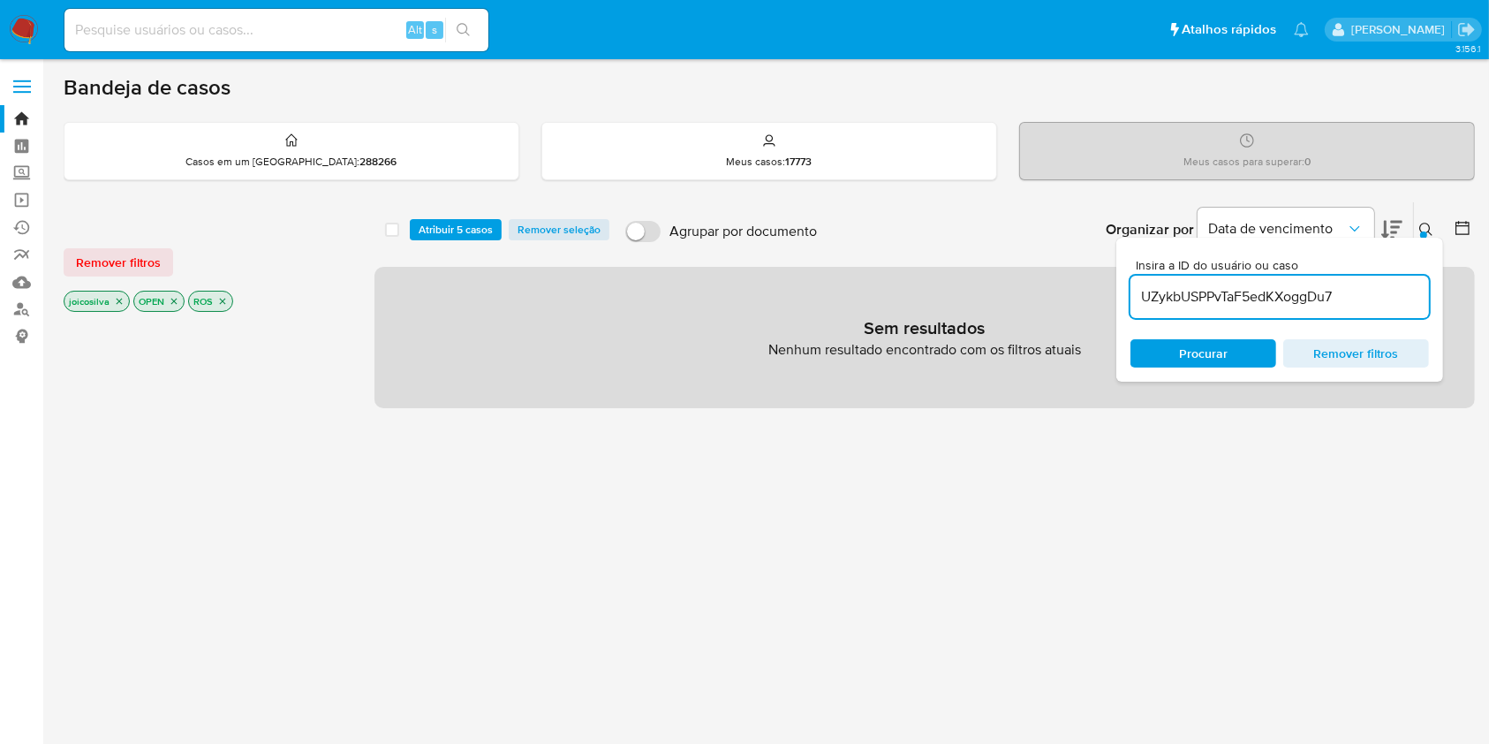
click at [1245, 288] on input "UZykbUSPPvTaF5edKXoggDu7" at bounding box center [1280, 296] width 299 height 23
paste input "9zNggEYoAPbp3u6b0HueEeVv"
click at [1274, 292] on input "9zNggEYoAPbp3u6b0HueEeVv" at bounding box center [1280, 296] width 299 height 23
click at [1274, 291] on input "9zNggEYoAPbp3u6b0HueEeVv" at bounding box center [1280, 296] width 299 height 23
paste input "Kjkn2qh8u0xwDHijcT5pWSkZ"
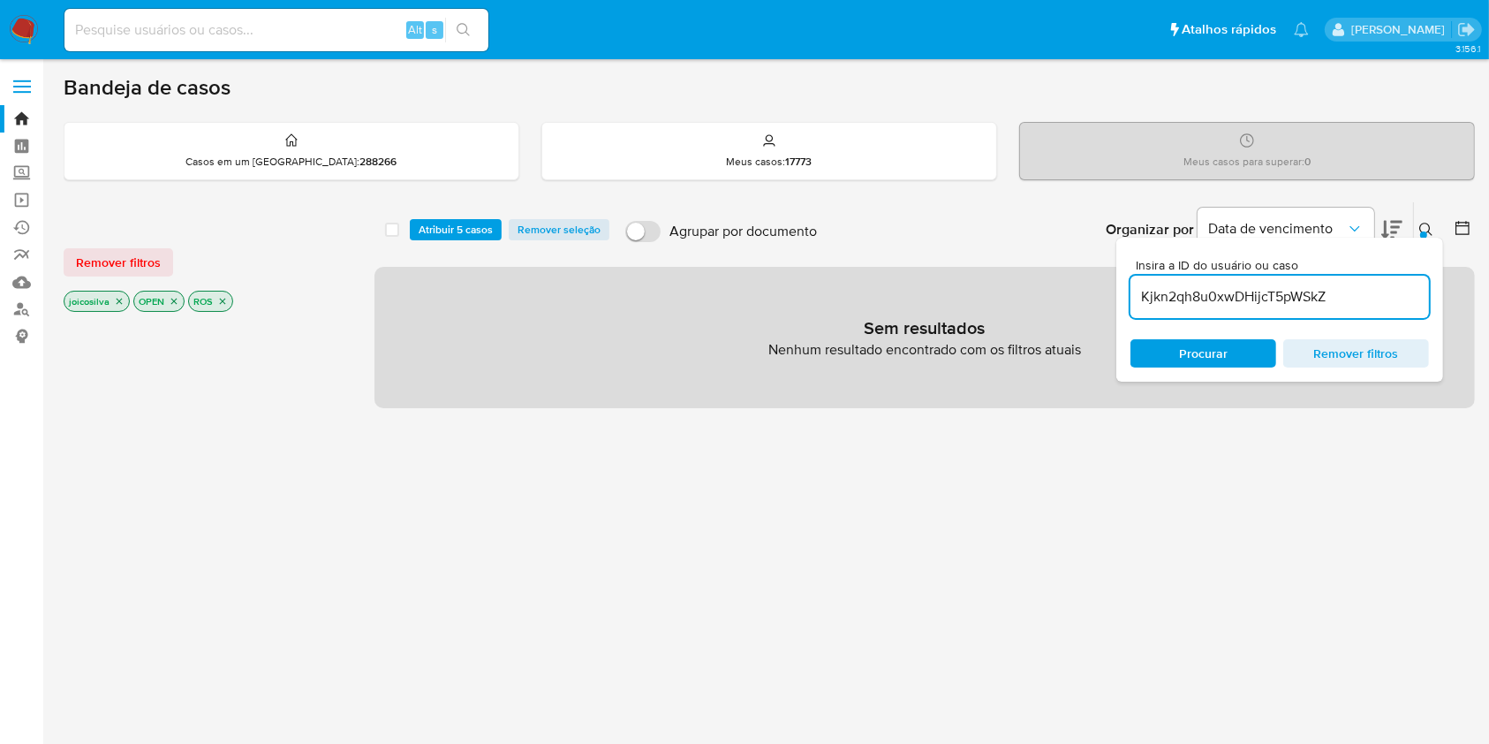
click at [1259, 307] on div "Kjkn2qh8u0xwDHijcT5pWSkZ" at bounding box center [1280, 297] width 299 height 42
click at [1258, 307] on div "Kjkn2qh8u0xwDHijcT5pWSkZ" at bounding box center [1280, 297] width 299 height 42
click at [1258, 304] on input "Kjkn2qh8u0xwDHijcT5pWSkZ" at bounding box center [1280, 296] width 299 height 23
click at [1258, 305] on input "Kjkn2qh8u0xwDHijcT5pWSkZ" at bounding box center [1280, 296] width 299 height 23
click at [1258, 300] on input "Kjkn2qh8u0xwDHijcT5pWSkZ" at bounding box center [1280, 296] width 299 height 23
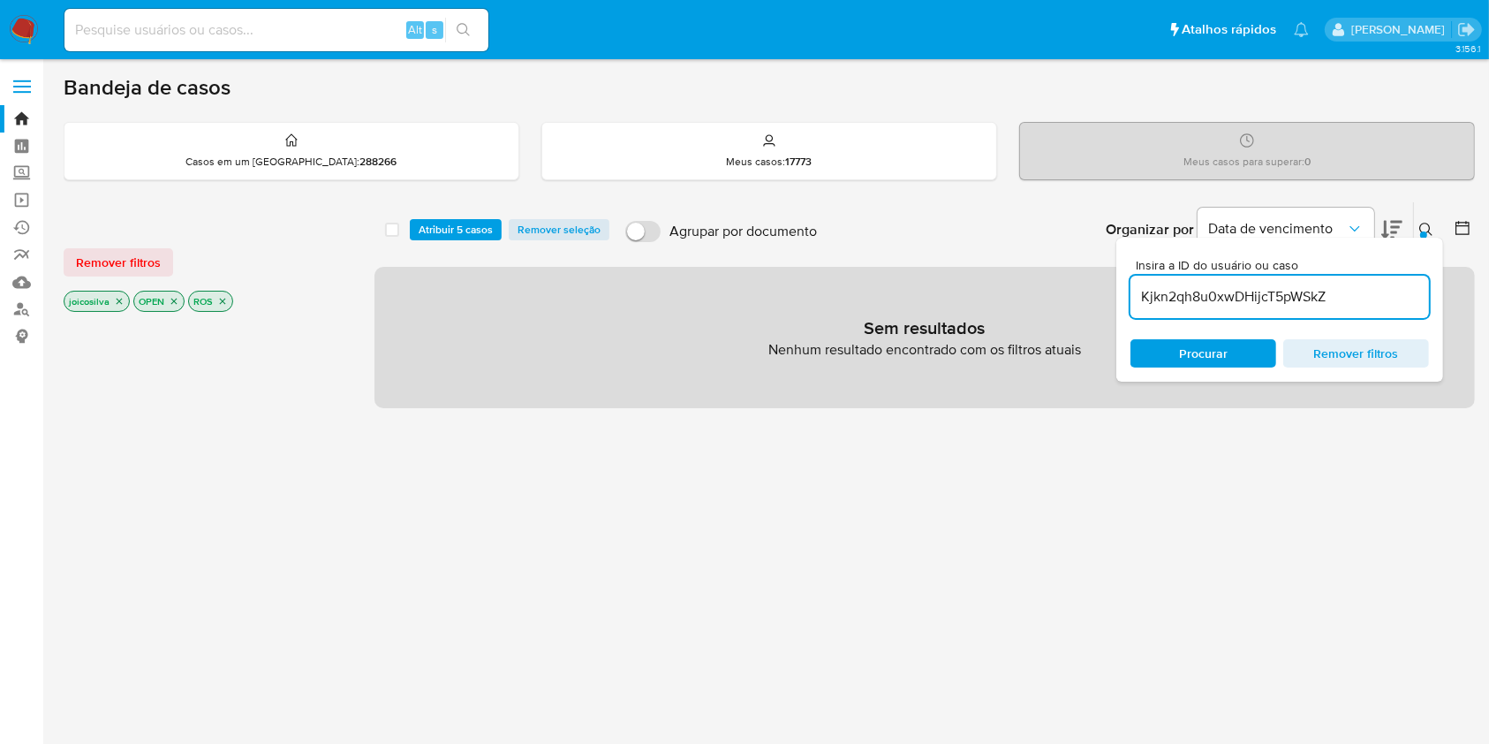
click at [1258, 300] on input "Kjkn2qh8u0xwDHijcT5pWSkZ" at bounding box center [1280, 296] width 299 height 23
paste input "8cYQ1asF6DTVDdxwdWH2ImIk"
type input "8cYQ1asF6DTVDdxwdWH2ImIk"
click at [438, 234] on span "Atribuir 5 casos" at bounding box center [456, 230] width 74 height 18
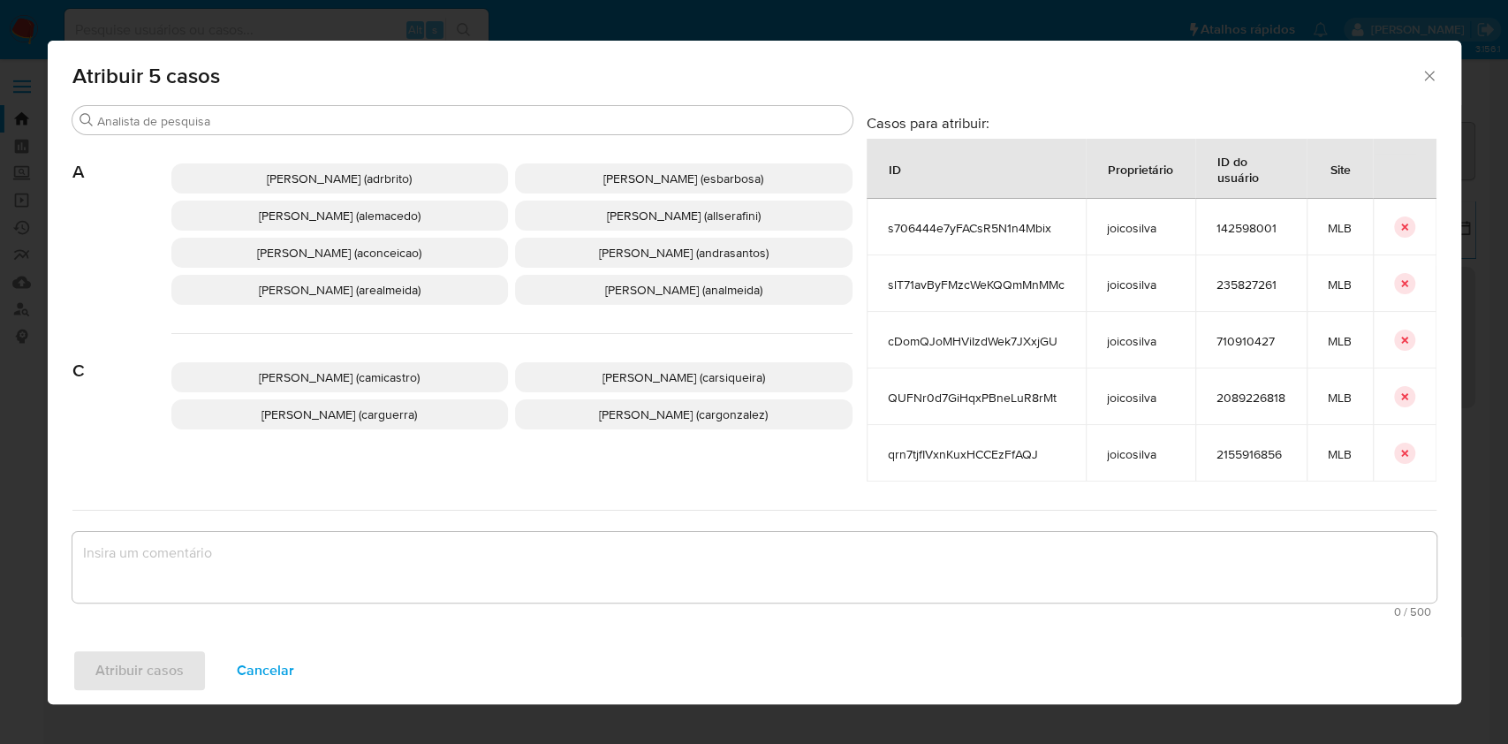
click at [391, 246] on span "Ana Cristina Da Conceicao (aconceicao)" at bounding box center [339, 253] width 164 height 18
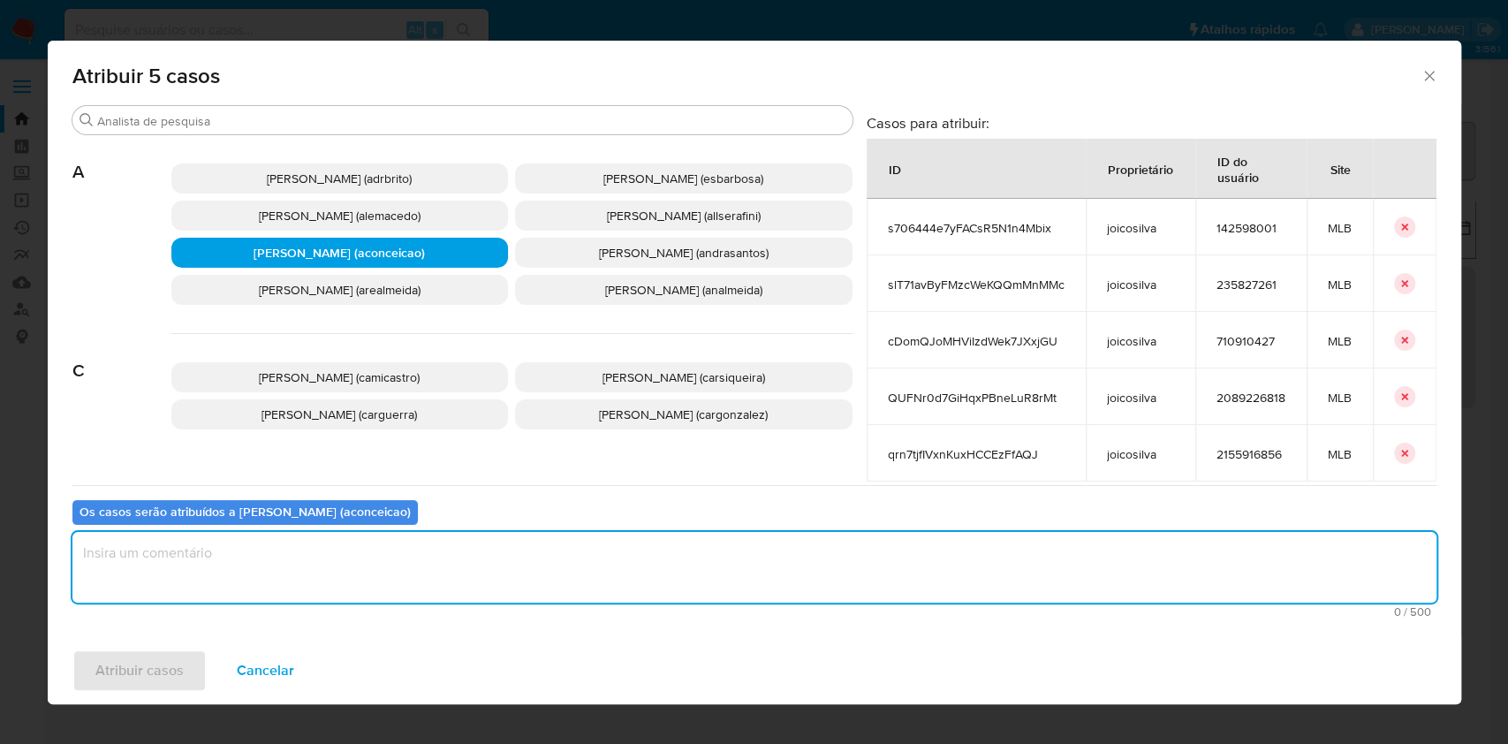
click at [531, 536] on textarea "assign-modal" at bounding box center [754, 567] width 1364 height 71
type textarea "ok"
click at [162, 668] on span "Atribuir casos" at bounding box center [139, 670] width 88 height 39
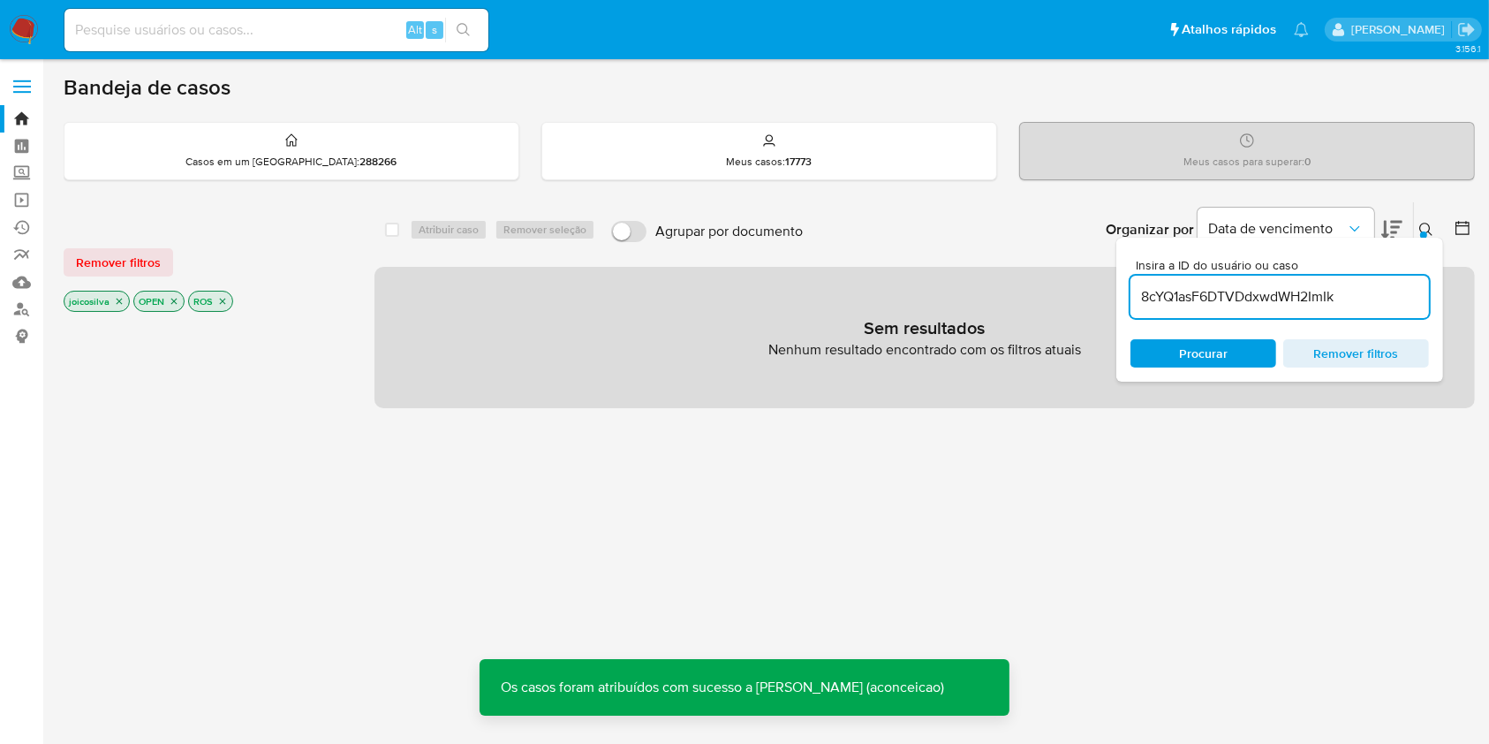
click at [120, 300] on icon "close-filter" at bounding box center [119, 301] width 11 height 11
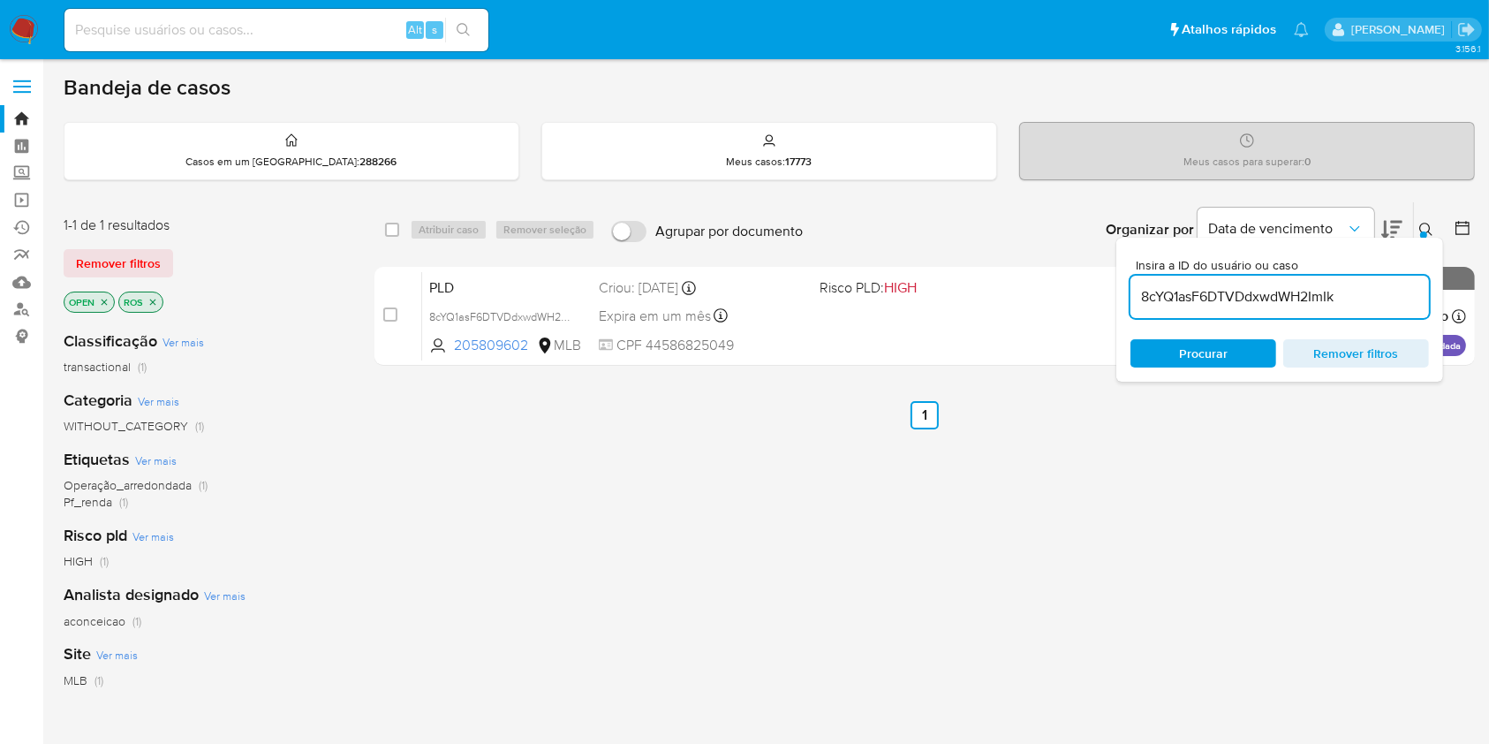
click at [1410, 303] on input "8cYQ1asF6DTVDdxwdWH2ImIk" at bounding box center [1280, 296] width 299 height 23
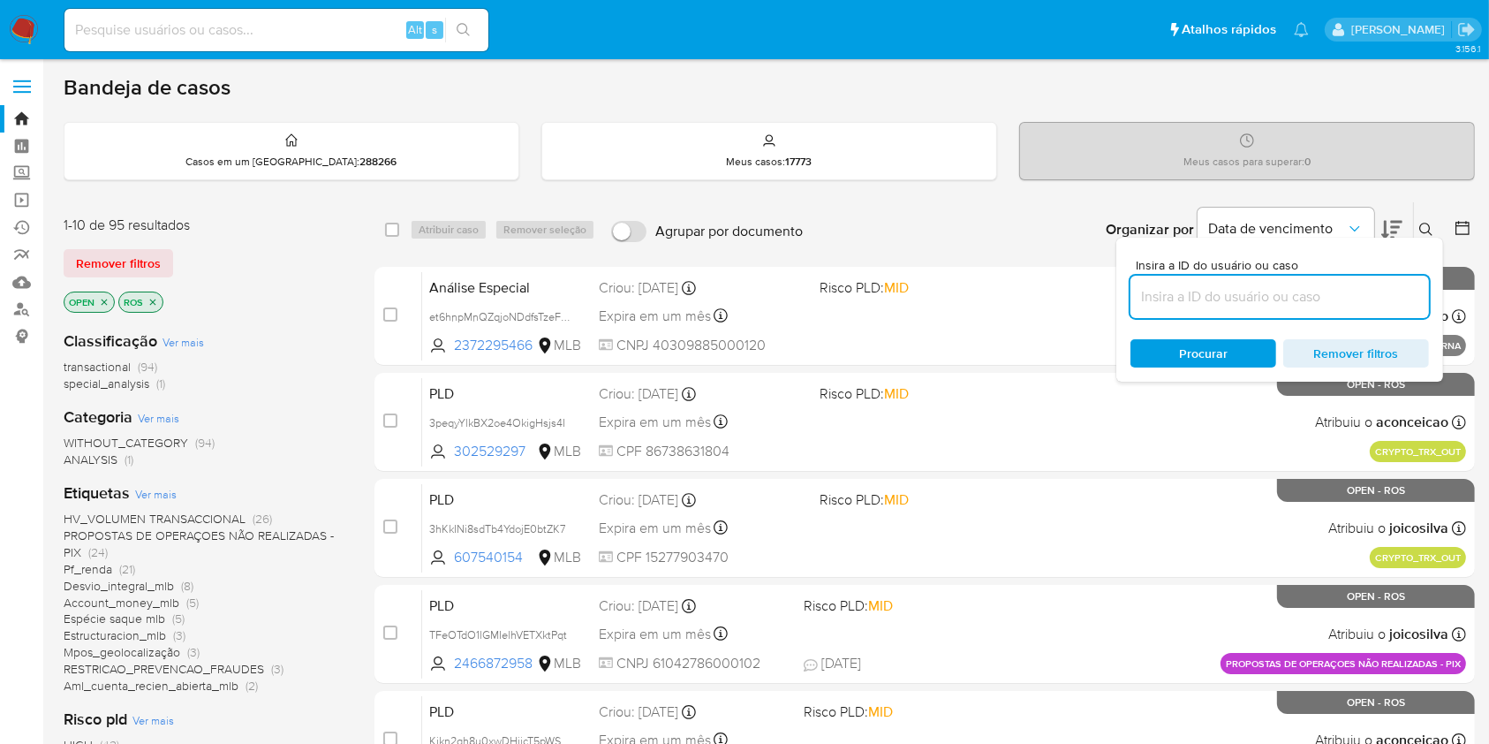
click at [1419, 223] on icon at bounding box center [1426, 230] width 14 height 14
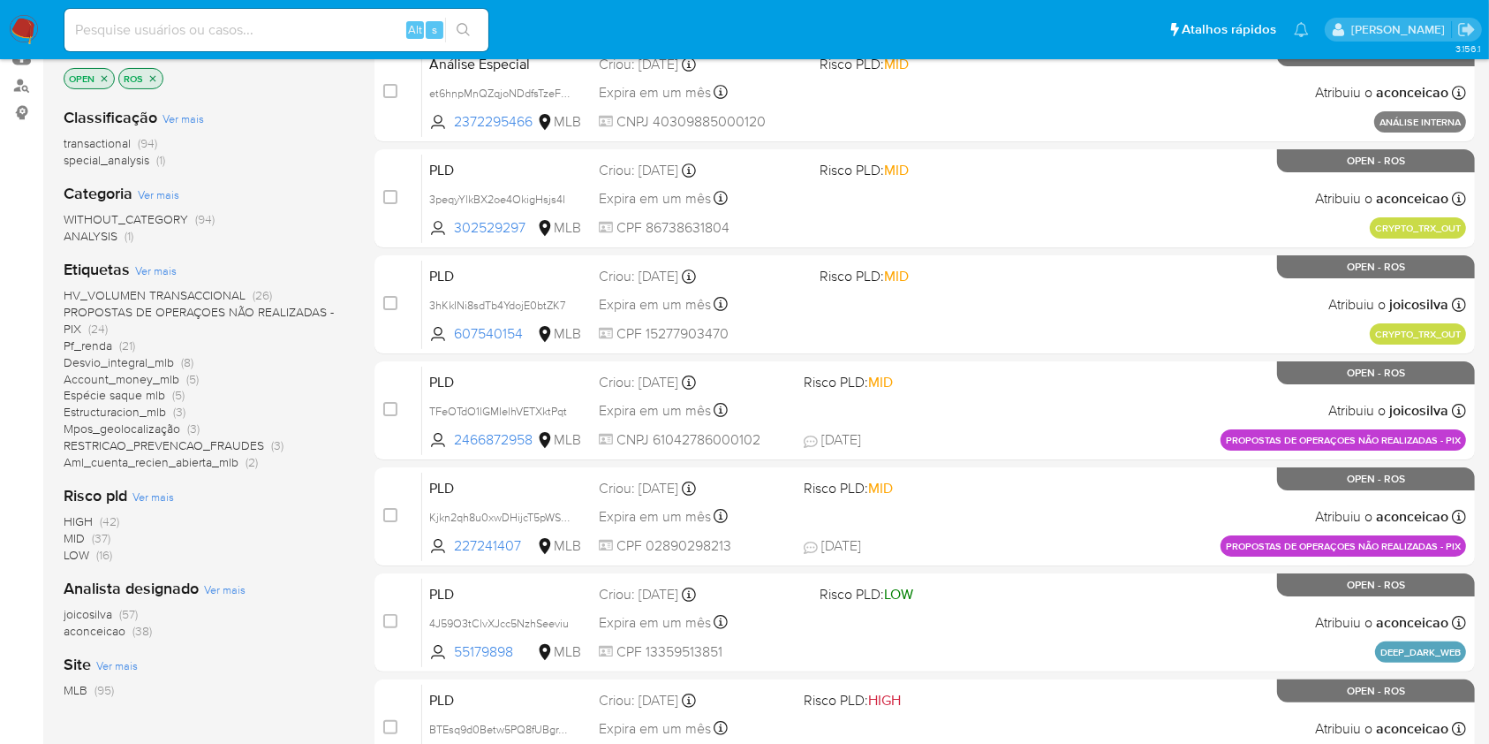
scroll to position [235, 0]
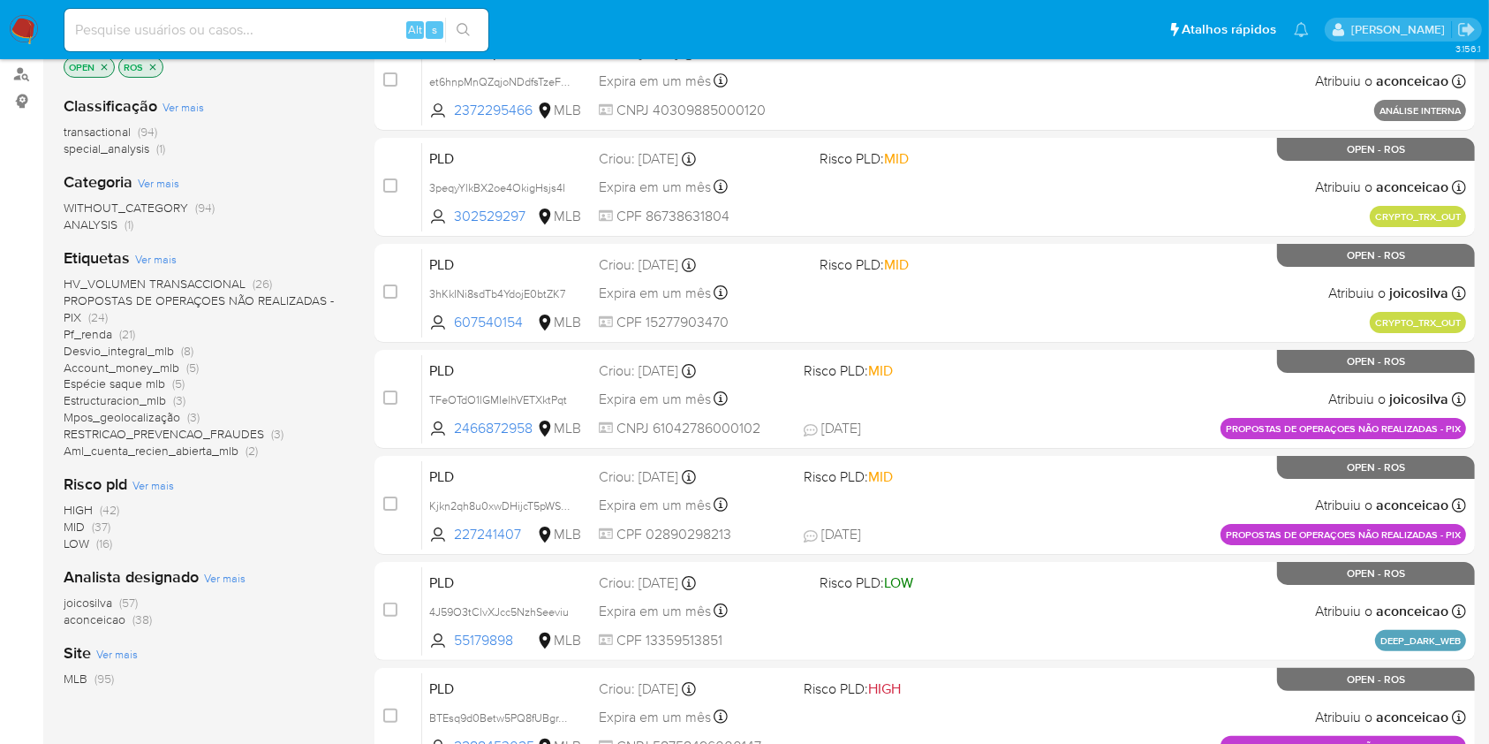
click at [110, 607] on span "joicosilva" at bounding box center [88, 603] width 49 height 18
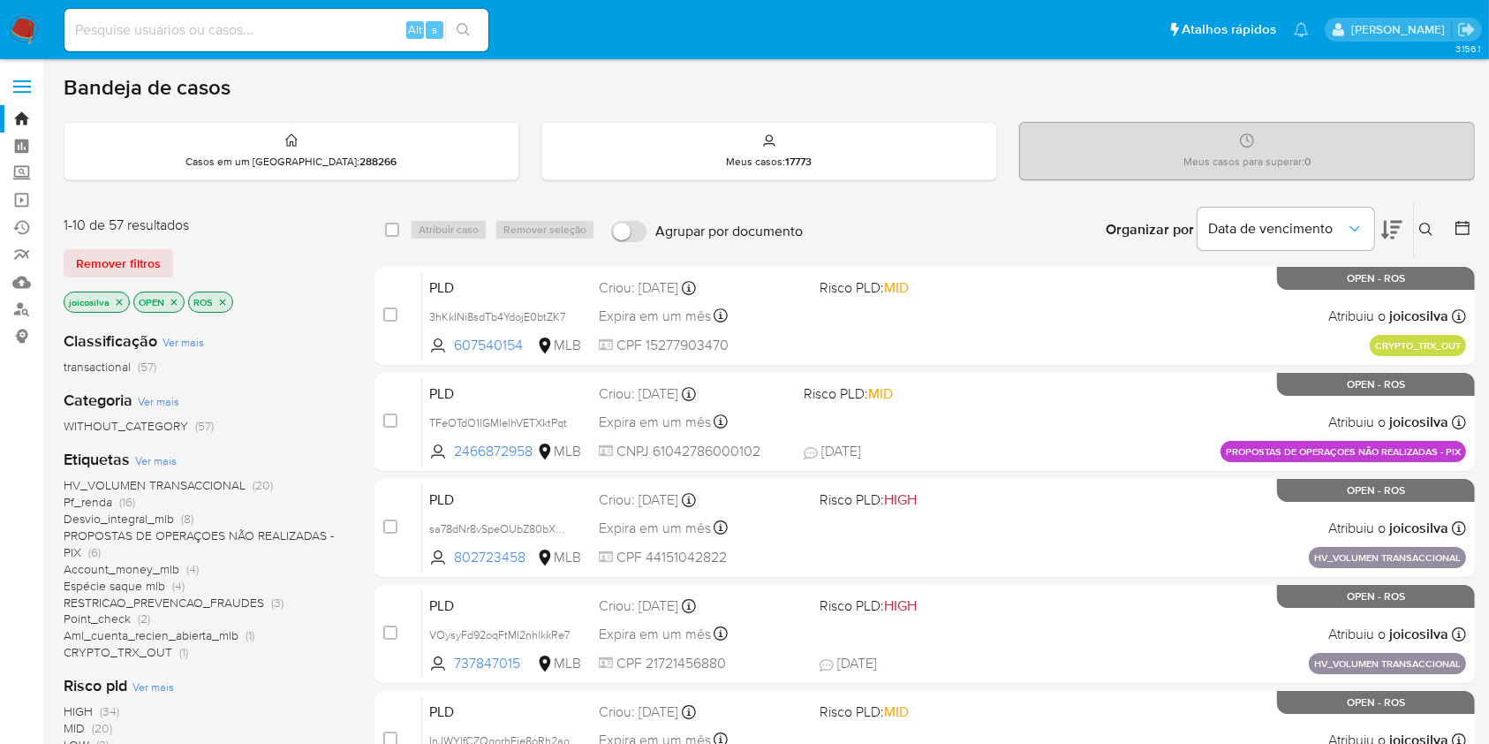
click at [117, 292] on p "joicosilva" at bounding box center [96, 301] width 64 height 19
click at [117, 297] on icon "close-filter" at bounding box center [119, 302] width 11 height 11
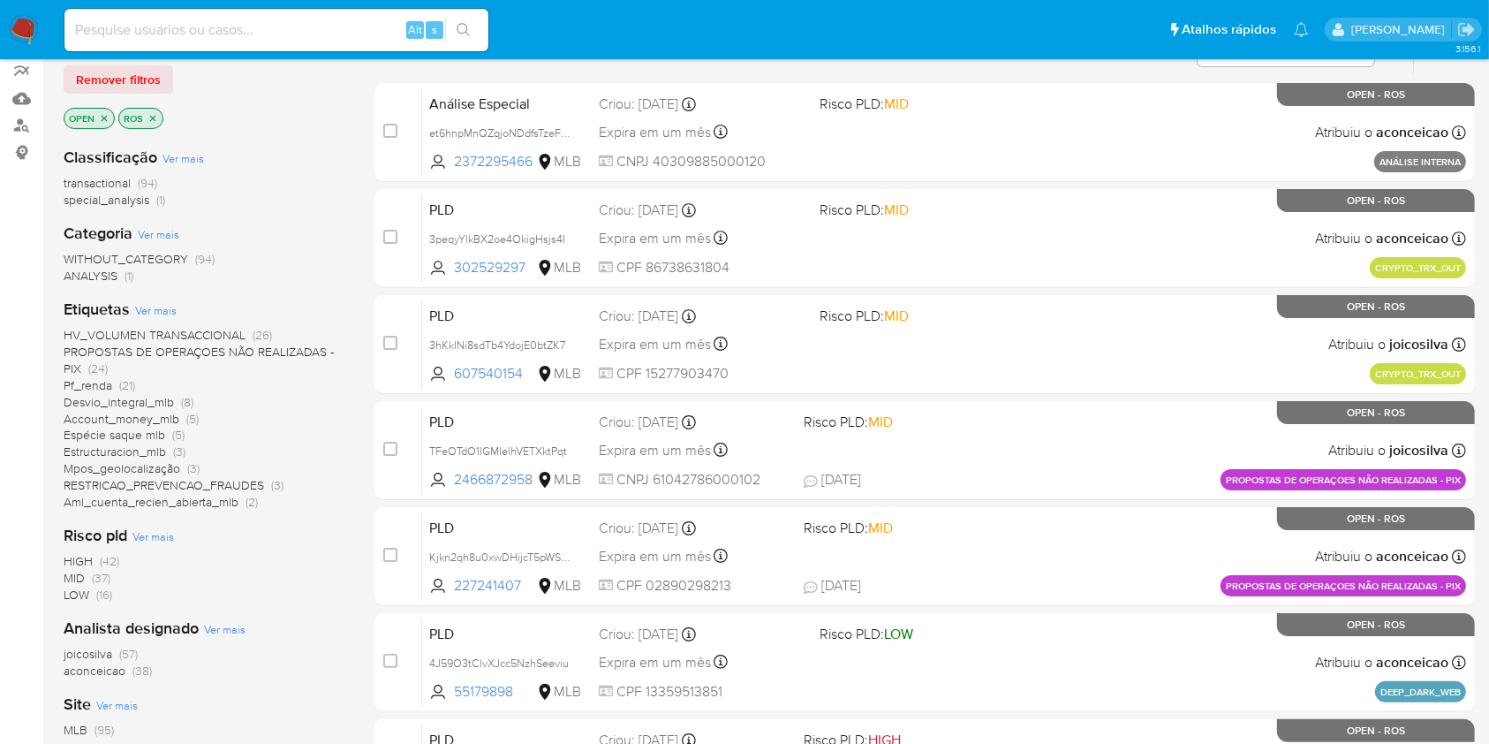
scroll to position [235, 0]
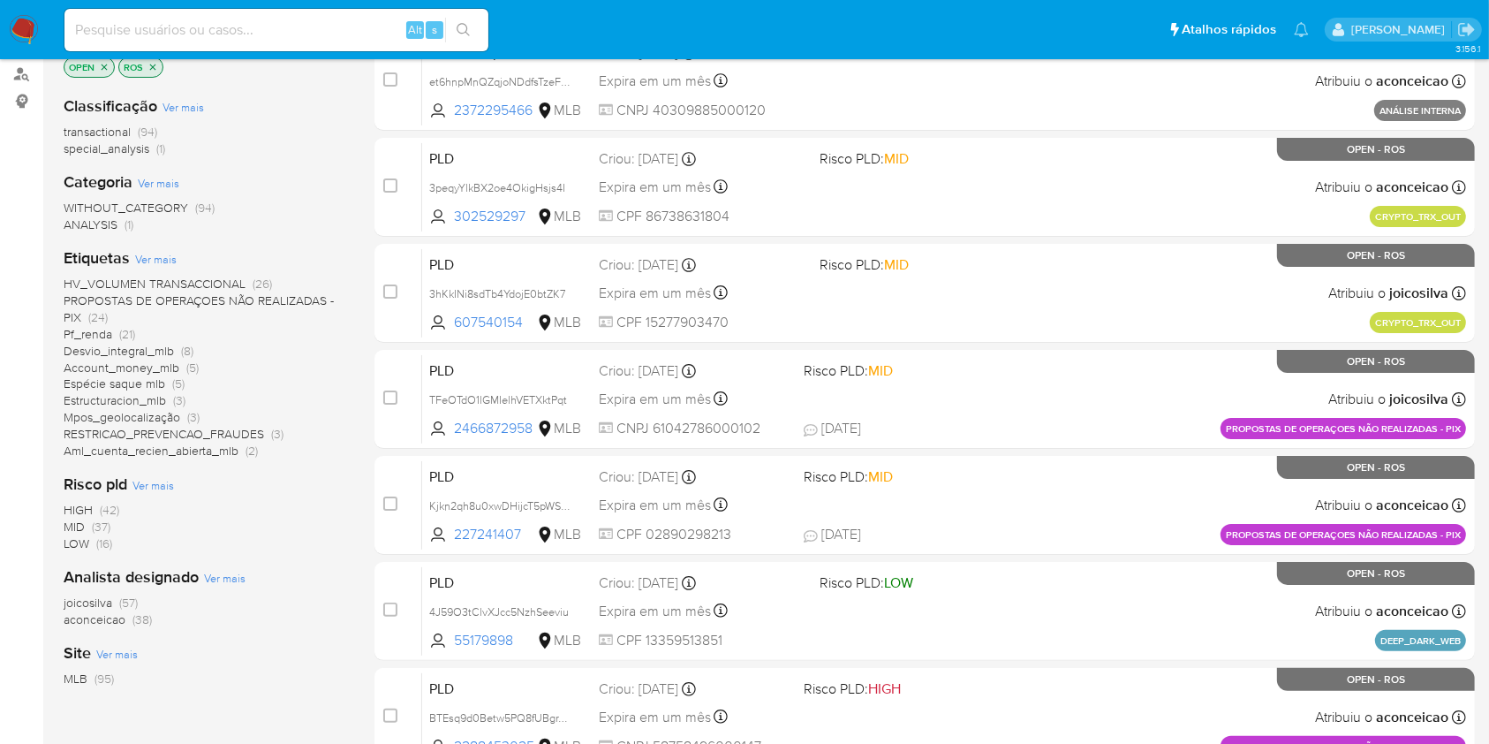
click at [141, 619] on span "(38)" at bounding box center [141, 619] width 19 height 18
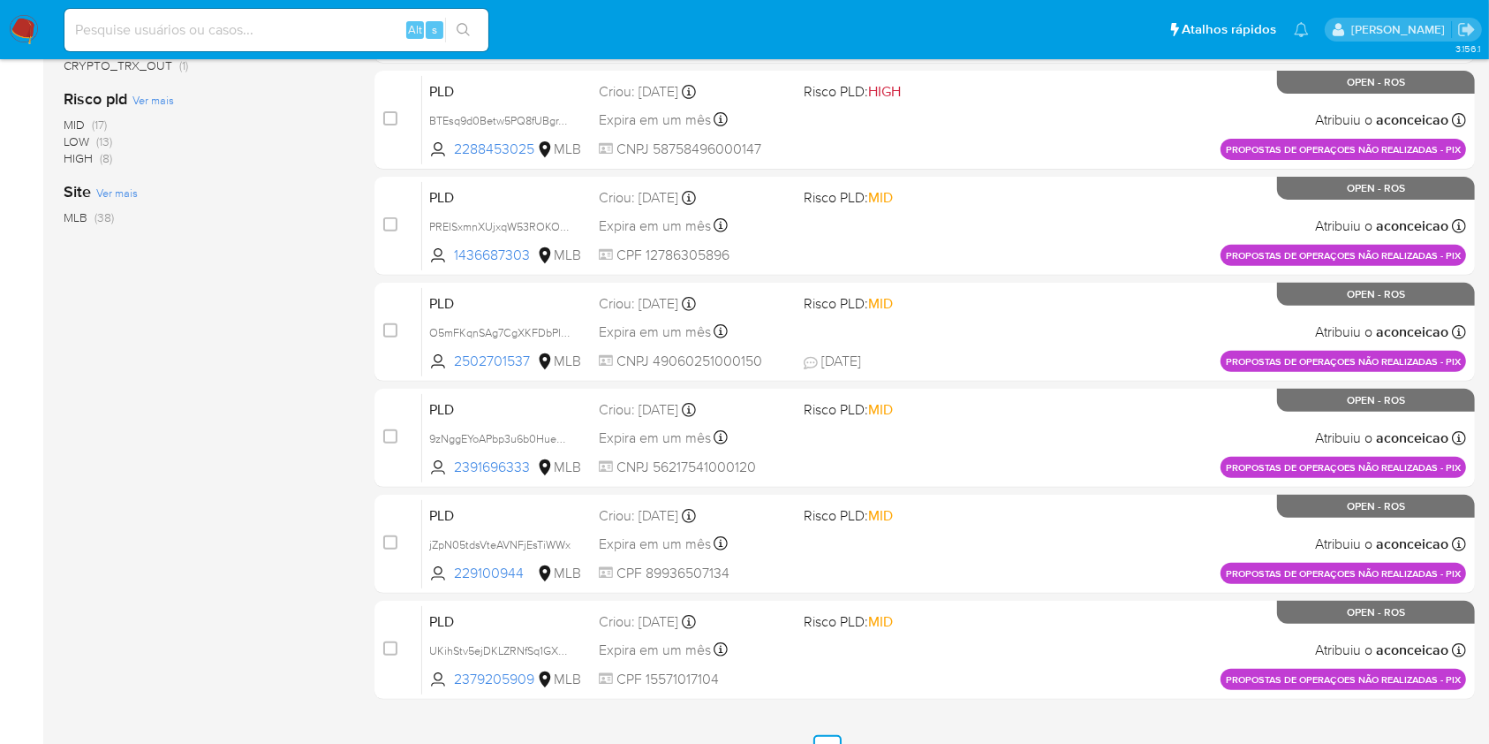
scroll to position [650, 0]
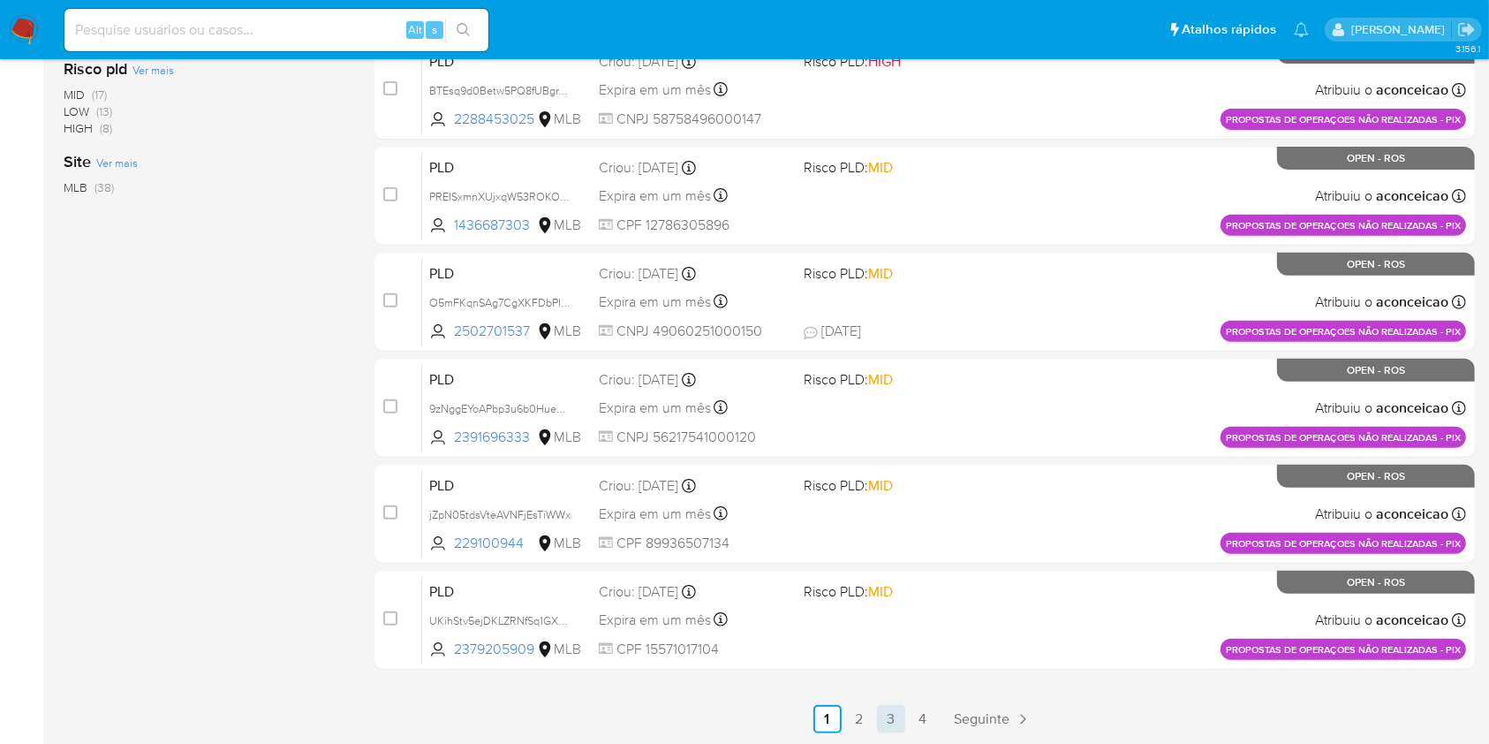
click at [890, 723] on link "3" at bounding box center [891, 719] width 28 height 28
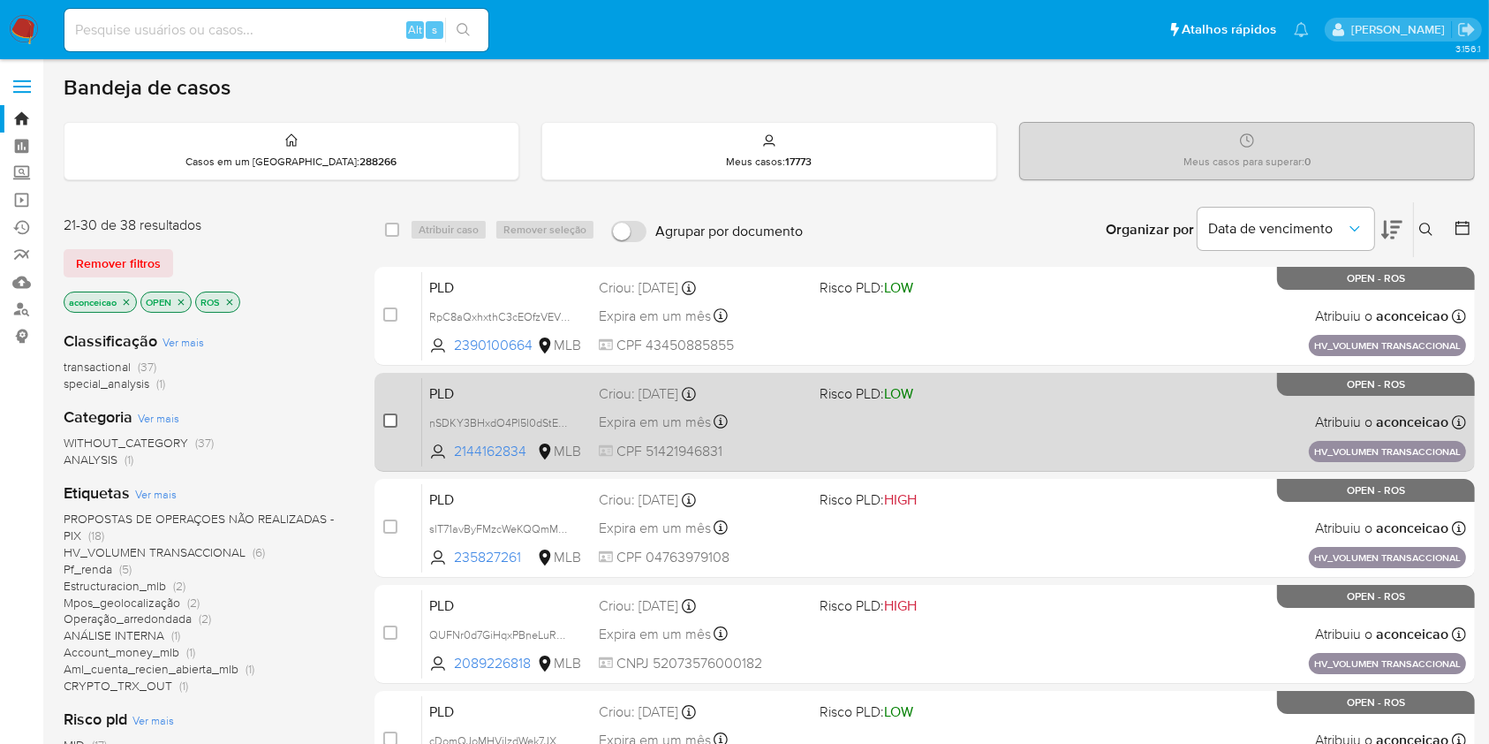
click at [390, 420] on input "checkbox" at bounding box center [390, 420] width 14 height 14
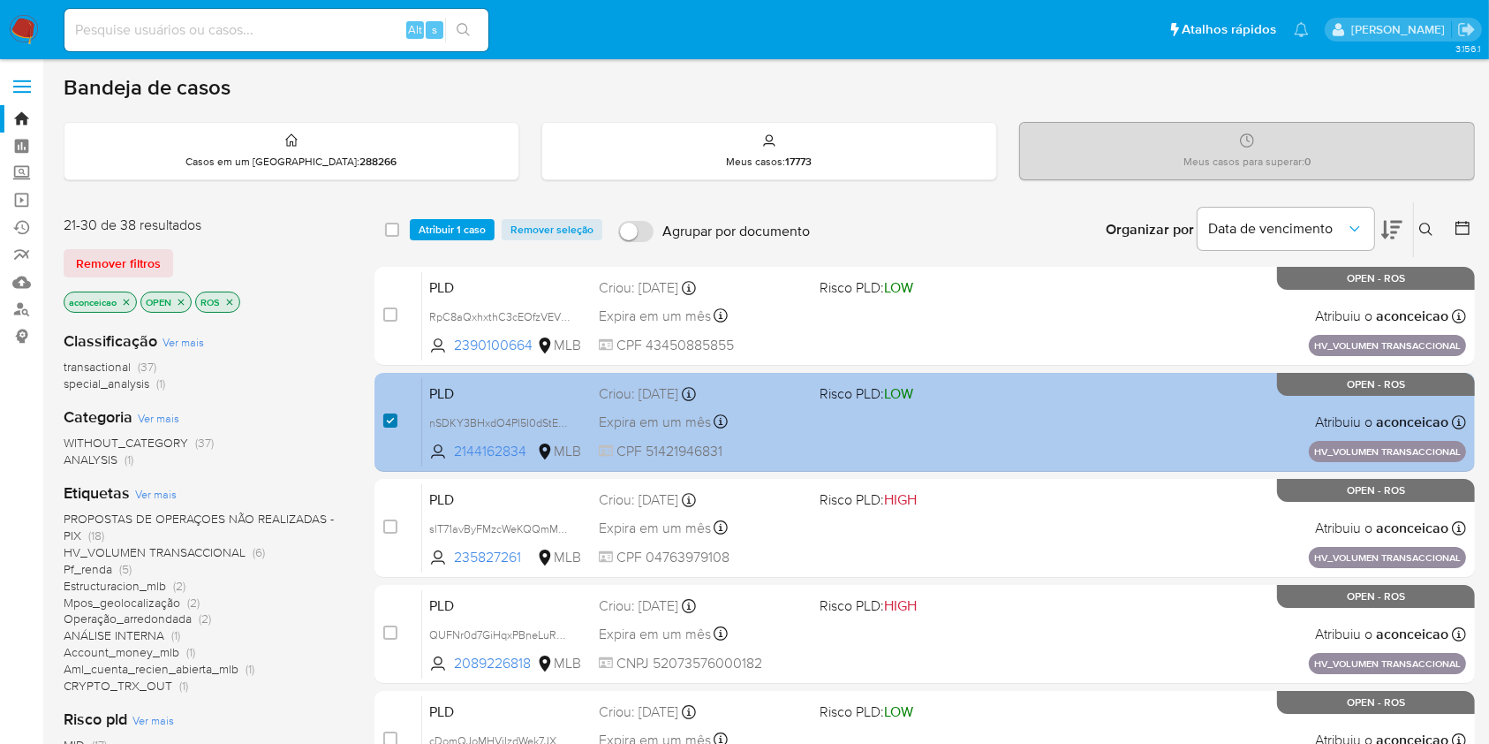
click at [390, 419] on input "checkbox" at bounding box center [390, 420] width 14 height 14
checkbox input "false"
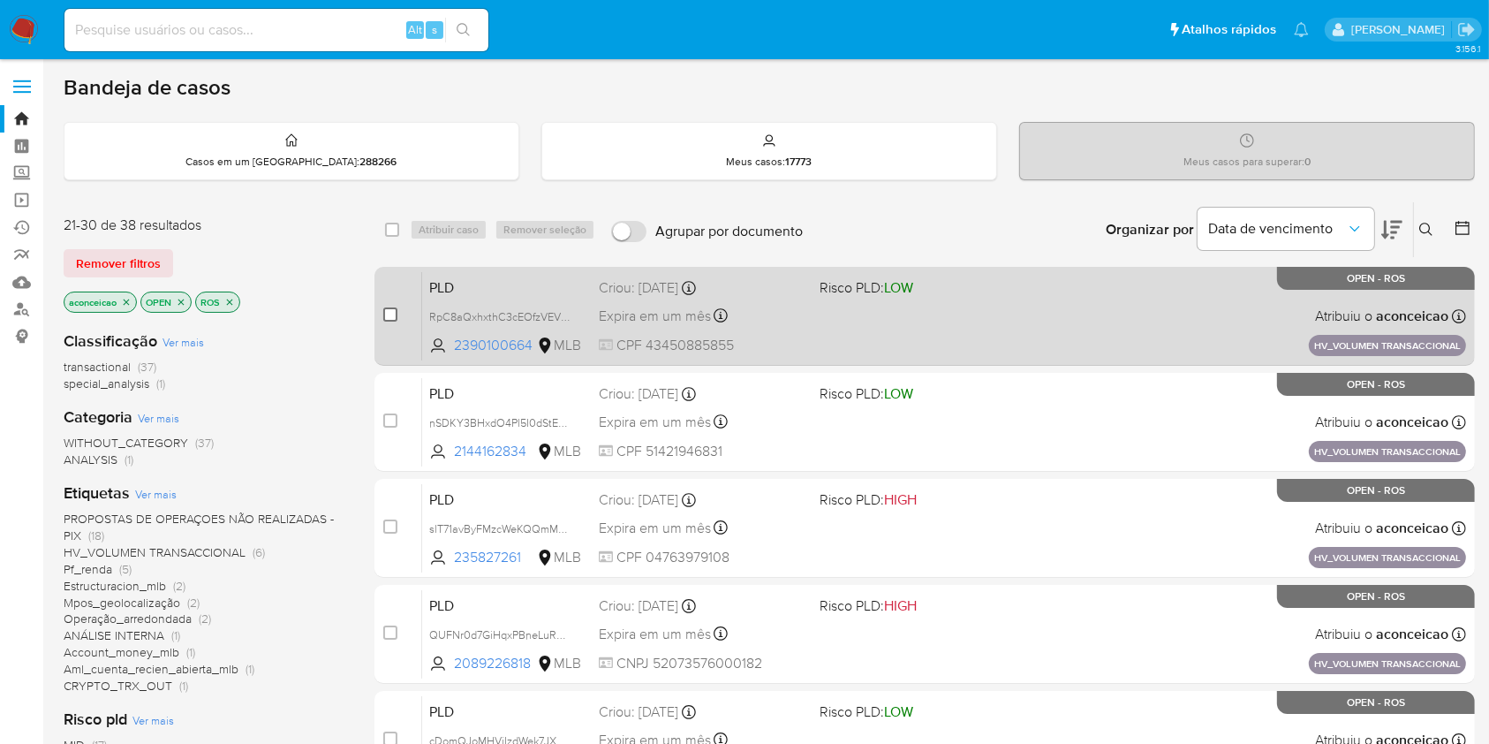
click at [387, 311] on input "checkbox" at bounding box center [390, 314] width 14 height 14
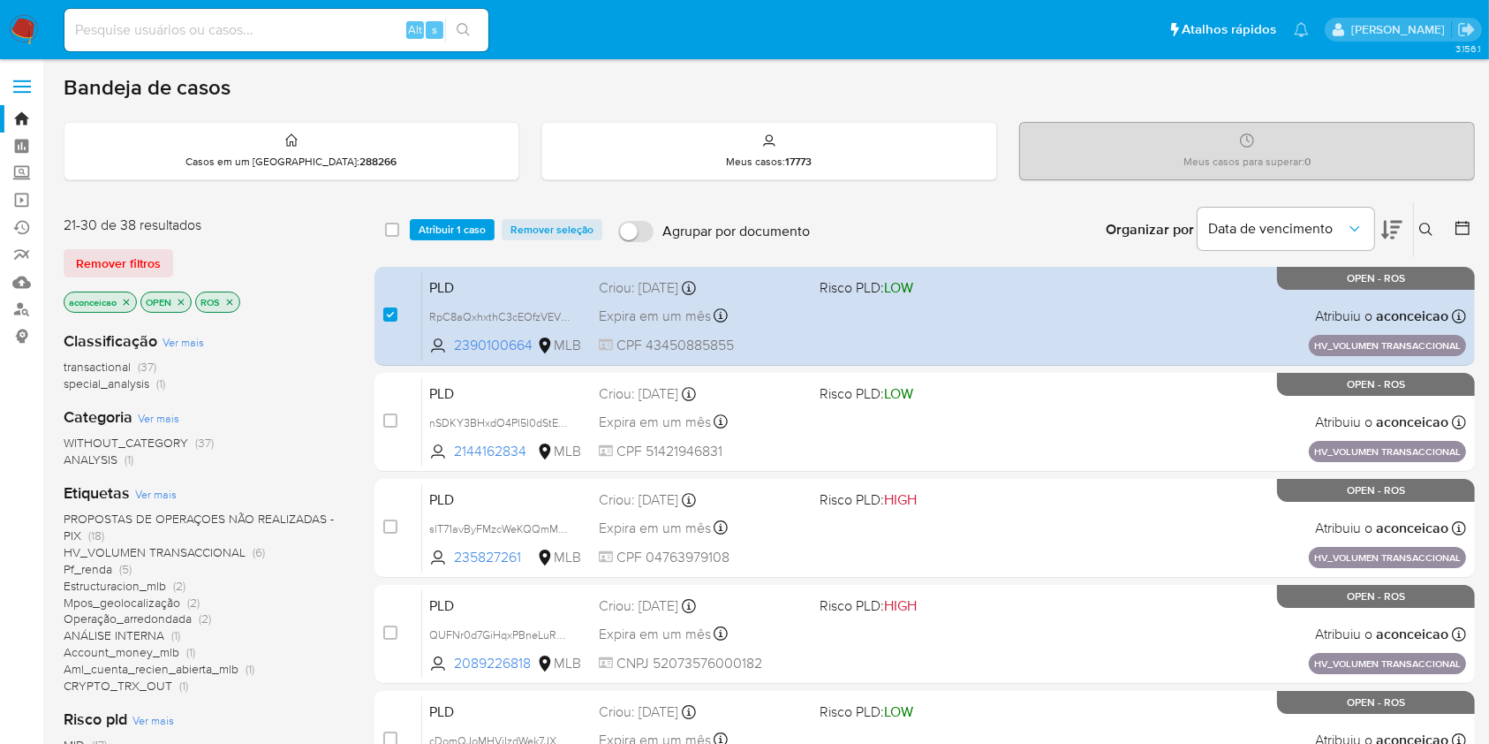
drag, startPoint x: 392, startPoint y: 313, endPoint x: 438, endPoint y: 365, distance: 69.5
click at [392, 314] on input "checkbox" at bounding box center [390, 314] width 14 height 14
checkbox input "false"
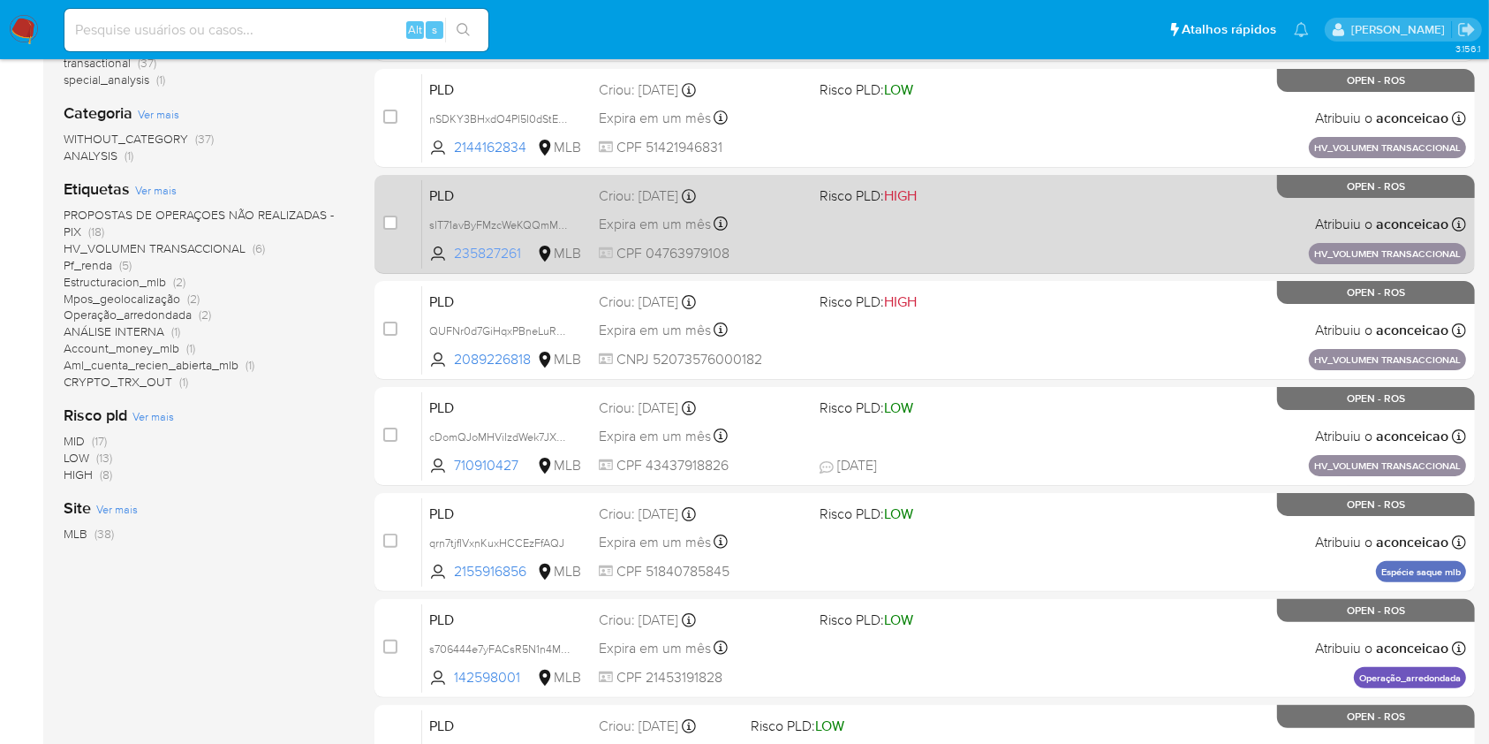
scroll to position [471, 0]
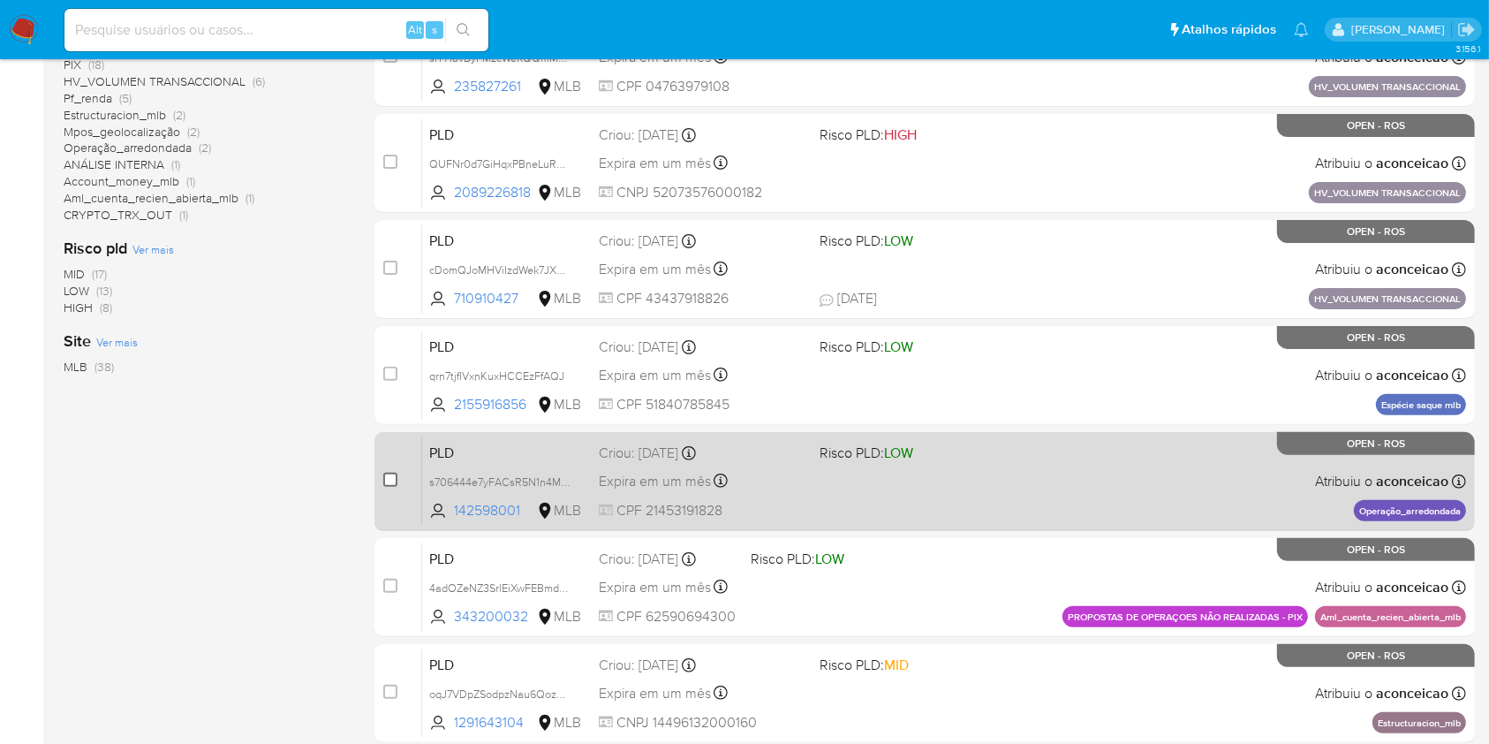
click at [389, 478] on input "checkbox" at bounding box center [390, 480] width 14 height 14
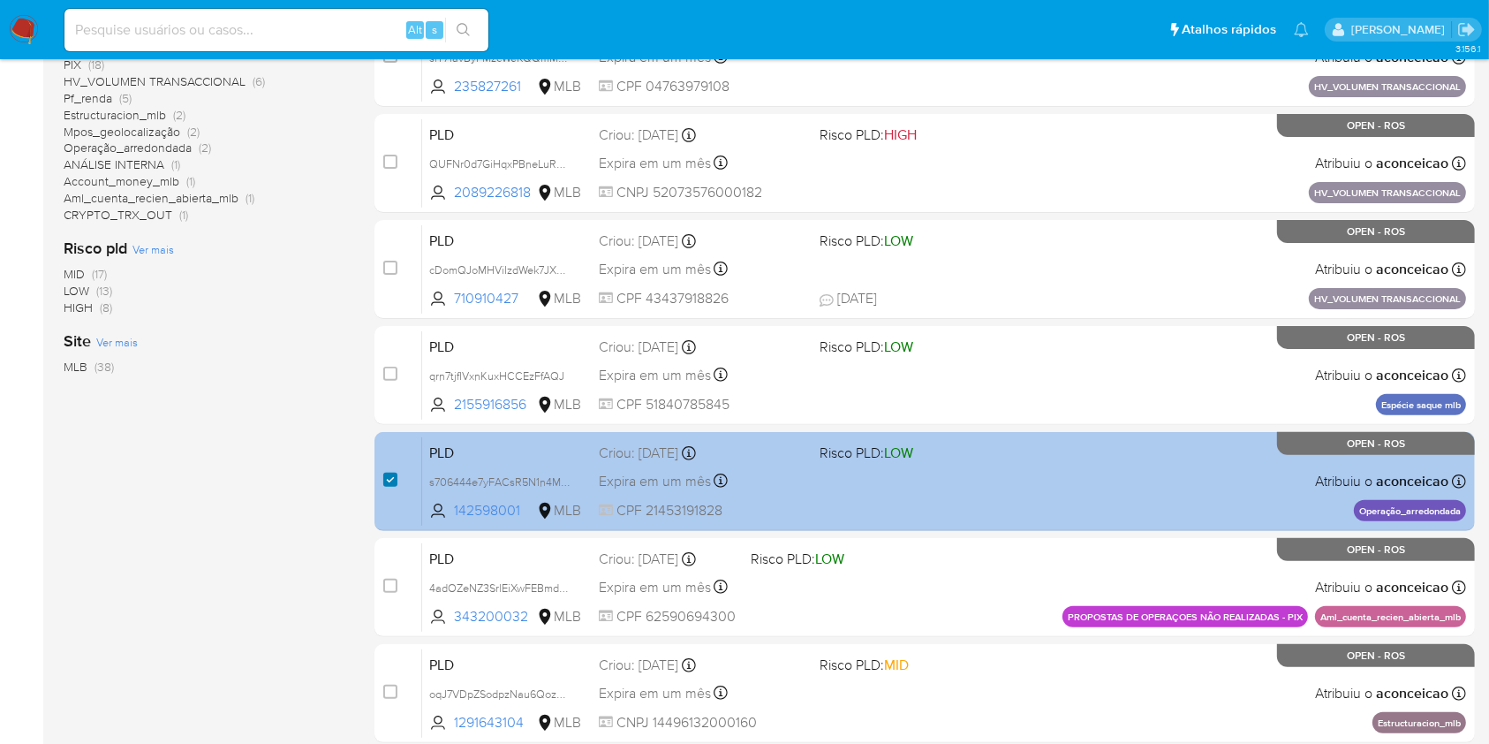
click at [392, 478] on input "checkbox" at bounding box center [390, 480] width 14 height 14
checkbox input "false"
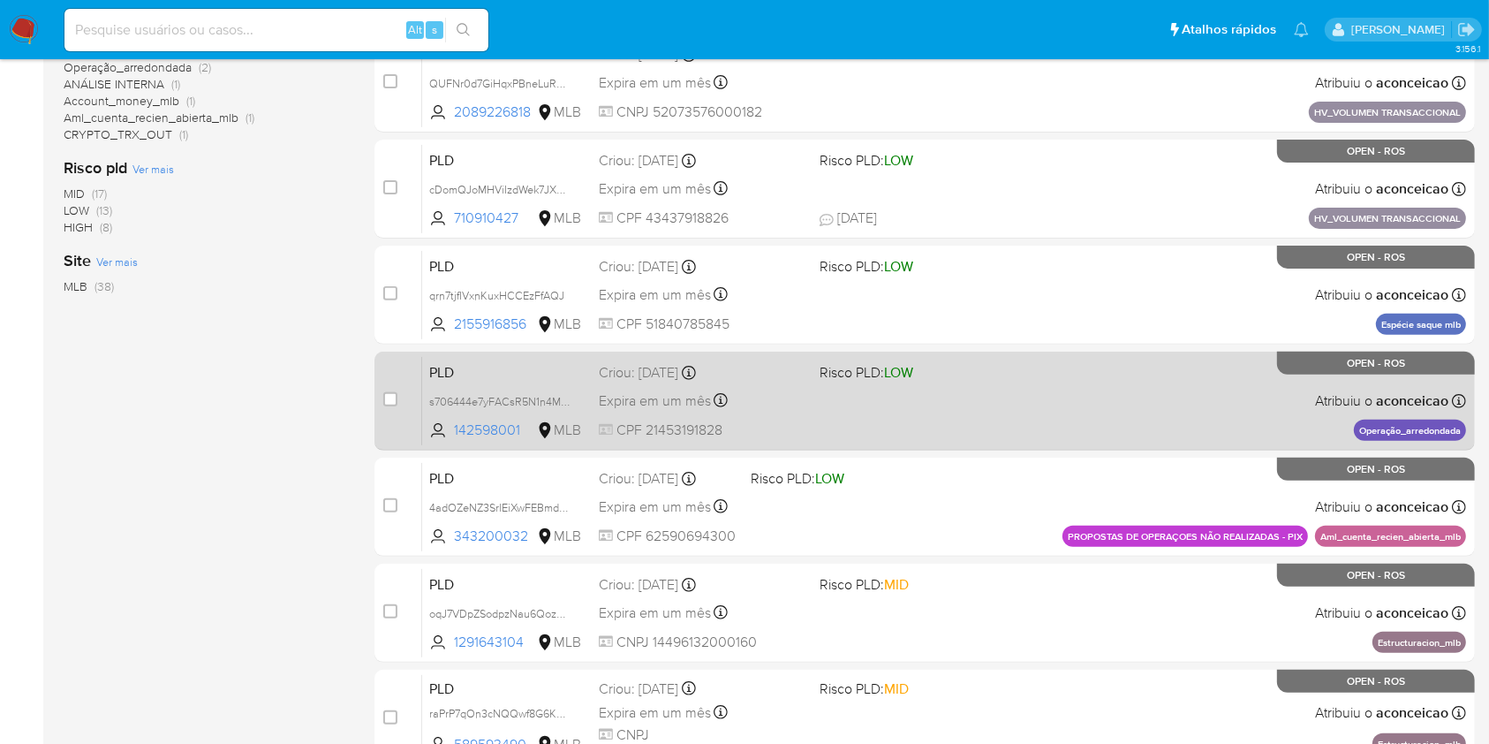
scroll to position [588, 0]
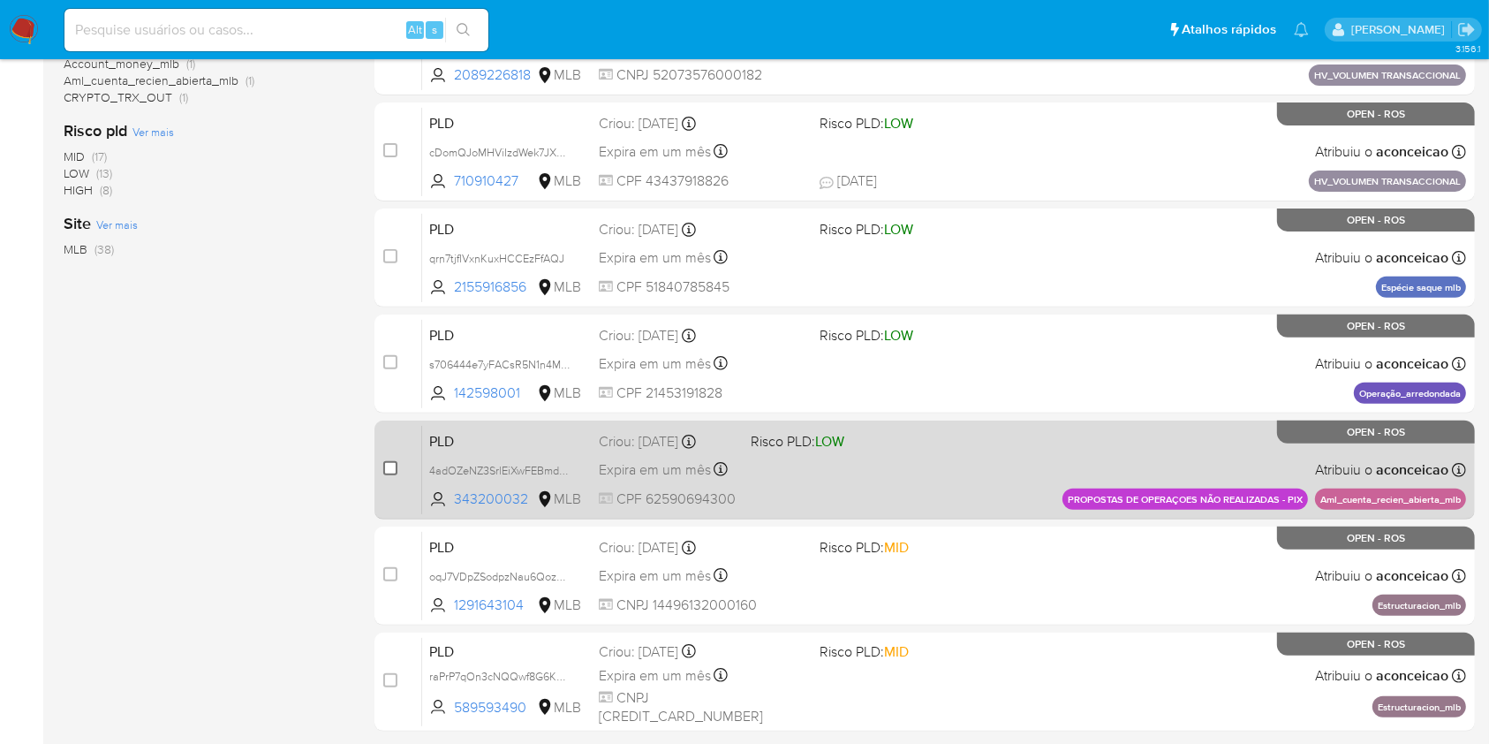
click at [395, 470] on input "checkbox" at bounding box center [390, 468] width 14 height 14
checkbox input "true"
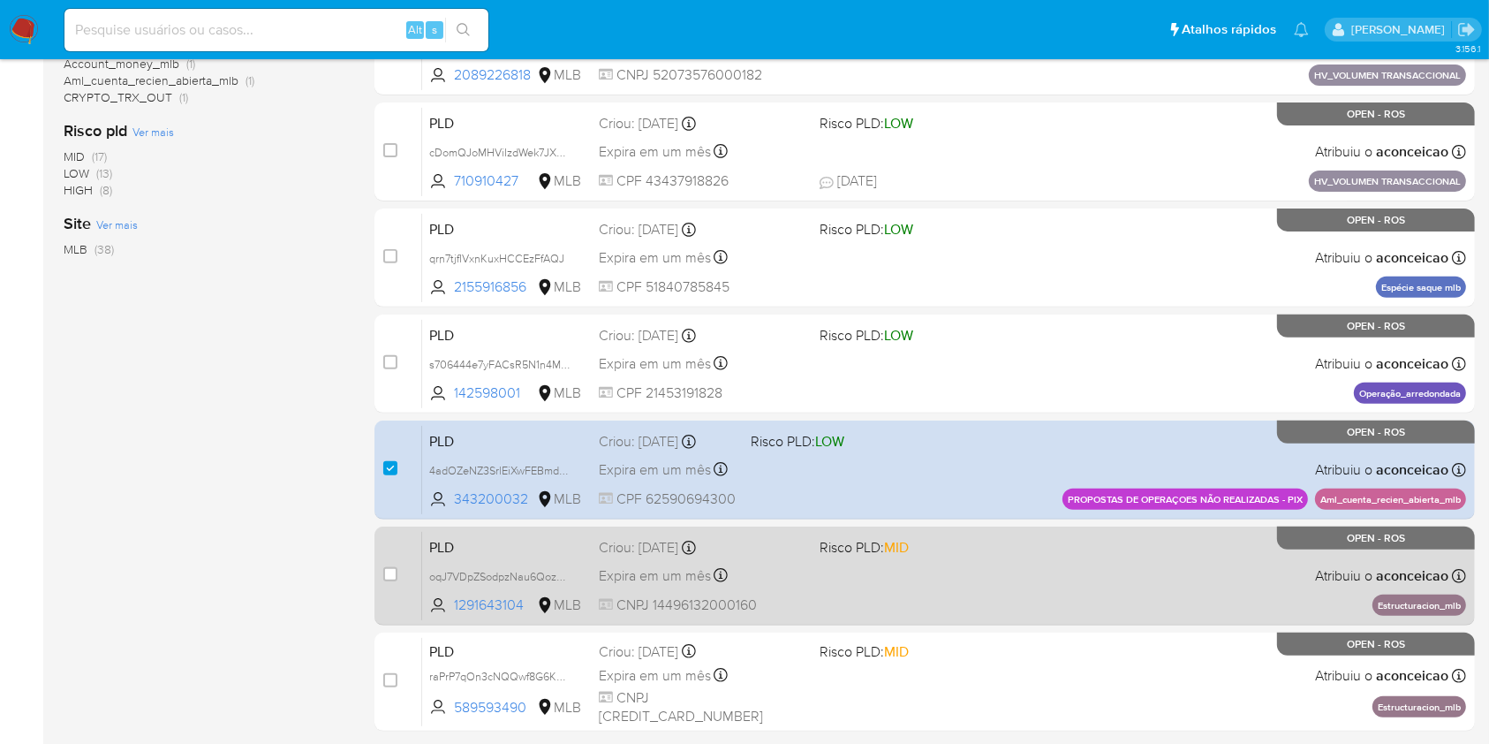
drag, startPoint x: 394, startPoint y: 576, endPoint x: 404, endPoint y: 569, distance: 12.0
click at [394, 576] on input "checkbox" at bounding box center [390, 574] width 14 height 14
checkbox input "true"
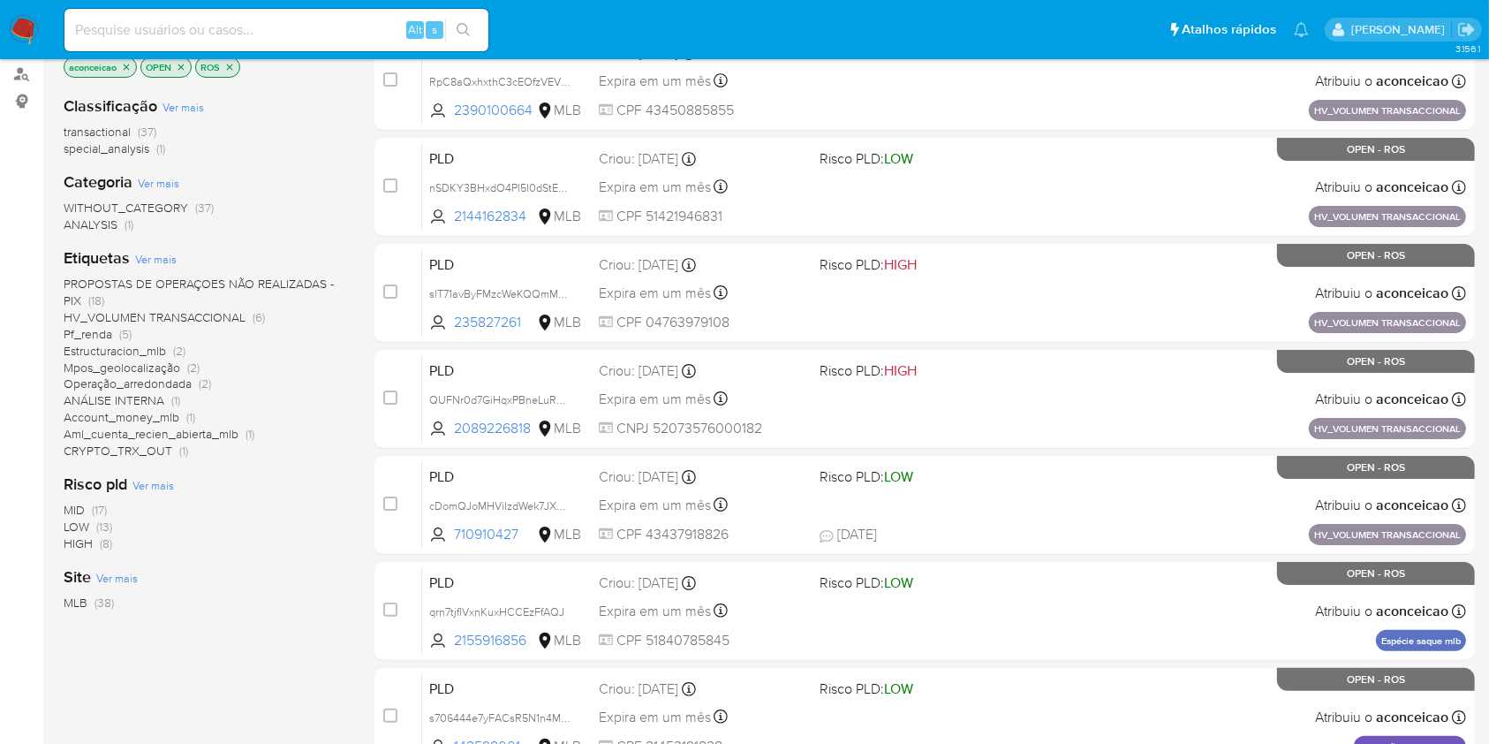
scroll to position [117, 0]
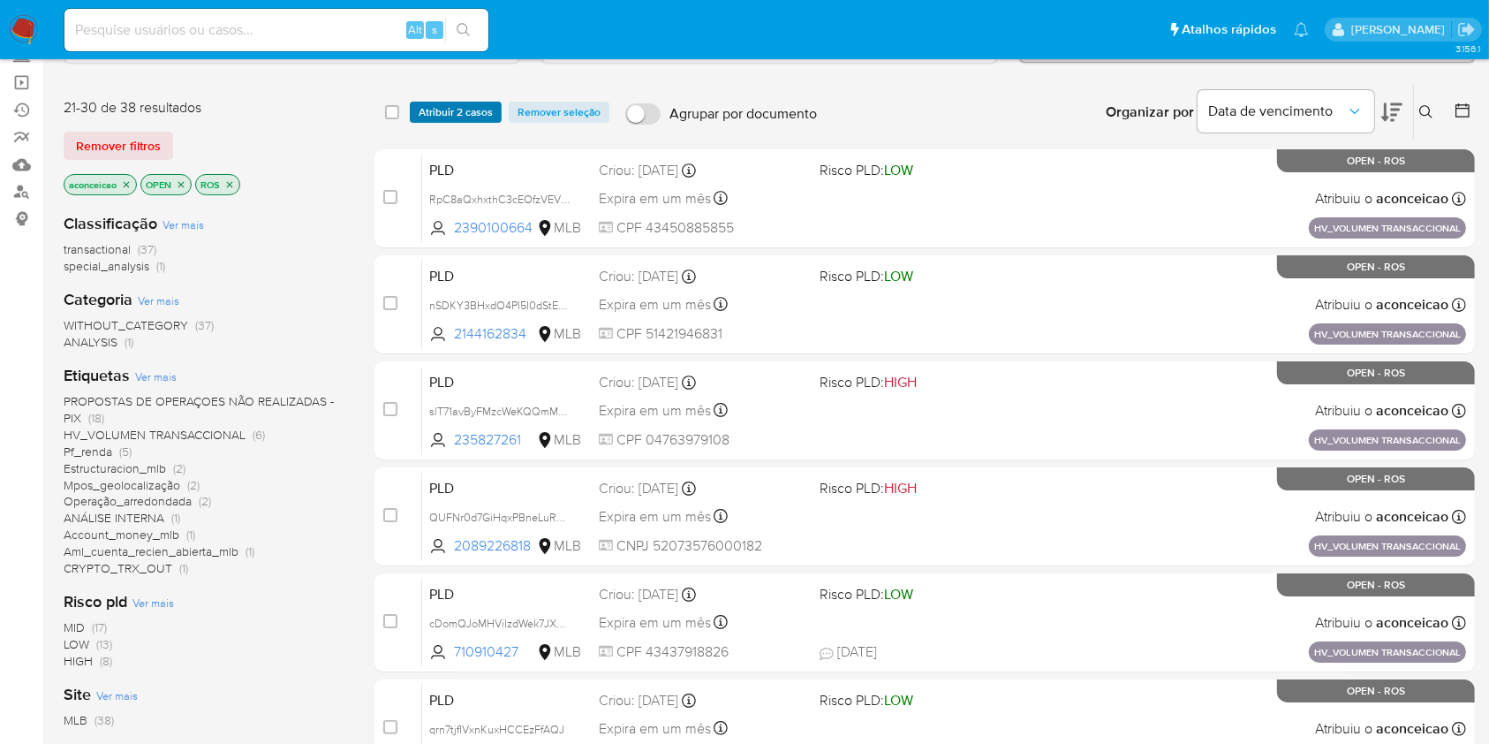
click at [438, 110] on span "Atribuir 2 casos" at bounding box center [456, 112] width 74 height 18
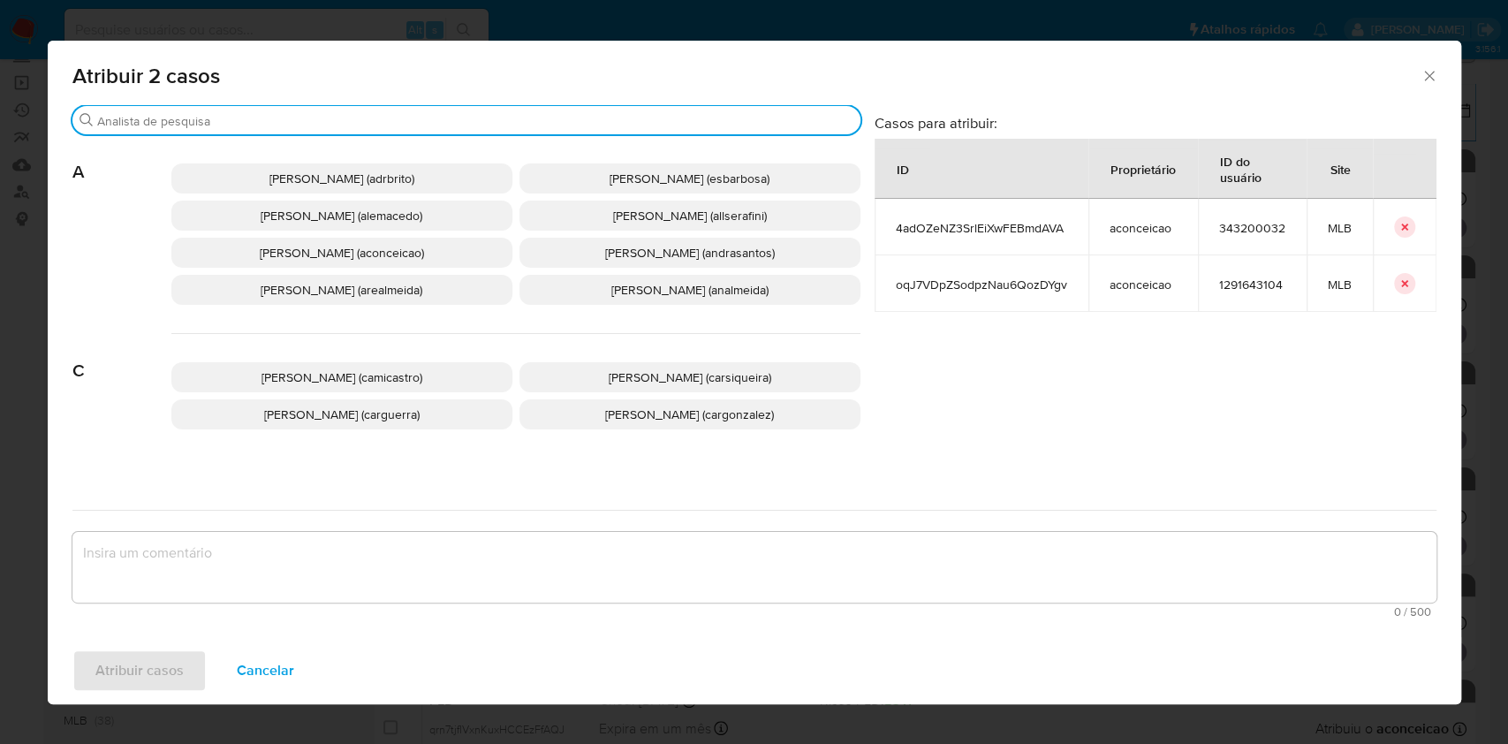
click at [385, 127] on input "Procurar" at bounding box center [475, 121] width 756 height 16
type input "k"
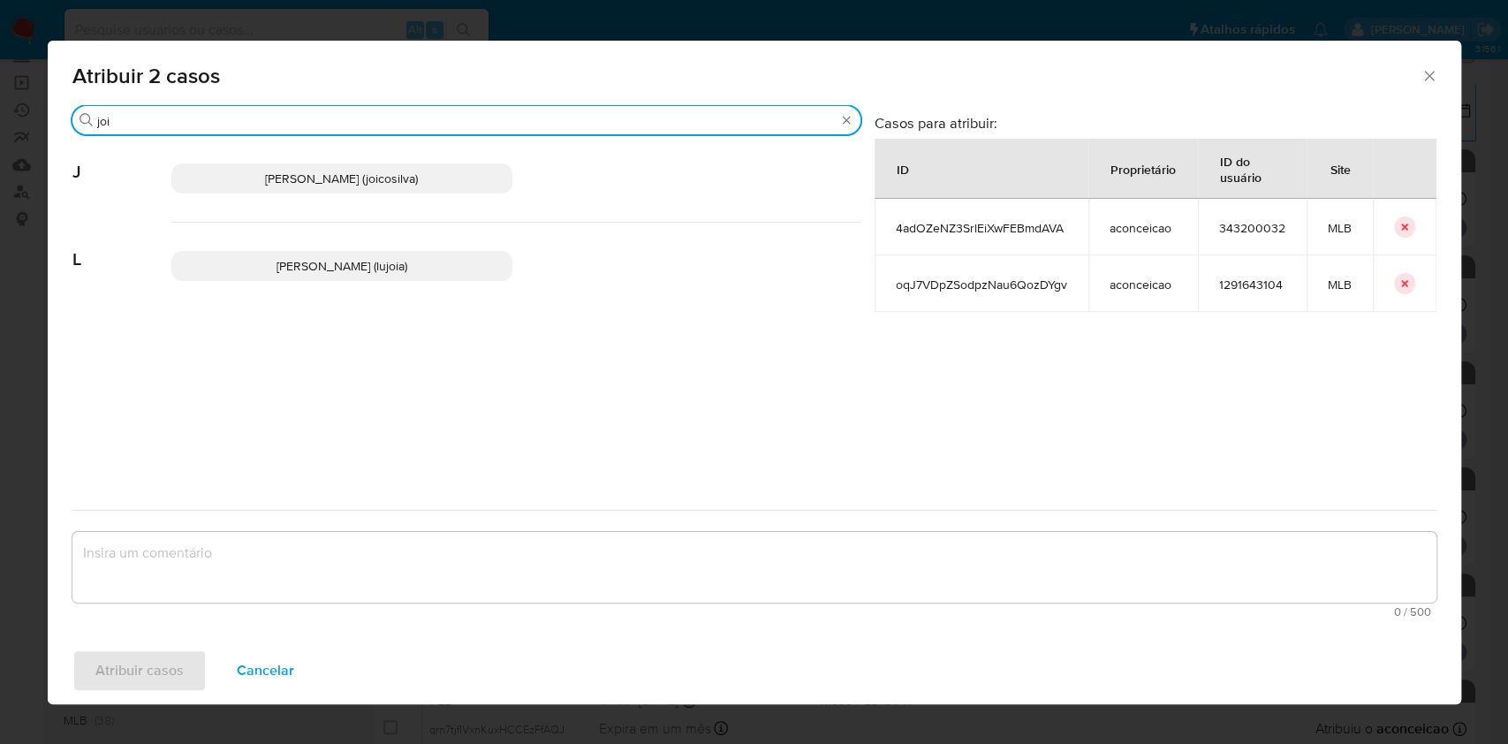
type input "joi"
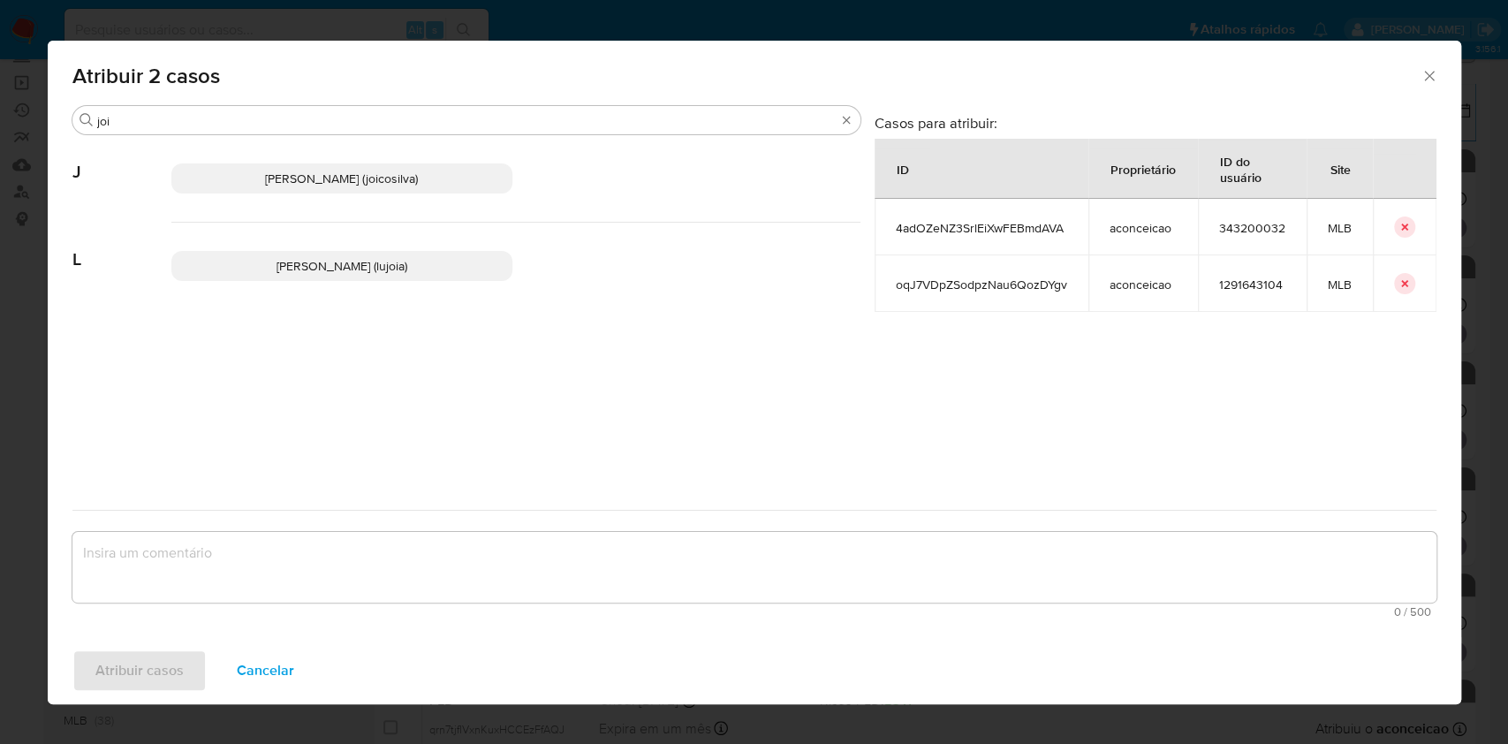
drag, startPoint x: 400, startPoint y: 173, endPoint x: 480, endPoint y: 336, distance: 180.9
click at [401, 174] on span "Joice Oliveira Da Silva De Almeida (joicosilva)" at bounding box center [341, 179] width 153 height 18
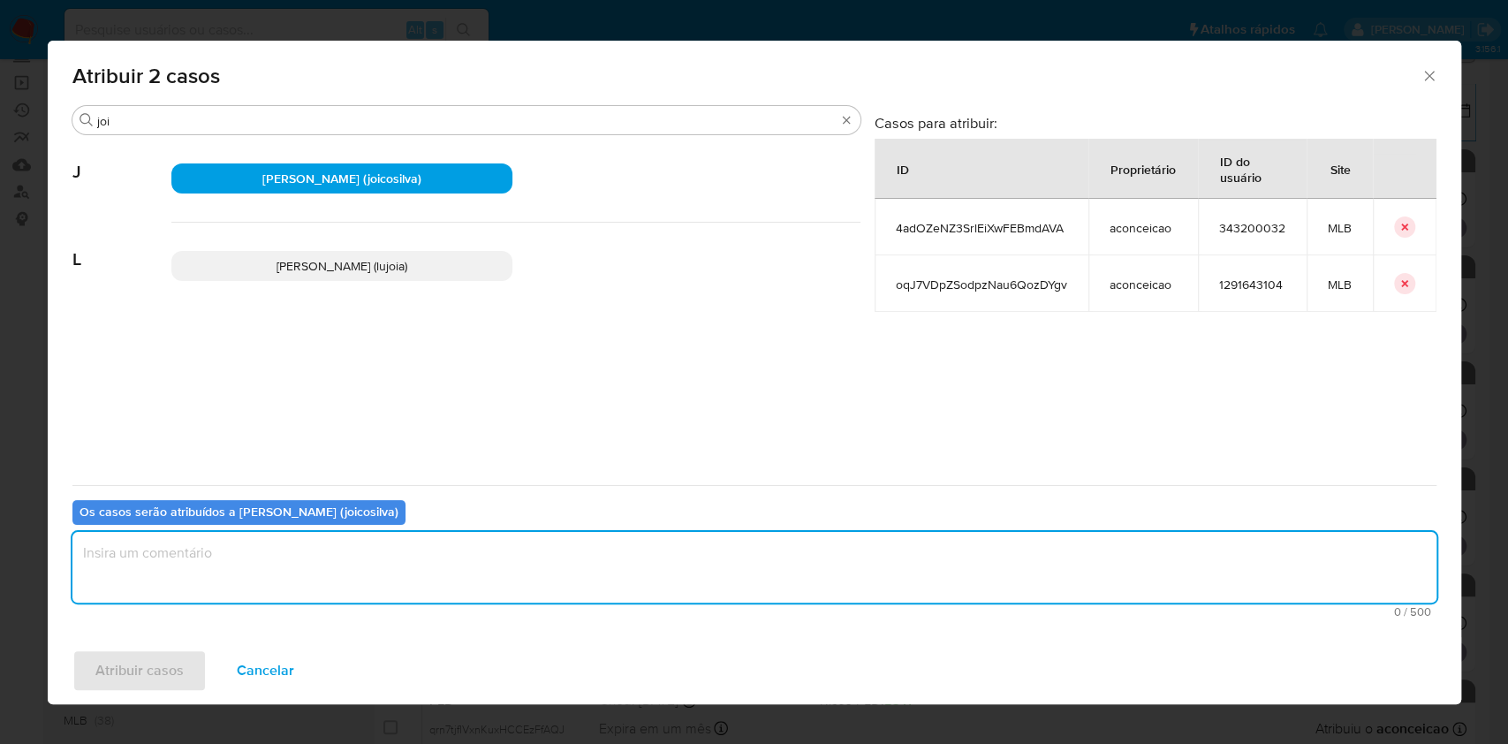
click at [537, 563] on textarea "assign-modal" at bounding box center [754, 567] width 1364 height 71
type textarea "ko"
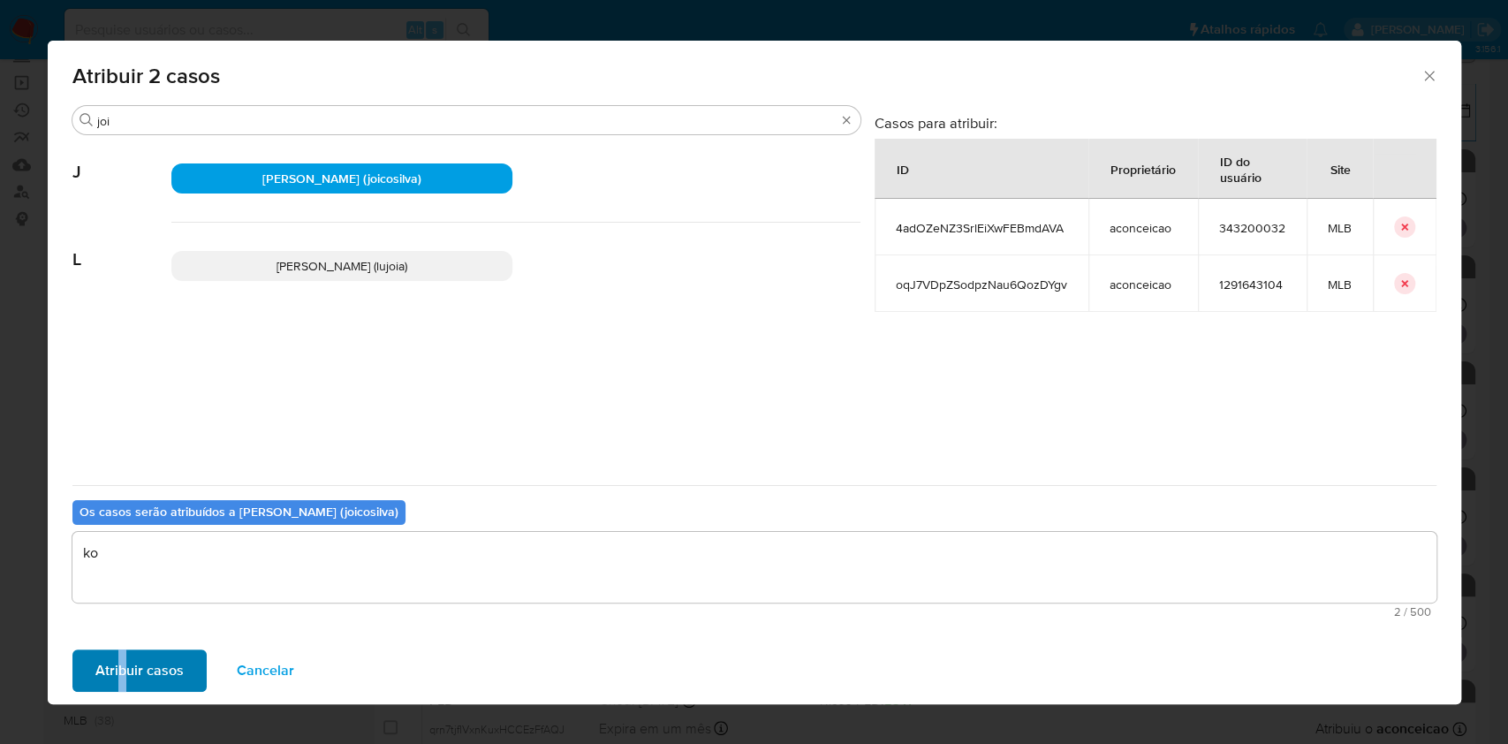
drag, startPoint x: 119, startPoint y: 639, endPoint x: 120, endPoint y: 654, distance: 14.2
click at [121, 642] on div "Atribuir casos Cancelar" at bounding box center [754, 670] width 1413 height 67
click at [119, 654] on span "Atribuir casos" at bounding box center [139, 670] width 88 height 39
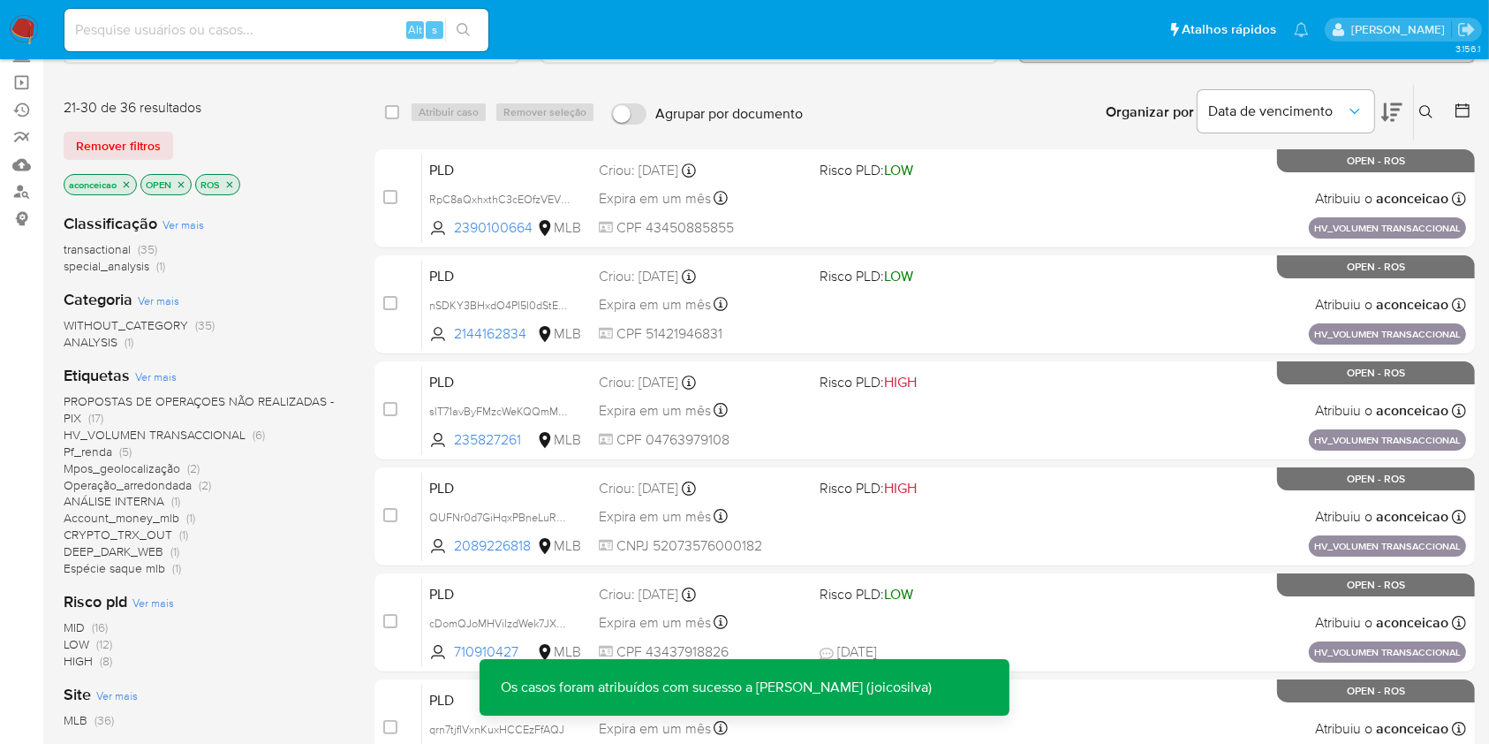
click at [125, 179] on icon "close-filter" at bounding box center [126, 184] width 11 height 11
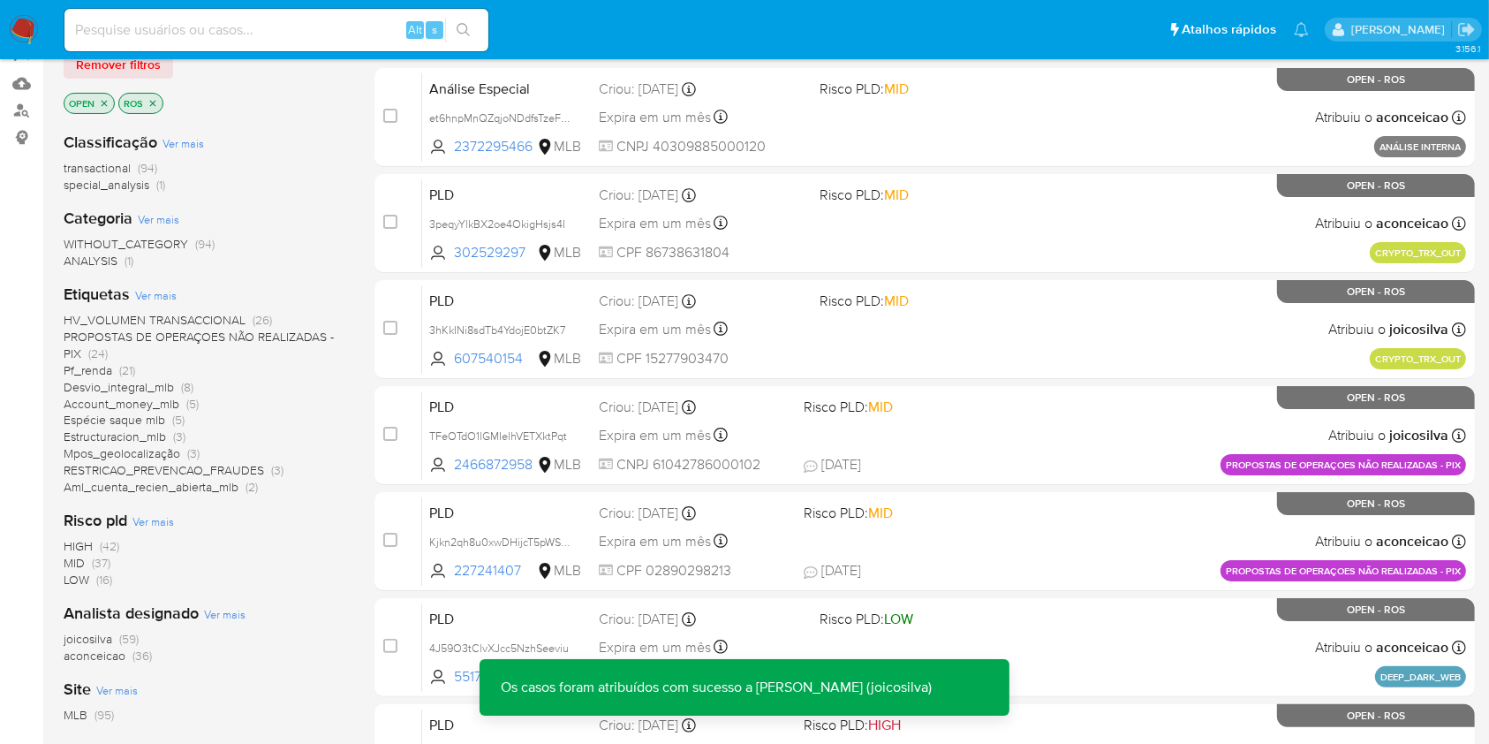
scroll to position [235, 0]
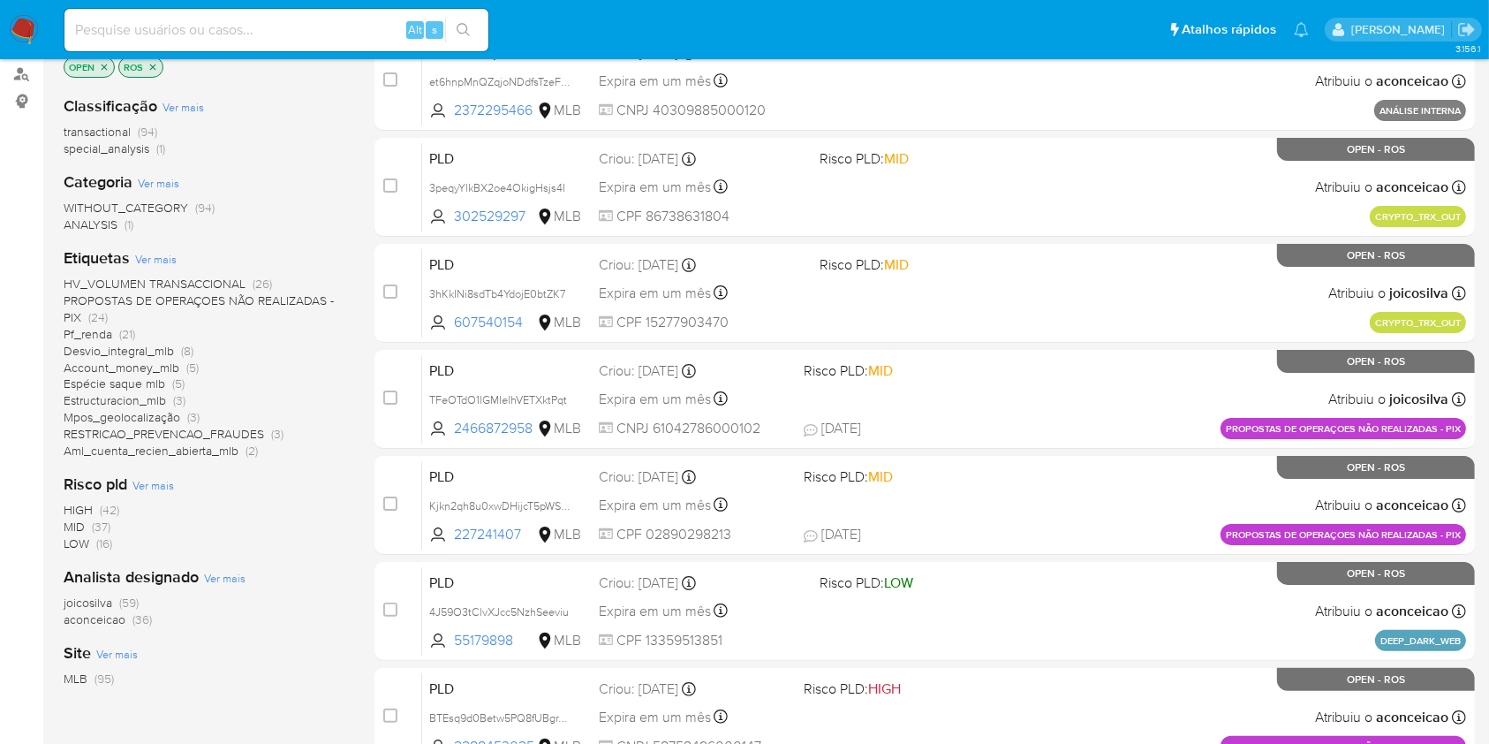
click at [141, 619] on span "(36)" at bounding box center [141, 619] width 19 height 18
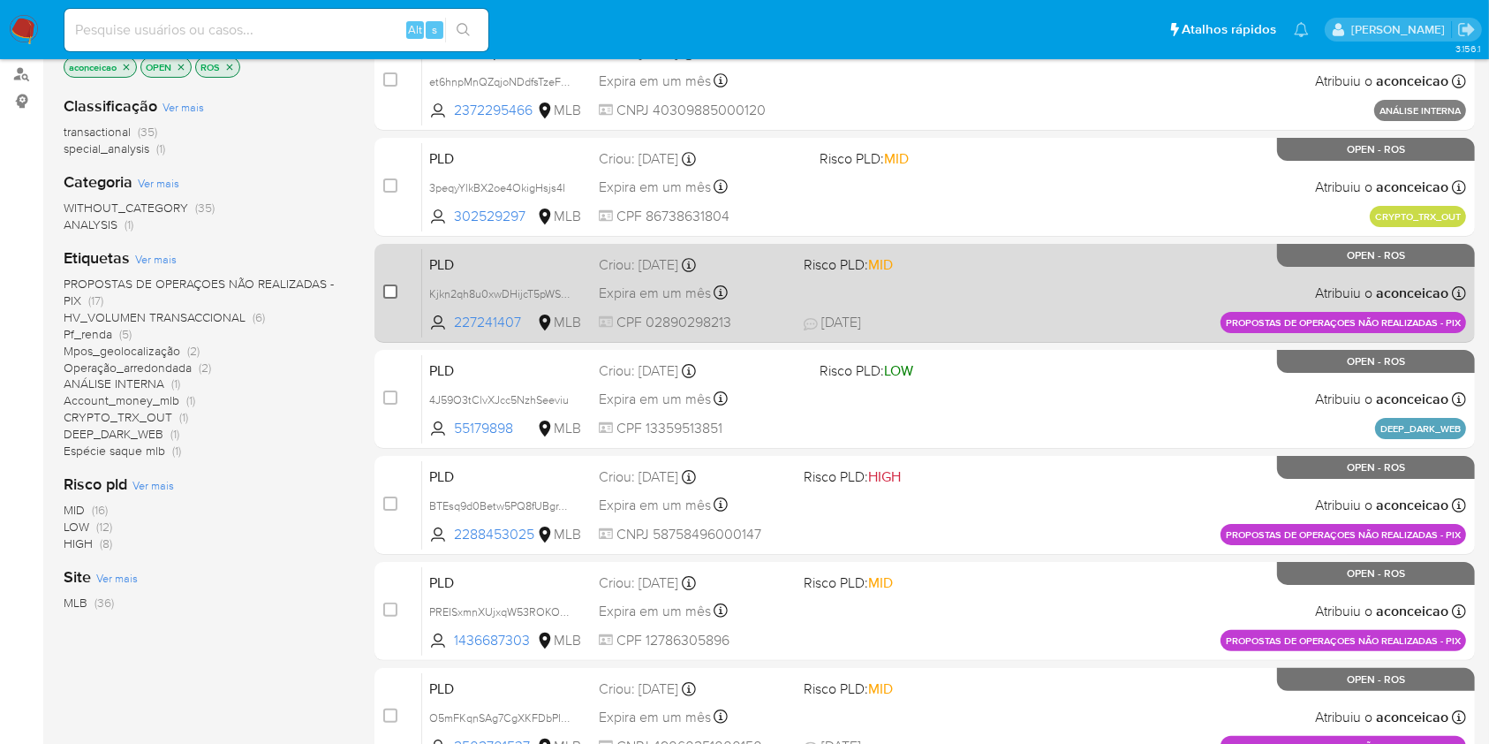
click at [394, 293] on input "checkbox" at bounding box center [390, 291] width 14 height 14
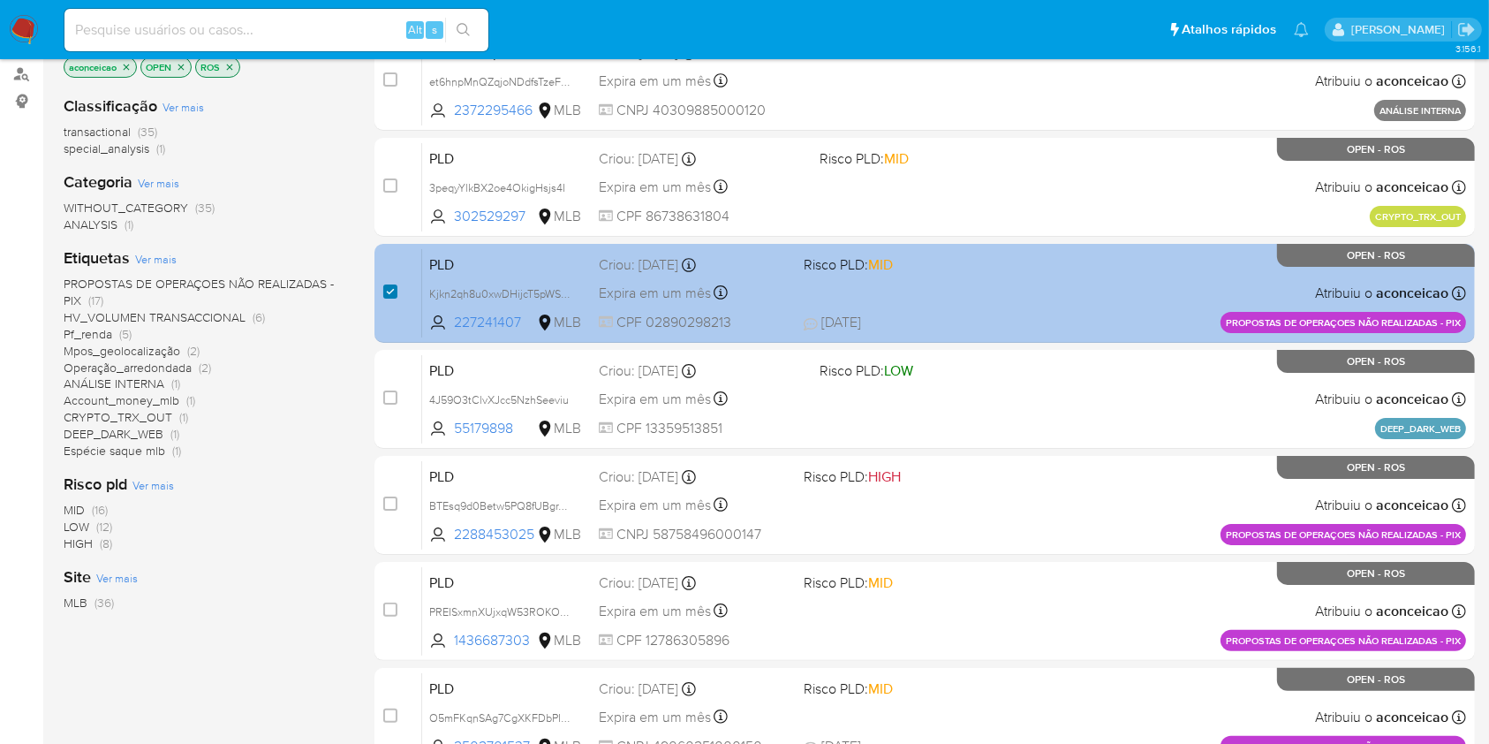
click at [388, 293] on input "checkbox" at bounding box center [390, 291] width 14 height 14
checkbox input "false"
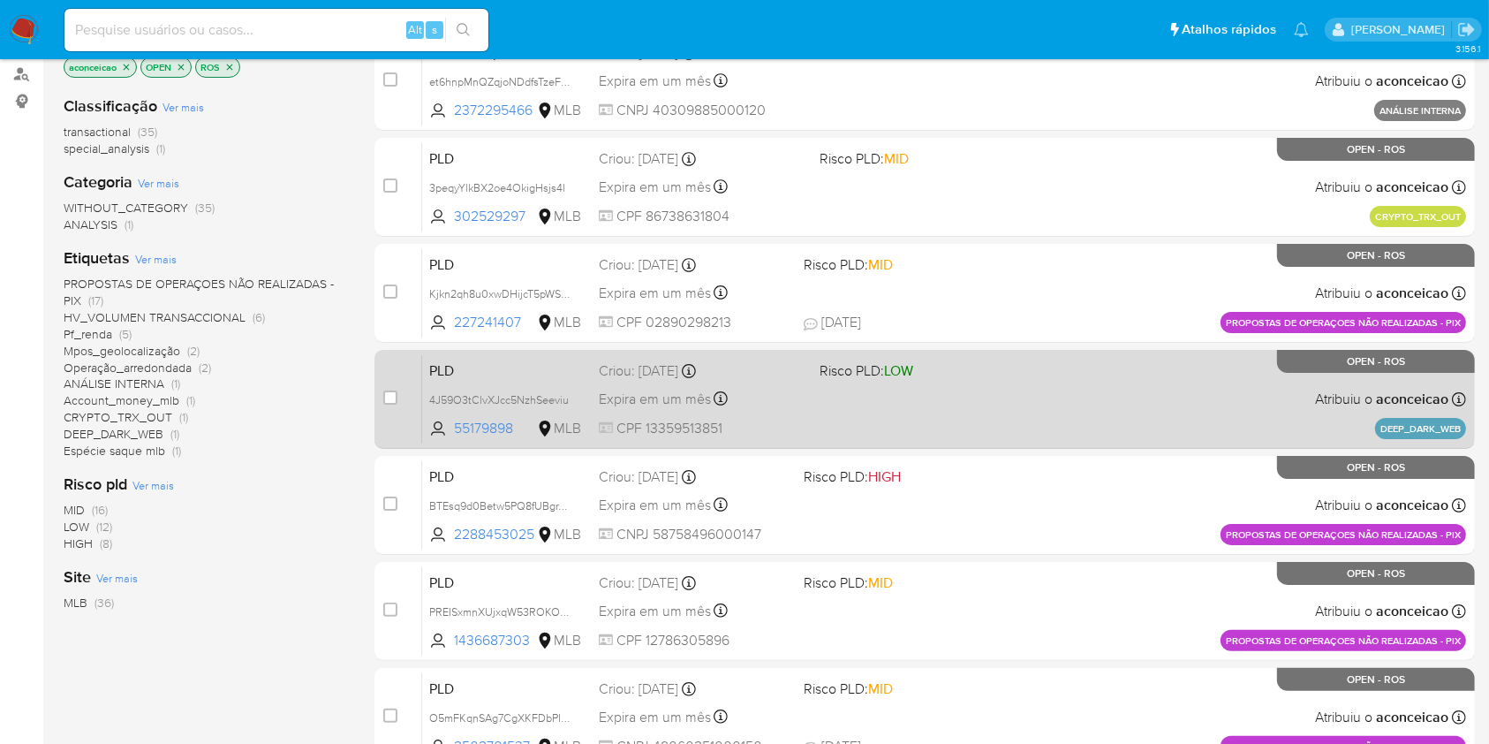
click at [389, 403] on div "case-item-checkbox" at bounding box center [390, 398] width 14 height 18
click at [396, 401] on input "checkbox" at bounding box center [390, 397] width 14 height 14
checkbox input "true"
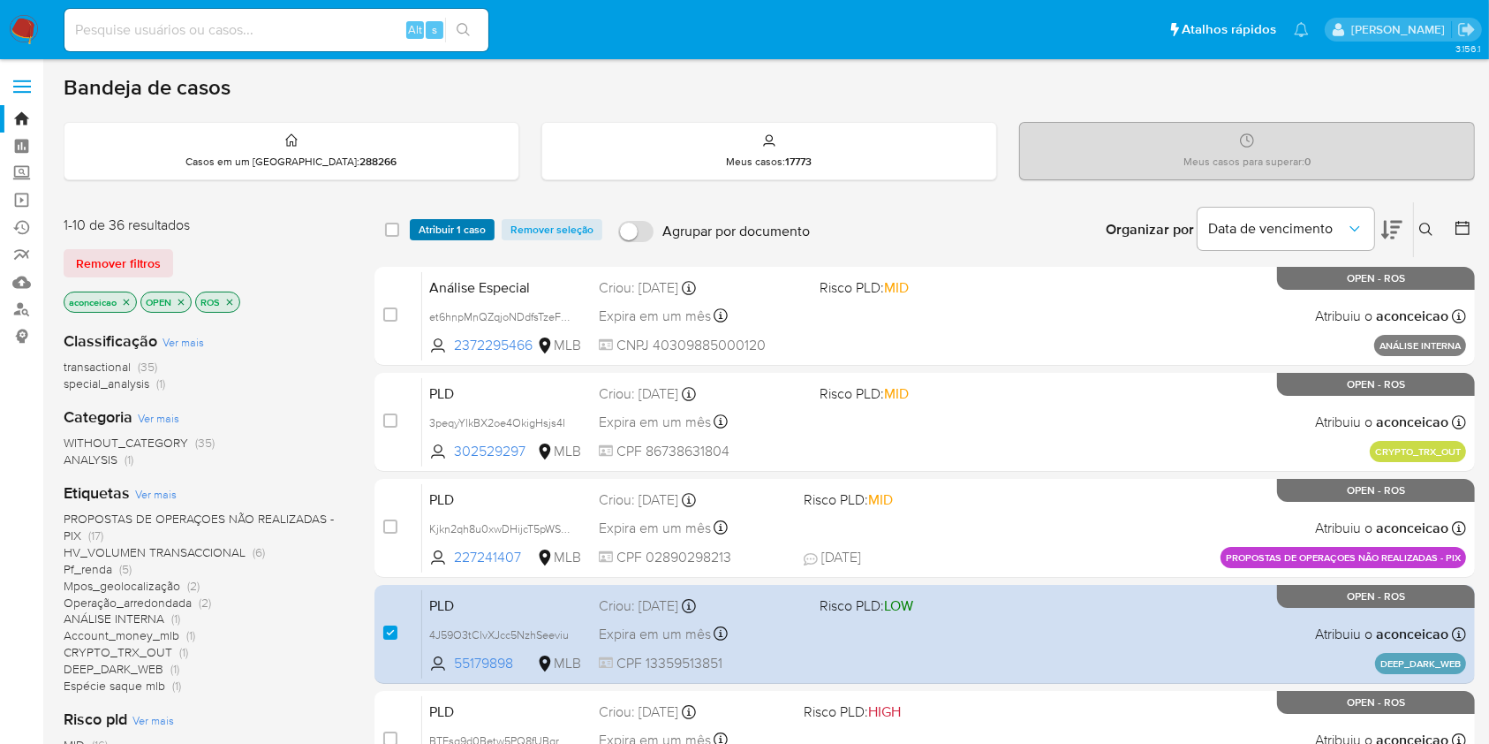
click at [471, 238] on span "Atribuir 1 caso" at bounding box center [452, 230] width 67 height 18
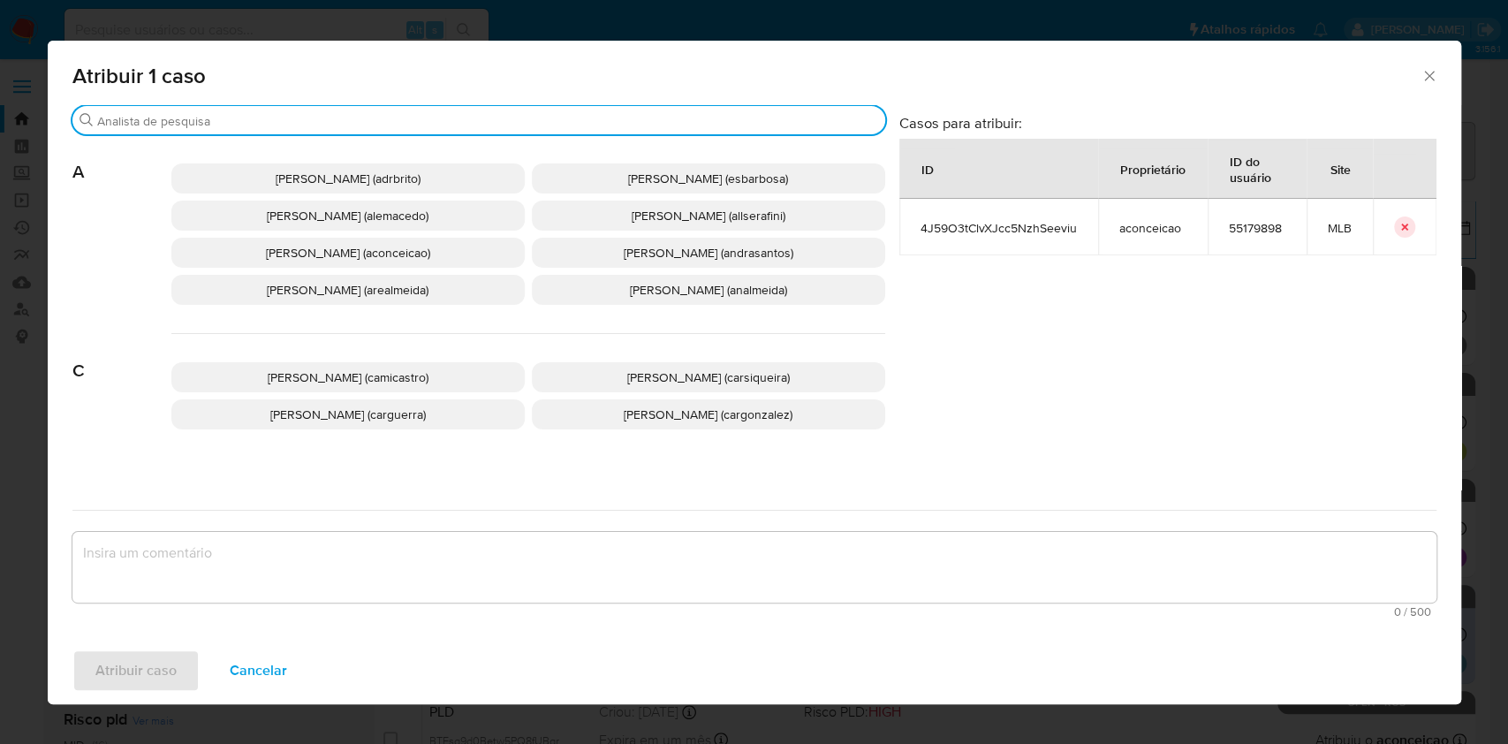
click at [407, 117] on input "Procurar" at bounding box center [487, 121] width 781 height 16
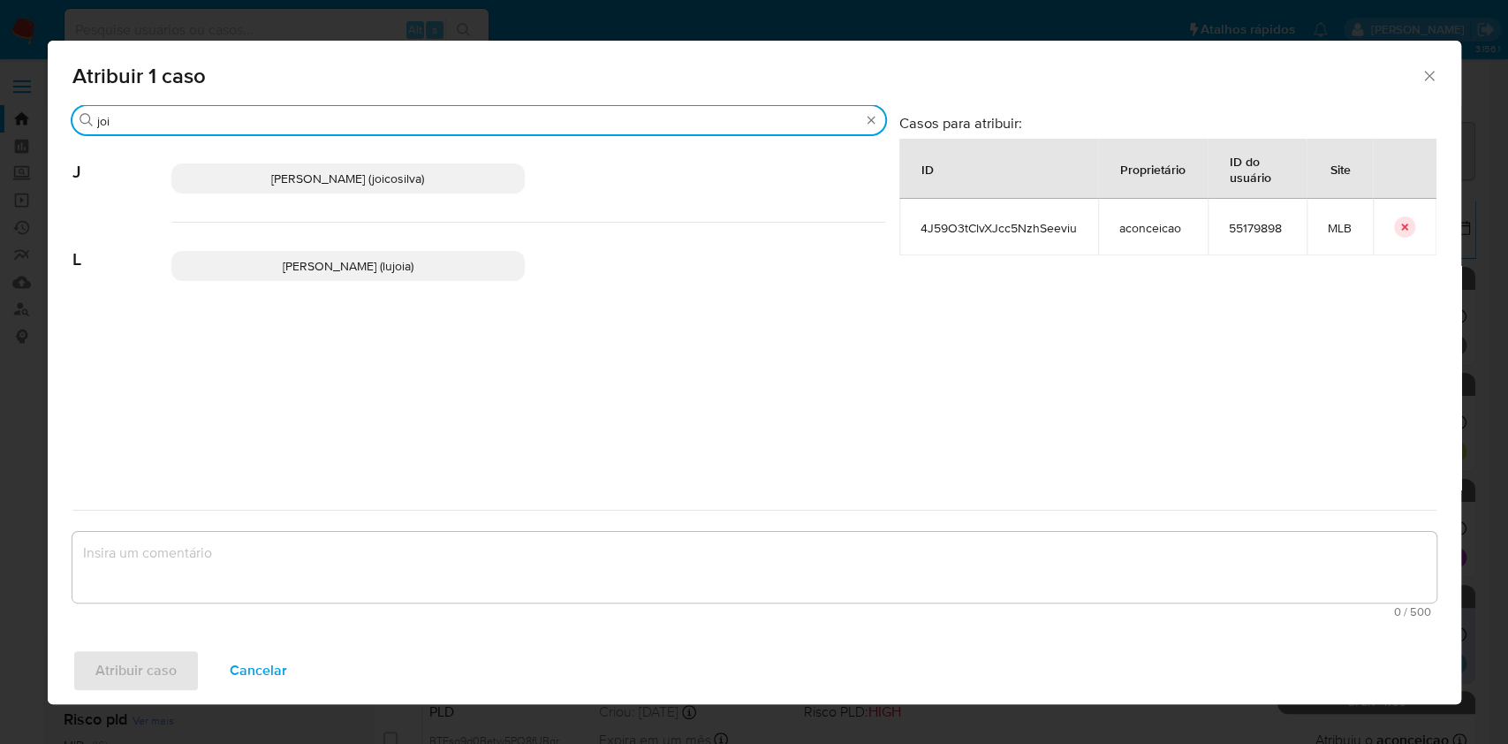
type input "joi"
click at [394, 173] on span "Joice Oliveira Da Silva De Almeida (joicosilva)" at bounding box center [347, 179] width 153 height 18
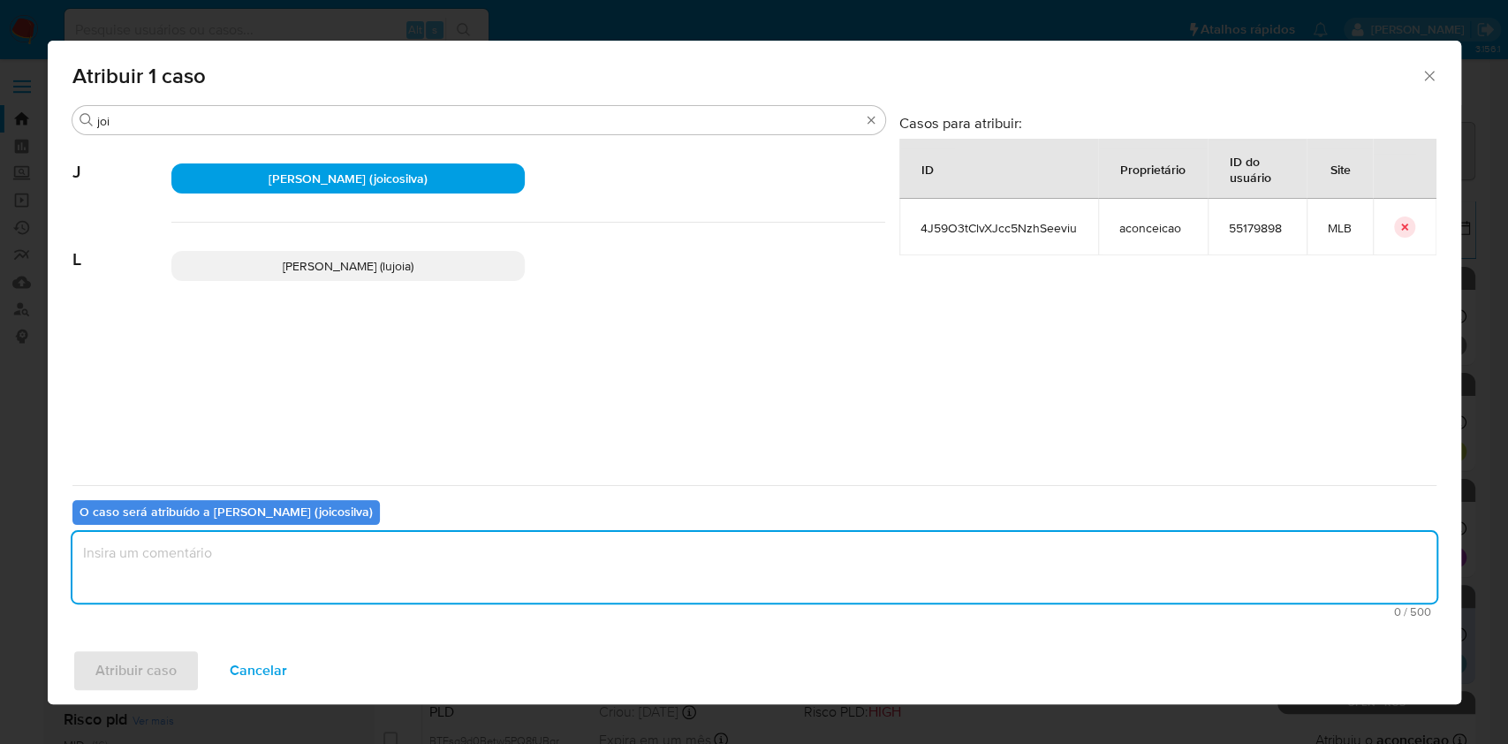
click at [451, 543] on textarea "assign-modal" at bounding box center [754, 567] width 1364 height 71
type textarea "ok"
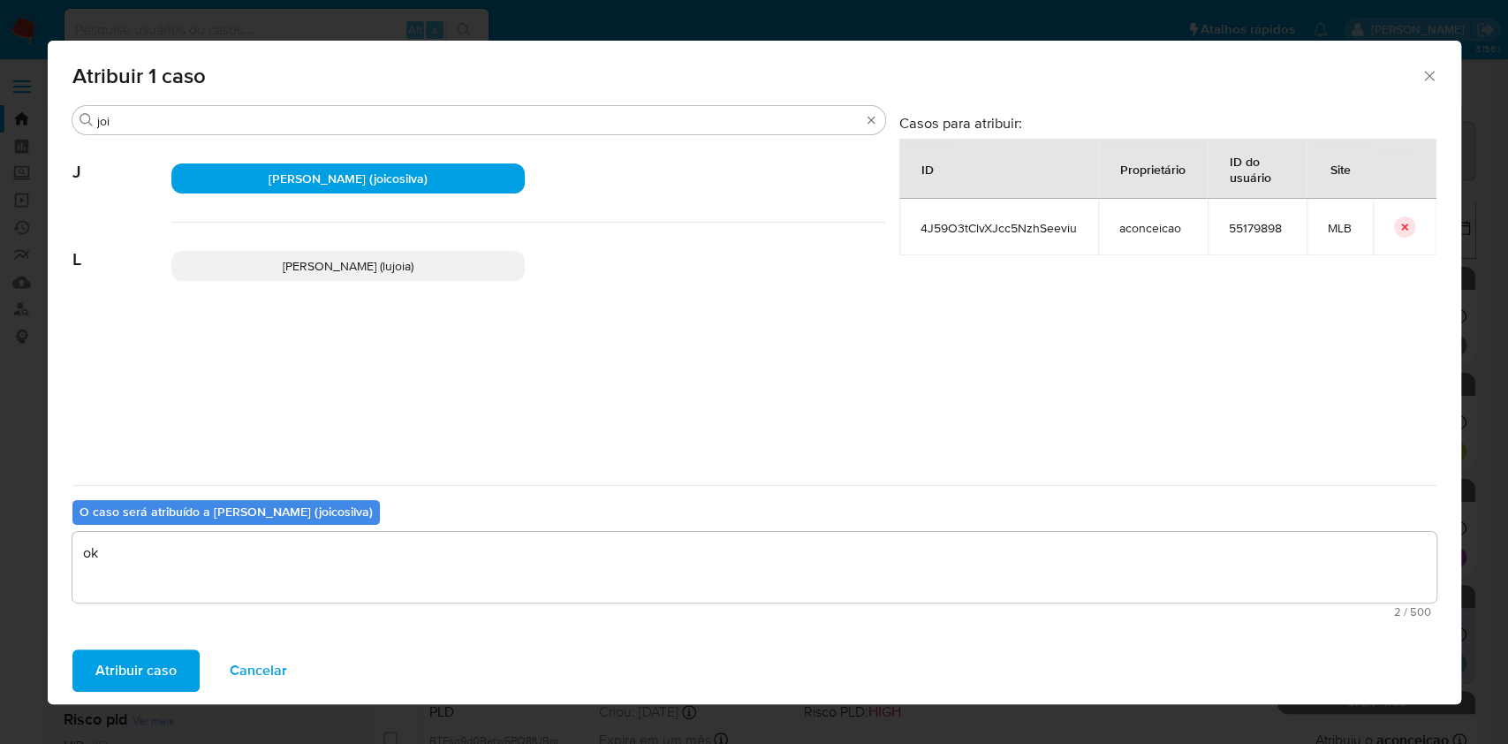
click at [128, 670] on span "Atribuir caso" at bounding box center [135, 670] width 81 height 39
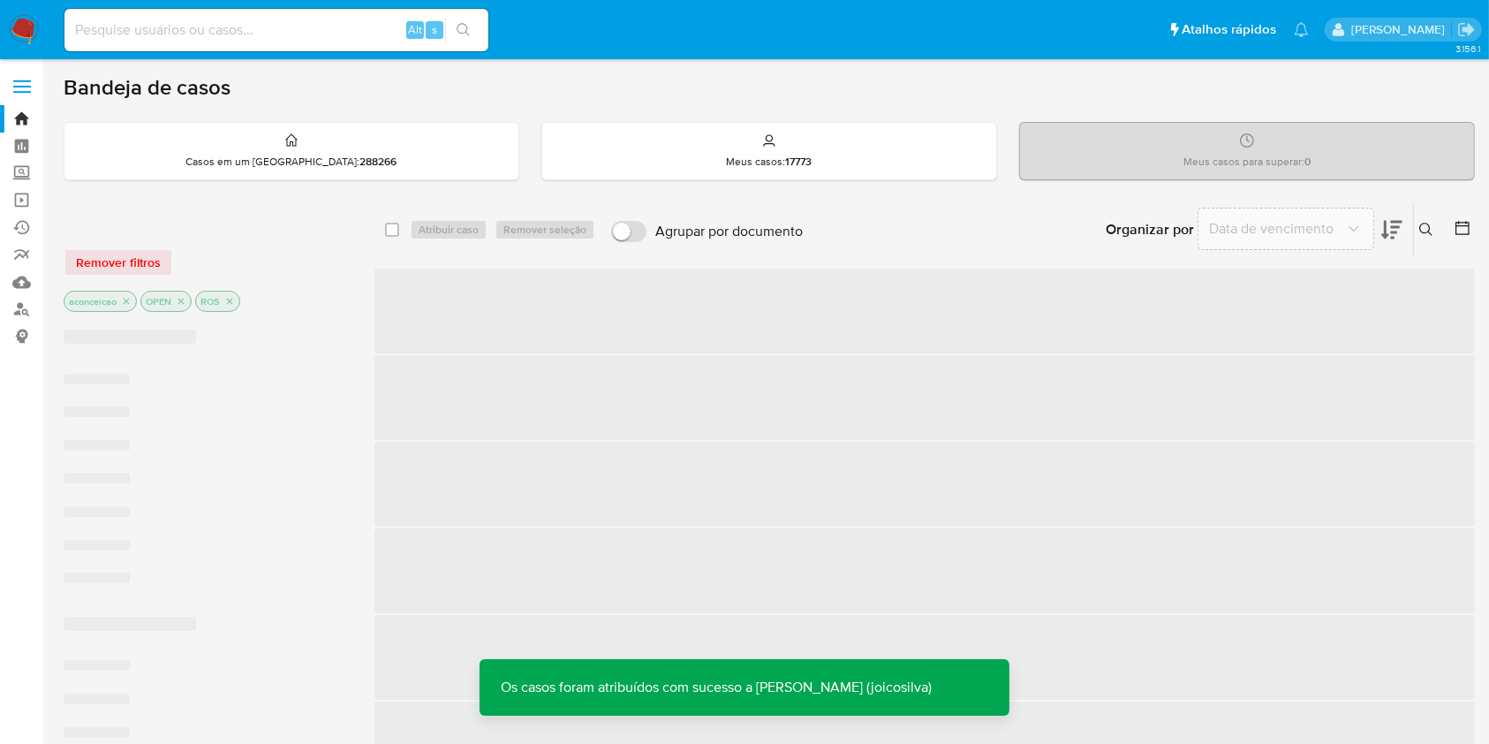
click at [132, 308] on p "aconceicao" at bounding box center [100, 300] width 72 height 19
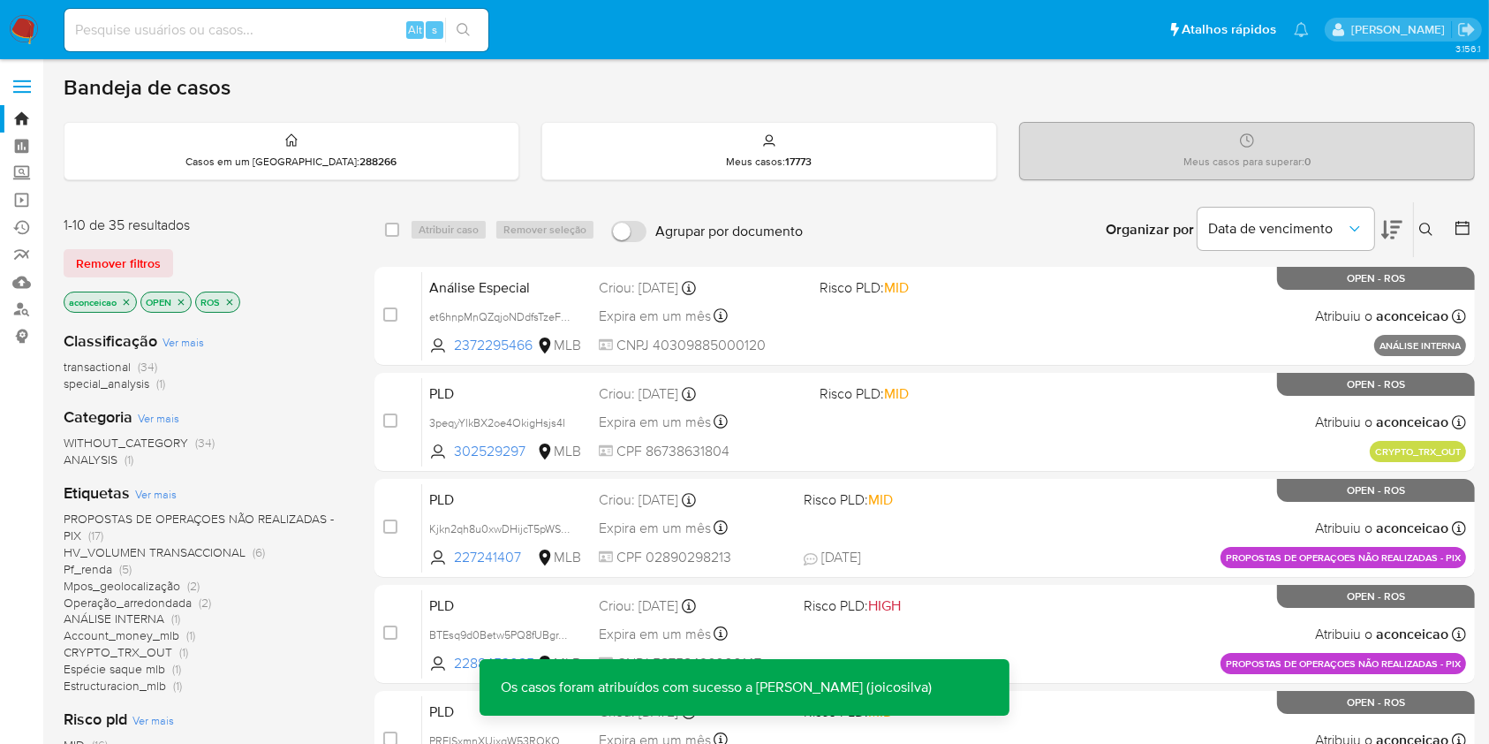
click at [128, 300] on icon "close-filter" at bounding box center [126, 302] width 11 height 11
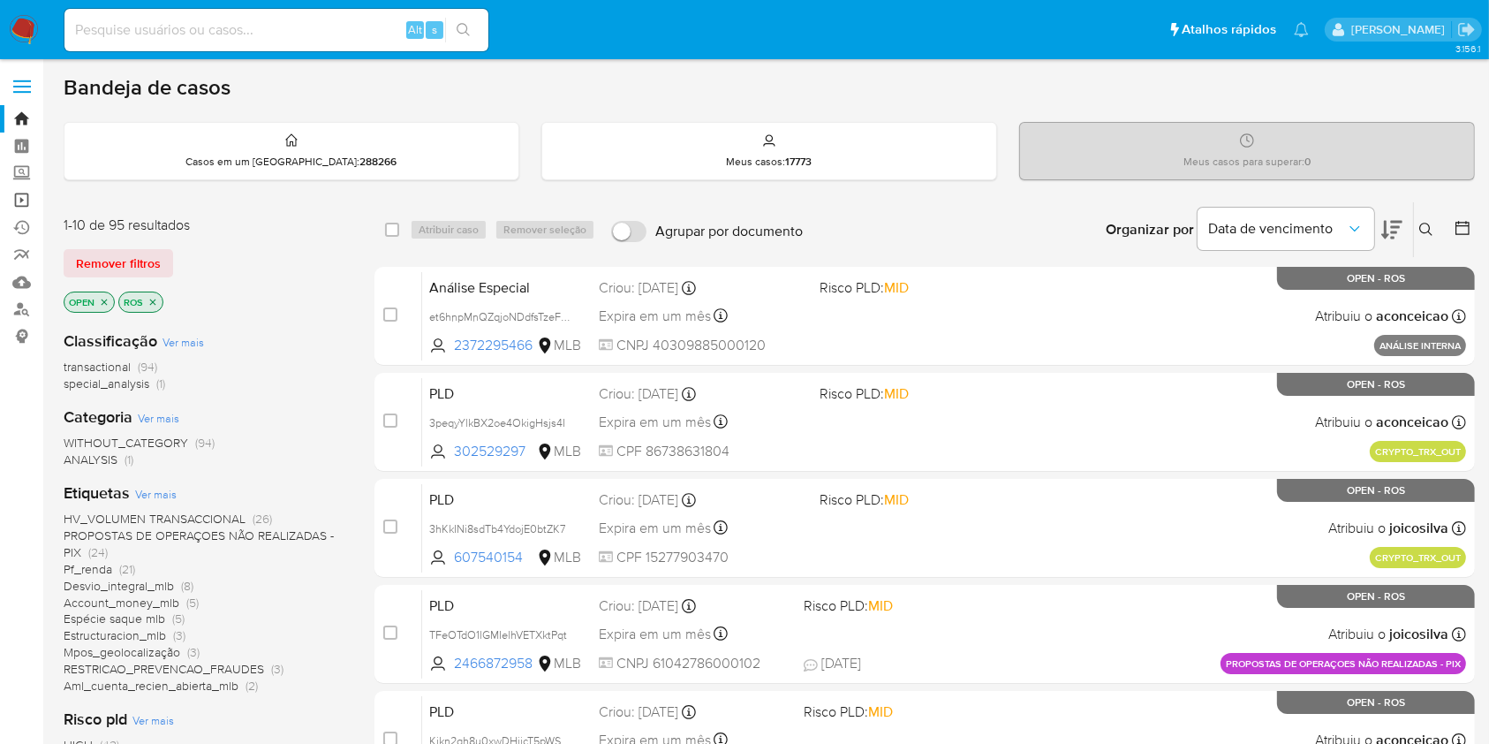
click at [29, 204] on link "Operações em massa" at bounding box center [105, 199] width 210 height 27
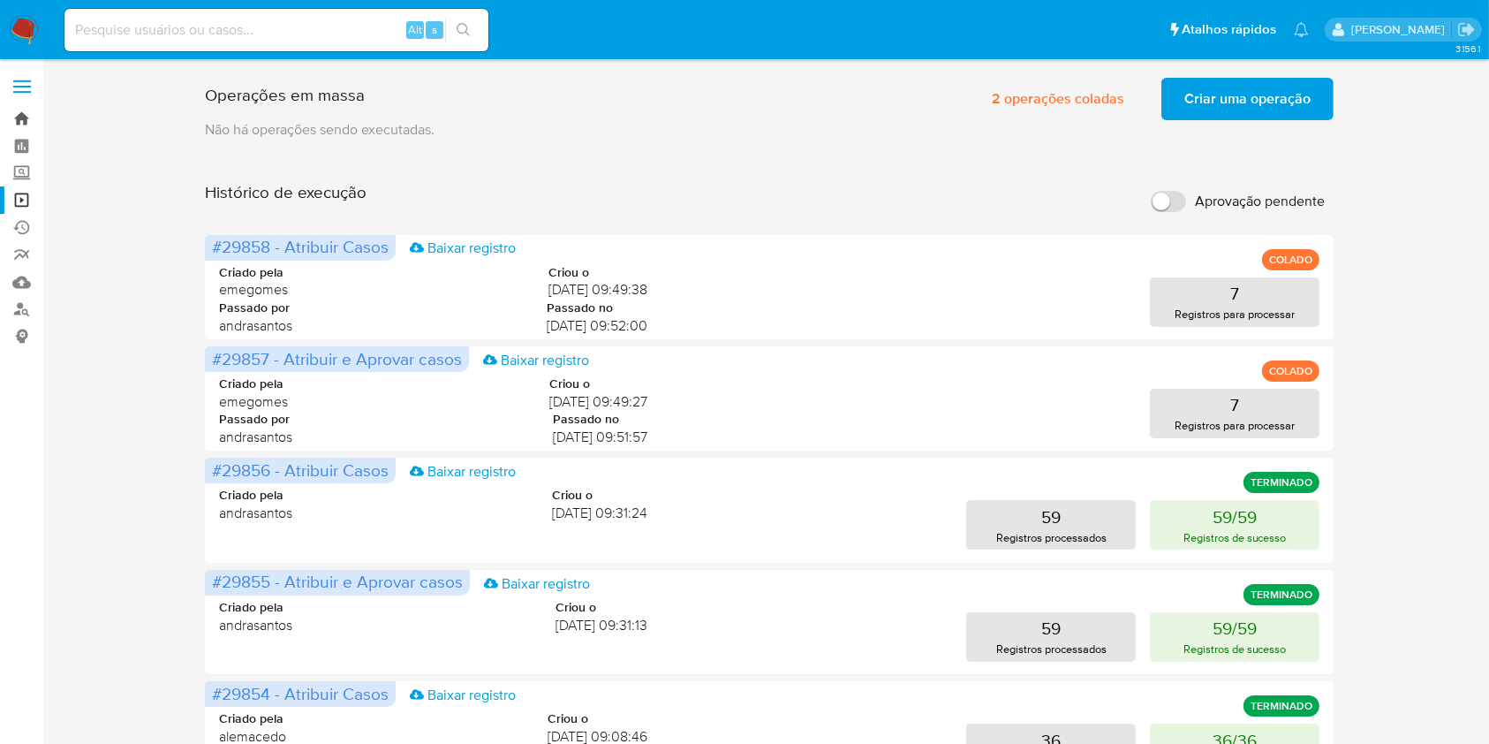
click at [19, 110] on link "Bandeja" at bounding box center [105, 118] width 210 height 27
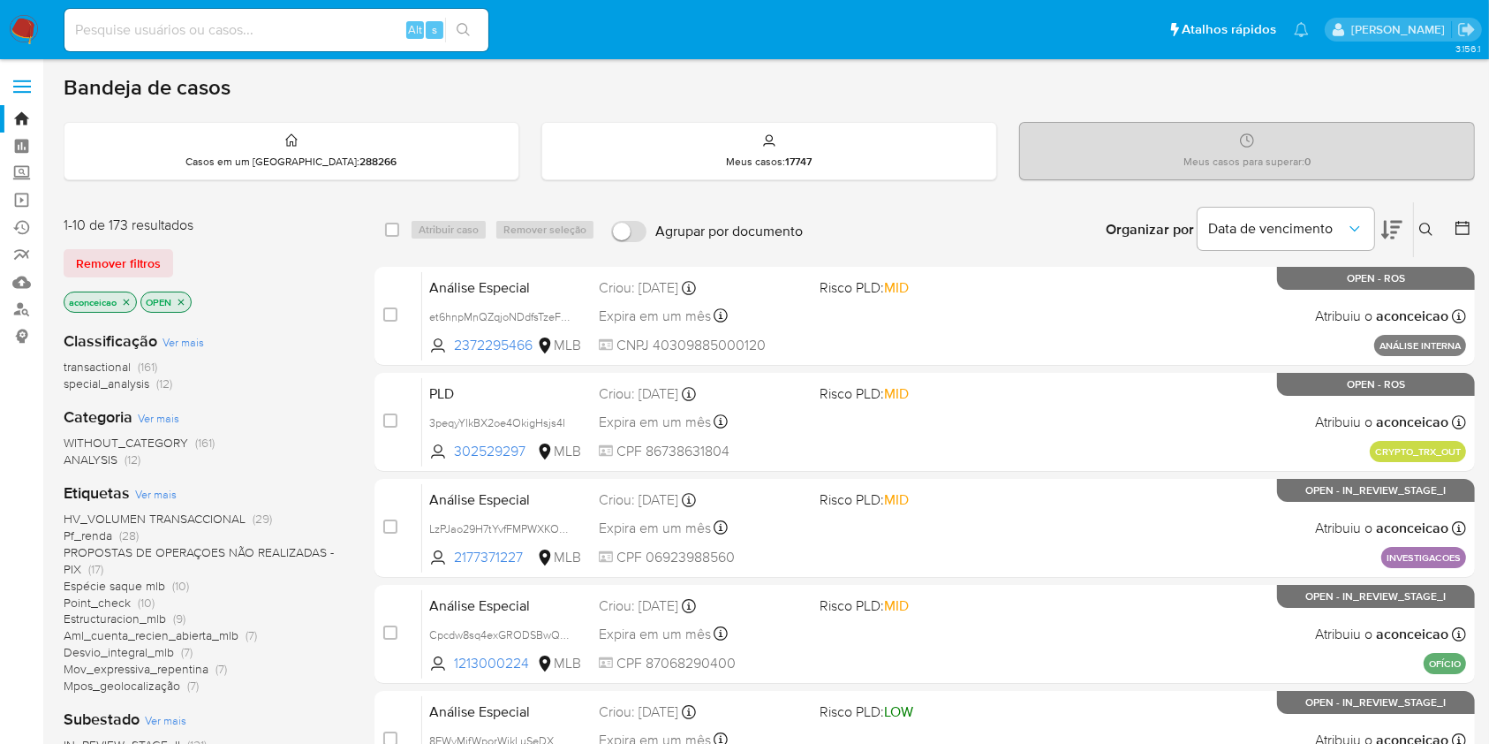
click at [126, 300] on icon "close-filter" at bounding box center [126, 302] width 11 height 11
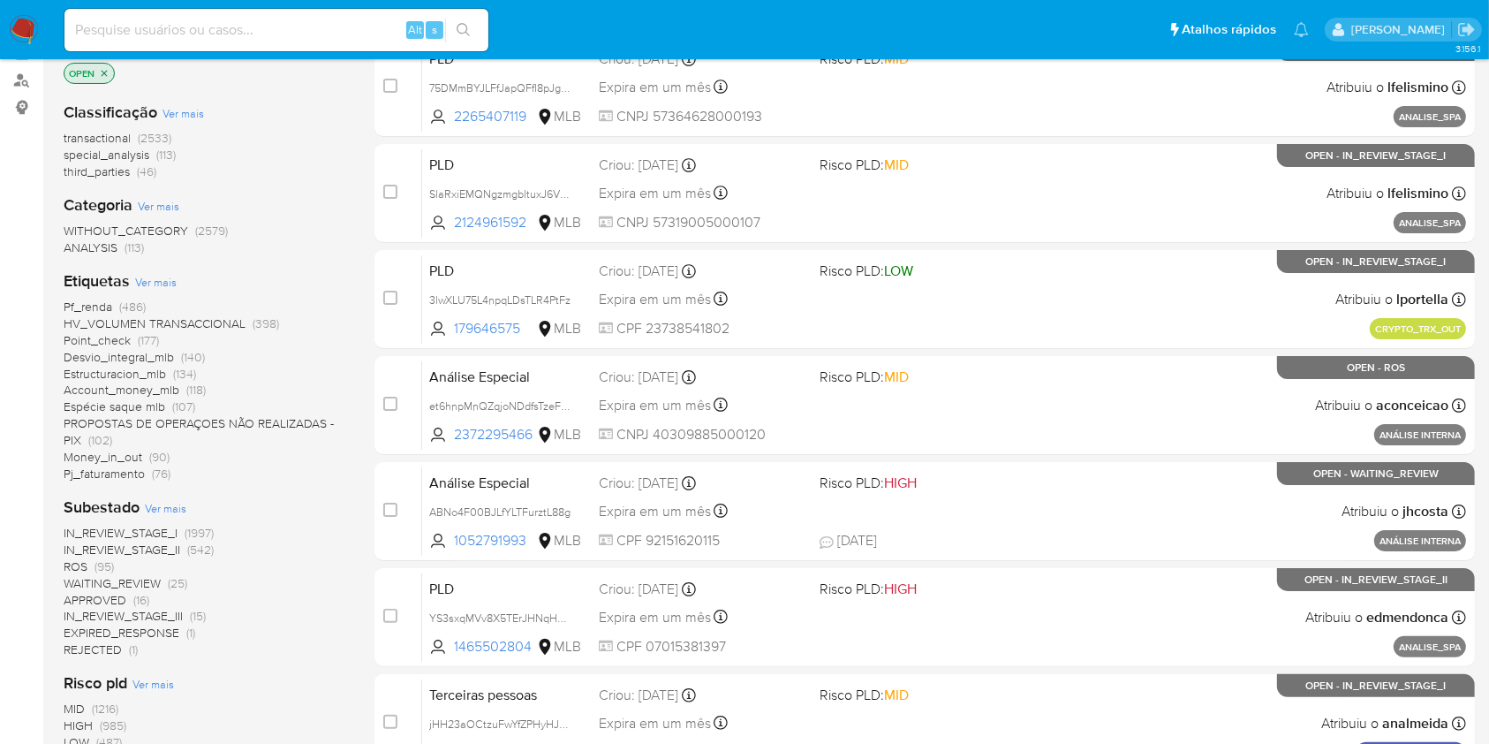
scroll to position [235, 0]
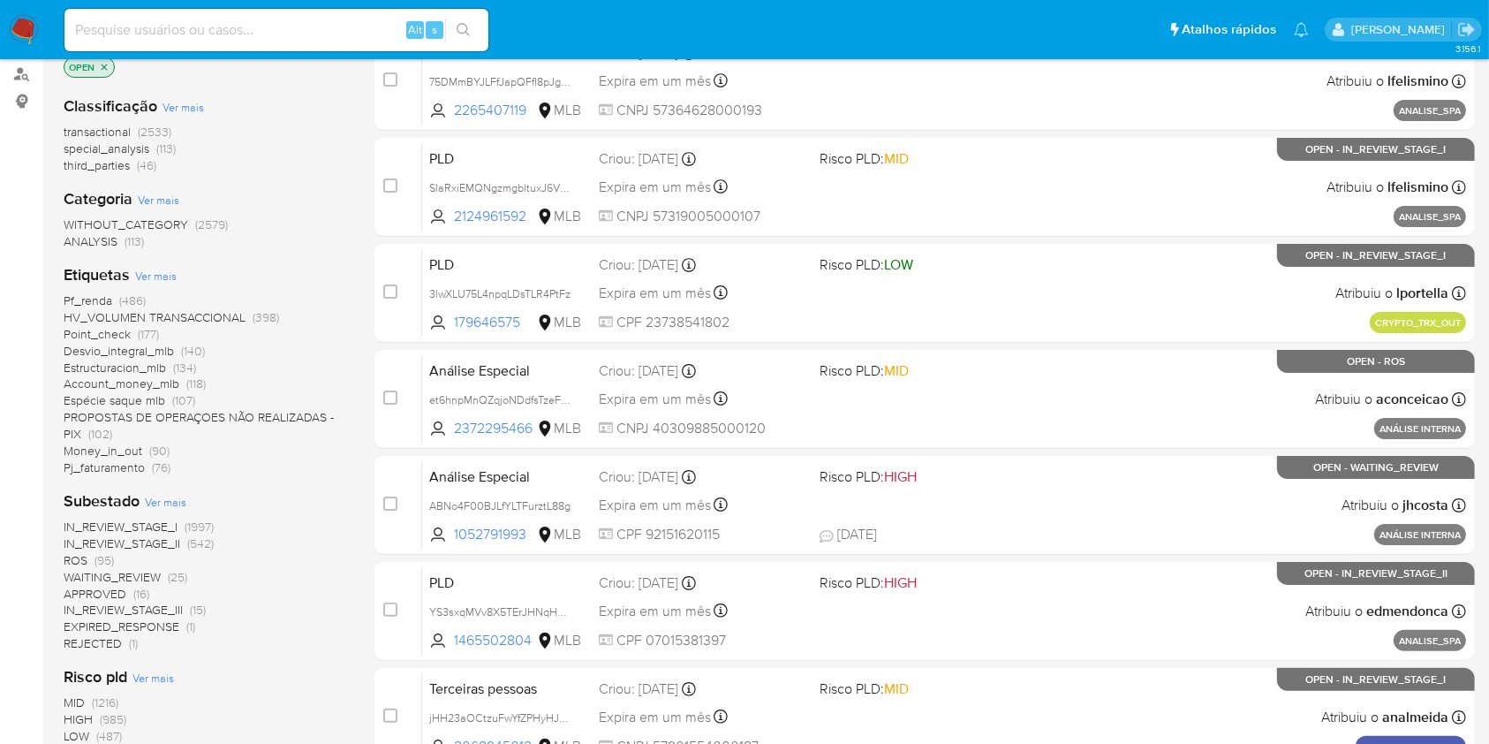
click at [101, 555] on span "(95)" at bounding box center [104, 560] width 19 height 18
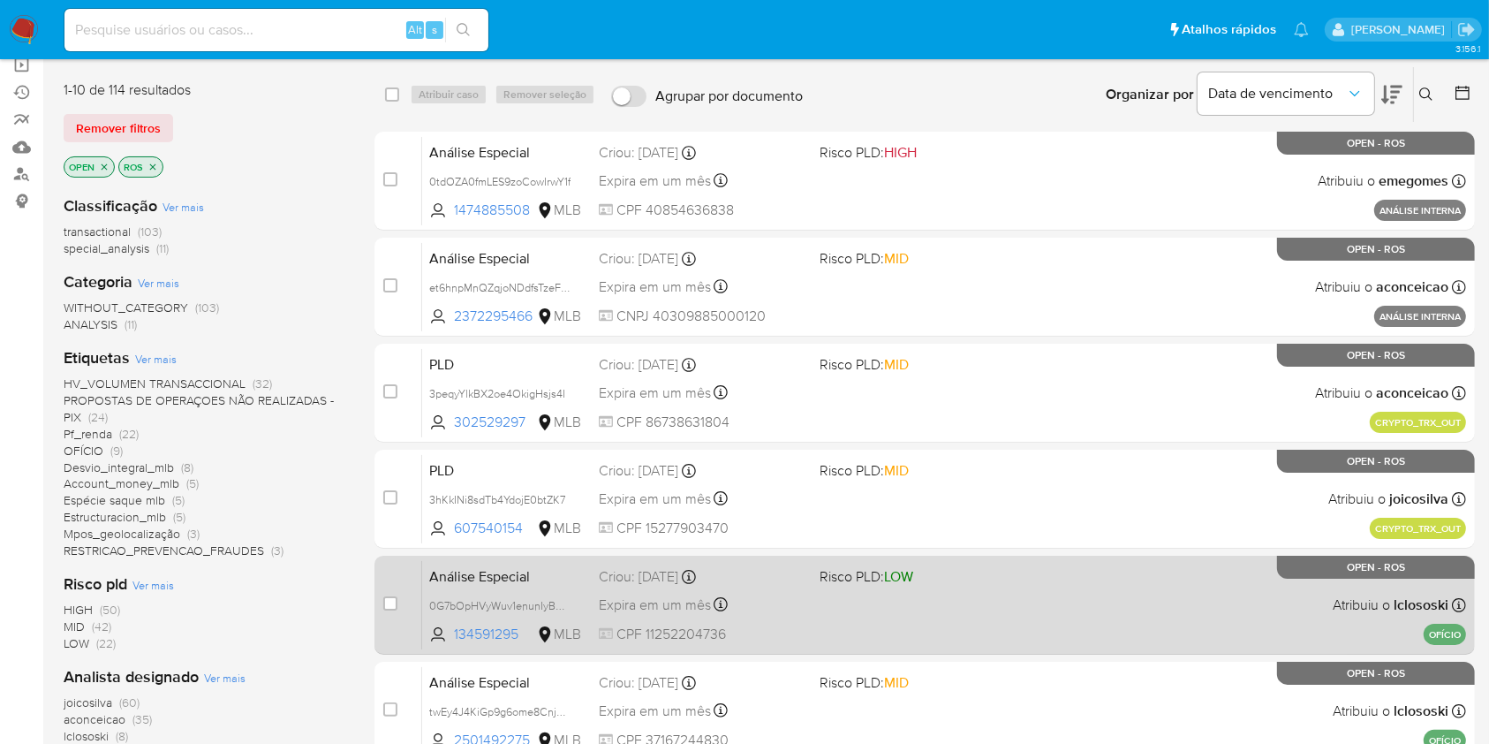
scroll to position [235, 0]
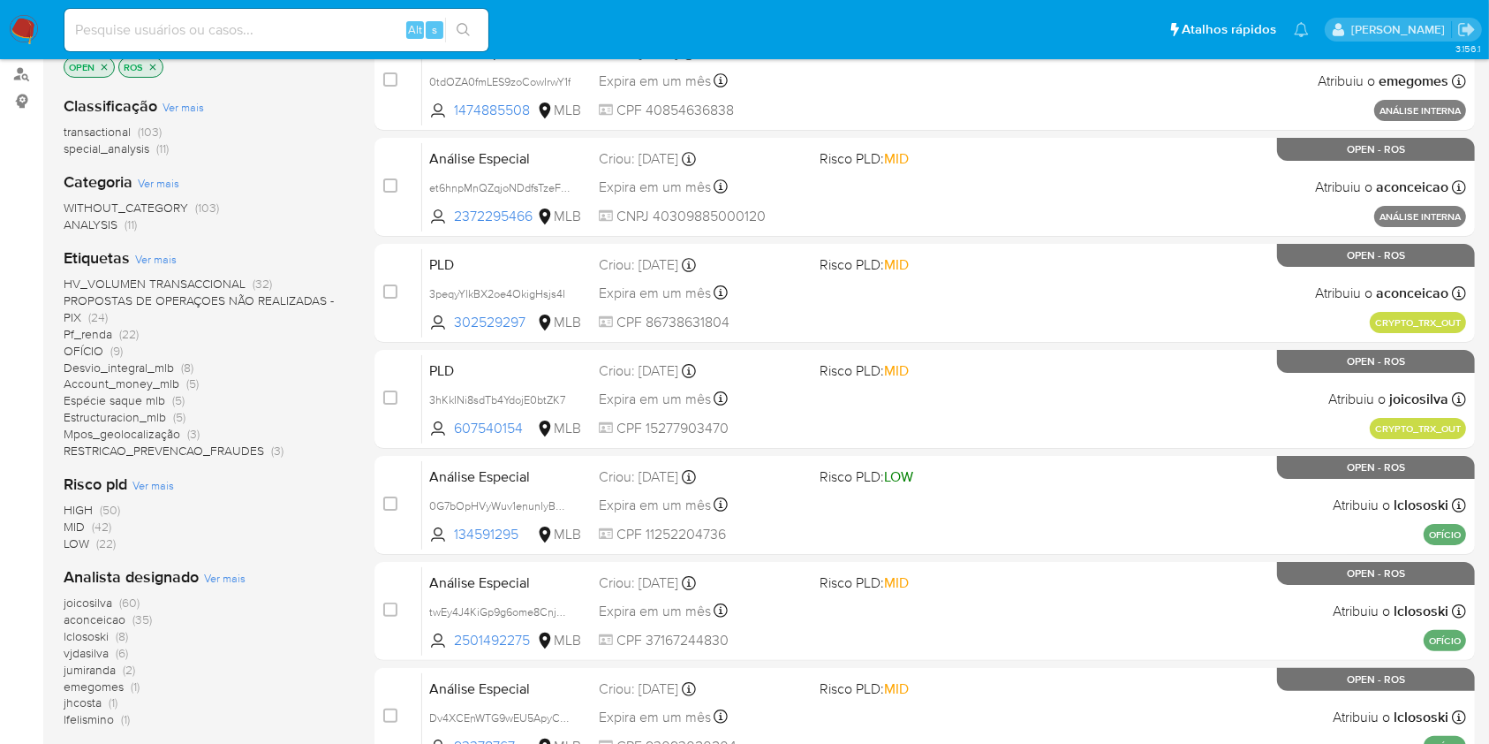
click at [110, 713] on span "lfelismino" at bounding box center [89, 719] width 50 height 18
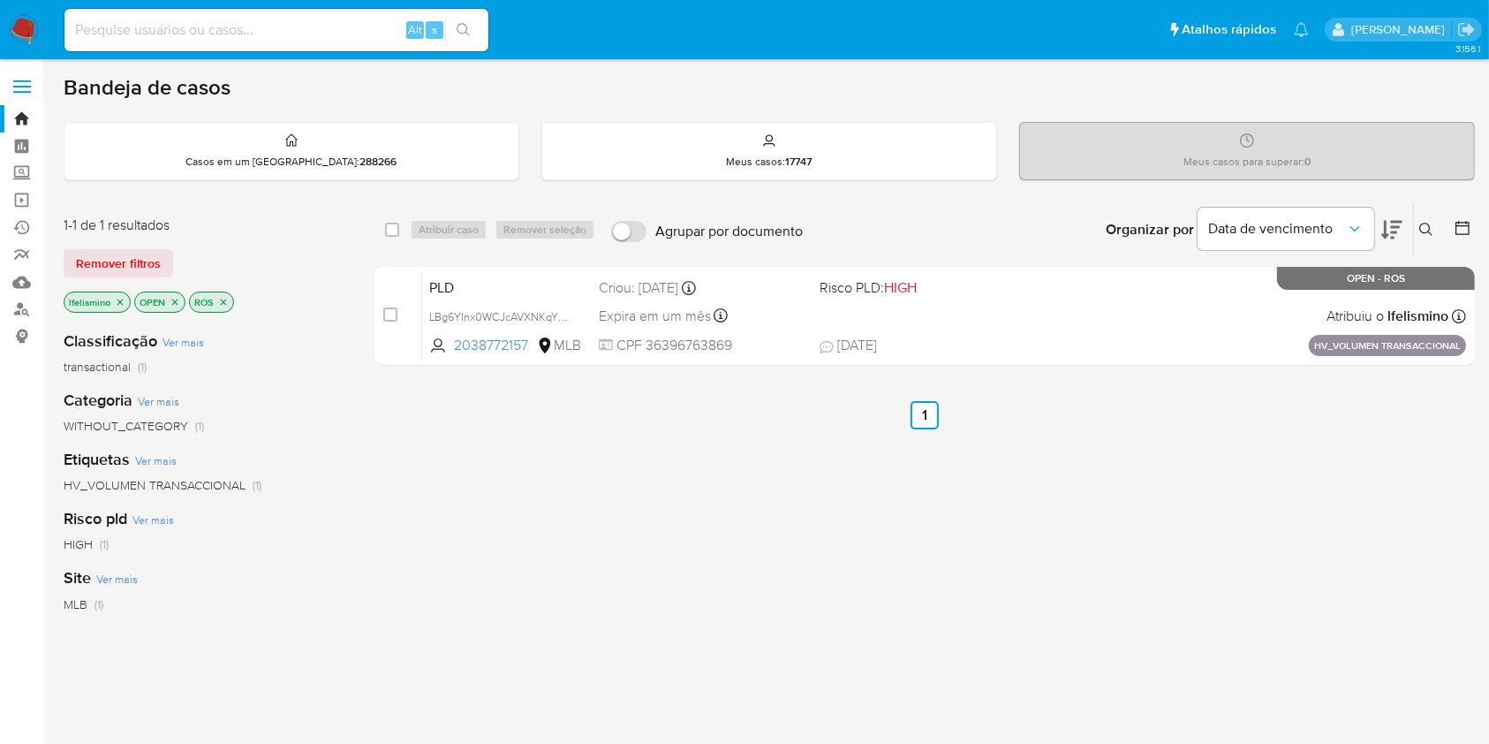
click at [120, 297] on icon "close-filter" at bounding box center [120, 302] width 11 height 11
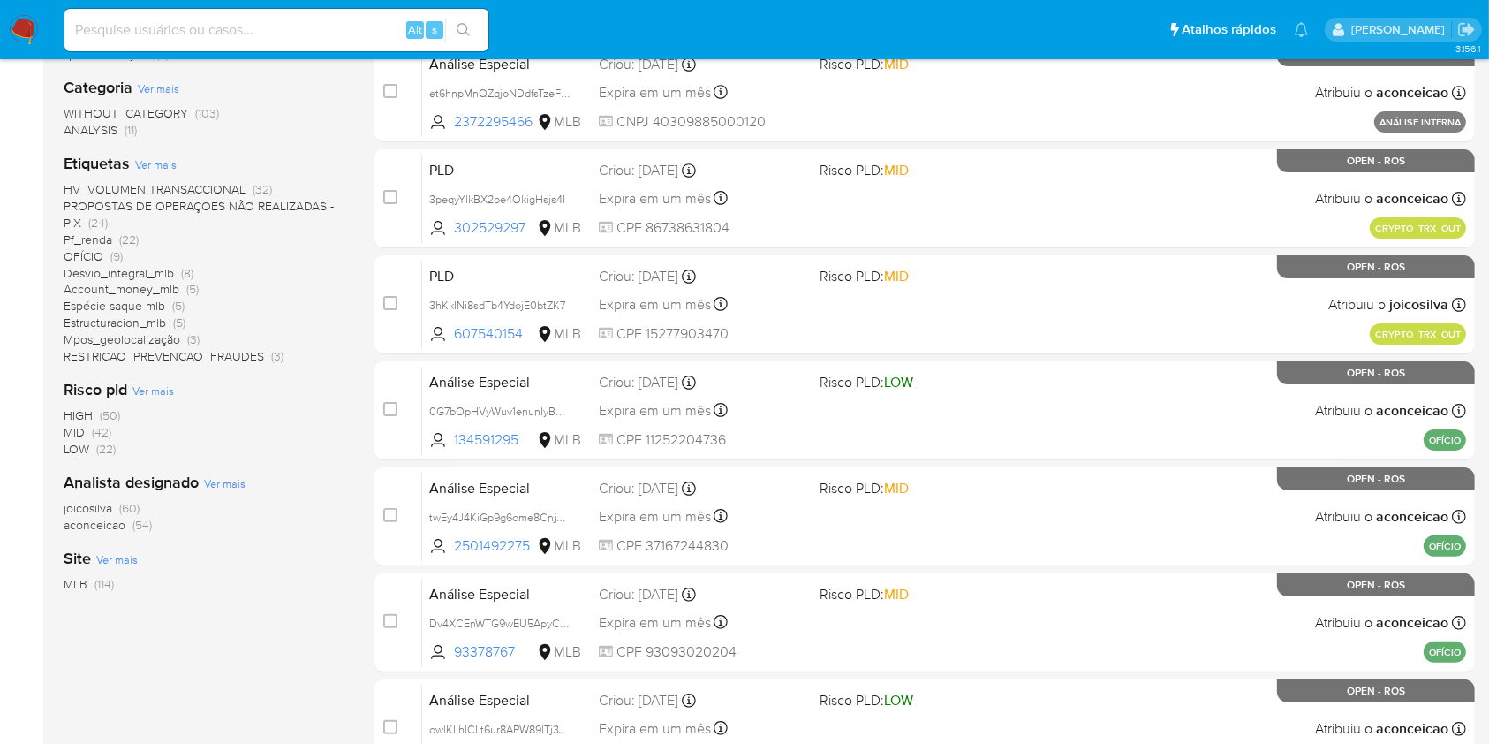
scroll to position [353, 0]
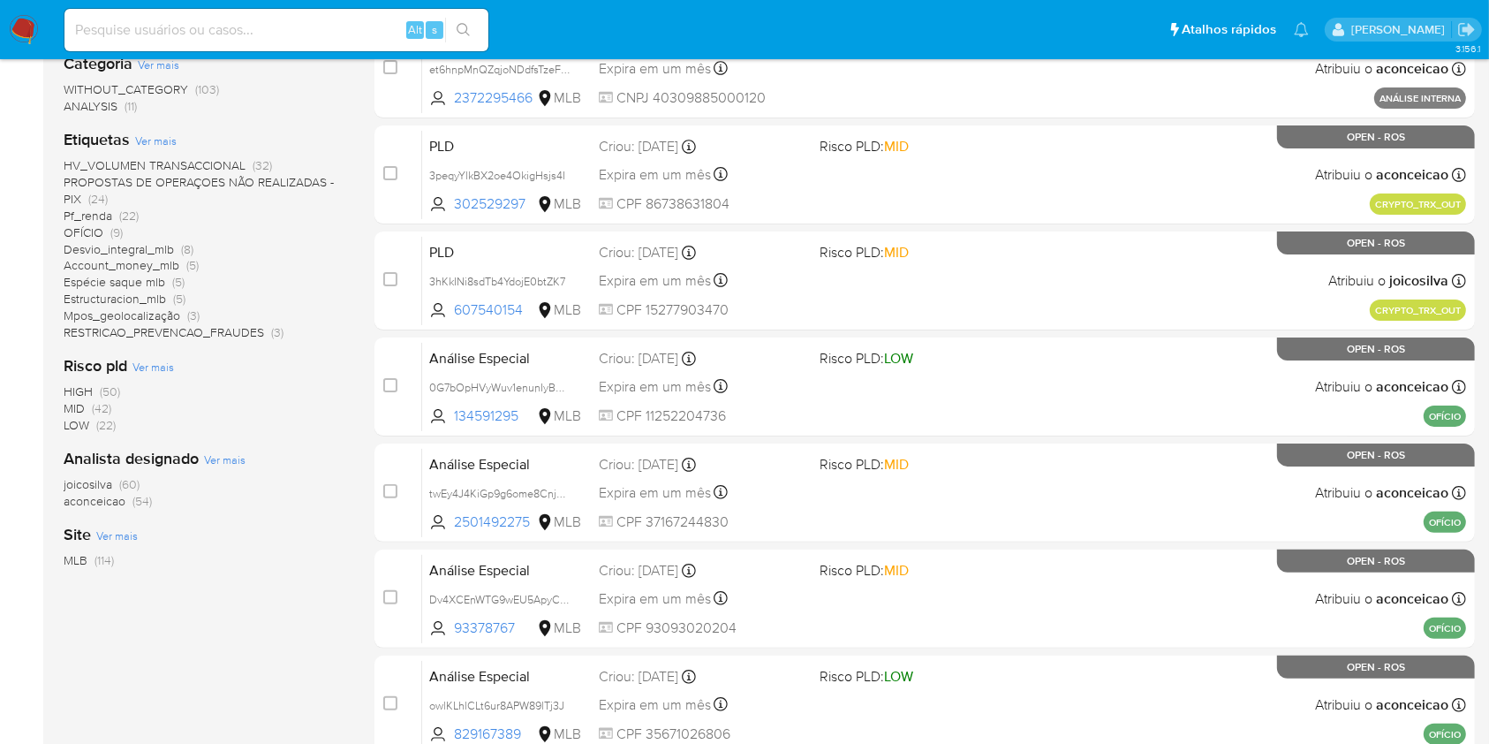
drag, startPoint x: 136, startPoint y: 499, endPoint x: 149, endPoint y: 495, distance: 14.0
click at [136, 498] on span "(54)" at bounding box center [141, 501] width 19 height 18
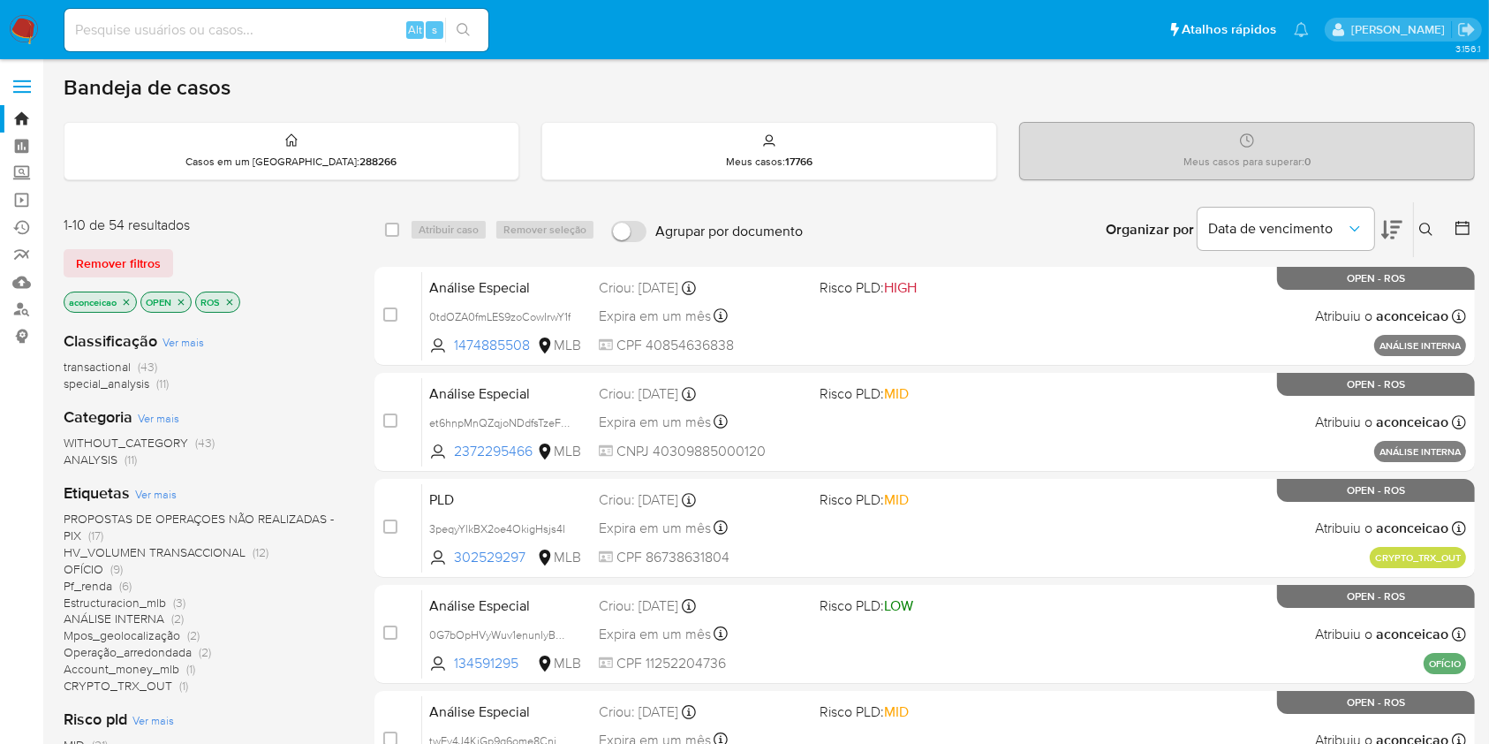
drag, startPoint x: 1433, startPoint y: 222, endPoint x: 1419, endPoint y: 235, distance: 19.4
click at [1433, 223] on icon at bounding box center [1426, 230] width 14 height 14
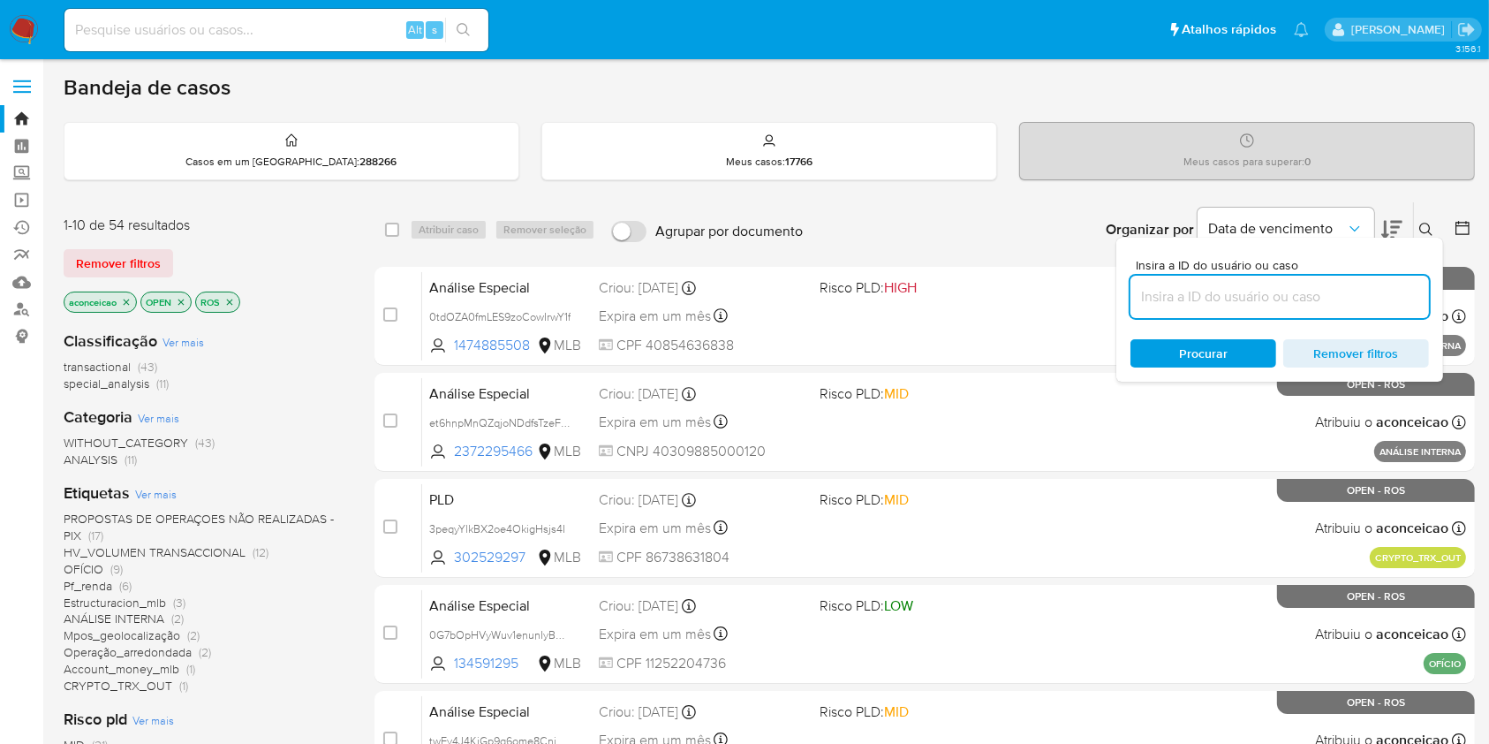
click at [1311, 288] on input at bounding box center [1280, 296] width 299 height 23
type input "s706444e7yFACsR5N1n4Mbix"
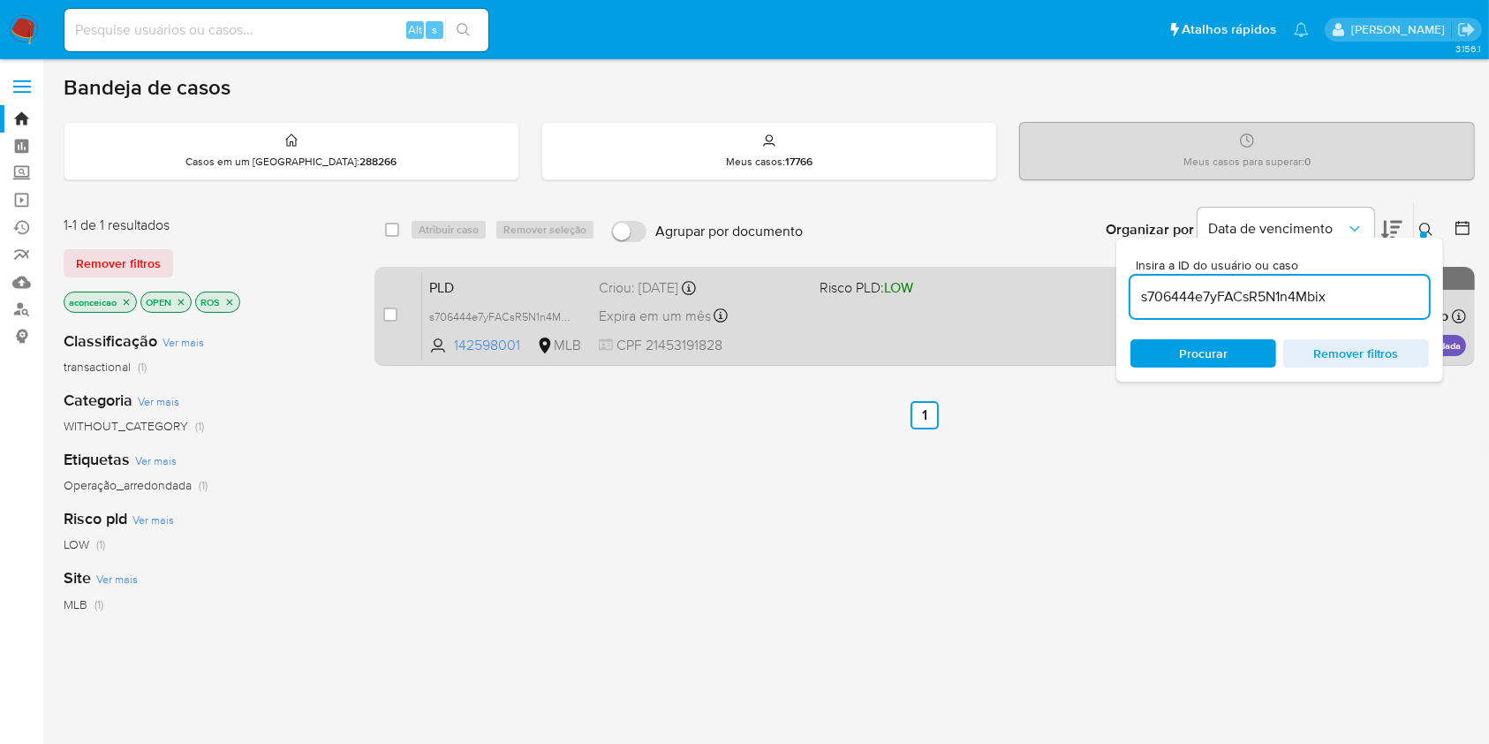
click at [927, 304] on div "PLD s706444e7yFACsR5N1n4Mbix 142598001 MLB Risco PLD: LOW Criou: 12/08/2025 Cri…" at bounding box center [944, 315] width 1044 height 89
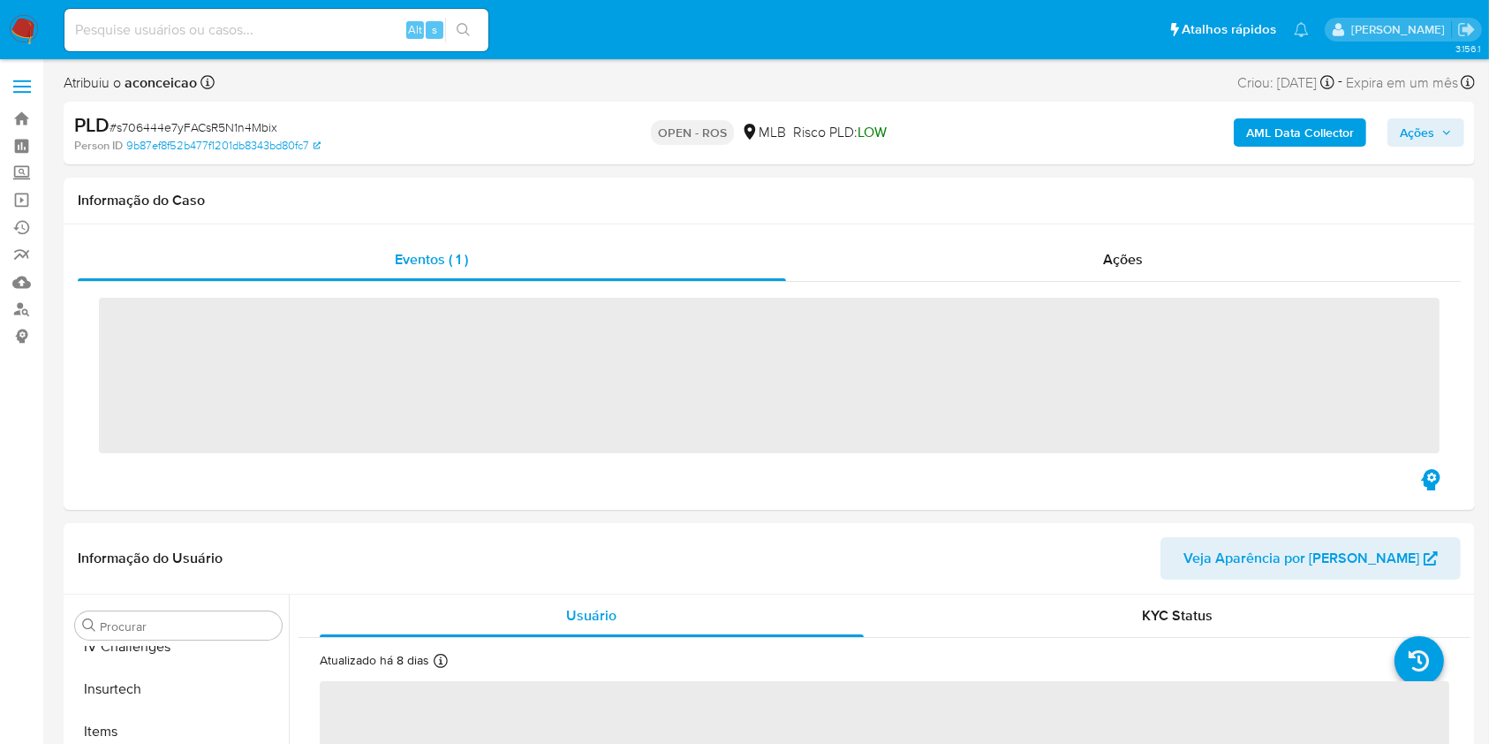
scroll to position [789, 0]
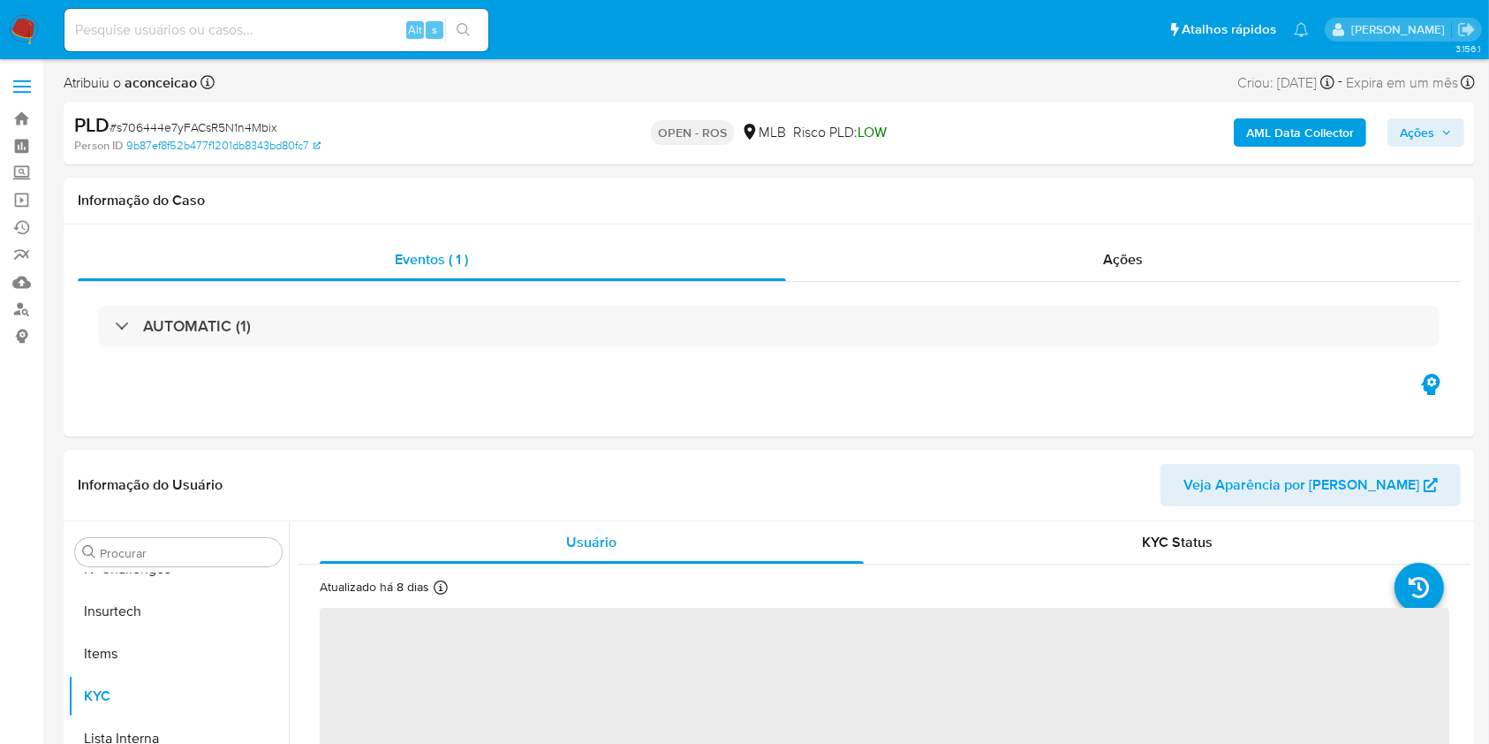
select select "10"
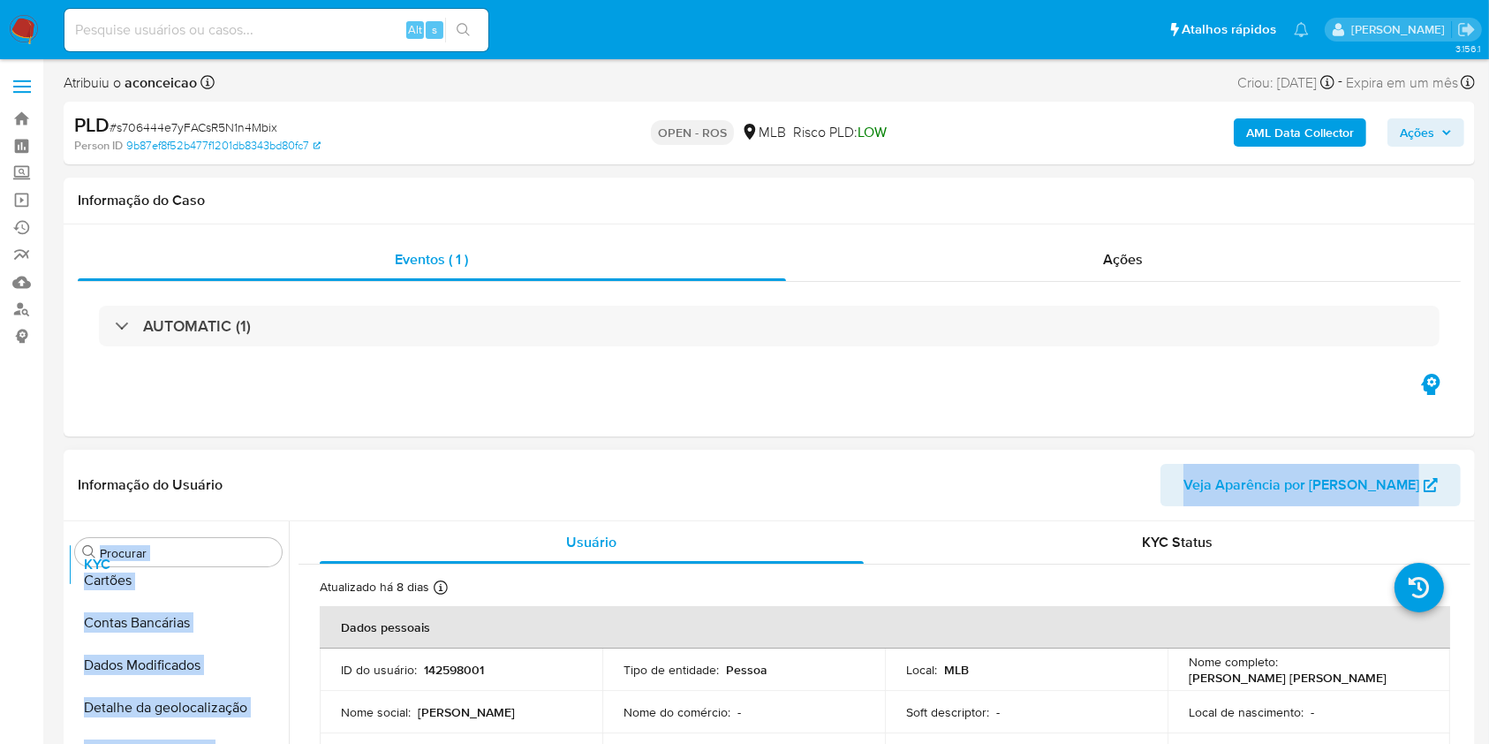
scroll to position [0, 0]
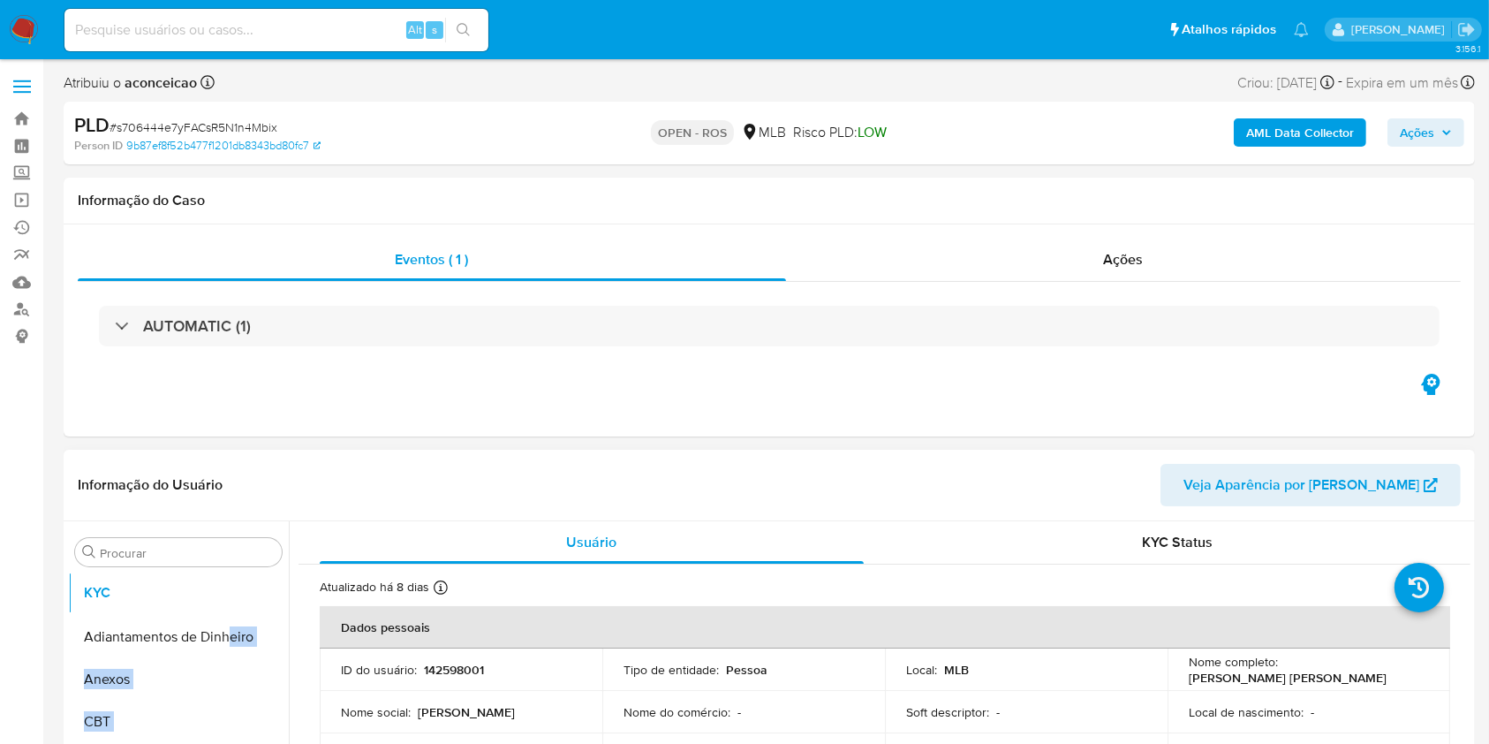
drag, startPoint x: 256, startPoint y: 692, endPoint x: 226, endPoint y: 594, distance: 102.5
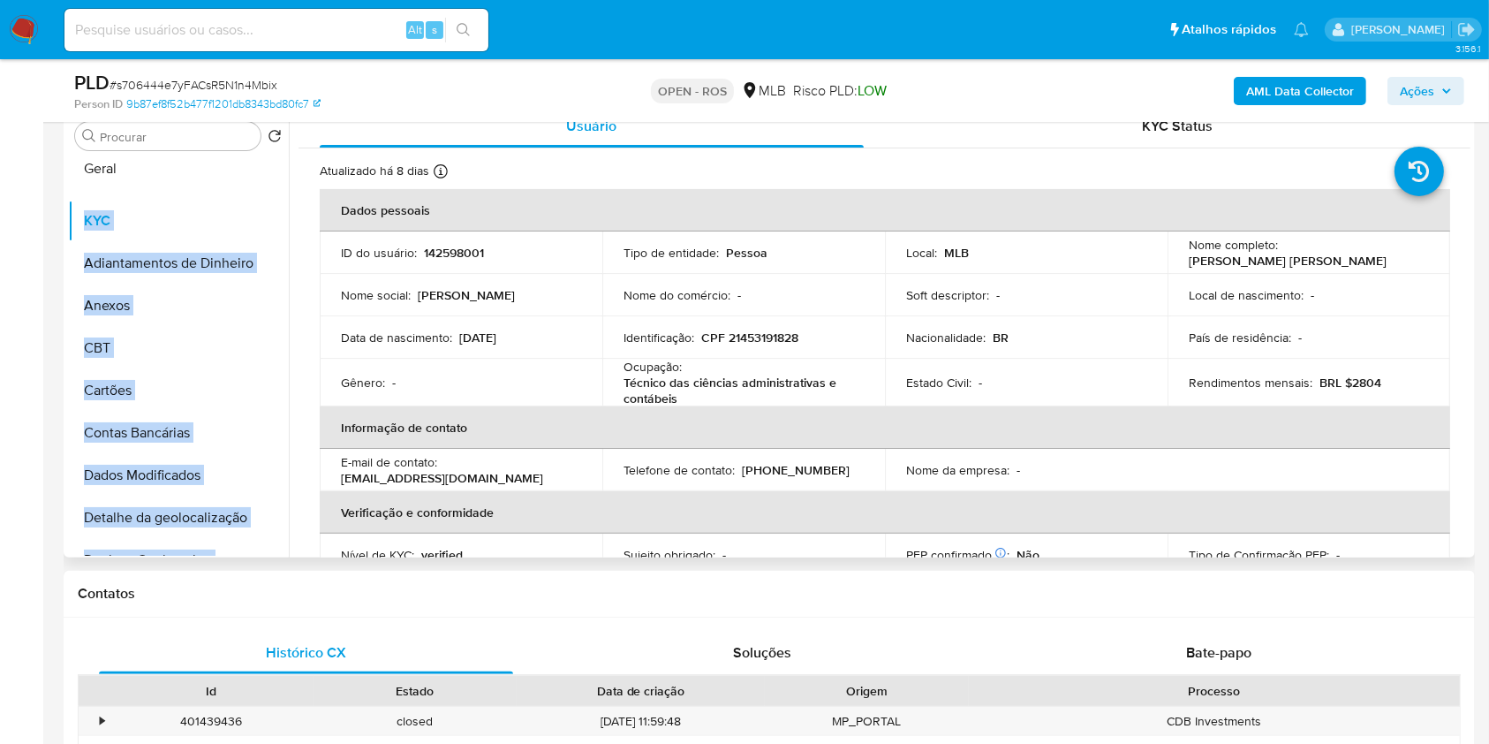
click at [164, 166] on ul "KYC Adiantamentos de Dinheiro Anexos CBT Cartões Contas Bancárias Dados Modific…" at bounding box center [178, 356] width 221 height 398
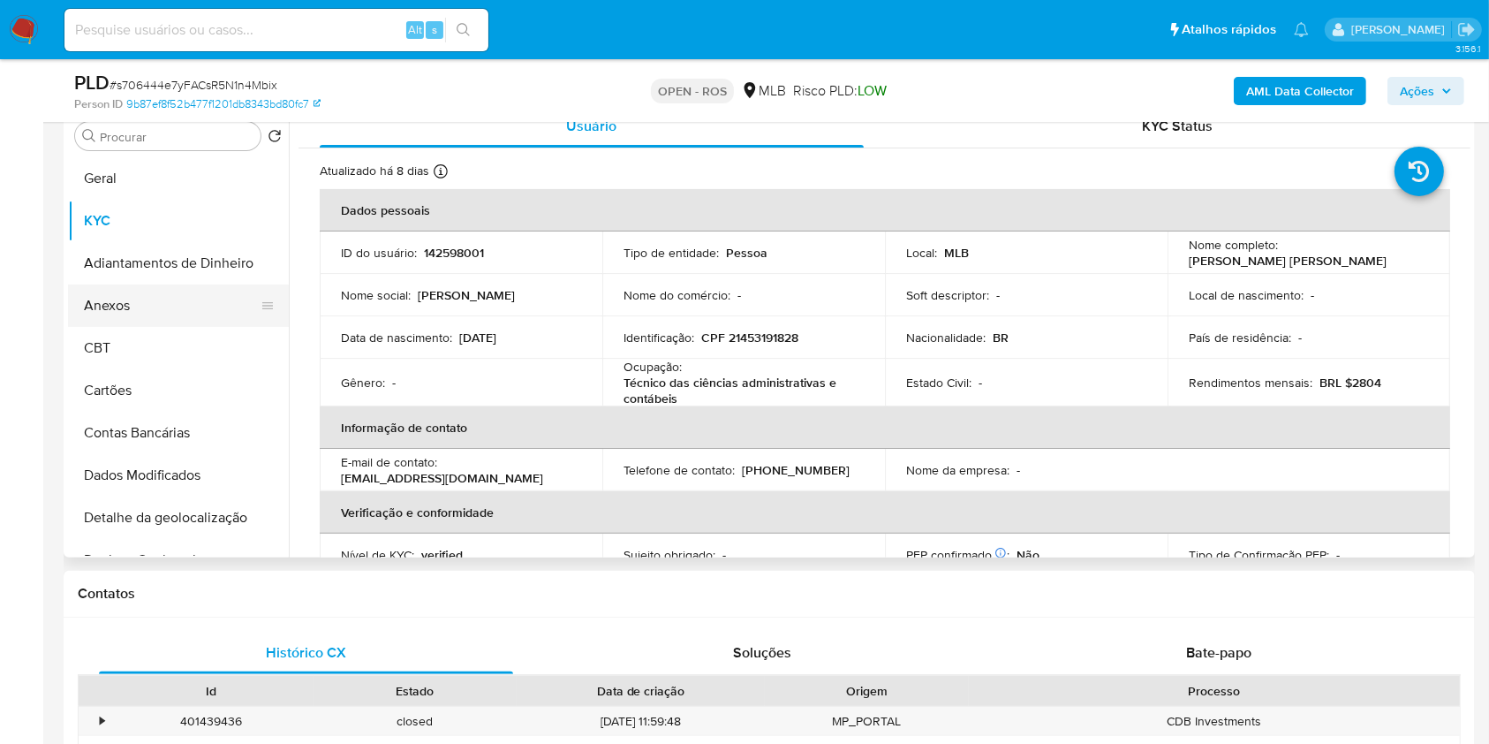
drag, startPoint x: 164, startPoint y: 313, endPoint x: 240, endPoint y: 286, distance: 80.4
click at [164, 313] on button "Anexos" at bounding box center [171, 305] width 207 height 42
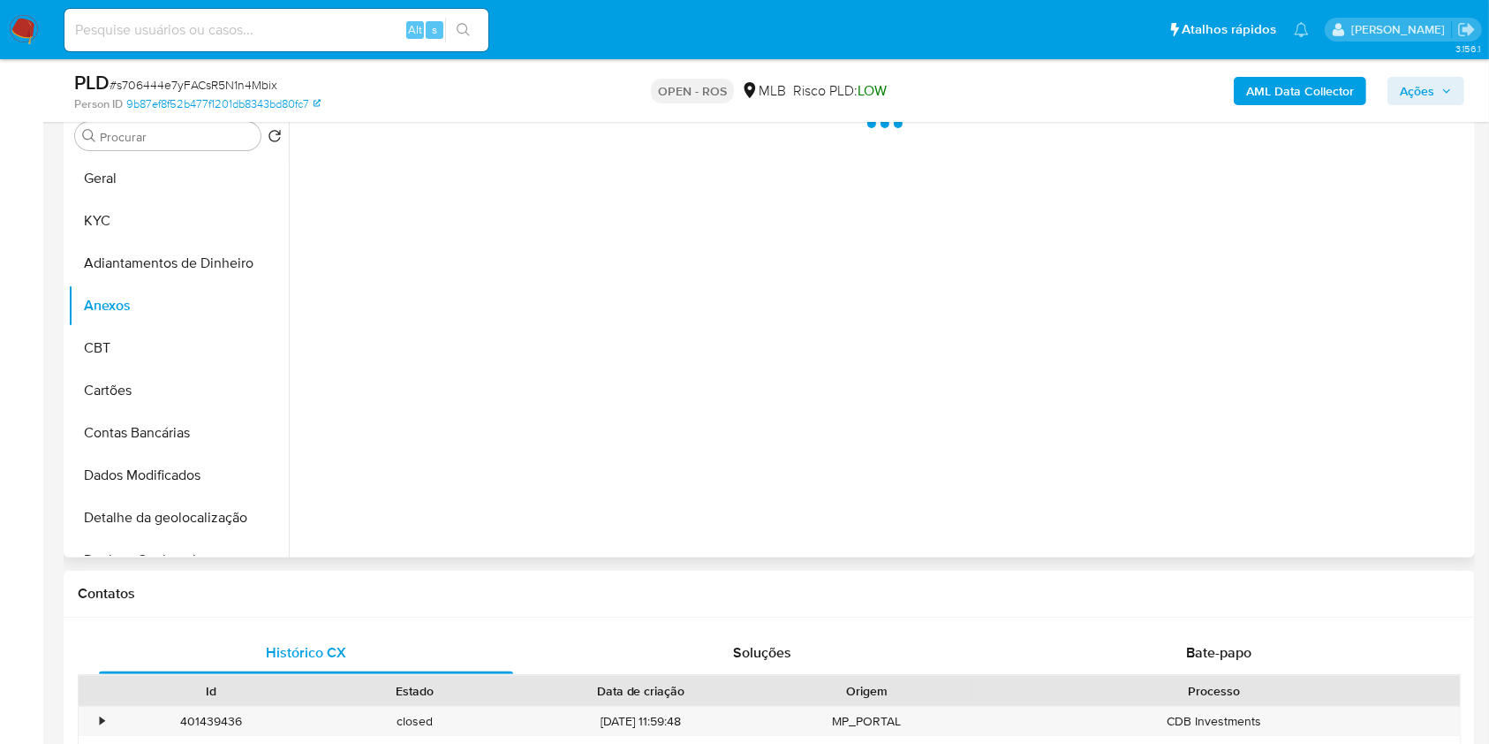
scroll to position [471, 0]
